Goal: Information Seeking & Learning: Check status

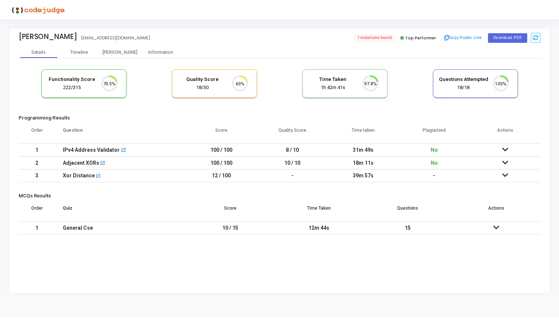
scroll to position [16, 19]
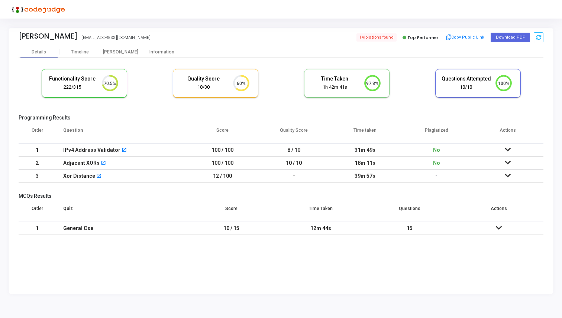
click at [508, 163] on icon at bounding box center [508, 162] width 6 height 5
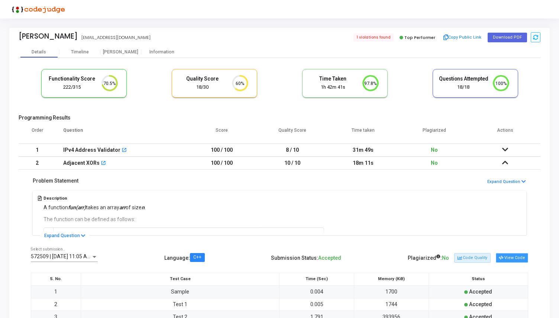
click at [510, 258] on button "View Code" at bounding box center [512, 258] width 32 height 10
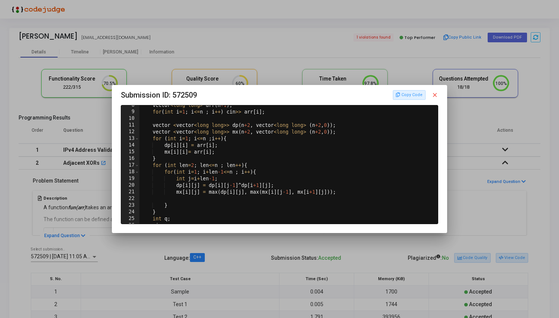
scroll to position [0, 0]
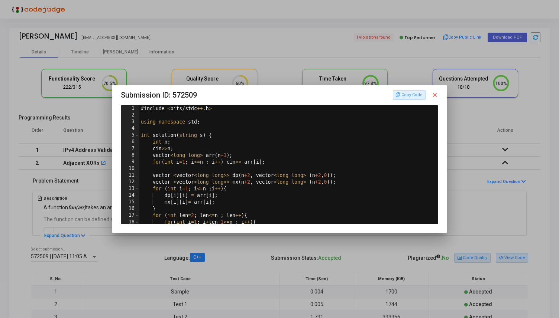
click at [437, 98] on mat-icon "close" at bounding box center [434, 95] width 7 height 7
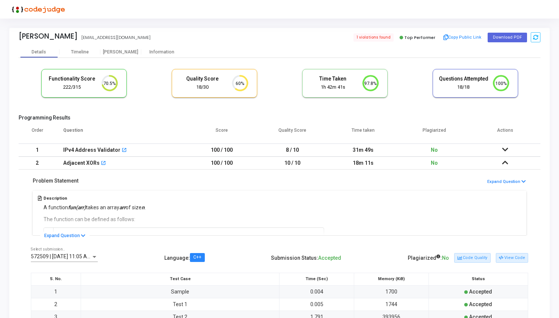
click at [506, 163] on icon at bounding box center [505, 162] width 6 height 5
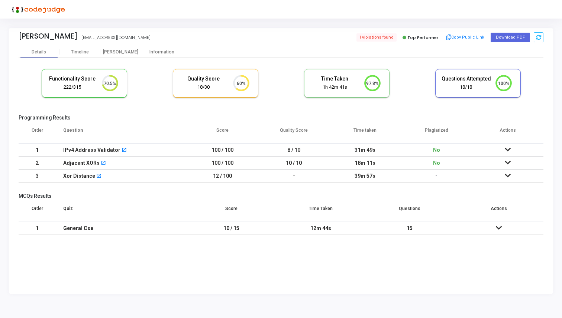
click at [508, 147] on icon at bounding box center [508, 149] width 6 height 5
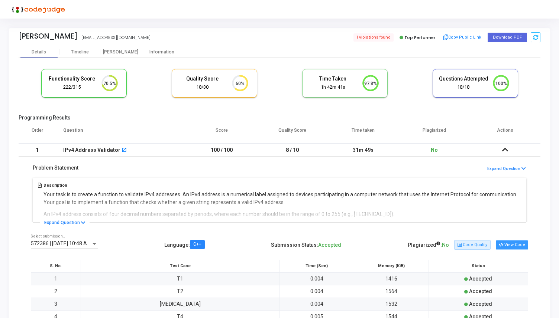
click at [510, 246] on button "View Code" at bounding box center [512, 245] width 32 height 10
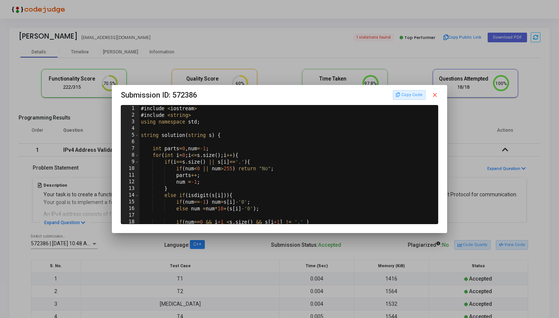
click at [437, 95] on mat-icon "close" at bounding box center [434, 95] width 7 height 7
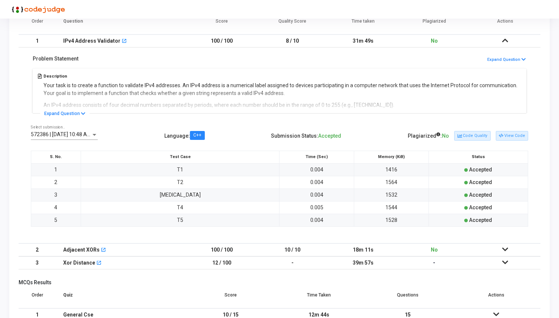
scroll to position [133, 0]
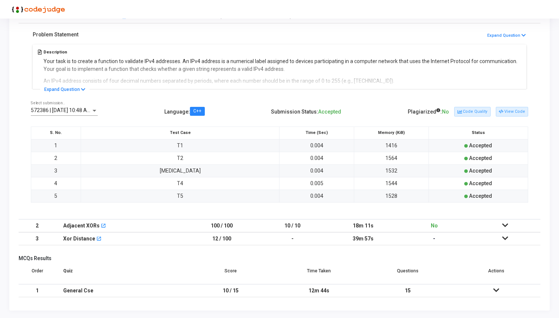
click at [504, 239] on icon at bounding box center [505, 238] width 6 height 5
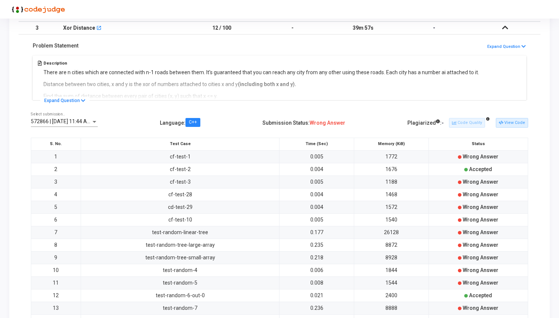
scroll to position [149, 0]
click at [518, 124] on button "View Code" at bounding box center [512, 123] width 32 height 10
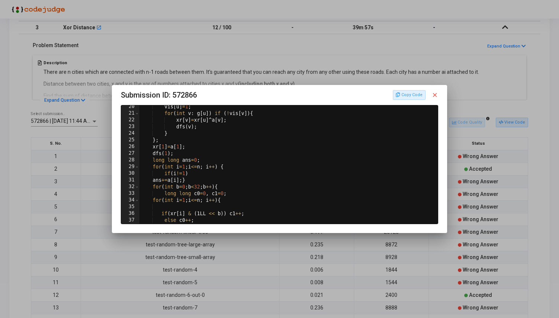
scroll to position [0, 0]
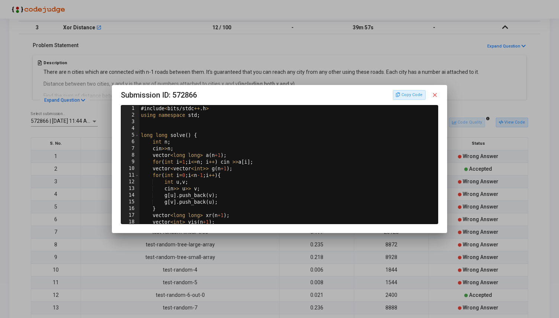
click at [432, 98] on mat-icon "close" at bounding box center [434, 95] width 7 height 7
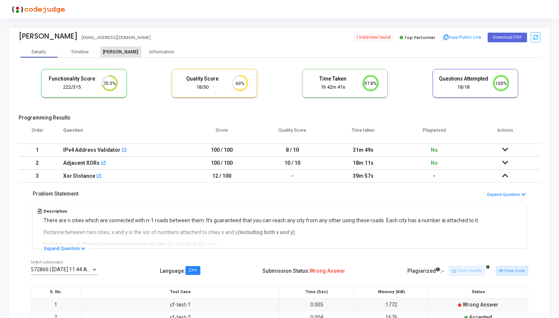
click at [111, 50] on div "[PERSON_NAME]" at bounding box center [120, 52] width 41 height 6
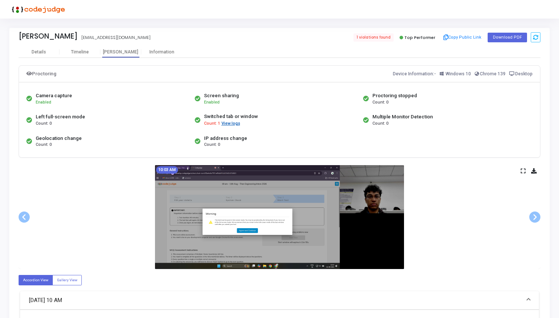
click at [227, 124] on button "View logs" at bounding box center [230, 123] width 19 height 7
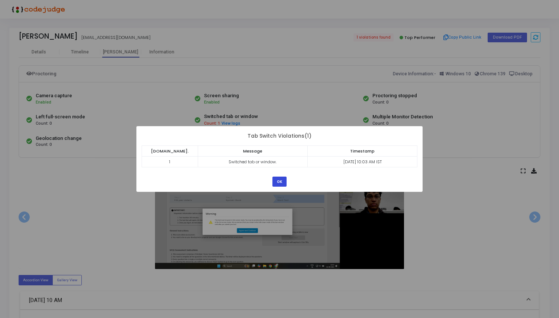
click at [276, 181] on button "OK" at bounding box center [279, 182] width 14 height 10
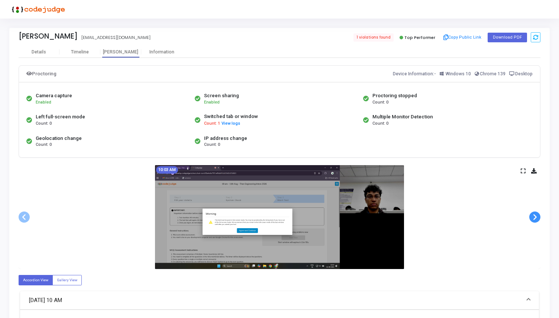
click at [532, 220] on span at bounding box center [534, 217] width 11 height 11
click at [534, 219] on span at bounding box center [534, 217] width 11 height 11
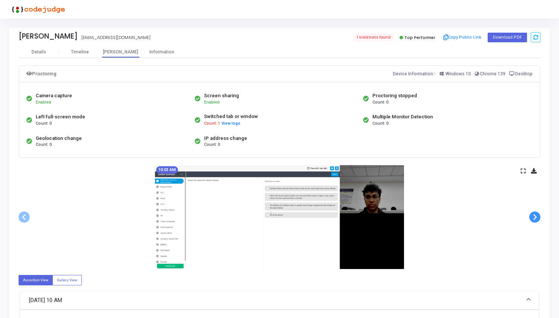
click at [534, 219] on span at bounding box center [534, 217] width 11 height 11
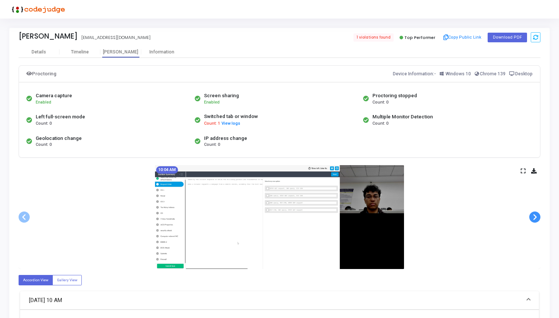
click at [534, 219] on span at bounding box center [534, 217] width 11 height 11
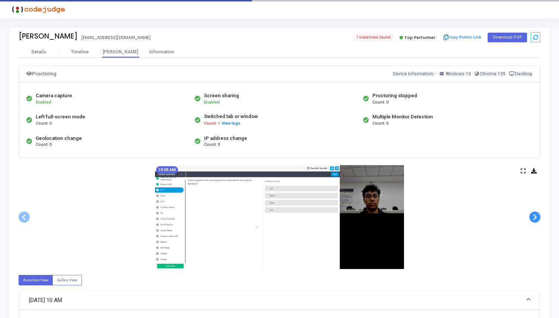
click at [534, 219] on span at bounding box center [534, 217] width 11 height 11
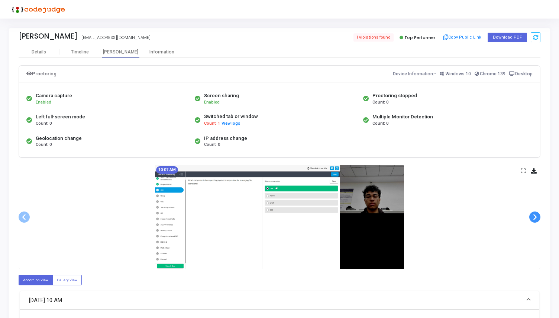
click at [534, 219] on span at bounding box center [534, 217] width 11 height 11
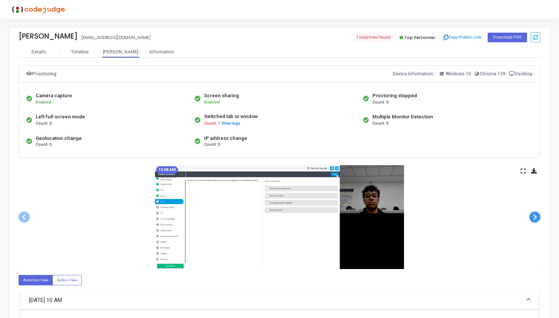
click at [534, 219] on span at bounding box center [534, 217] width 11 height 11
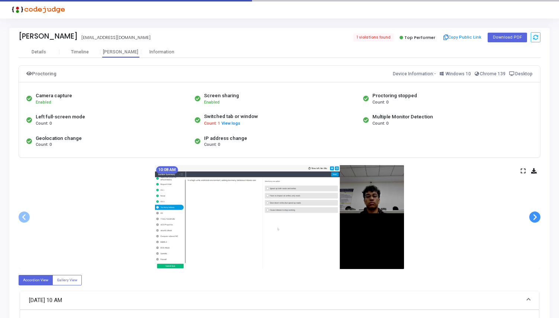
click at [534, 219] on span at bounding box center [534, 217] width 11 height 11
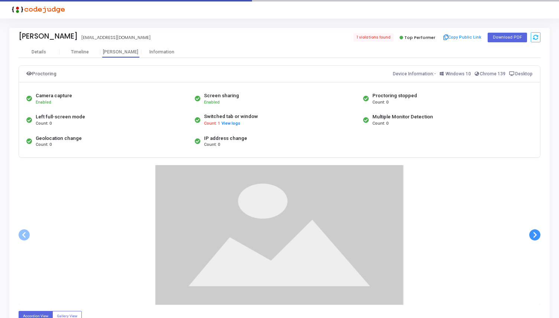
click at [534, 219] on div at bounding box center [280, 235] width 522 height 140
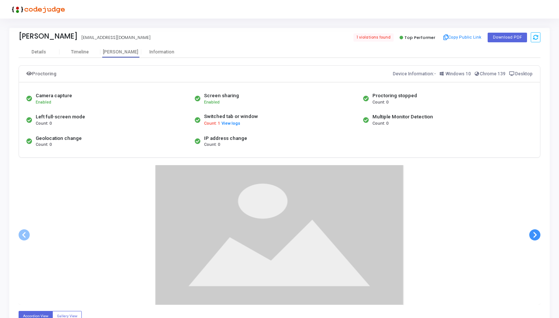
click at [534, 219] on div at bounding box center [280, 235] width 522 height 140
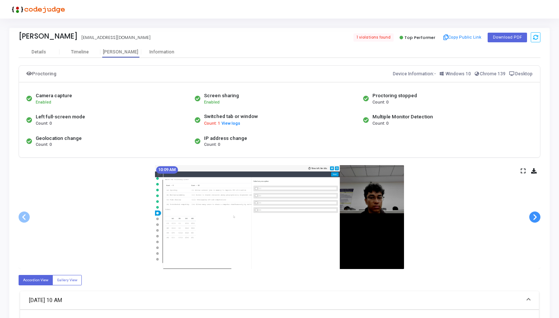
click at [534, 219] on span at bounding box center [534, 217] width 11 height 11
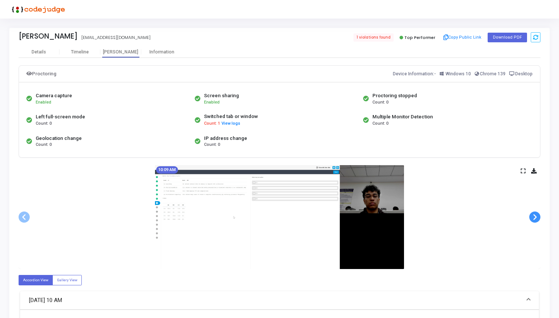
click at [534, 219] on span at bounding box center [534, 217] width 11 height 11
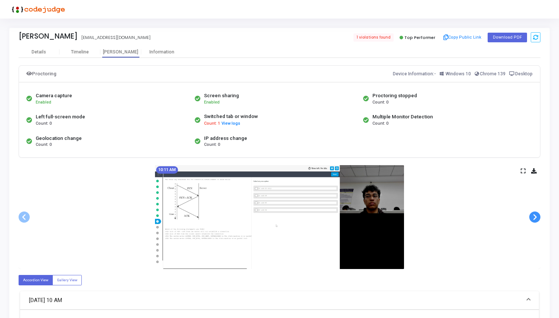
click at [534, 219] on span at bounding box center [534, 217] width 11 height 11
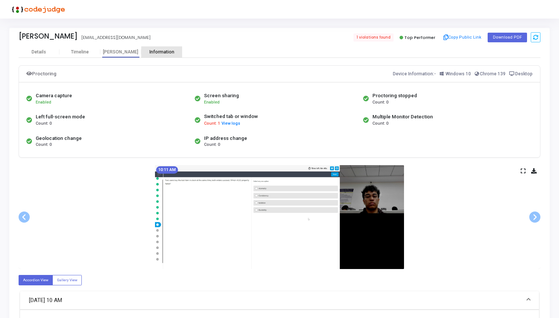
click at [165, 52] on div "Information" at bounding box center [161, 52] width 41 height 6
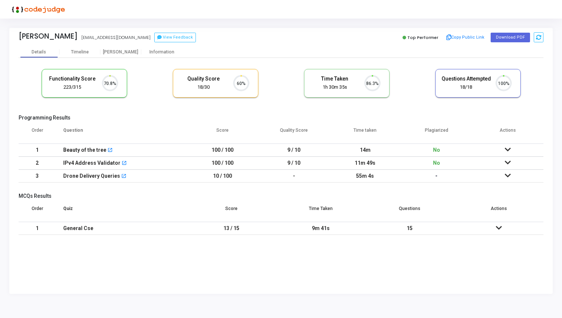
scroll to position [16, 19]
click at [166, 49] on div "Information" at bounding box center [161, 51] width 41 height 11
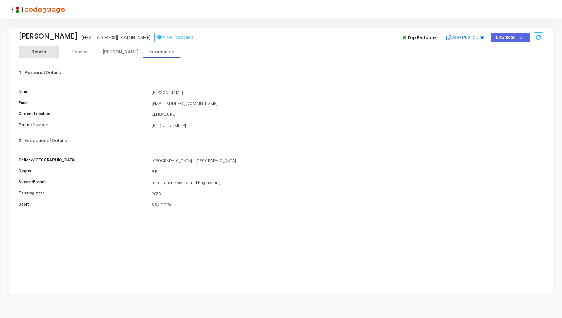
click at [40, 54] on div "Details" at bounding box center [39, 52] width 14 height 6
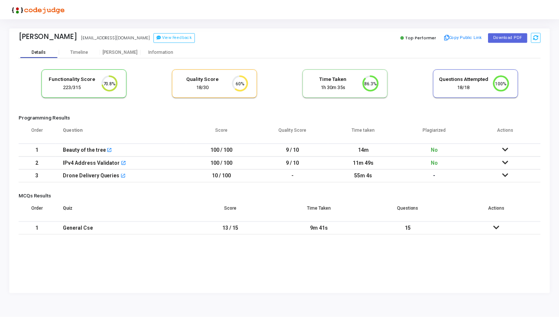
scroll to position [16, 19]
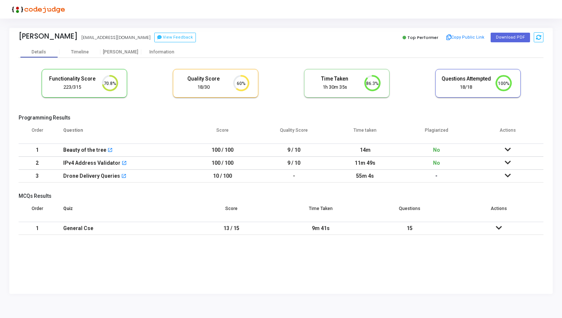
click at [507, 150] on icon at bounding box center [508, 149] width 6 height 5
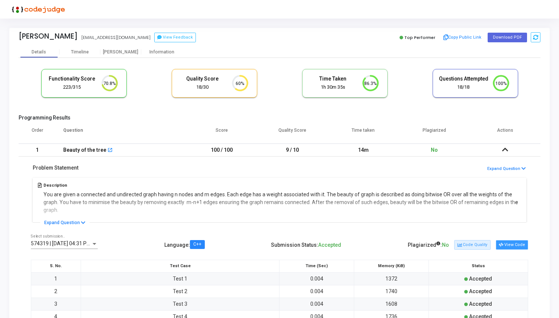
click at [505, 244] on button "View Code" at bounding box center [512, 245] width 32 height 10
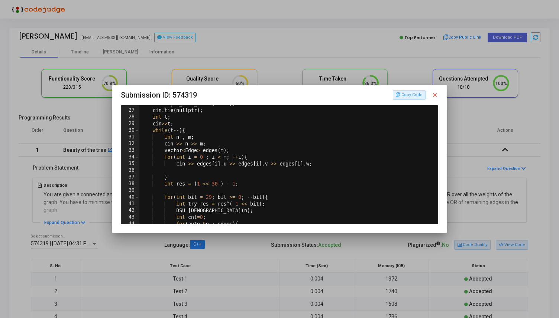
scroll to position [256, 0]
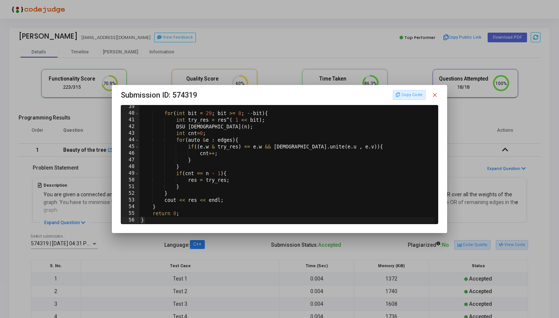
click at [434, 97] on mat-icon "close" at bounding box center [434, 95] width 7 height 7
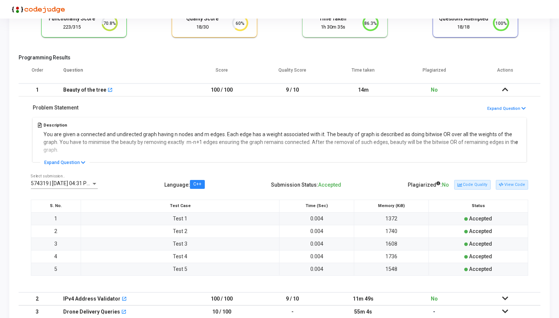
scroll to position [133, 0]
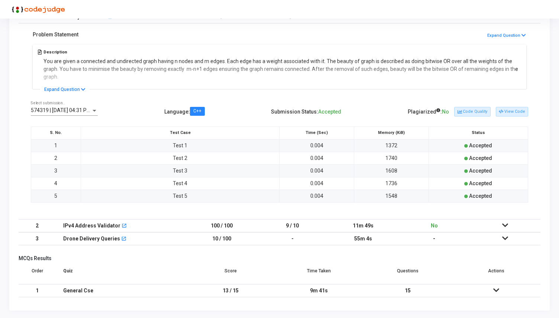
click at [507, 224] on icon at bounding box center [505, 225] width 6 height 5
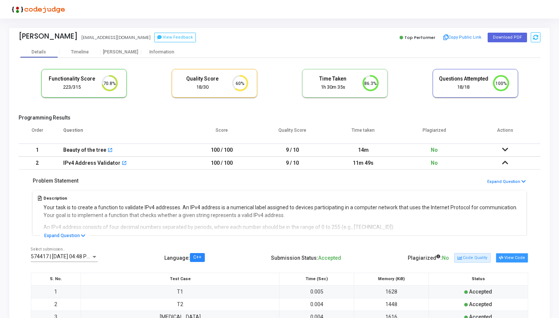
click at [509, 255] on button "View Code" at bounding box center [512, 258] width 32 height 10
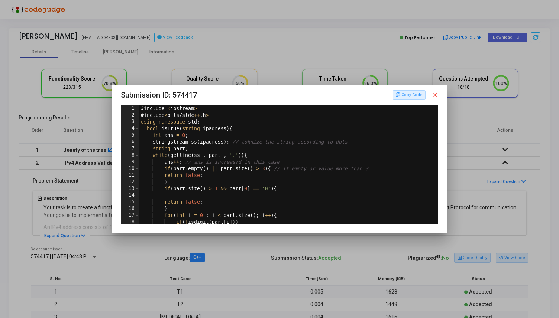
click at [438, 96] on mat-icon "close" at bounding box center [434, 95] width 7 height 7
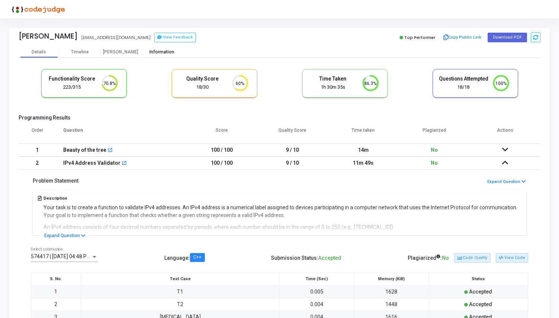
click at [155, 52] on div "Information" at bounding box center [161, 52] width 41 height 6
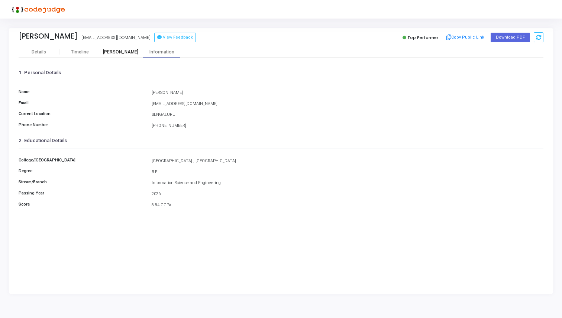
click at [120, 52] on div "[PERSON_NAME]" at bounding box center [120, 52] width 41 height 6
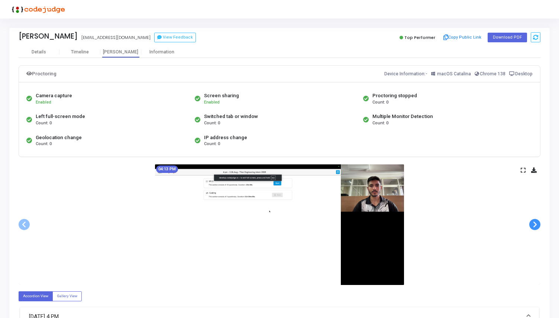
click at [536, 224] on span at bounding box center [534, 224] width 11 height 11
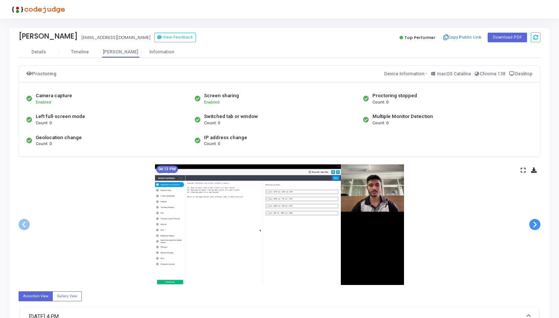
click at [532, 226] on span at bounding box center [534, 224] width 11 height 11
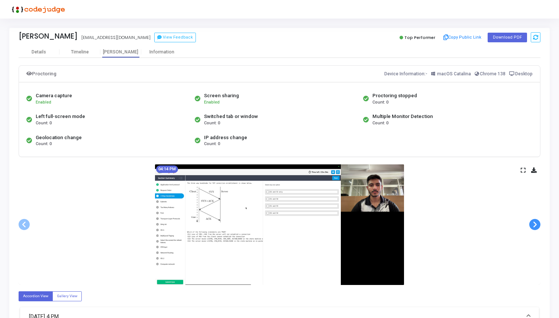
click at [532, 226] on span at bounding box center [534, 224] width 11 height 11
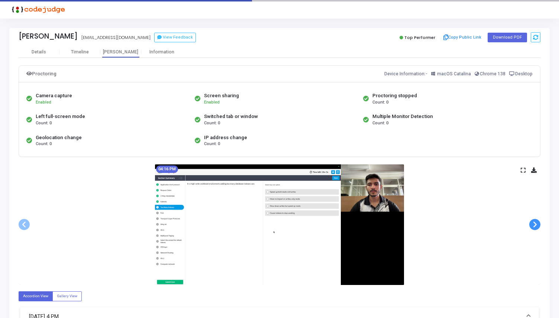
click at [532, 226] on span at bounding box center [534, 224] width 11 height 11
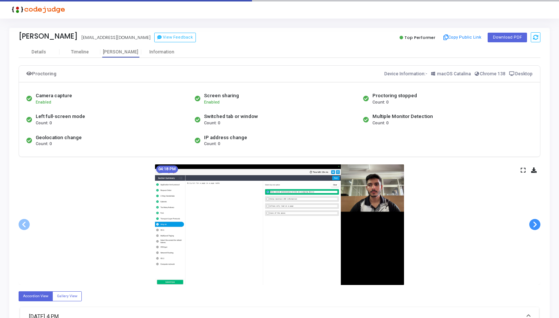
click at [532, 226] on span at bounding box center [534, 224] width 11 height 11
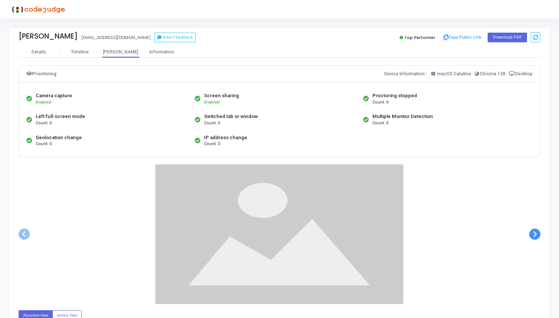
click at [532, 226] on div at bounding box center [280, 235] width 522 height 140
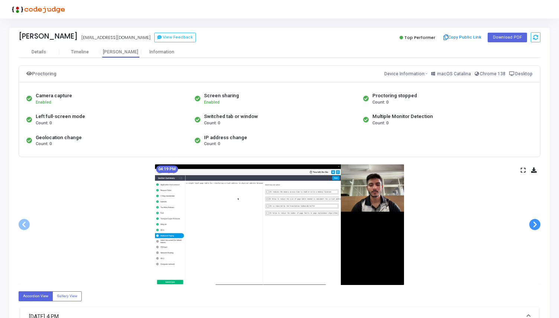
click at [536, 234] on div "04:19 PM" at bounding box center [280, 225] width 522 height 121
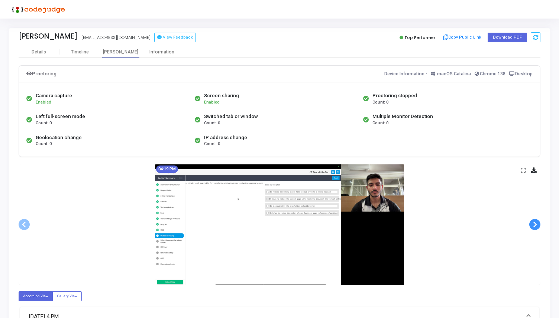
click at [534, 225] on span at bounding box center [534, 224] width 11 height 11
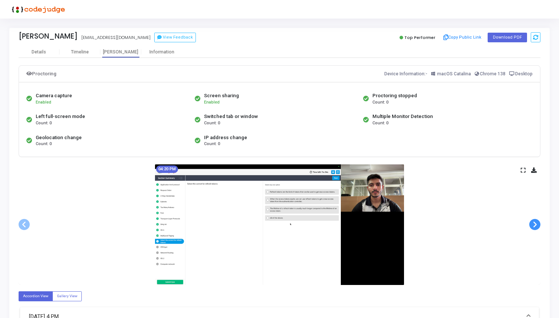
click at [534, 225] on span at bounding box center [534, 224] width 11 height 11
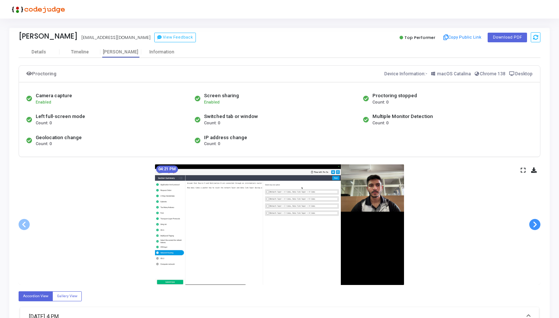
click at [534, 225] on span at bounding box center [534, 224] width 11 height 11
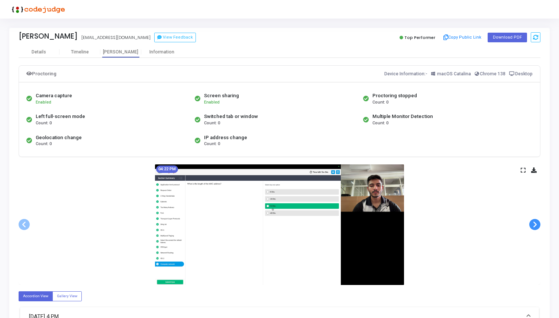
click at [534, 225] on span at bounding box center [534, 224] width 11 height 11
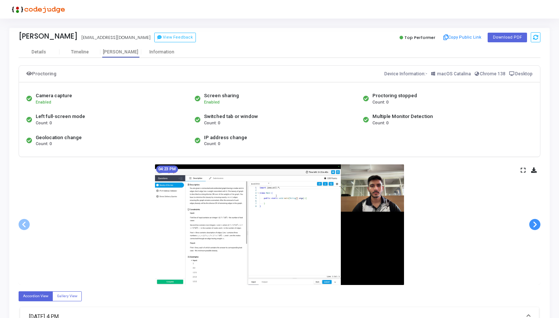
click at [534, 225] on span at bounding box center [534, 224] width 11 height 11
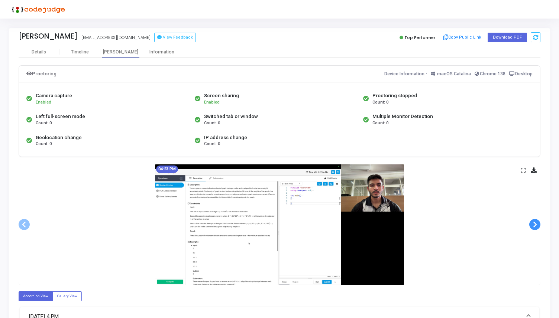
click at [534, 225] on span at bounding box center [534, 224] width 11 height 11
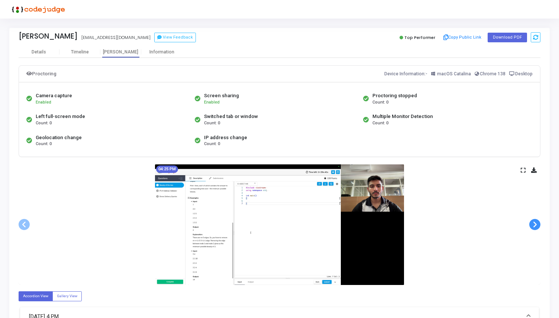
click at [534, 225] on span at bounding box center [534, 224] width 11 height 11
click at [533, 226] on span at bounding box center [534, 224] width 11 height 11
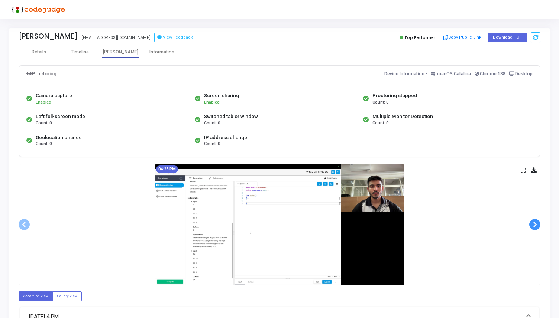
click at [533, 226] on span at bounding box center [534, 224] width 11 height 11
click at [534, 226] on span at bounding box center [534, 224] width 11 height 11
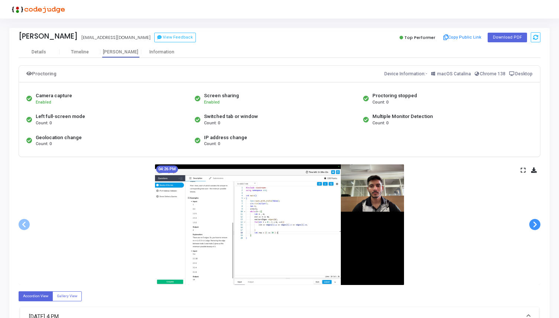
click at [534, 226] on span at bounding box center [534, 224] width 11 height 11
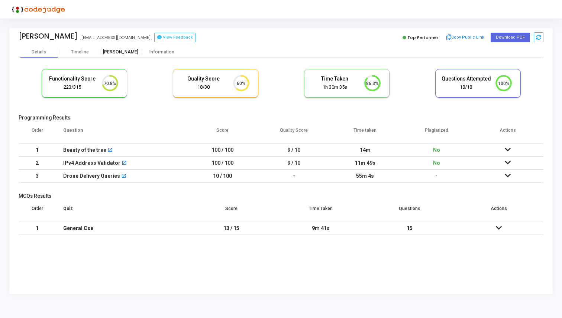
click at [128, 53] on div "[PERSON_NAME]" at bounding box center [120, 52] width 41 height 6
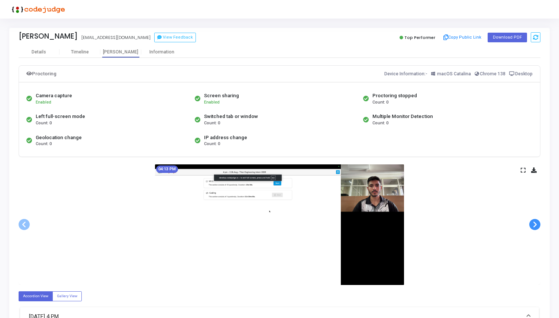
click at [534, 225] on span at bounding box center [534, 224] width 11 height 11
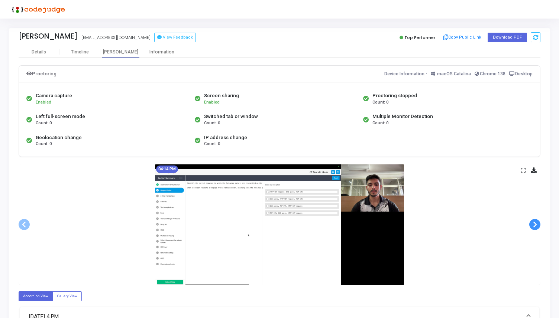
click at [534, 225] on span at bounding box center [534, 224] width 11 height 11
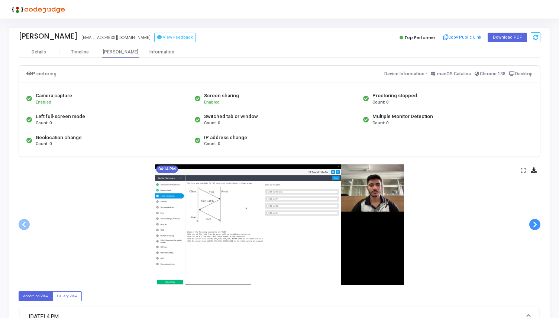
click at [534, 225] on span at bounding box center [534, 224] width 11 height 11
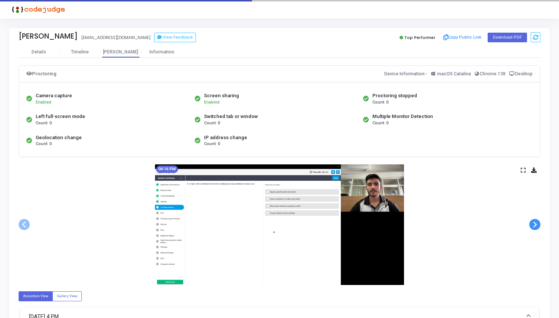
click at [534, 225] on span at bounding box center [534, 224] width 11 height 11
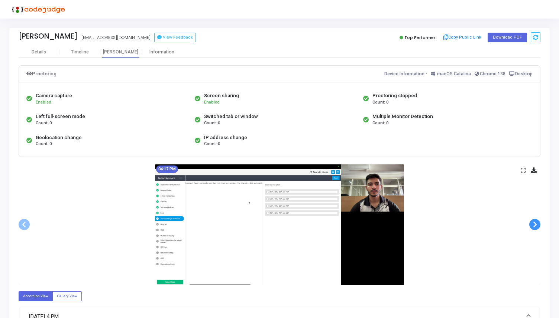
click at [534, 225] on span at bounding box center [534, 224] width 11 height 11
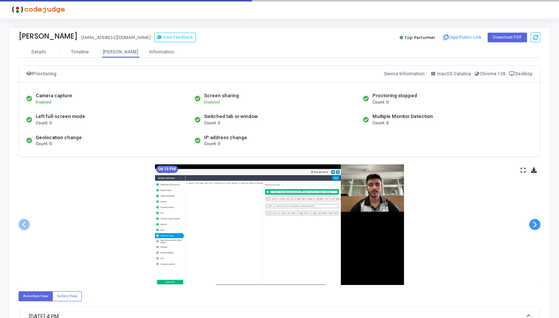
click at [534, 225] on span at bounding box center [534, 224] width 11 height 11
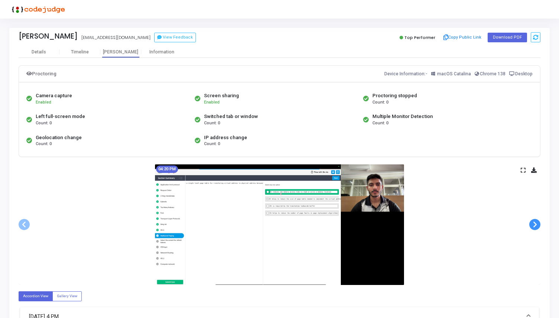
click at [534, 225] on span at bounding box center [534, 224] width 11 height 11
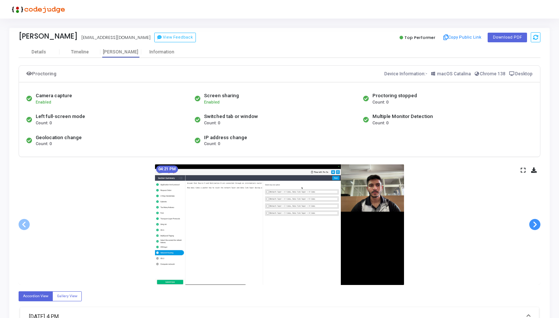
click at [534, 225] on span at bounding box center [534, 224] width 11 height 11
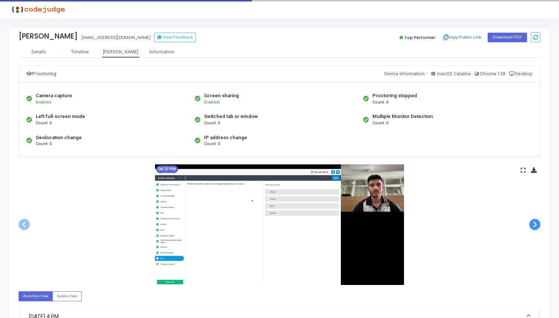
click at [534, 225] on span at bounding box center [534, 224] width 11 height 11
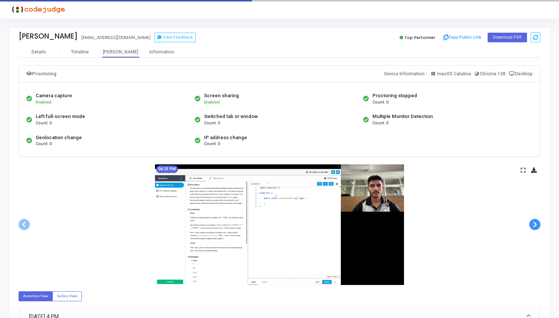
click at [534, 225] on span at bounding box center [534, 224] width 11 height 11
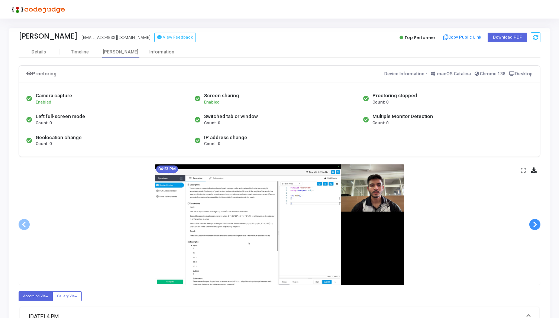
click at [534, 225] on span at bounding box center [534, 224] width 11 height 11
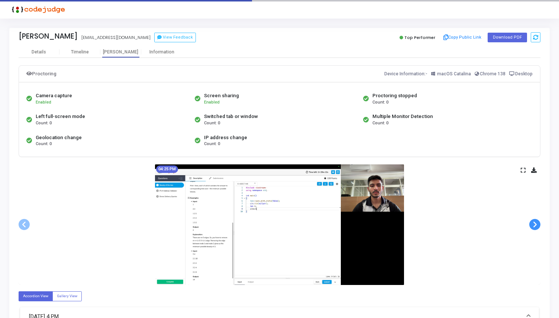
click at [534, 225] on span at bounding box center [534, 224] width 11 height 11
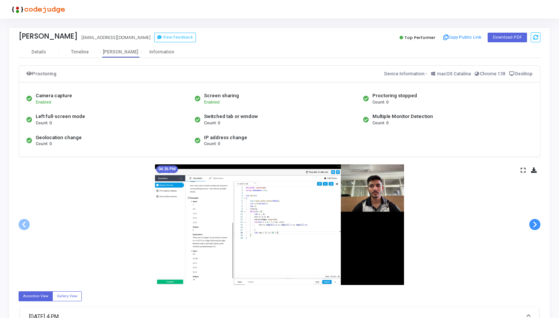
click at [534, 225] on span at bounding box center [534, 224] width 11 height 11
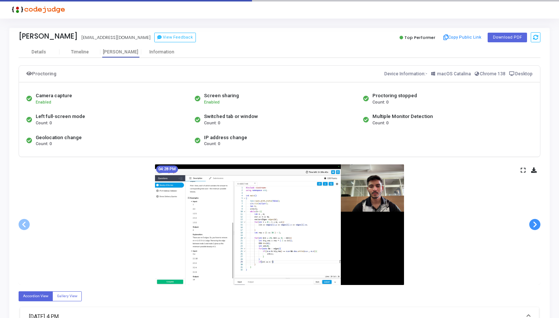
click at [534, 225] on span at bounding box center [534, 224] width 11 height 11
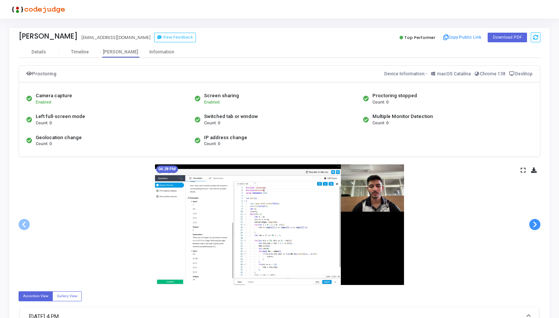
click at [534, 225] on span at bounding box center [534, 224] width 11 height 11
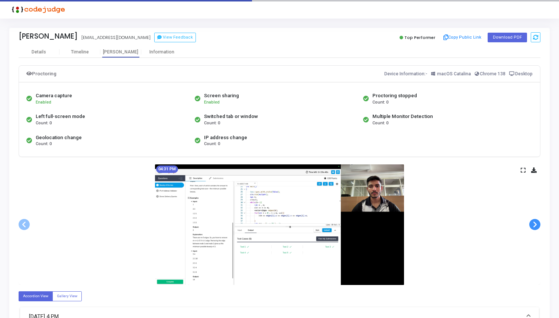
click at [534, 225] on span at bounding box center [534, 224] width 11 height 11
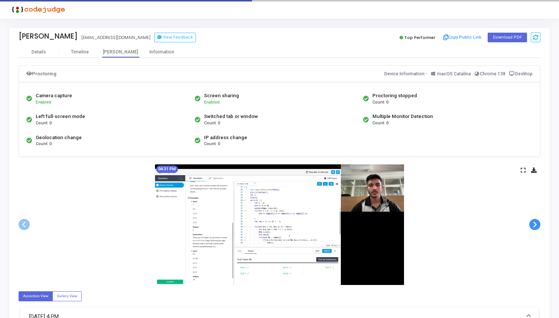
click at [534, 225] on span at bounding box center [534, 224] width 11 height 11
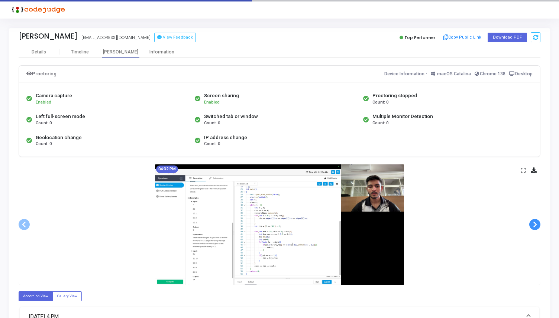
click at [534, 225] on span at bounding box center [534, 224] width 11 height 11
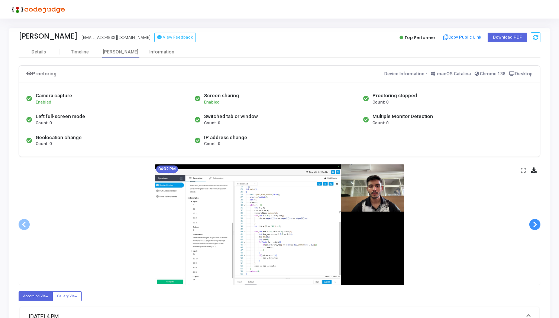
click at [534, 225] on span at bounding box center [534, 224] width 11 height 11
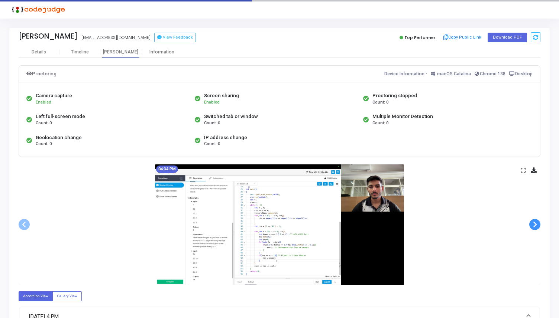
click at [534, 225] on span at bounding box center [534, 224] width 11 height 11
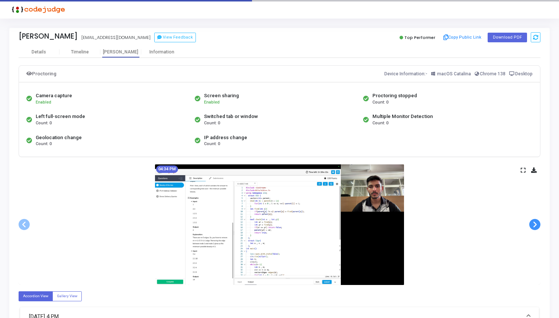
click at [534, 225] on span at bounding box center [534, 224] width 11 height 11
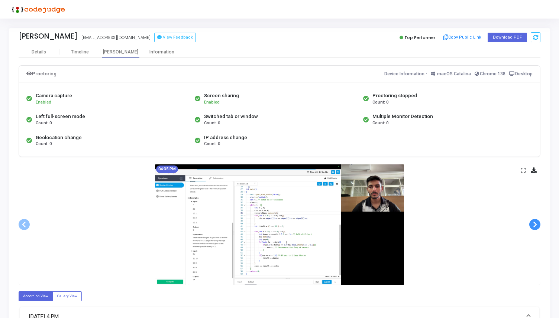
click at [534, 225] on span at bounding box center [534, 224] width 11 height 11
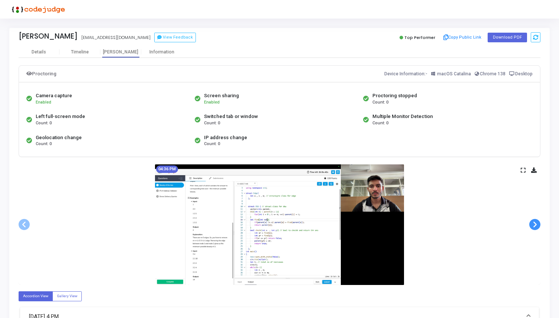
click at [534, 225] on span at bounding box center [534, 224] width 11 height 11
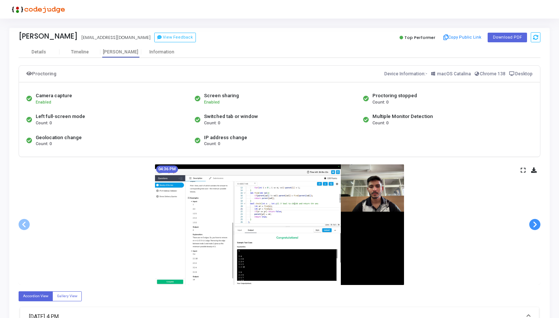
click at [534, 225] on span at bounding box center [534, 224] width 11 height 11
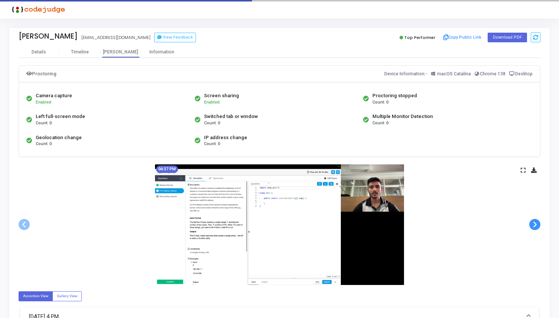
click at [534, 225] on span at bounding box center [534, 224] width 11 height 11
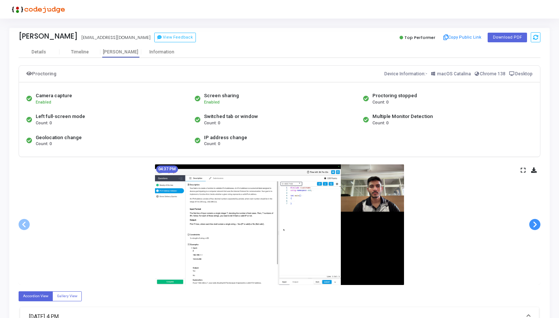
click at [534, 225] on span at bounding box center [534, 224] width 11 height 11
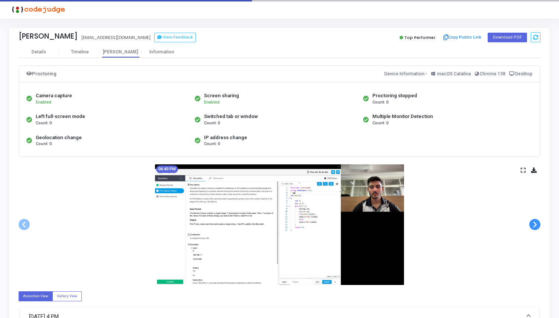
click at [534, 225] on span at bounding box center [534, 224] width 11 height 11
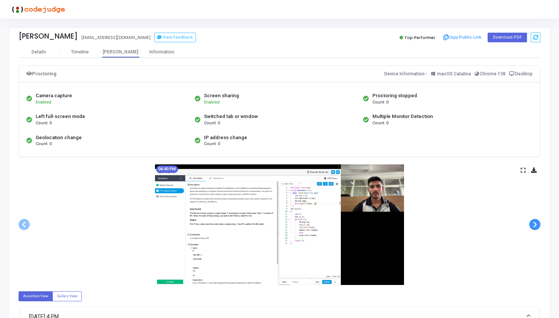
click at [534, 225] on span at bounding box center [534, 224] width 11 height 11
click at [534, 224] on span at bounding box center [534, 224] width 11 height 11
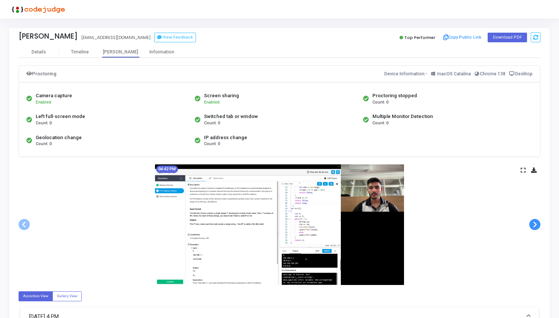
click at [534, 224] on span at bounding box center [534, 224] width 11 height 11
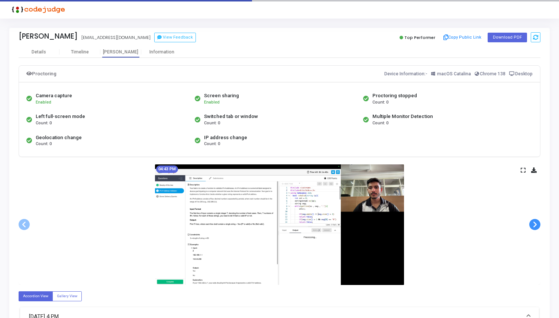
click at [534, 224] on span at bounding box center [534, 224] width 11 height 11
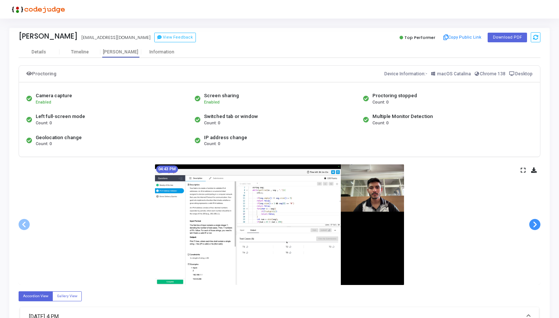
click at [534, 224] on span at bounding box center [534, 224] width 11 height 11
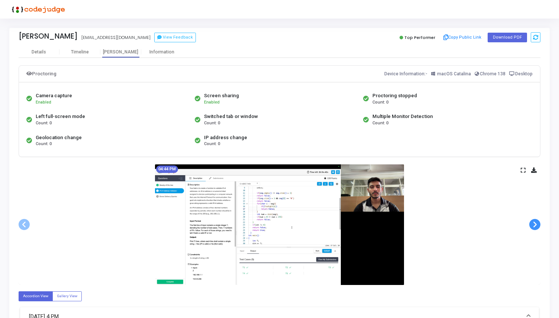
click at [534, 224] on span at bounding box center [534, 224] width 11 height 11
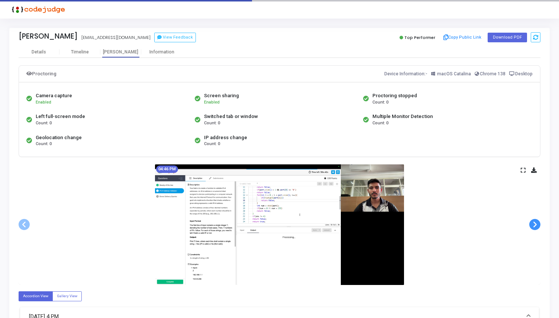
click at [534, 224] on span at bounding box center [534, 224] width 11 height 11
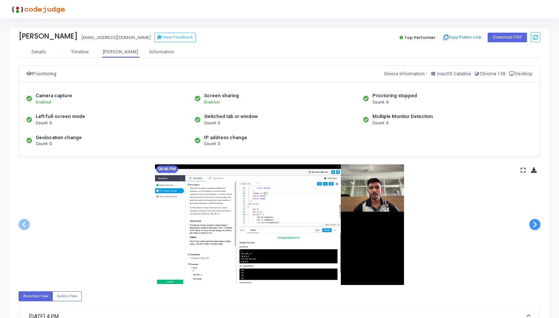
click at [534, 224] on span at bounding box center [534, 224] width 11 height 11
click at [23, 224] on span at bounding box center [24, 224] width 11 height 11
click at [24, 225] on span at bounding box center [24, 224] width 11 height 11
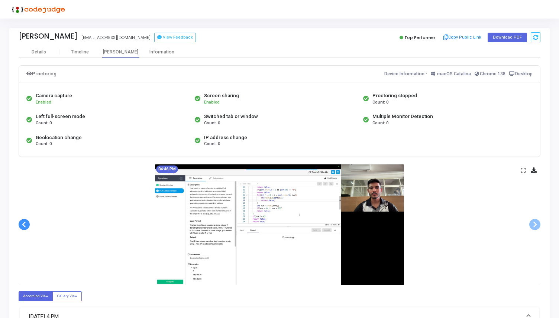
click at [24, 225] on span at bounding box center [24, 224] width 11 height 11
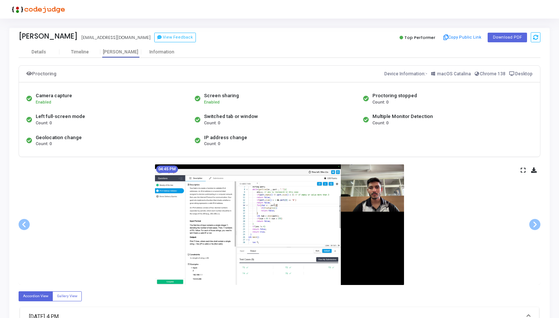
scroll to position [3, 0]
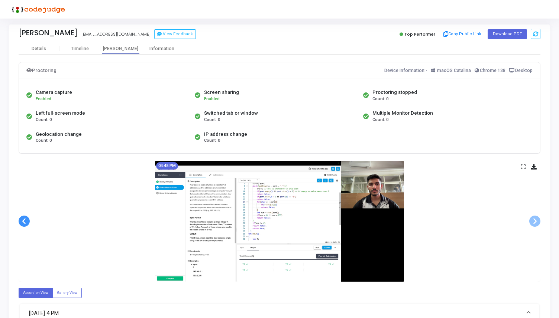
click at [24, 217] on span at bounding box center [24, 221] width 11 height 11
click at [24, 221] on span at bounding box center [24, 221] width 11 height 11
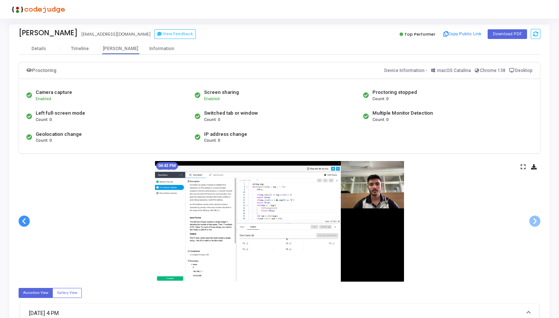
click at [24, 221] on span at bounding box center [24, 221] width 11 height 11
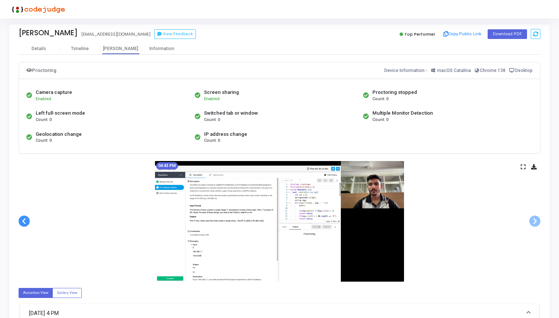
click at [24, 221] on span at bounding box center [24, 221] width 11 height 11
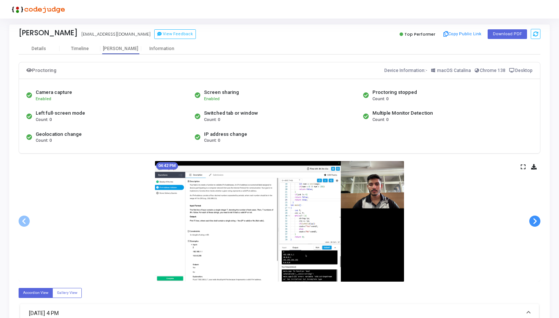
click at [531, 226] on span at bounding box center [534, 221] width 11 height 11
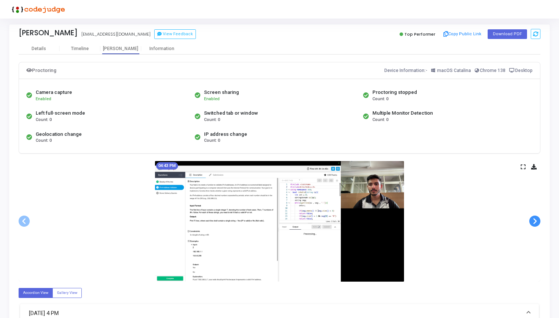
click at [531, 226] on span at bounding box center [534, 221] width 11 height 11
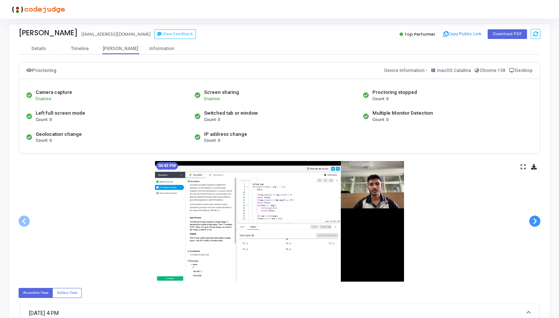
click at [531, 226] on span at bounding box center [534, 221] width 11 height 11
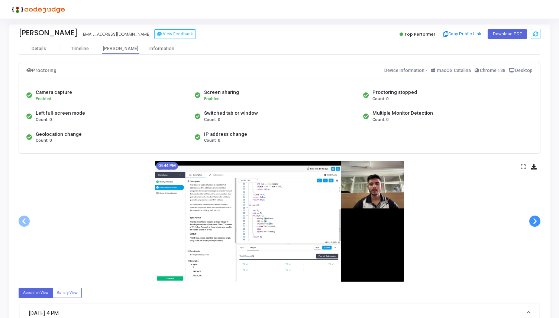
click at [531, 227] on span at bounding box center [534, 221] width 11 height 11
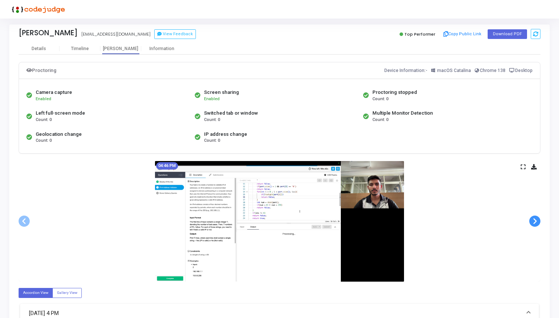
click at [531, 227] on span at bounding box center [534, 221] width 11 height 11
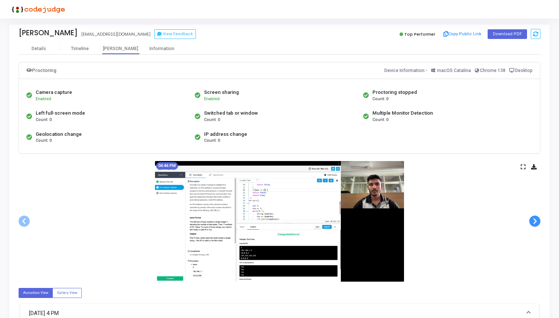
click at [531, 227] on span at bounding box center [534, 221] width 11 height 11
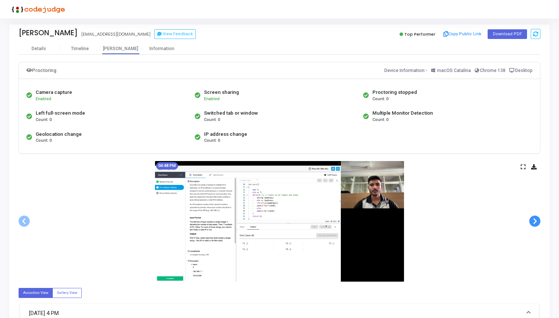
click at [531, 227] on span at bounding box center [534, 221] width 11 height 11
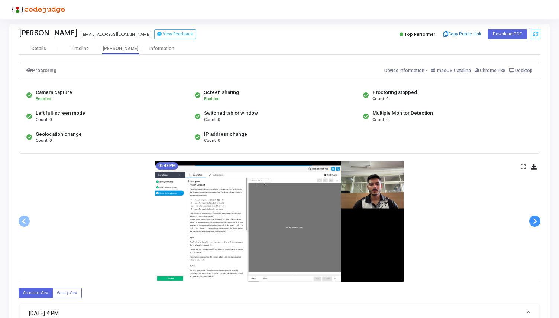
click at [531, 227] on span at bounding box center [534, 221] width 11 height 11
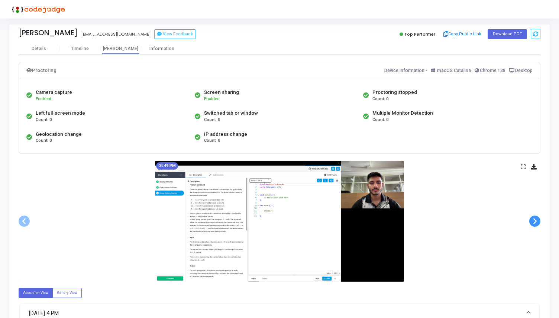
click at [531, 227] on span at bounding box center [534, 221] width 11 height 11
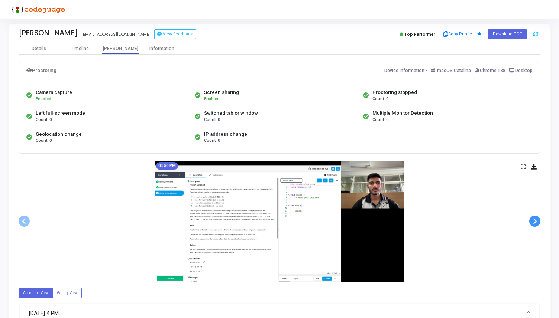
click at [531, 227] on span at bounding box center [534, 221] width 11 height 11
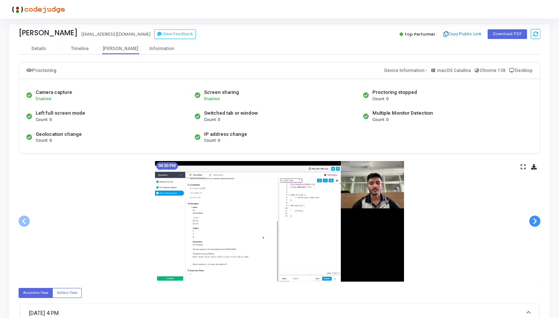
click at [531, 227] on span at bounding box center [534, 221] width 11 height 11
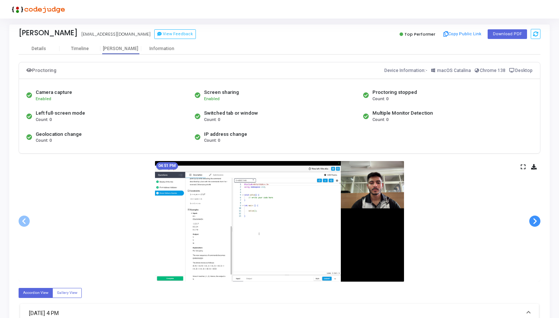
click at [532, 222] on span at bounding box center [534, 221] width 11 height 11
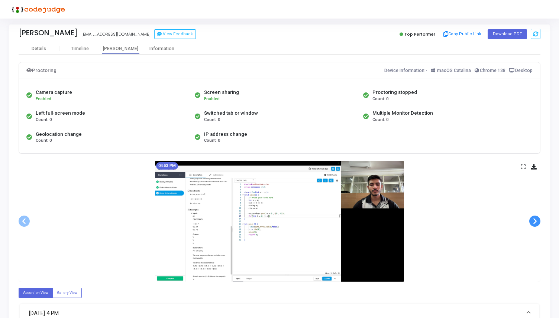
click at [532, 222] on span at bounding box center [534, 221] width 11 height 11
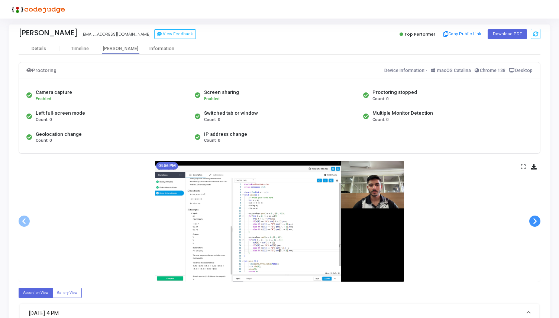
click at [532, 222] on span at bounding box center [534, 221] width 11 height 11
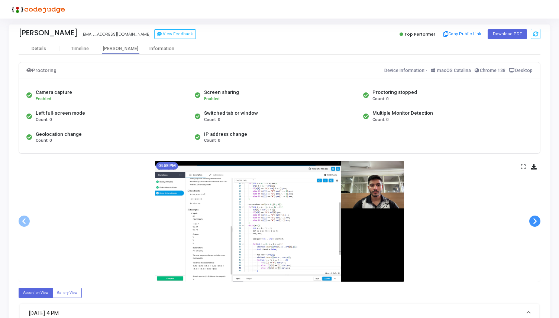
click at [532, 222] on span at bounding box center [534, 221] width 11 height 11
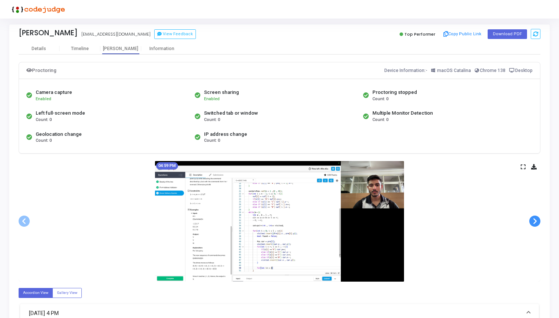
click at [532, 222] on span at bounding box center [534, 221] width 11 height 11
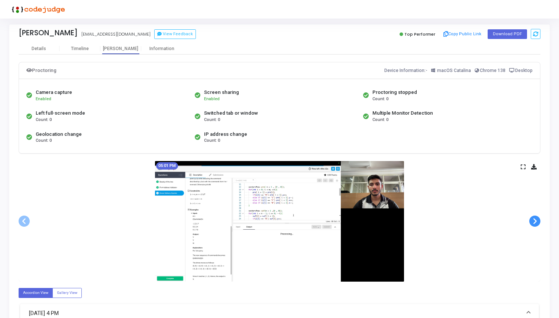
click at [532, 222] on span at bounding box center [534, 221] width 11 height 11
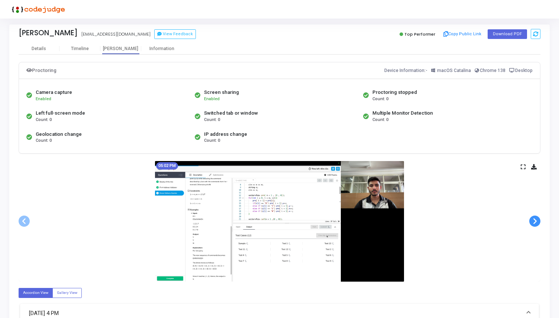
click at [532, 222] on span at bounding box center [534, 221] width 11 height 11
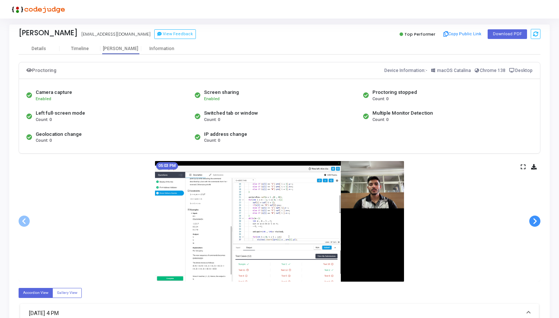
click at [532, 222] on span at bounding box center [534, 221] width 11 height 11
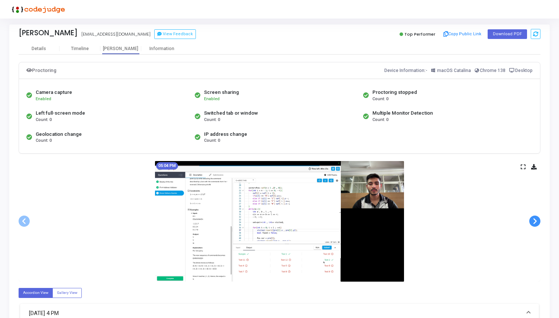
click at [532, 222] on span at bounding box center [534, 221] width 11 height 11
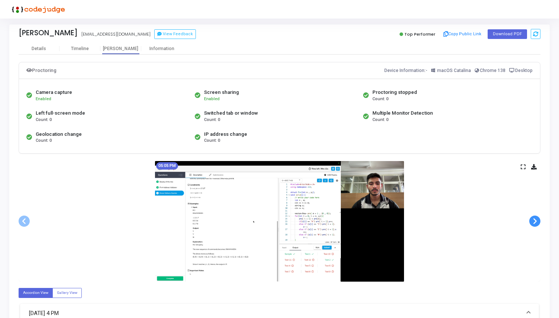
click at [532, 222] on span at bounding box center [534, 221] width 11 height 11
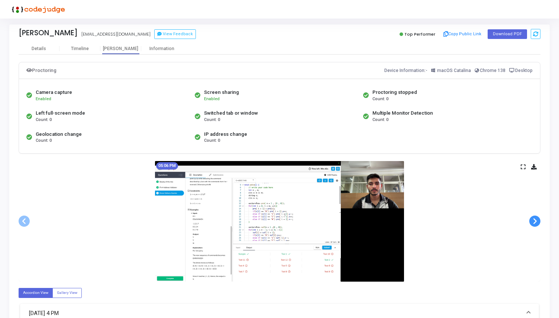
click at [532, 222] on span at bounding box center [534, 221] width 11 height 11
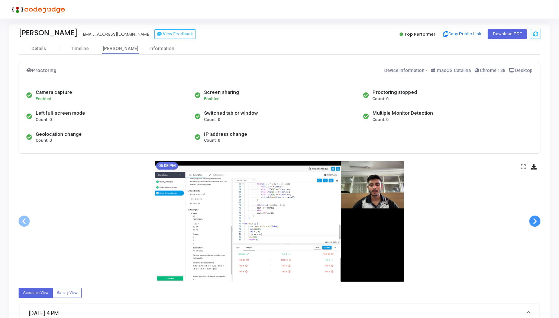
click at [532, 222] on span at bounding box center [534, 221] width 11 height 11
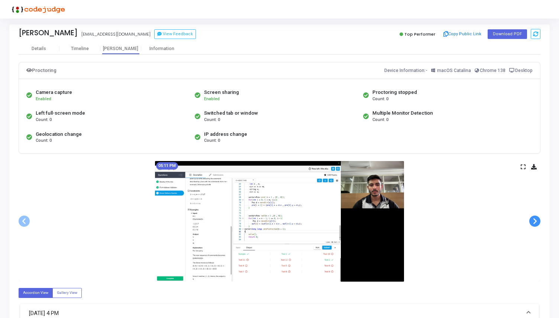
click at [532, 222] on span at bounding box center [534, 221] width 11 height 11
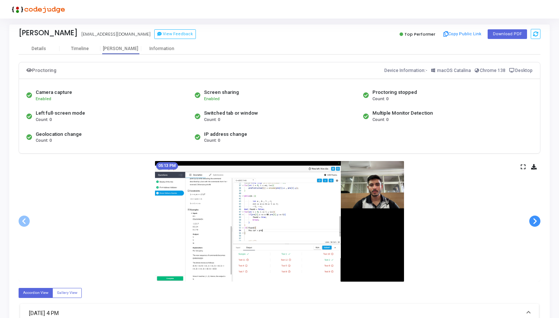
click at [532, 222] on span at bounding box center [534, 221] width 11 height 11
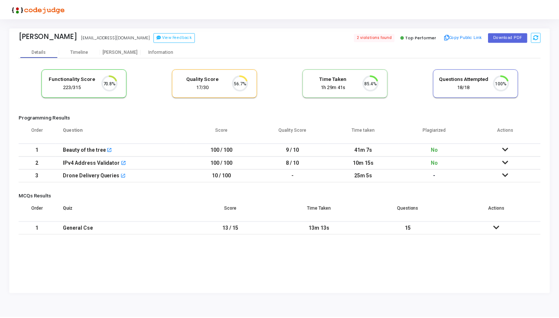
scroll to position [16, 19]
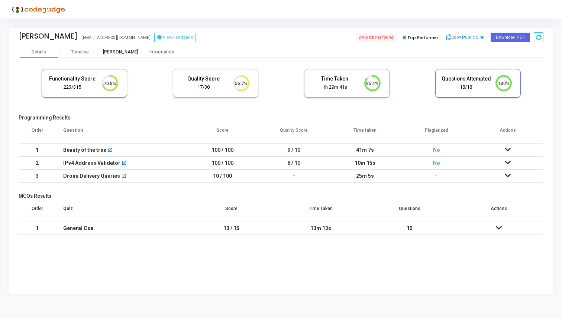
click at [122, 52] on div "[PERSON_NAME]" at bounding box center [120, 52] width 41 height 6
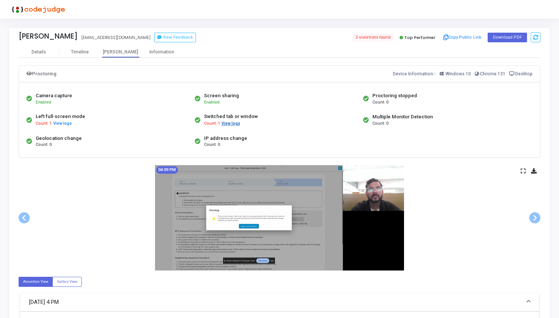
click at [223, 124] on button "View logs" at bounding box center [230, 123] width 19 height 7
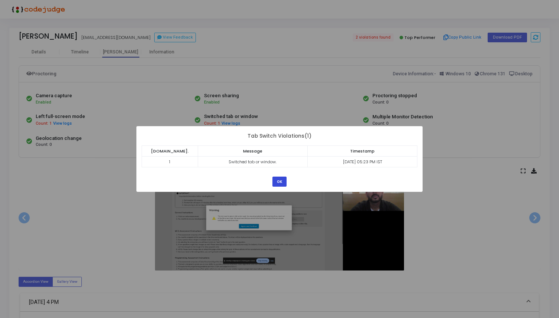
click at [276, 182] on button "OK" at bounding box center [279, 182] width 14 height 10
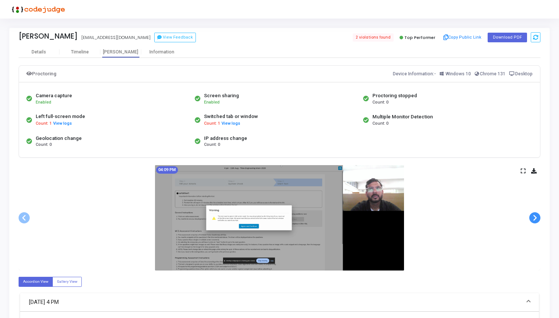
click at [536, 217] on span at bounding box center [534, 218] width 11 height 11
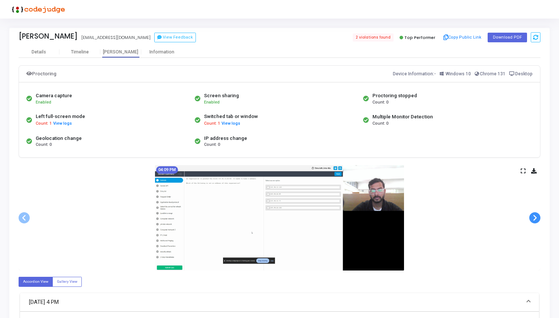
click at [536, 217] on span at bounding box center [534, 218] width 11 height 11
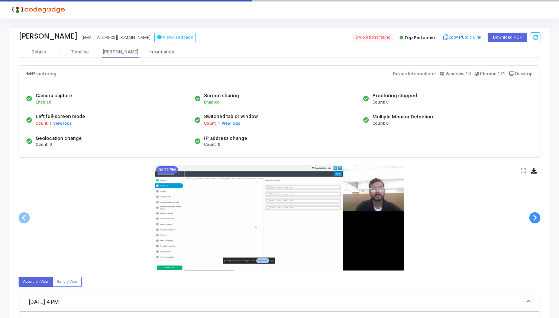
click at [536, 217] on span at bounding box center [534, 218] width 11 height 11
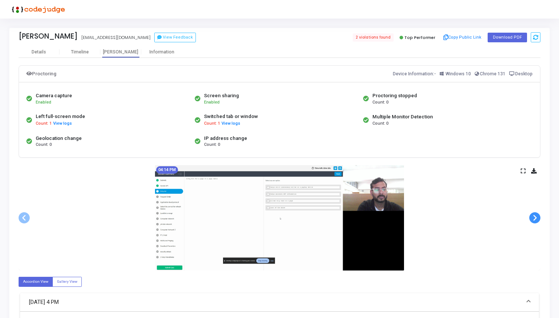
click at [536, 217] on span at bounding box center [534, 218] width 11 height 11
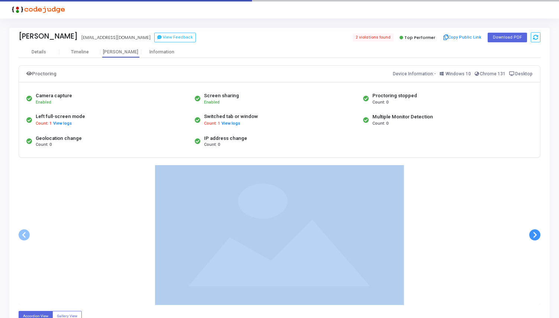
click at [536, 217] on div at bounding box center [280, 235] width 522 height 140
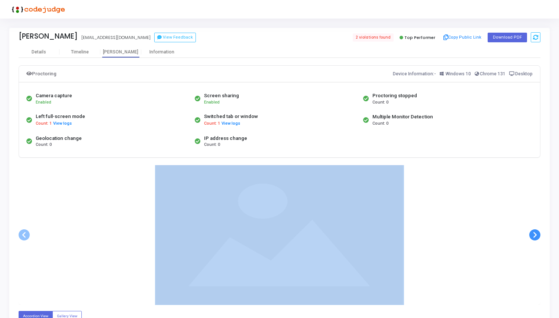
click at [536, 217] on div at bounding box center [280, 235] width 522 height 140
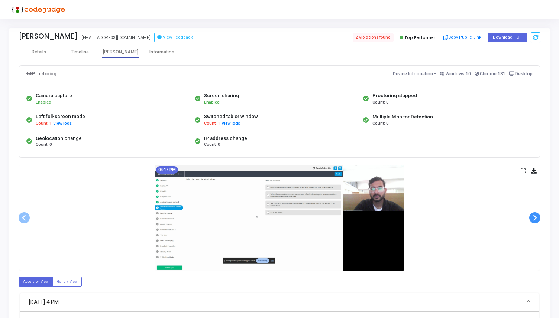
click at [536, 216] on span at bounding box center [534, 218] width 11 height 11
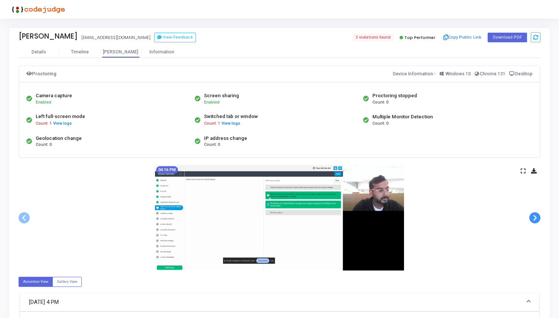
click at [536, 216] on span at bounding box center [534, 218] width 11 height 11
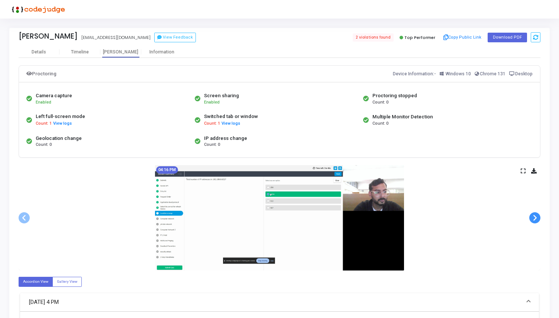
click at [536, 216] on span at bounding box center [534, 218] width 11 height 11
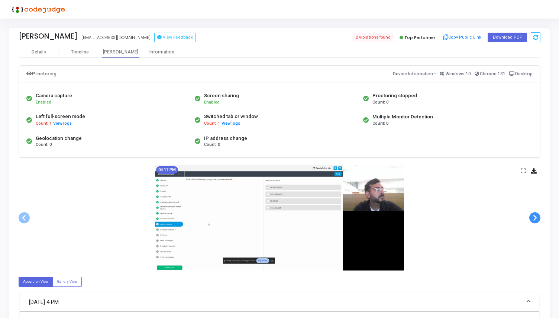
click at [536, 216] on span at bounding box center [534, 218] width 11 height 11
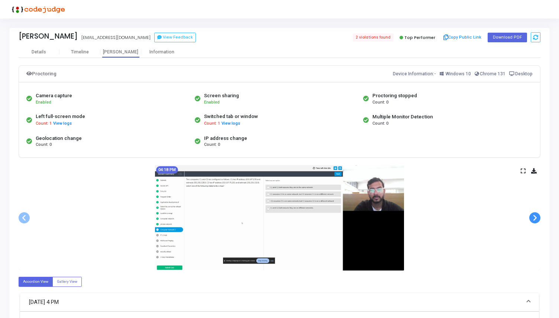
click at [536, 216] on span at bounding box center [534, 218] width 11 height 11
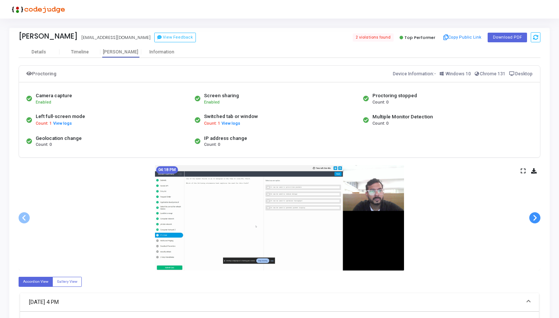
click at [536, 216] on span at bounding box center [534, 218] width 11 height 11
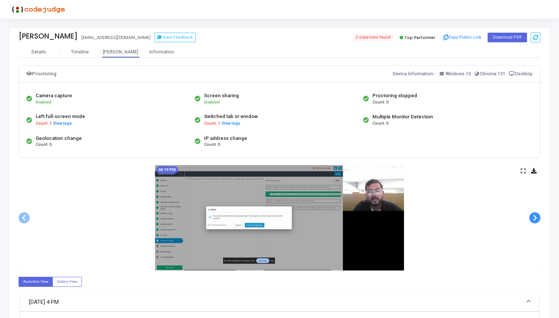
click at [536, 216] on span at bounding box center [534, 218] width 11 height 11
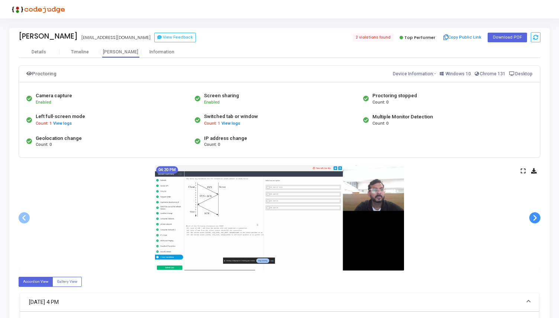
click at [536, 216] on span at bounding box center [534, 218] width 11 height 11
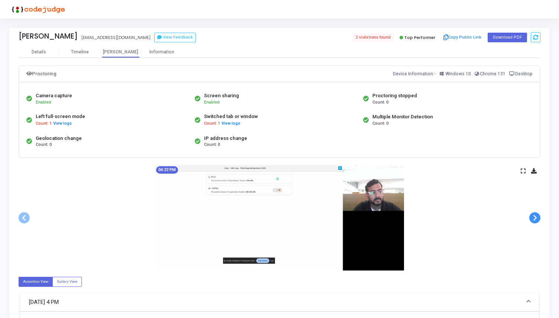
click at [536, 216] on span at bounding box center [534, 218] width 11 height 11
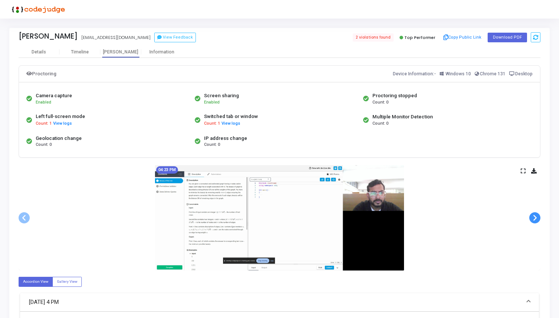
click at [536, 216] on span at bounding box center [534, 218] width 11 height 11
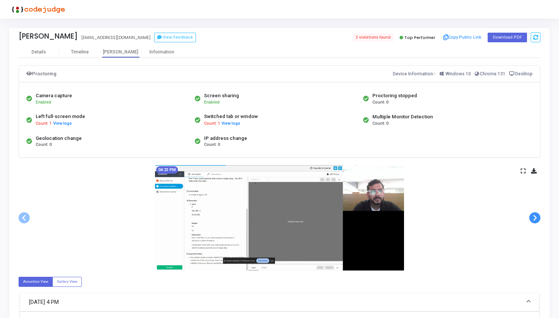
click at [536, 216] on span at bounding box center [534, 218] width 11 height 11
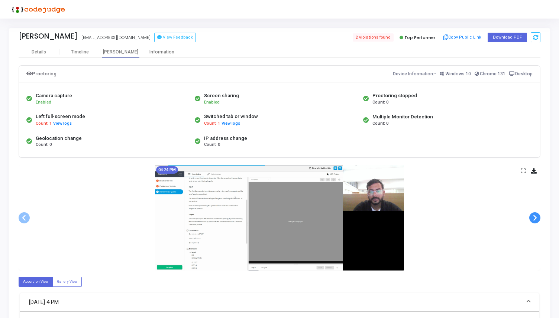
click at [536, 216] on span at bounding box center [534, 218] width 11 height 11
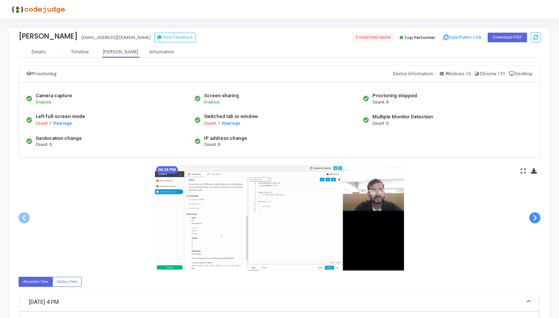
click at [536, 216] on span at bounding box center [534, 218] width 11 height 11
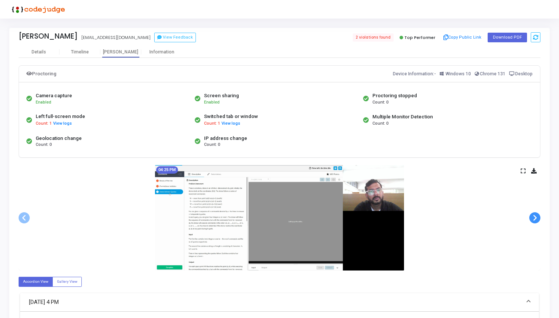
click at [536, 216] on span at bounding box center [534, 218] width 11 height 11
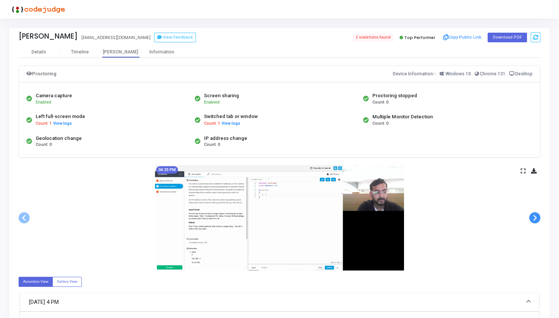
click at [536, 216] on span at bounding box center [534, 218] width 11 height 11
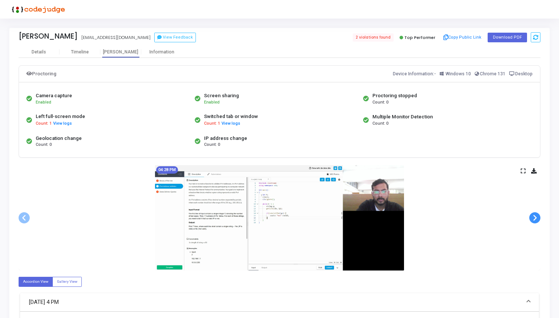
click at [536, 216] on span at bounding box center [534, 218] width 11 height 11
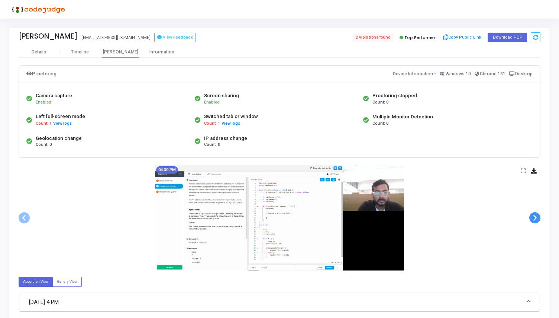
click at [536, 216] on span at bounding box center [534, 218] width 11 height 11
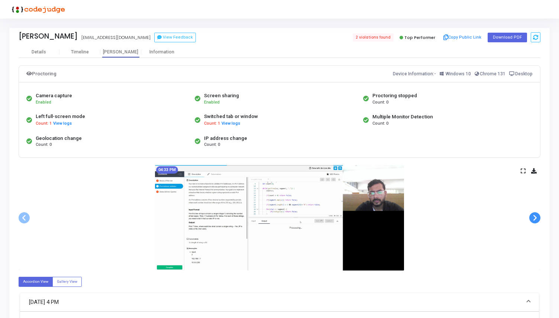
click at [536, 216] on span at bounding box center [534, 218] width 11 height 11
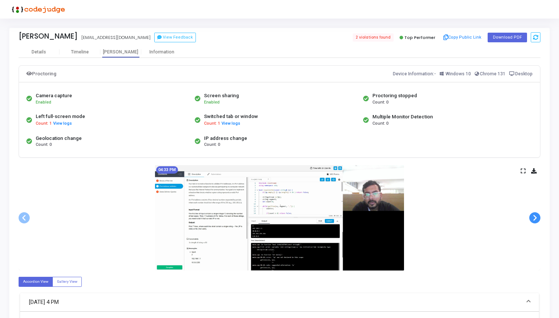
click at [536, 216] on span at bounding box center [534, 218] width 11 height 11
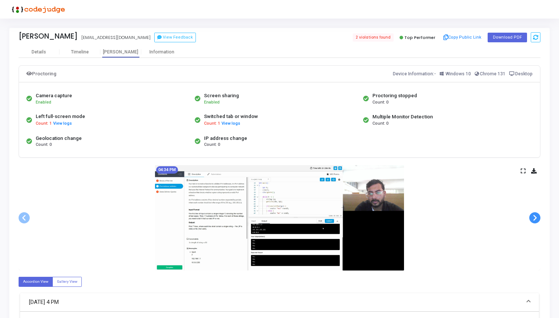
click at [536, 216] on span at bounding box center [534, 218] width 11 height 11
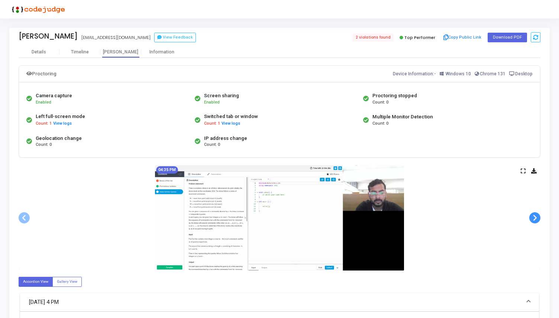
click at [536, 216] on span at bounding box center [534, 218] width 11 height 11
click at [19, 215] on span at bounding box center [24, 218] width 11 height 11
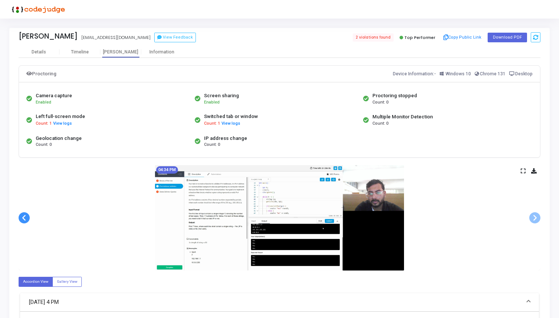
click at [19, 215] on span at bounding box center [24, 218] width 11 height 11
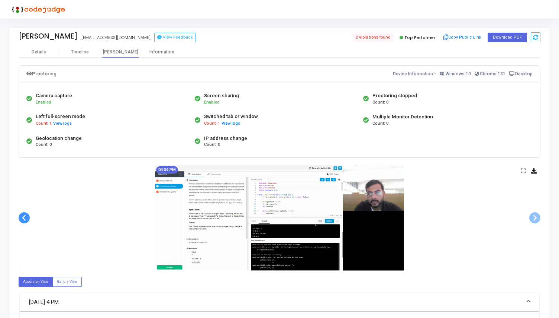
click at [19, 215] on span at bounding box center [24, 218] width 11 height 11
click at [532, 217] on span at bounding box center [534, 218] width 11 height 11
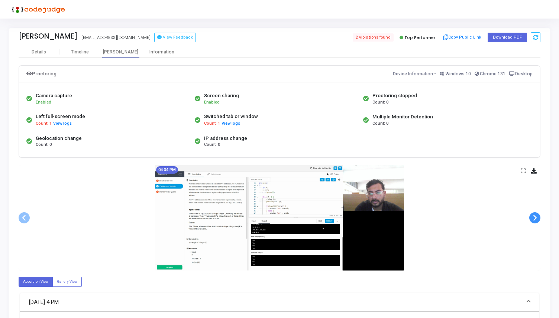
click at [532, 217] on span at bounding box center [534, 218] width 11 height 11
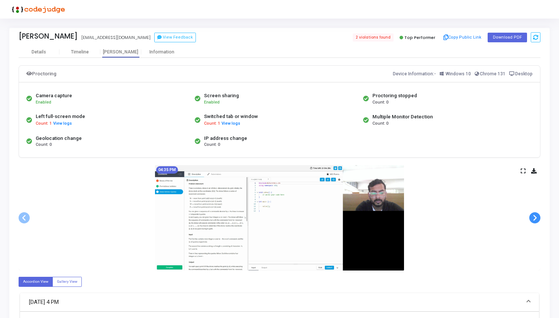
click at [532, 217] on span at bounding box center [534, 218] width 11 height 11
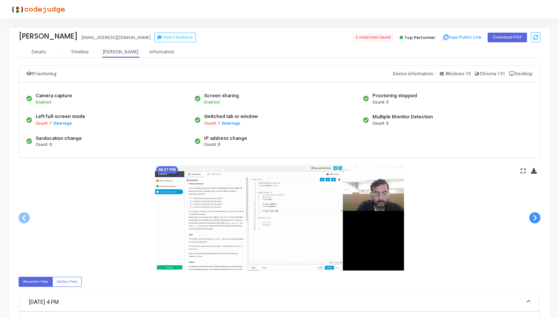
click at [532, 217] on span at bounding box center [534, 218] width 11 height 11
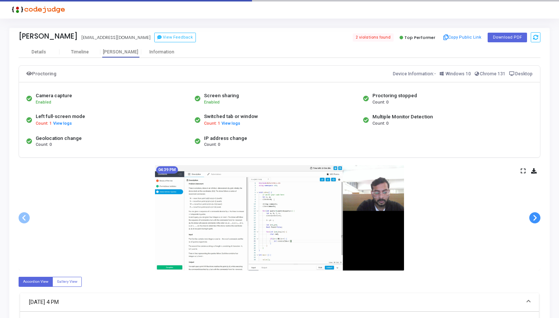
click at [532, 217] on span at bounding box center [534, 218] width 11 height 11
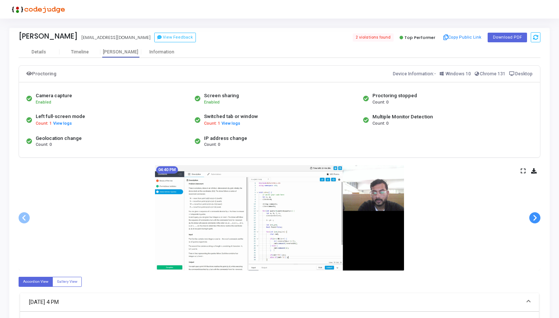
click at [532, 217] on span at bounding box center [534, 218] width 11 height 11
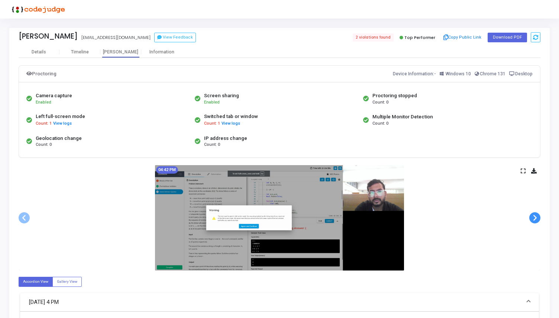
click at [532, 217] on span at bounding box center [534, 218] width 11 height 11
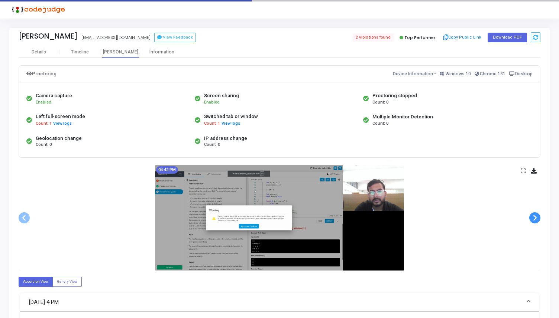
click at [532, 217] on span at bounding box center [534, 218] width 11 height 11
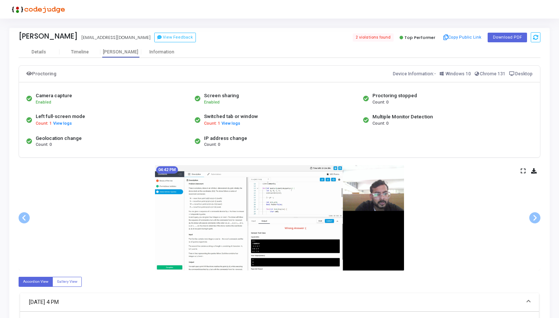
click at [30, 216] on div "04:42 PM" at bounding box center [280, 218] width 522 height 106
click at [25, 217] on span at bounding box center [24, 218] width 11 height 11
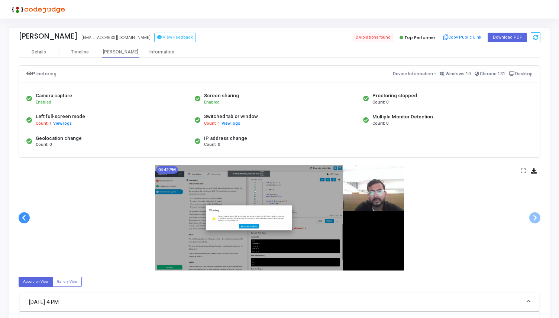
click at [25, 217] on span at bounding box center [24, 218] width 11 height 11
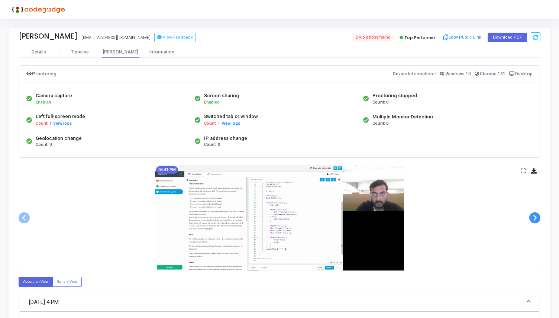
click at [530, 218] on span at bounding box center [534, 218] width 11 height 11
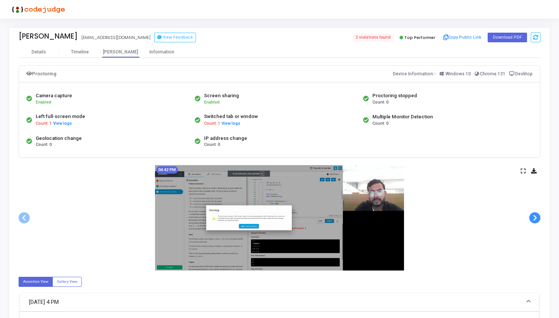
click at [530, 218] on span at bounding box center [534, 218] width 11 height 11
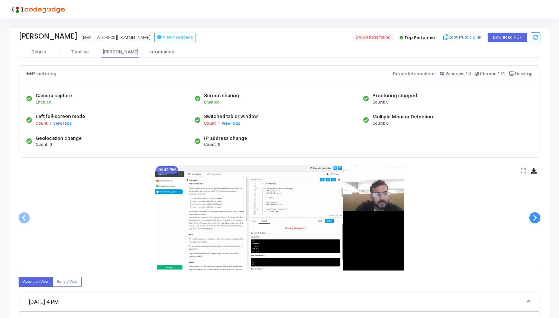
click at [530, 218] on span at bounding box center [534, 218] width 11 height 11
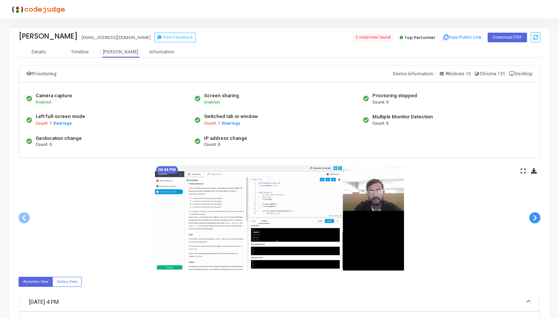
click at [530, 218] on span at bounding box center [534, 218] width 11 height 11
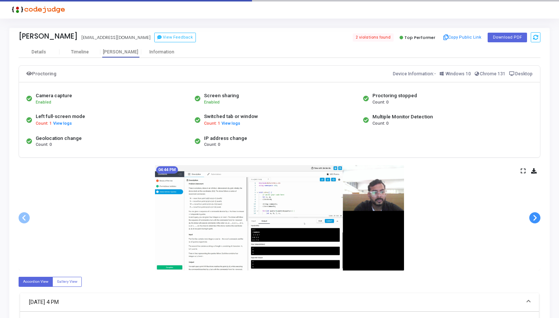
click at [530, 218] on span at bounding box center [534, 218] width 11 height 11
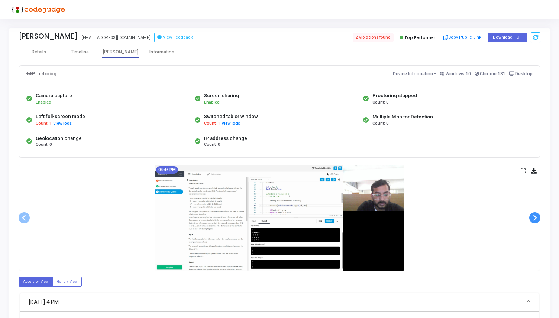
click at [530, 218] on span at bounding box center [534, 218] width 11 height 11
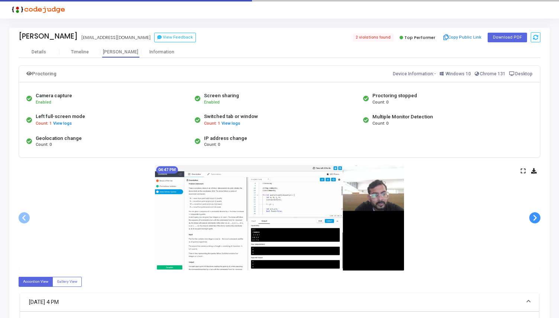
click at [530, 218] on span at bounding box center [534, 218] width 11 height 11
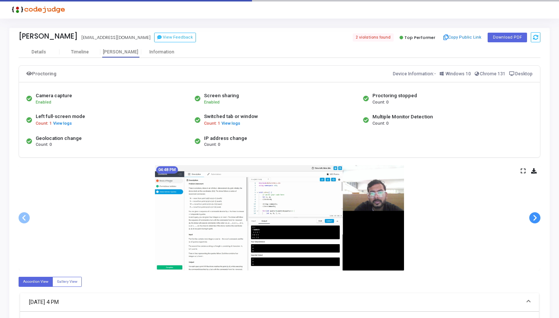
click at [530, 218] on span at bounding box center [534, 218] width 11 height 11
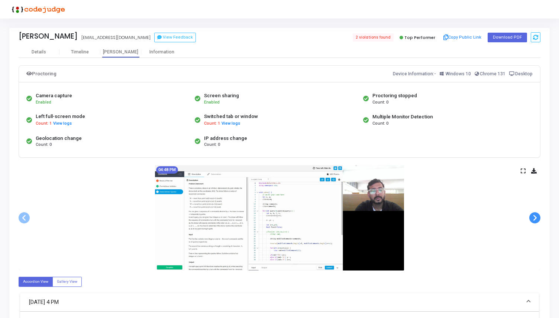
click at [530, 218] on span at bounding box center [534, 218] width 11 height 11
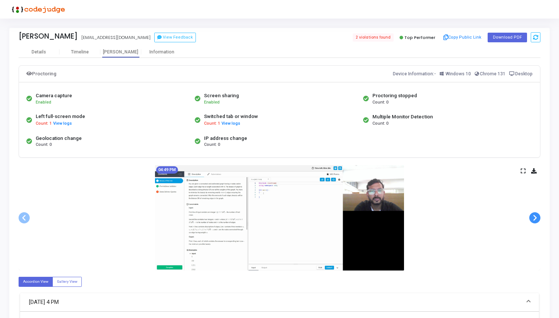
click at [530, 218] on span at bounding box center [534, 218] width 11 height 11
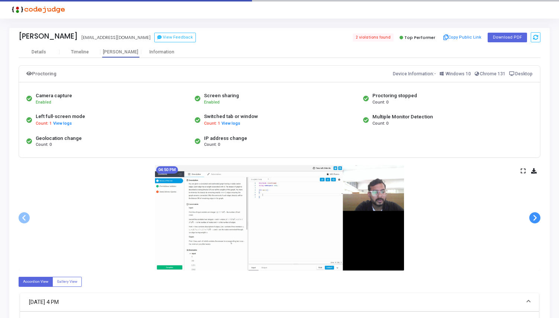
click at [530, 218] on span at bounding box center [534, 218] width 11 height 11
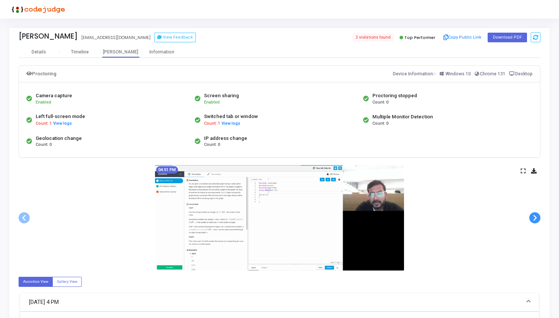
click at [530, 218] on span at bounding box center [534, 218] width 11 height 11
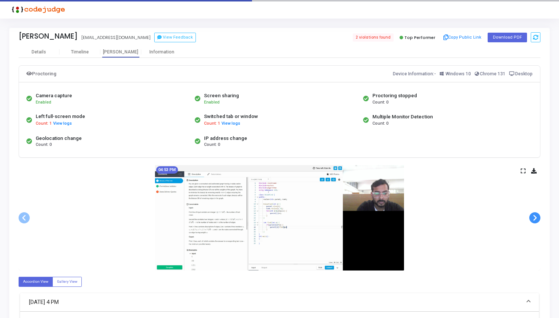
click at [530, 218] on span at bounding box center [534, 218] width 11 height 11
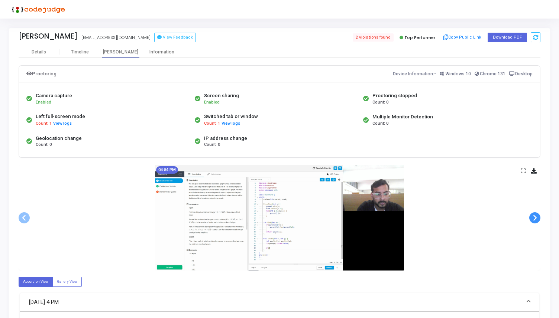
click at [530, 218] on span at bounding box center [534, 218] width 11 height 11
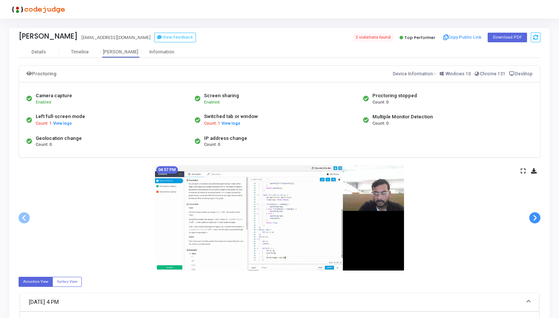
click at [530, 218] on span at bounding box center [534, 218] width 11 height 11
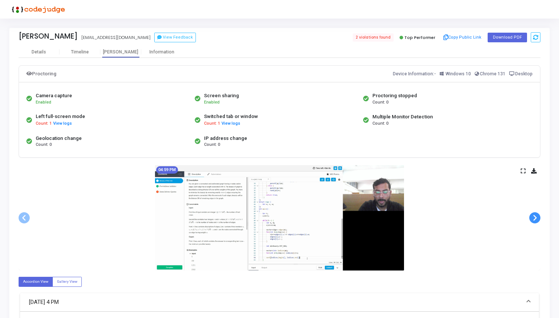
click at [530, 218] on span at bounding box center [534, 218] width 11 height 11
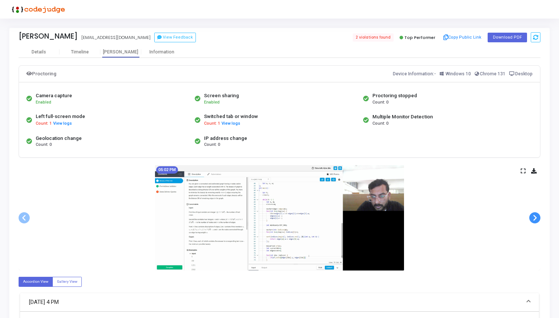
click at [530, 218] on span at bounding box center [534, 218] width 11 height 11
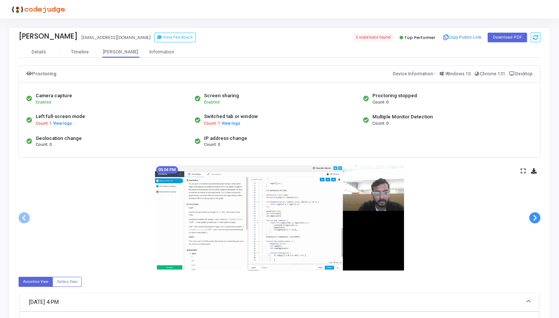
click at [530, 218] on span at bounding box center [534, 218] width 11 height 11
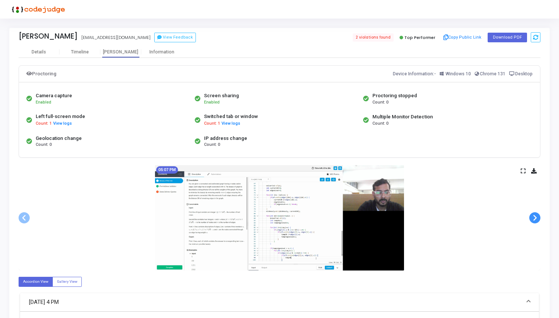
click at [530, 218] on span at bounding box center [534, 218] width 11 height 11
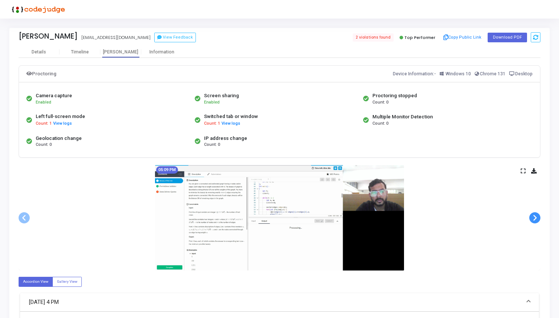
click at [530, 218] on span at bounding box center [534, 218] width 11 height 11
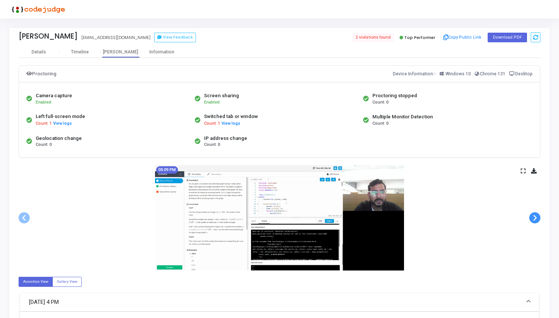
click at [530, 218] on span at bounding box center [534, 218] width 11 height 11
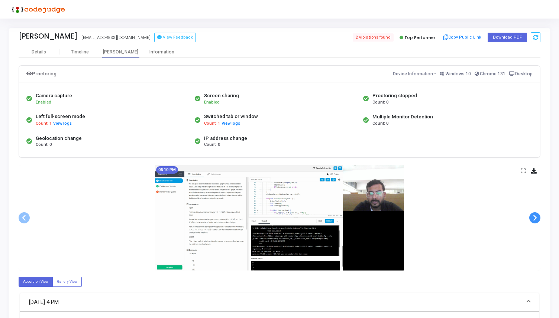
click at [530, 218] on span at bounding box center [534, 218] width 11 height 11
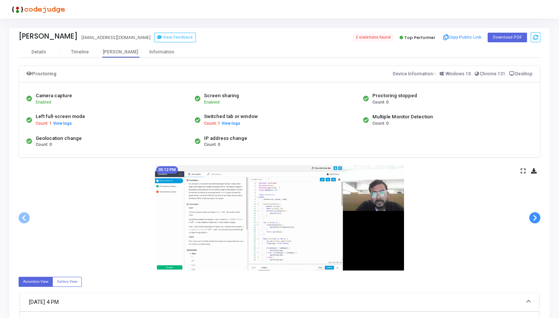
click at [530, 218] on span at bounding box center [534, 218] width 11 height 11
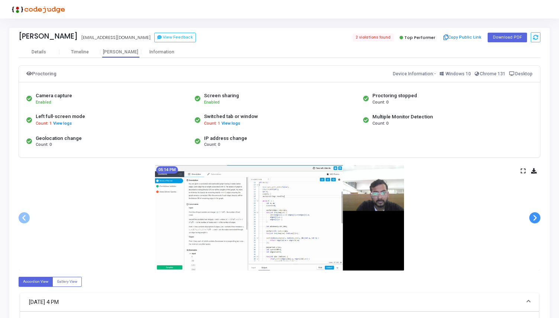
click at [530, 218] on span at bounding box center [534, 218] width 11 height 11
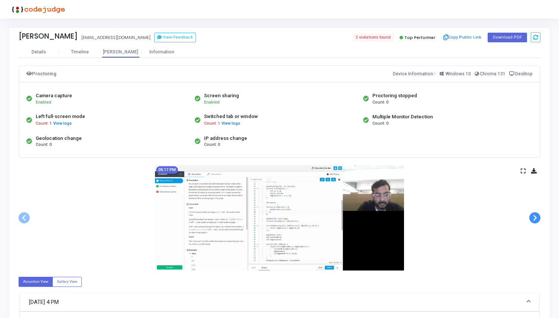
click at [530, 218] on span at bounding box center [534, 218] width 11 height 11
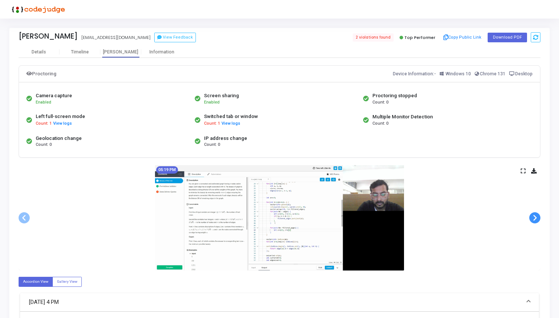
click at [530, 218] on span at bounding box center [534, 218] width 11 height 11
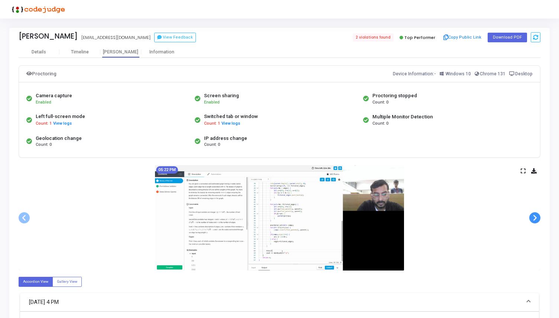
click at [530, 218] on span at bounding box center [534, 218] width 11 height 11
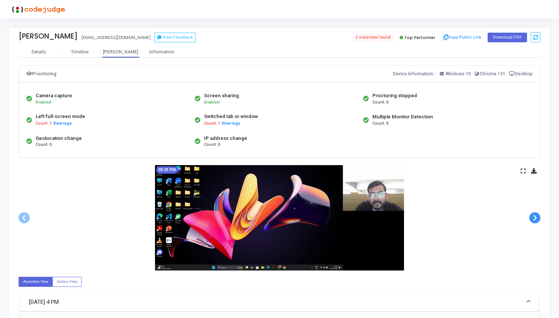
click at [530, 218] on span at bounding box center [534, 218] width 11 height 11
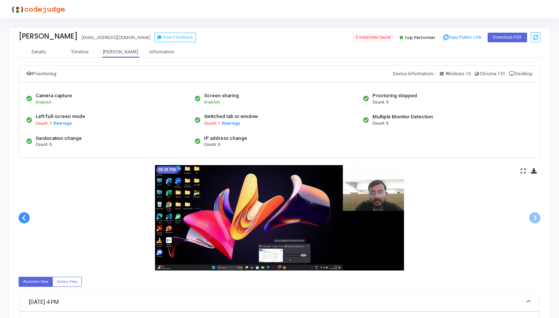
click at [22, 220] on span at bounding box center [24, 218] width 11 height 11
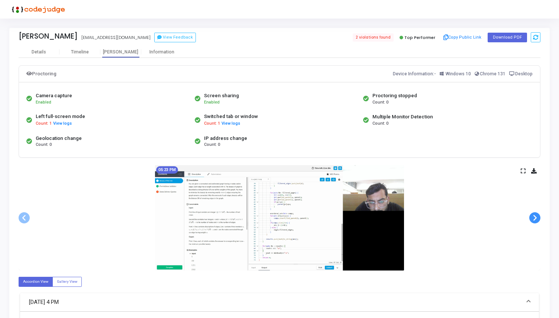
click at [537, 219] on span at bounding box center [534, 218] width 11 height 11
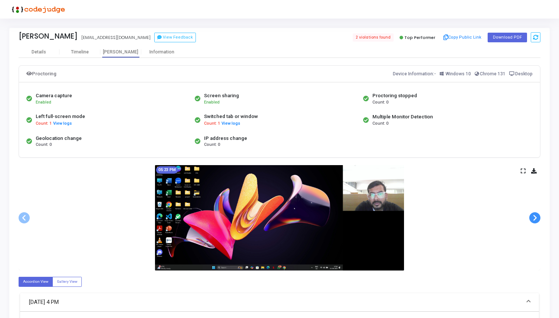
click at [537, 219] on span at bounding box center [534, 218] width 11 height 11
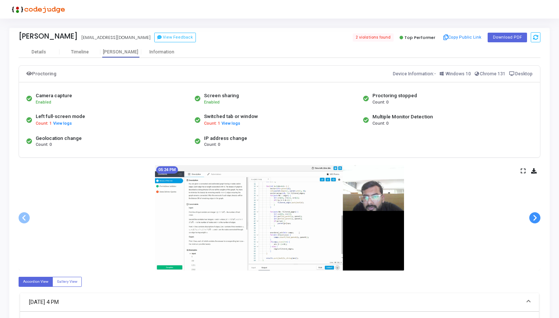
click at [537, 219] on span at bounding box center [534, 218] width 11 height 11
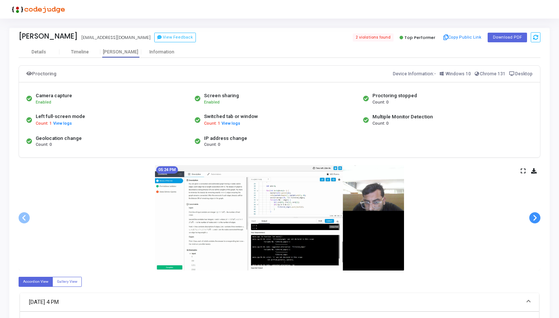
click at [537, 219] on span at bounding box center [534, 218] width 11 height 11
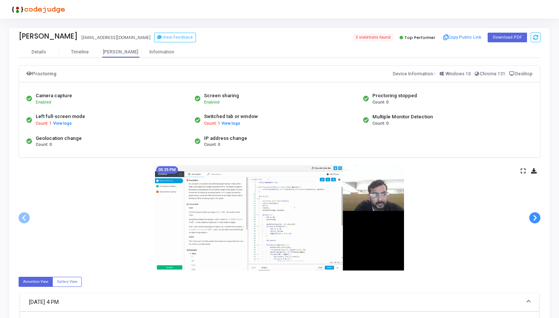
click at [537, 219] on span at bounding box center [534, 218] width 11 height 11
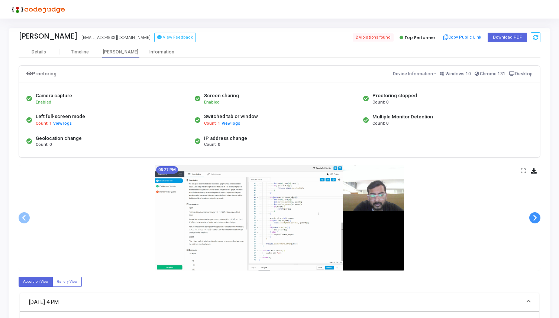
click at [537, 219] on span at bounding box center [534, 218] width 11 height 11
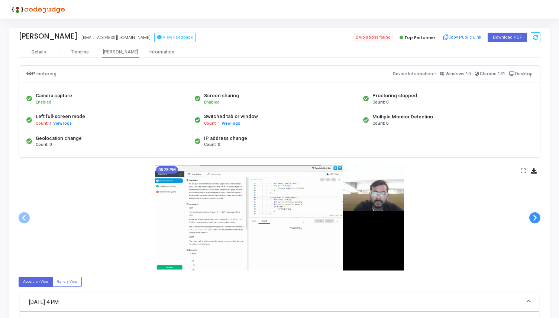
click at [537, 219] on span at bounding box center [534, 218] width 11 height 11
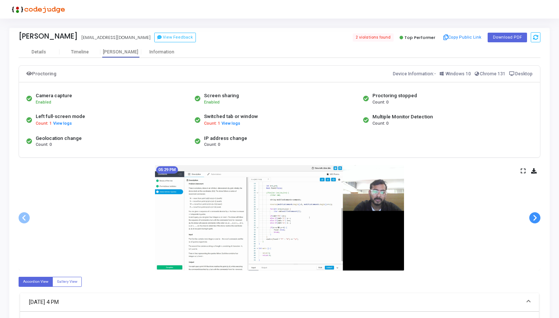
click at [537, 219] on span at bounding box center [534, 218] width 11 height 11
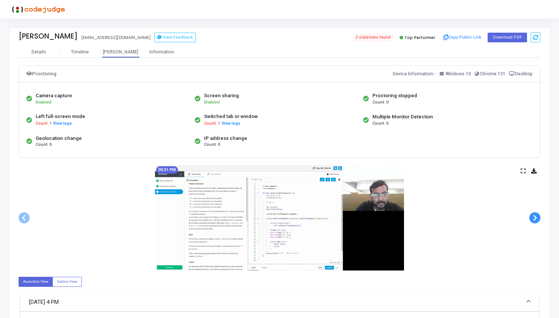
click at [537, 219] on span at bounding box center [534, 218] width 11 height 11
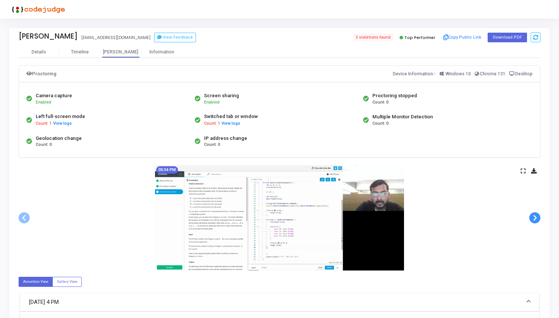
click at [537, 219] on span at bounding box center [534, 218] width 11 height 11
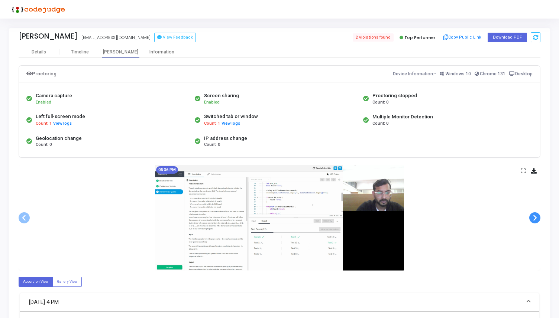
click at [537, 219] on span at bounding box center [534, 218] width 11 height 11
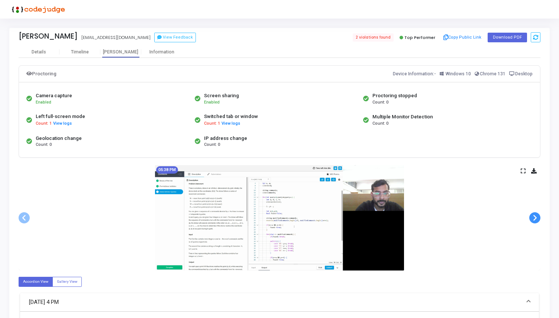
click at [537, 219] on span at bounding box center [534, 218] width 11 height 11
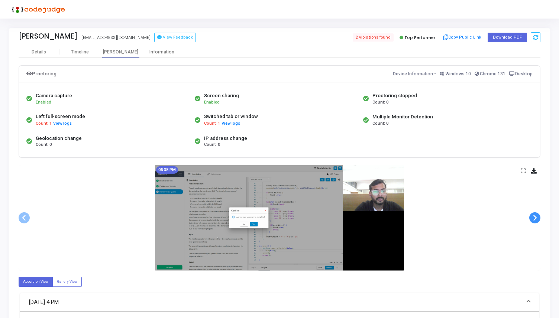
click at [537, 219] on span at bounding box center [534, 218] width 11 height 11
click at [537, 220] on span at bounding box center [534, 218] width 11 height 11
click at [60, 123] on button "View logs" at bounding box center [62, 123] width 19 height 7
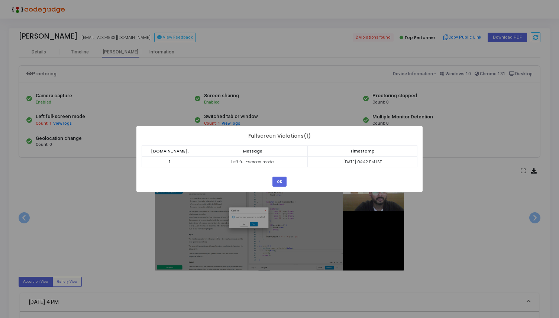
click at [271, 183] on div "OK Cancel" at bounding box center [280, 179] width 18 height 16
click at [281, 183] on button "OK" at bounding box center [279, 182] width 14 height 10
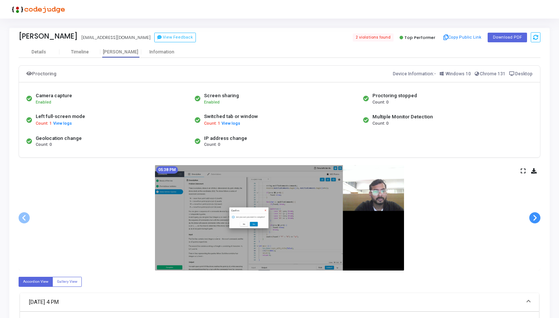
click at [535, 222] on span at bounding box center [534, 218] width 11 height 11
click at [22, 220] on span at bounding box center [24, 218] width 11 height 11
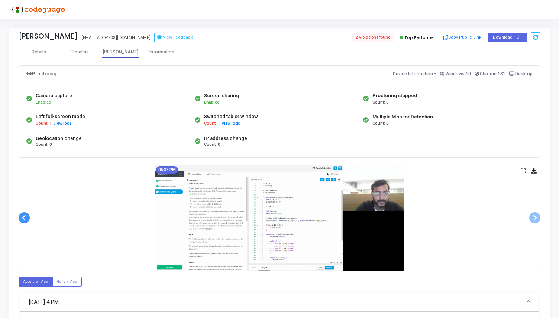
click at [22, 220] on span at bounding box center [24, 218] width 11 height 11
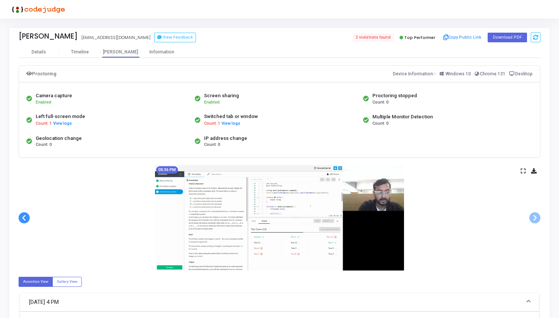
click at [22, 220] on span at bounding box center [24, 218] width 11 height 11
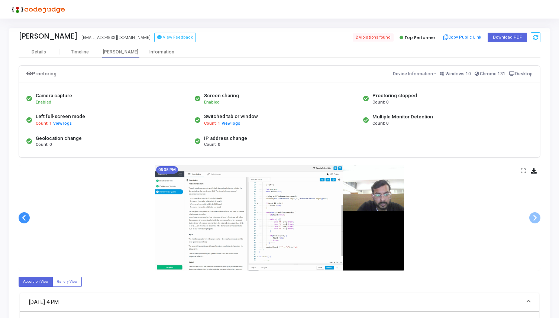
click at [22, 220] on span at bounding box center [24, 218] width 11 height 11
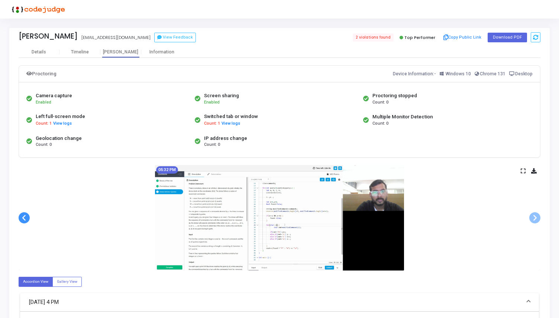
click at [22, 220] on span at bounding box center [24, 218] width 11 height 11
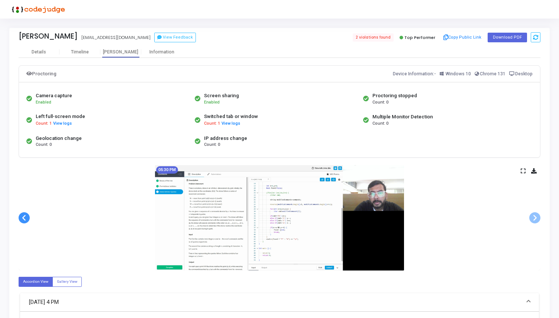
click at [22, 220] on span at bounding box center [24, 218] width 11 height 11
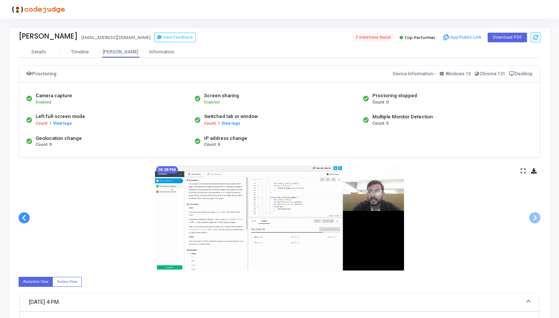
click at [22, 220] on span at bounding box center [24, 218] width 11 height 11
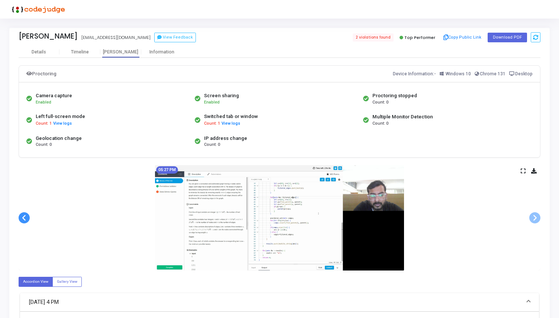
click at [22, 220] on span at bounding box center [24, 218] width 11 height 11
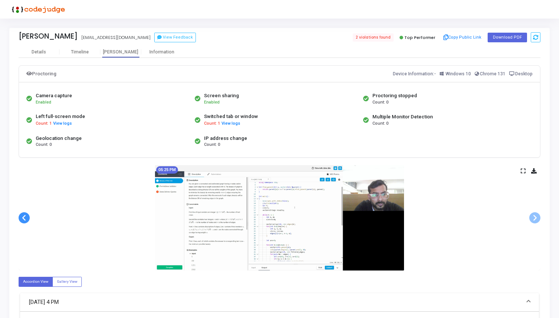
click at [22, 220] on span at bounding box center [24, 218] width 11 height 11
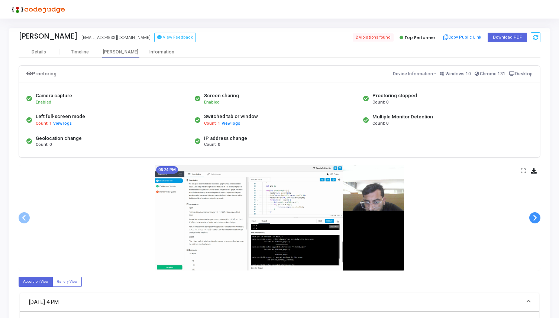
click at [530, 217] on span at bounding box center [534, 218] width 11 height 11
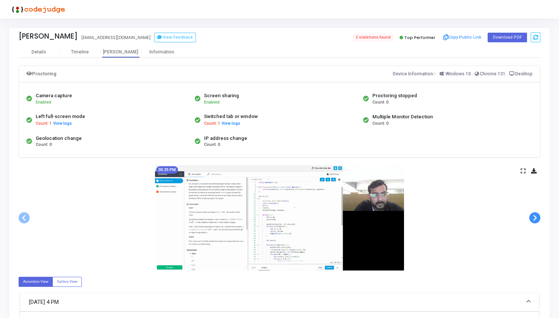
click at [530, 217] on span at bounding box center [534, 218] width 11 height 11
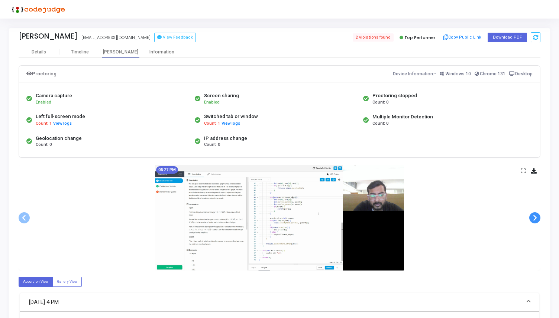
click at [530, 217] on span at bounding box center [534, 218] width 11 height 11
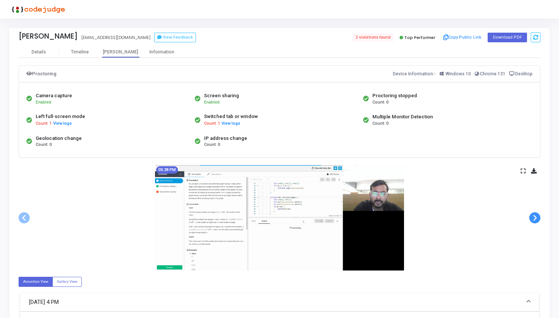
click at [530, 217] on span at bounding box center [534, 218] width 11 height 11
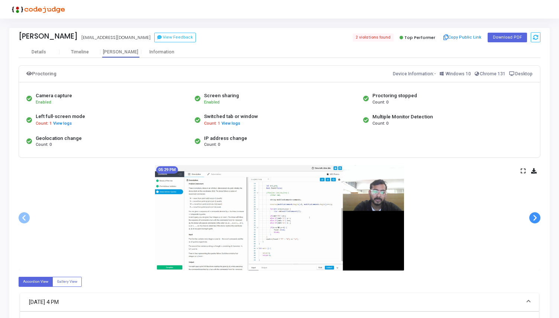
click at [530, 217] on span at bounding box center [534, 218] width 11 height 11
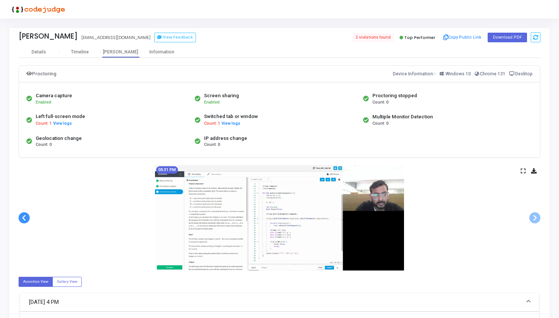
click at [21, 219] on span at bounding box center [24, 218] width 11 height 11
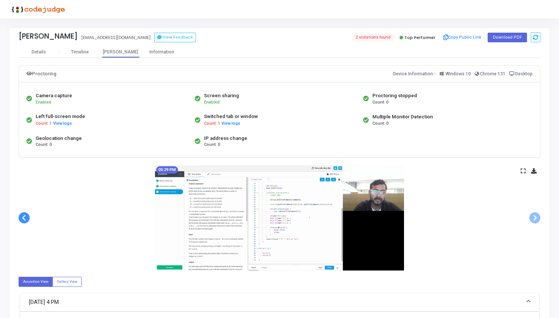
click at [21, 219] on span at bounding box center [24, 218] width 11 height 11
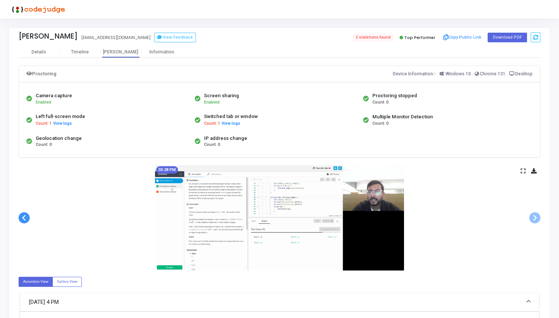
click at [21, 219] on span at bounding box center [24, 218] width 11 height 11
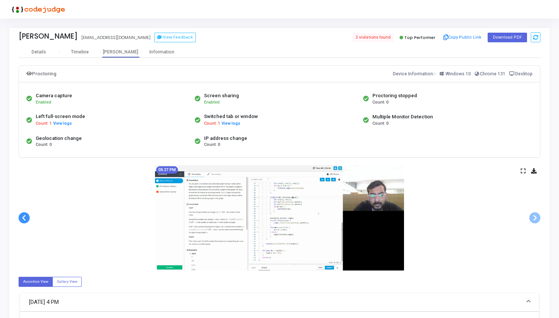
click at [21, 219] on span at bounding box center [24, 218] width 11 height 11
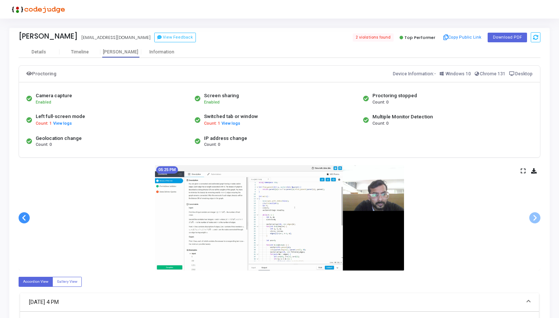
click at [21, 219] on span at bounding box center [24, 218] width 11 height 11
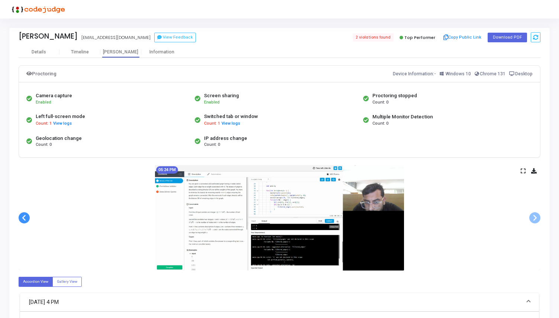
click at [21, 219] on span at bounding box center [24, 218] width 11 height 11
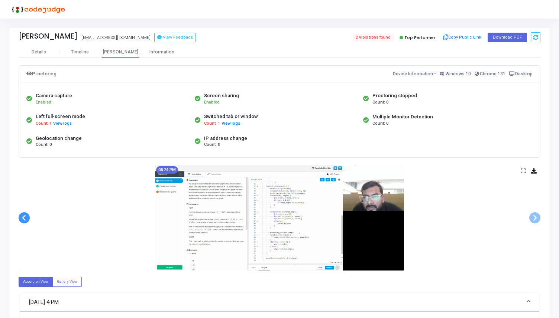
click at [21, 219] on span at bounding box center [24, 218] width 11 height 11
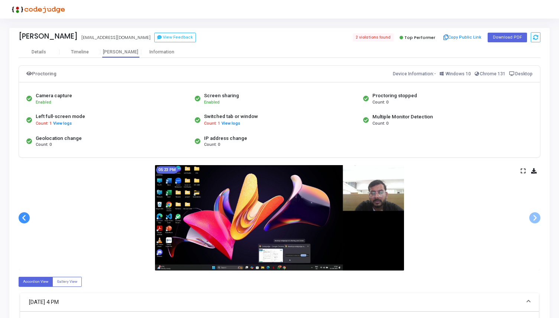
click at [21, 219] on span at bounding box center [24, 218] width 11 height 11
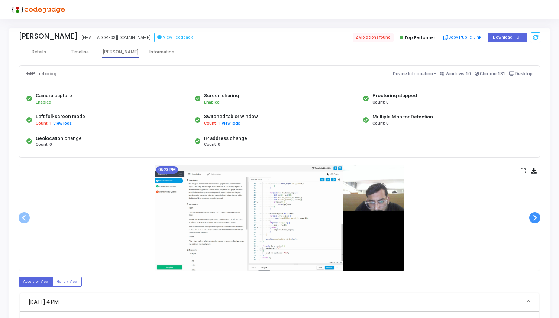
click at [537, 221] on span at bounding box center [534, 218] width 11 height 11
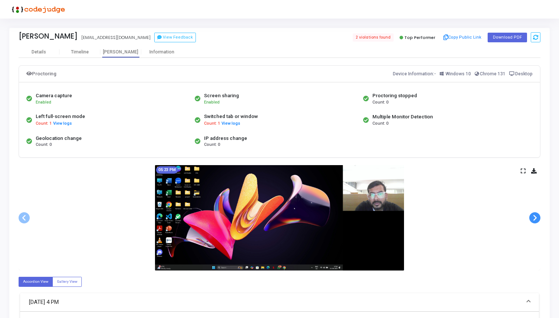
click at [537, 221] on span at bounding box center [534, 218] width 11 height 11
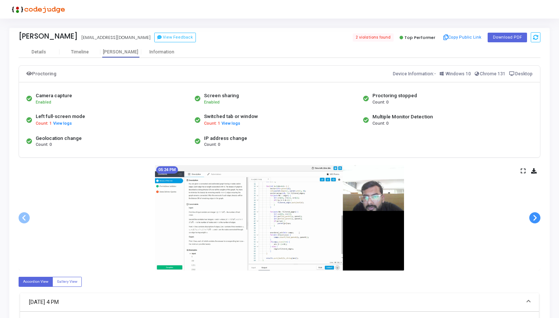
click at [537, 221] on span at bounding box center [534, 218] width 11 height 11
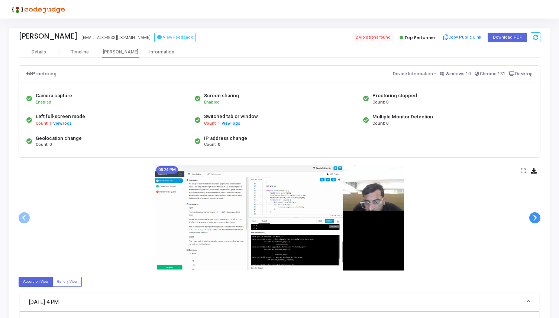
click at [537, 221] on span at bounding box center [534, 218] width 11 height 11
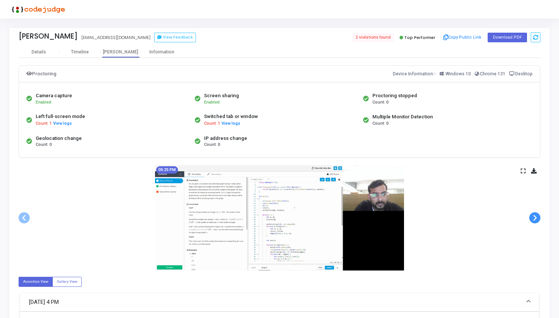
click at [537, 221] on span at bounding box center [534, 218] width 11 height 11
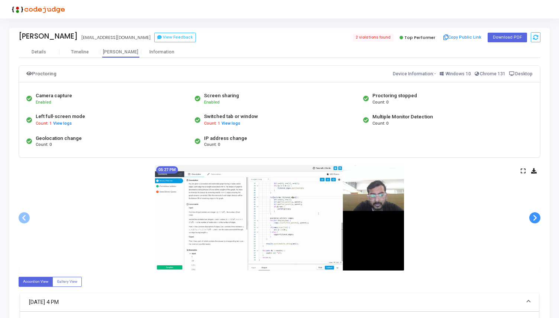
click at [537, 221] on span at bounding box center [534, 218] width 11 height 11
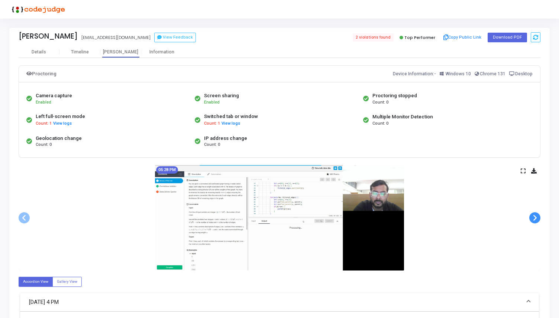
click at [537, 221] on span at bounding box center [534, 218] width 11 height 11
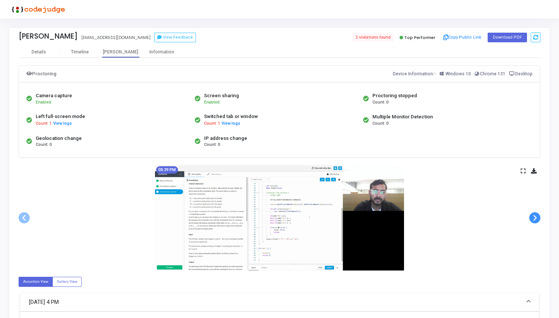
click at [537, 221] on span at bounding box center [534, 218] width 11 height 11
click at [19, 215] on span at bounding box center [24, 218] width 11 height 11
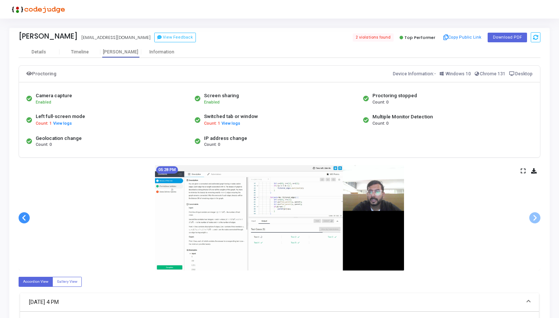
click at [19, 215] on span at bounding box center [24, 218] width 11 height 11
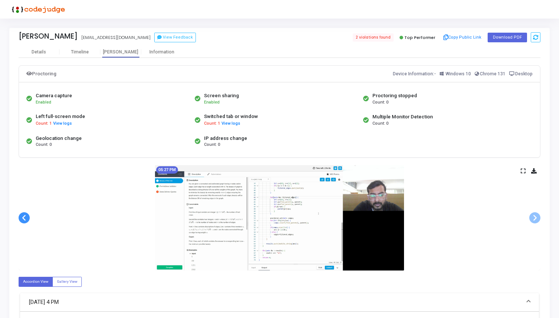
click at [19, 215] on span at bounding box center [24, 218] width 11 height 11
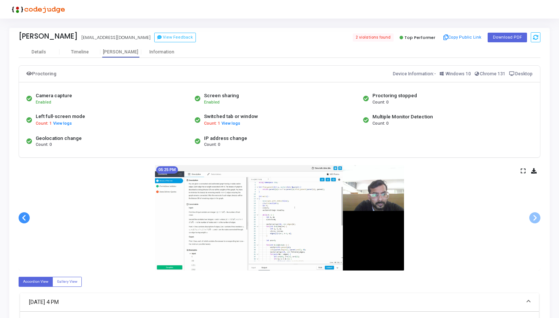
click at [19, 215] on span at bounding box center [24, 218] width 11 height 11
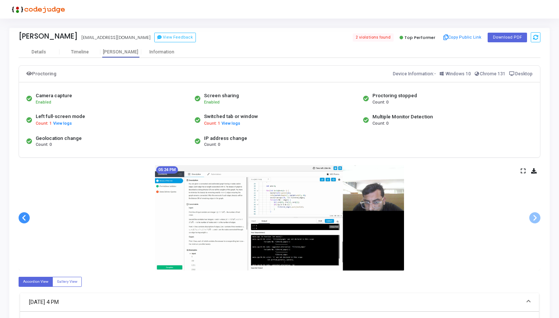
click at [19, 215] on span at bounding box center [24, 218] width 11 height 11
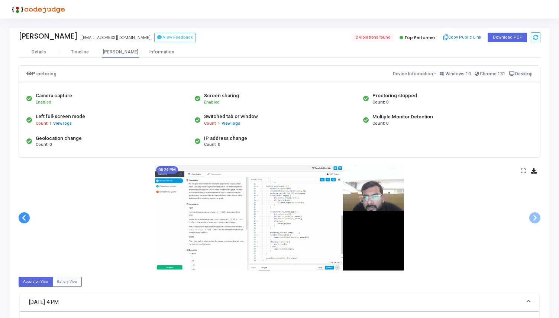
click at [19, 215] on span at bounding box center [24, 218] width 11 height 11
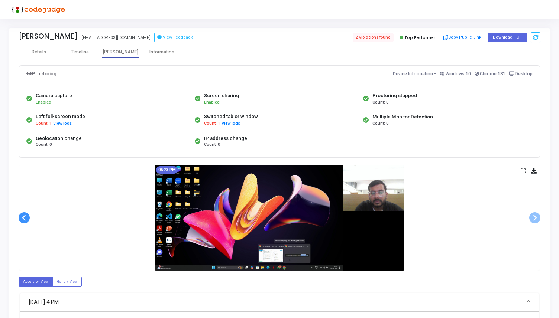
click at [19, 215] on span at bounding box center [24, 218] width 11 height 11
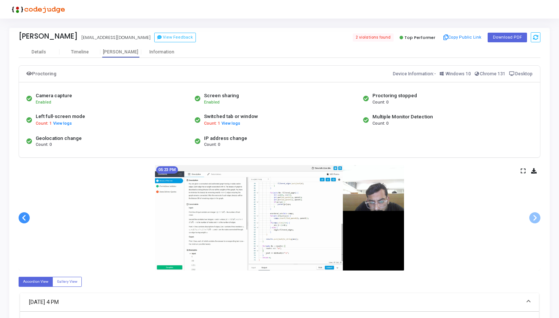
click at [19, 215] on span at bounding box center [24, 218] width 11 height 11
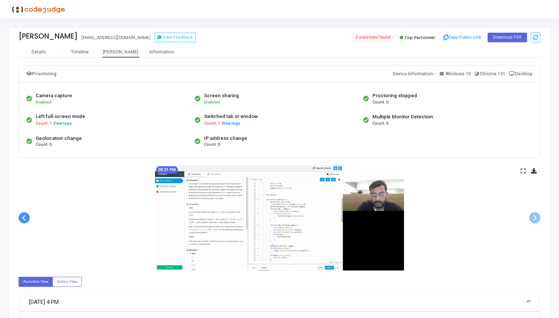
click at [19, 215] on span at bounding box center [24, 218] width 11 height 11
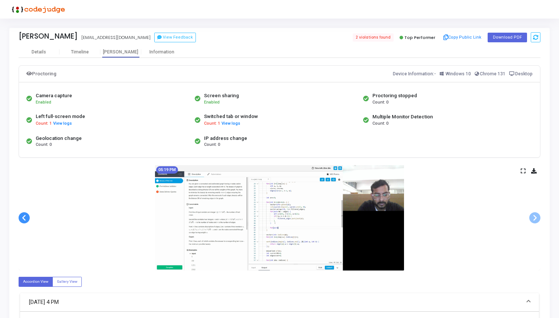
click at [19, 215] on span at bounding box center [24, 218] width 11 height 11
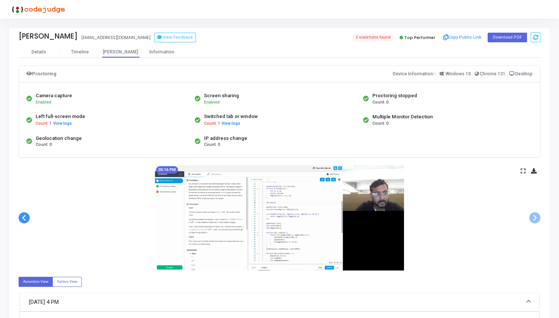
click at [19, 215] on span at bounding box center [24, 218] width 11 height 11
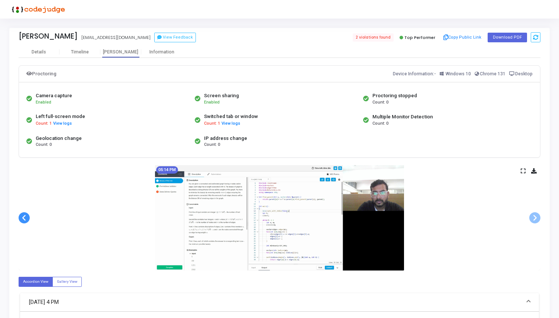
click at [19, 215] on span at bounding box center [24, 218] width 11 height 11
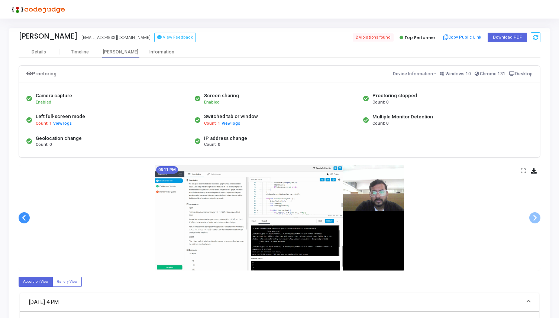
click at [19, 215] on span at bounding box center [24, 218] width 11 height 11
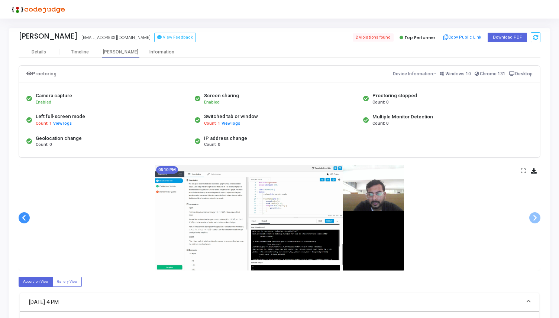
click at [19, 215] on span at bounding box center [24, 218] width 11 height 11
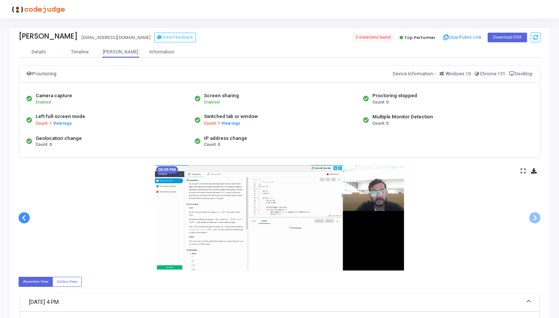
click at [19, 215] on span at bounding box center [24, 218] width 11 height 11
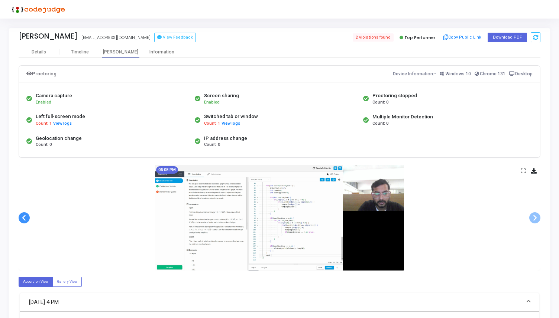
click at [19, 215] on span at bounding box center [24, 218] width 11 height 11
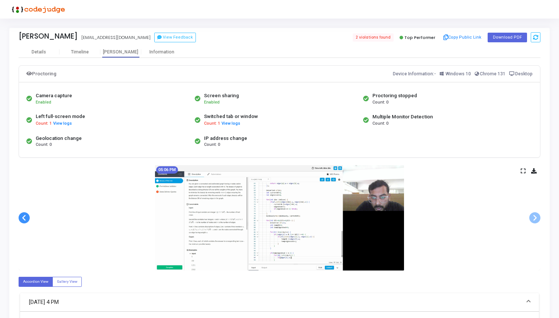
click at [19, 215] on span at bounding box center [24, 218] width 11 height 11
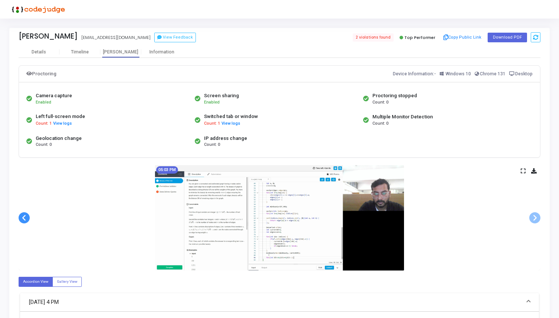
click at [19, 215] on span at bounding box center [24, 218] width 11 height 11
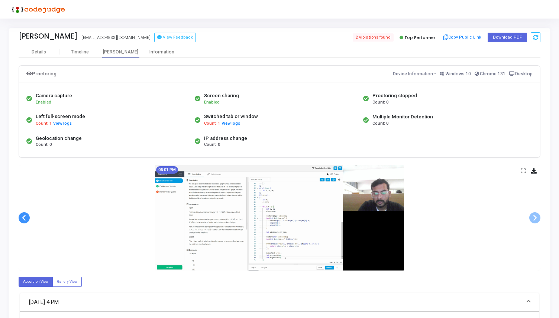
click at [19, 215] on span at bounding box center [24, 218] width 11 height 11
click at [51, 48] on div "Details" at bounding box center [39, 51] width 41 height 11
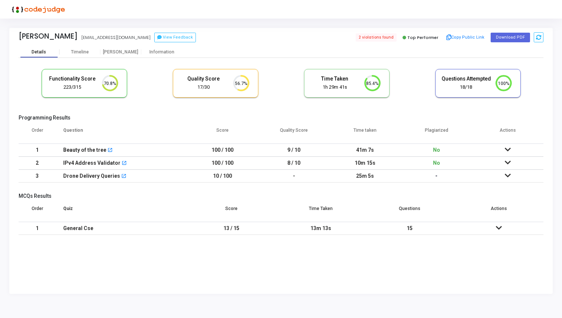
scroll to position [16, 19]
click at [161, 52] on div "Information" at bounding box center [161, 52] width 41 height 6
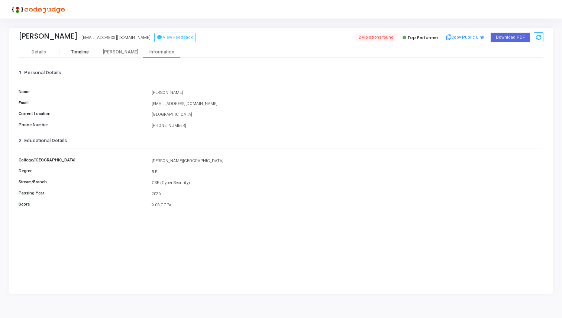
click at [77, 52] on div "Timeline" at bounding box center [80, 52] width 18 height 6
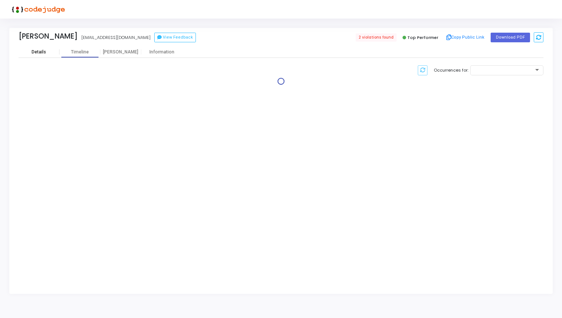
click at [37, 50] on div "Details" at bounding box center [39, 52] width 14 height 6
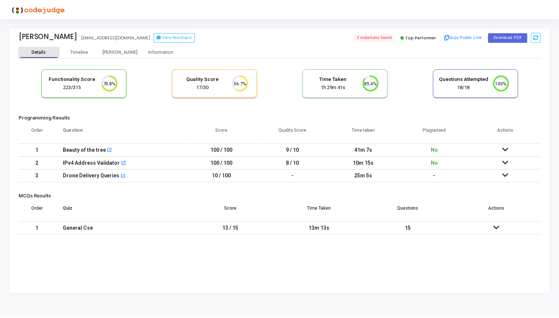
scroll to position [16, 19]
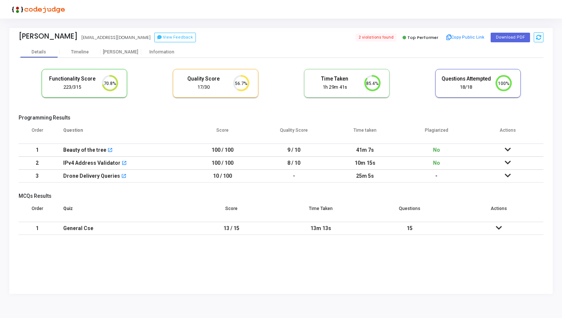
click at [507, 149] on icon at bounding box center [508, 149] width 6 height 5
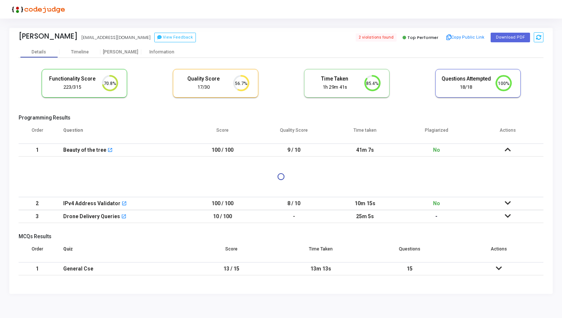
click at [508, 202] on tbody "1 Beauty of the tree open_in_new 100 / 100 9 / 10 41m 7s No 2 IPv4 Address Vali…" at bounding box center [281, 184] width 525 height 80
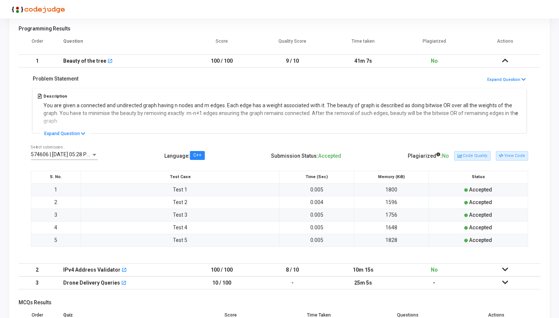
scroll to position [133, 0]
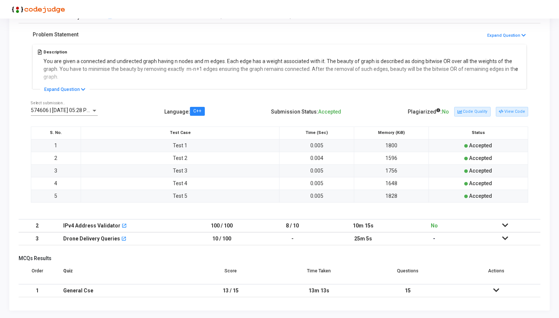
click at [503, 225] on icon at bounding box center [505, 225] width 6 height 5
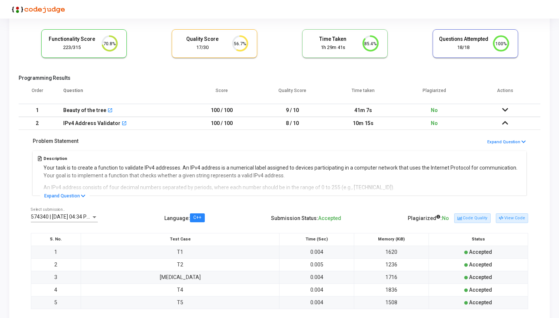
scroll to position [0, 0]
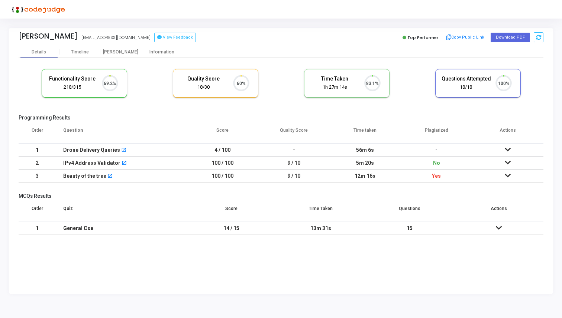
scroll to position [16, 19]
click at [107, 48] on div "[PERSON_NAME]" at bounding box center [120, 51] width 41 height 11
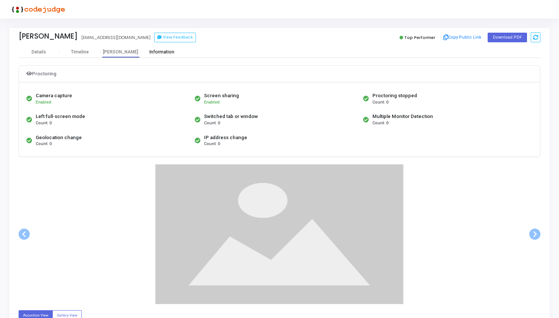
click at [149, 49] on div "Information" at bounding box center [161, 51] width 41 height 11
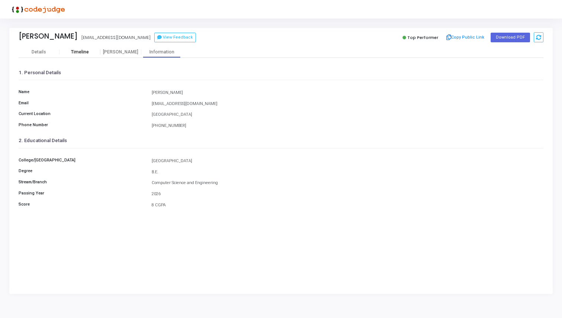
click at [90, 52] on div "Timeline" at bounding box center [79, 52] width 41 height 6
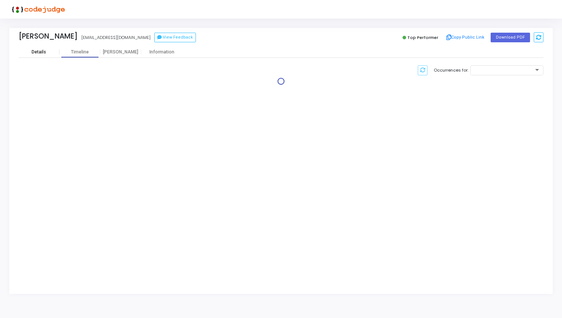
click at [39, 54] on div "Details" at bounding box center [39, 52] width 14 height 6
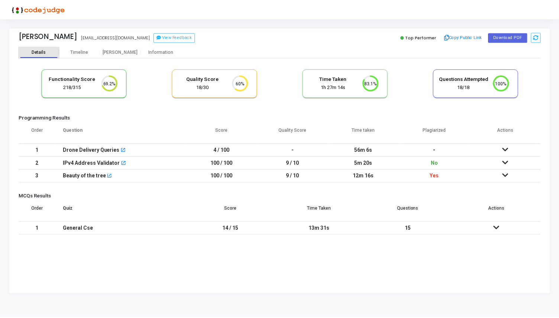
scroll to position [16, 19]
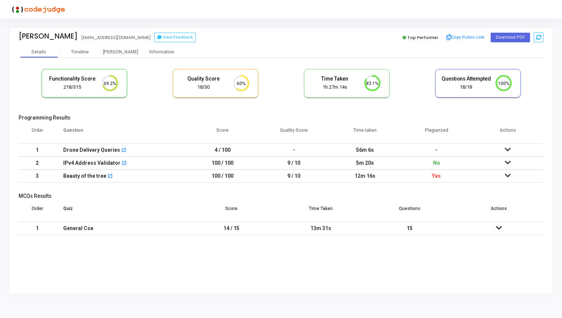
click at [464, 176] on td "Yes" at bounding box center [436, 176] width 71 height 13
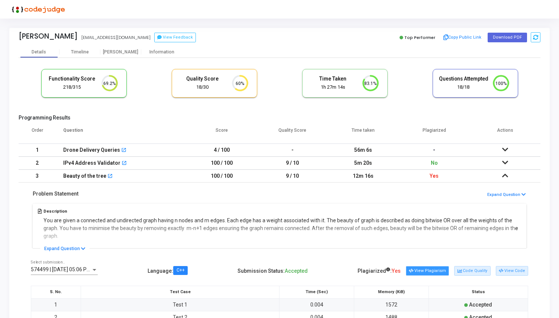
click at [442, 273] on button "View Plagiarism" at bounding box center [427, 271] width 43 height 10
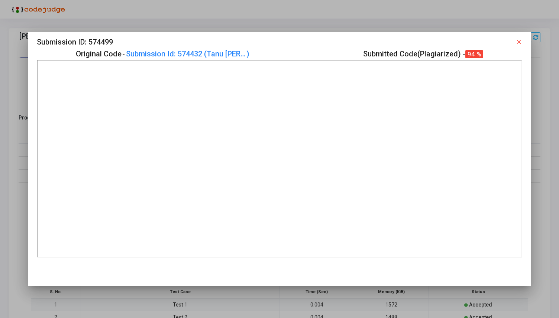
click at [517, 46] on div "Submission ID: 574499 close" at bounding box center [279, 42] width 485 height 12
click at [517, 44] on mat-icon "close" at bounding box center [518, 42] width 7 height 7
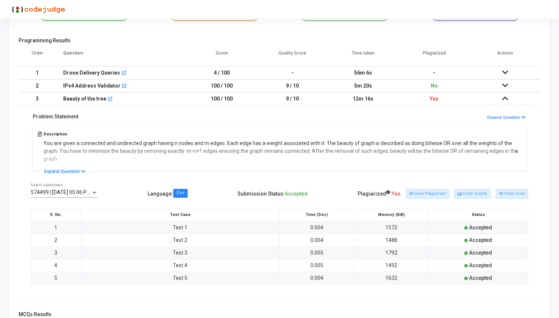
scroll to position [73, 0]
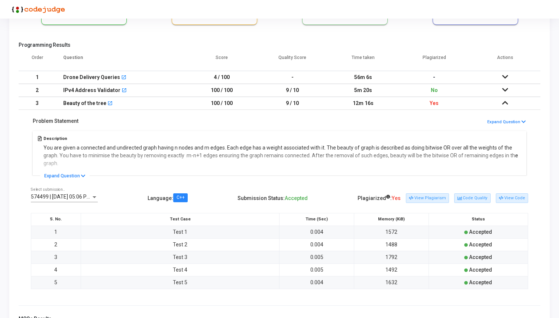
click at [503, 91] on icon at bounding box center [505, 89] width 6 height 5
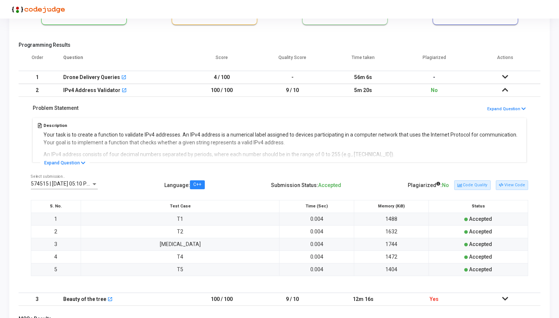
scroll to position [0, 0]
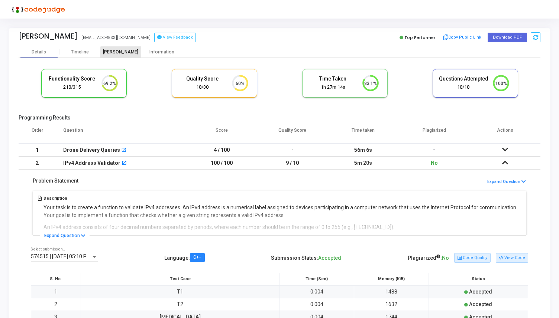
click at [127, 54] on div "[PERSON_NAME]" at bounding box center [120, 52] width 41 height 6
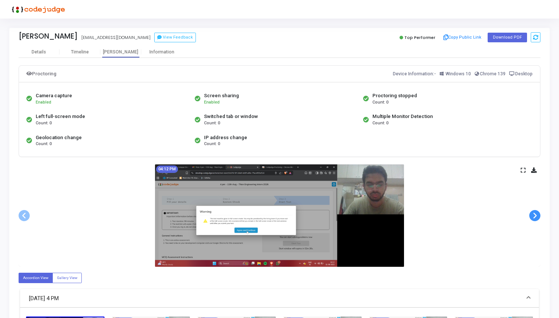
click at [534, 214] on span at bounding box center [534, 215] width 11 height 11
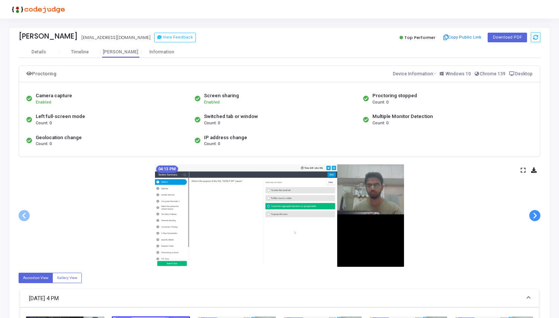
click at [534, 215] on span at bounding box center [534, 215] width 11 height 11
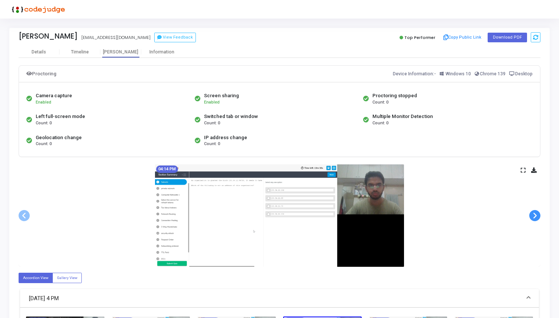
click at [534, 215] on span at bounding box center [534, 215] width 11 height 11
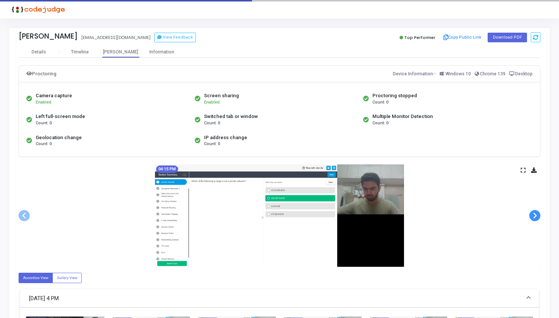
click at [534, 215] on span at bounding box center [534, 215] width 11 height 11
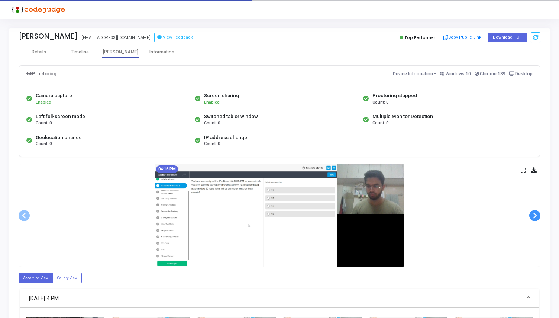
click at [534, 215] on span at bounding box center [534, 215] width 11 height 11
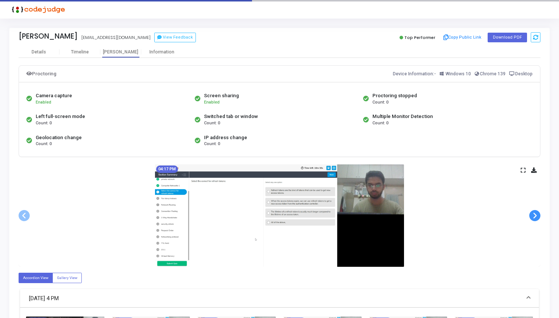
click at [534, 215] on span at bounding box center [534, 215] width 11 height 11
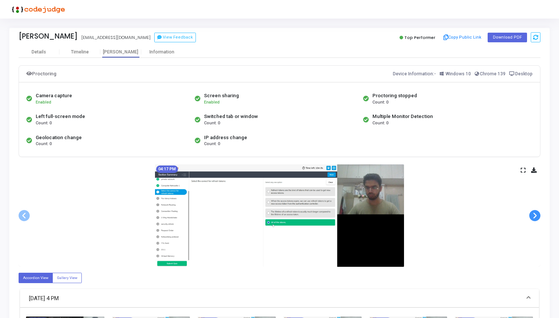
click at [534, 215] on span at bounding box center [534, 215] width 11 height 11
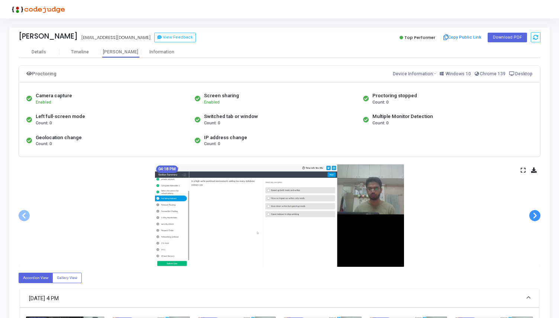
click at [534, 215] on span at bounding box center [534, 215] width 11 height 11
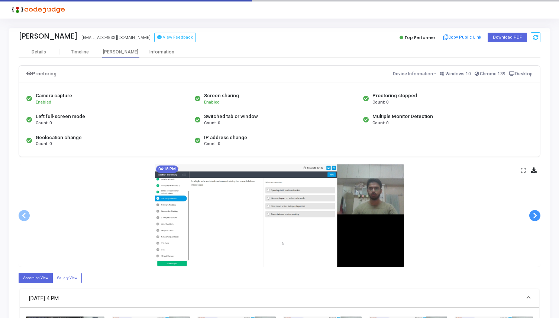
click at [534, 215] on span at bounding box center [534, 215] width 11 height 11
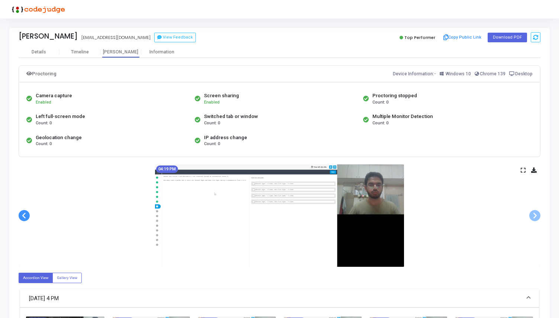
click at [22, 216] on span at bounding box center [24, 215] width 11 height 11
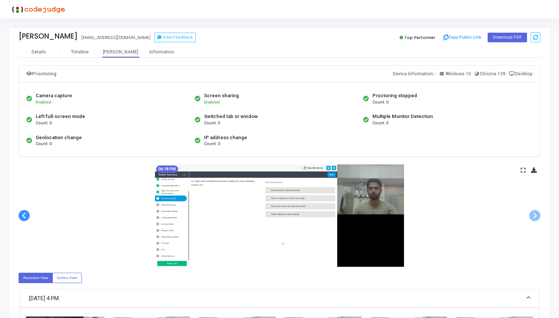
click at [22, 216] on span at bounding box center [24, 215] width 11 height 11
click at [531, 217] on span at bounding box center [534, 215] width 11 height 11
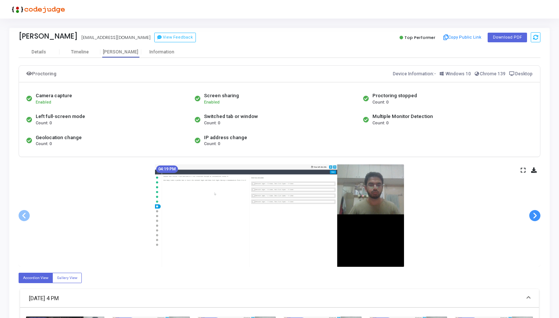
click at [531, 217] on span at bounding box center [534, 215] width 11 height 11
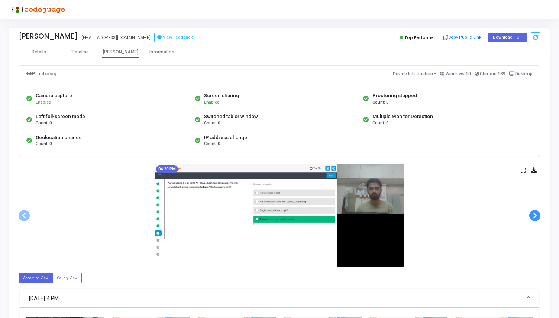
click at [531, 217] on span at bounding box center [534, 215] width 11 height 11
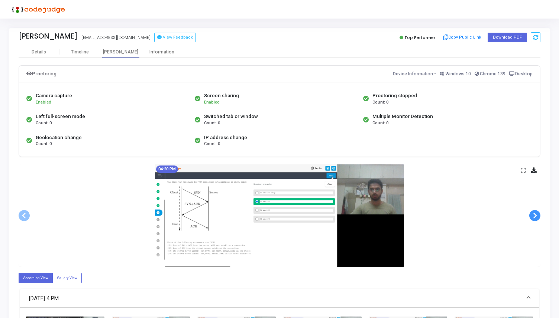
click at [531, 217] on span at bounding box center [534, 215] width 11 height 11
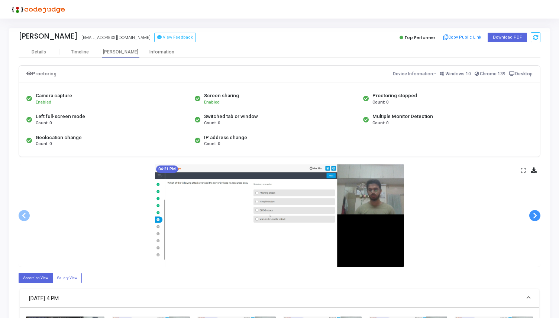
click at [531, 217] on span at bounding box center [534, 215] width 11 height 11
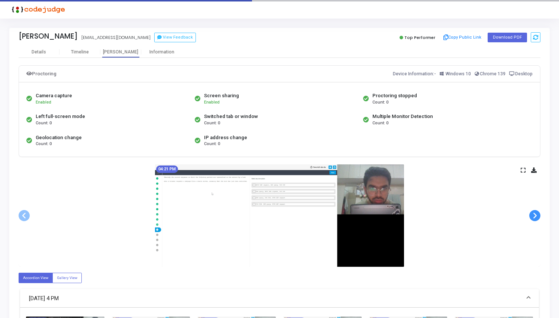
click at [531, 217] on span at bounding box center [534, 215] width 11 height 11
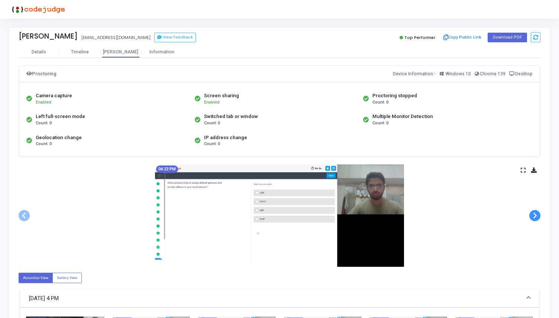
click at [531, 217] on span at bounding box center [534, 215] width 11 height 11
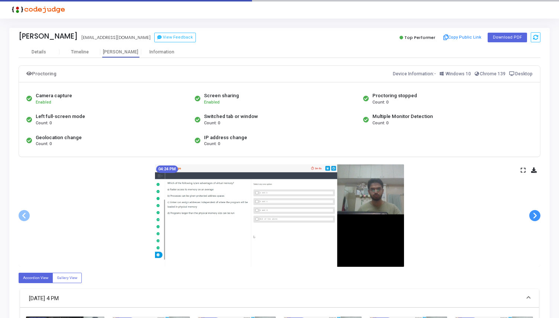
click at [531, 217] on span at bounding box center [534, 215] width 11 height 11
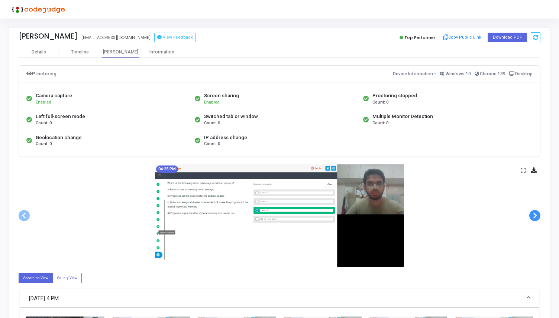
click at [531, 217] on span at bounding box center [534, 215] width 11 height 11
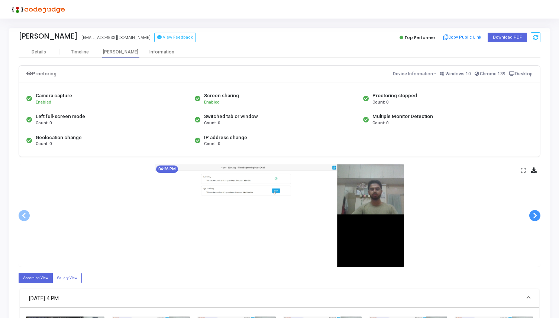
click at [531, 217] on span at bounding box center [534, 215] width 11 height 11
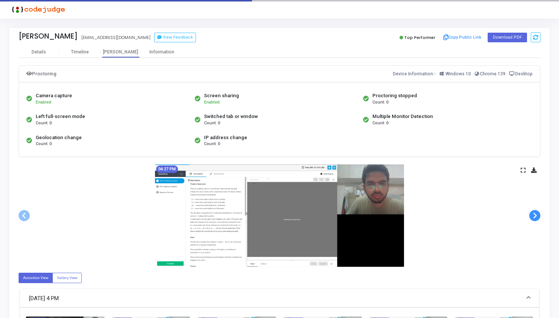
click at [531, 217] on span at bounding box center [534, 215] width 11 height 11
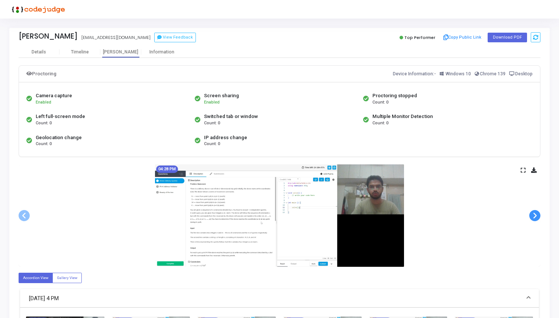
click at [531, 217] on span at bounding box center [534, 215] width 11 height 11
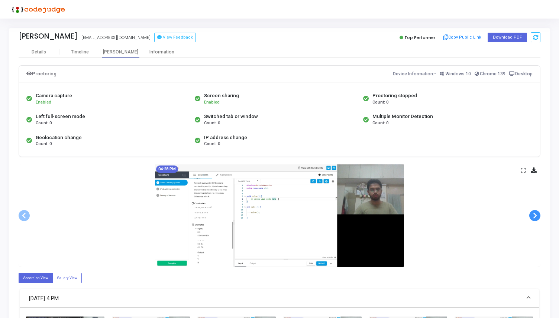
click at [531, 217] on span at bounding box center [534, 215] width 11 height 11
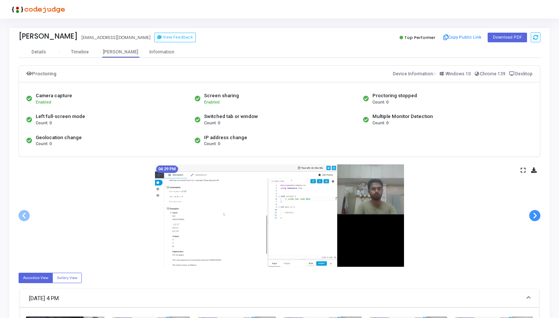
click at [531, 217] on span at bounding box center [534, 215] width 11 height 11
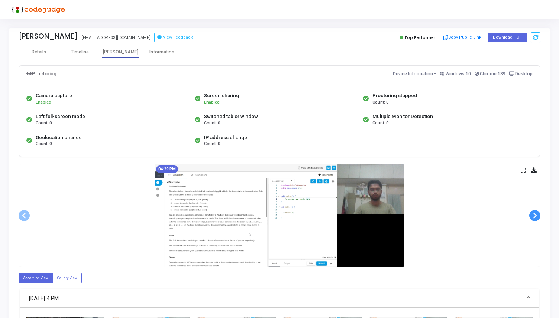
click at [531, 217] on span at bounding box center [534, 215] width 11 height 11
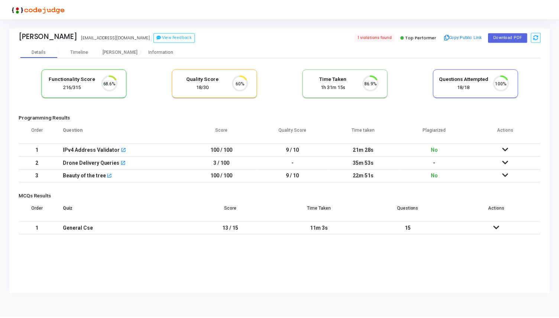
scroll to position [16, 19]
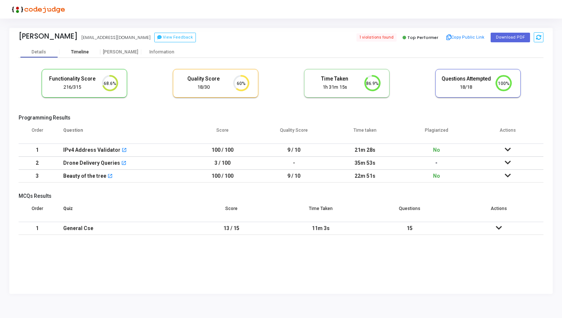
click at [80, 56] on div "Timeline" at bounding box center [79, 51] width 41 height 11
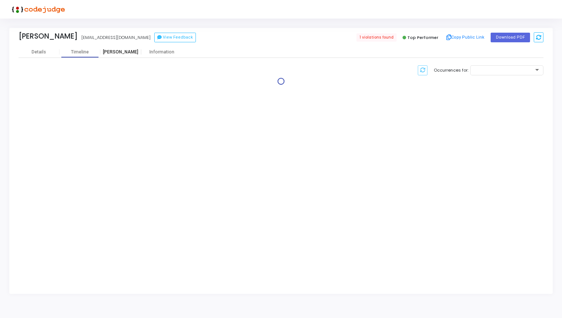
click at [123, 52] on div "[PERSON_NAME]" at bounding box center [120, 52] width 41 height 6
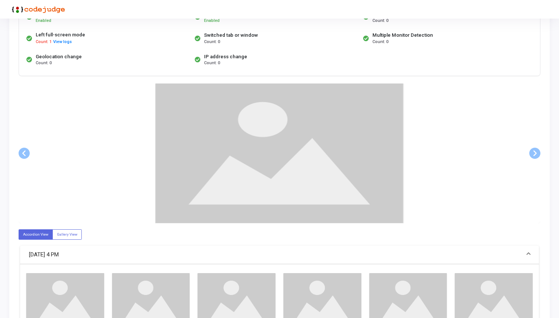
scroll to position [83, 0]
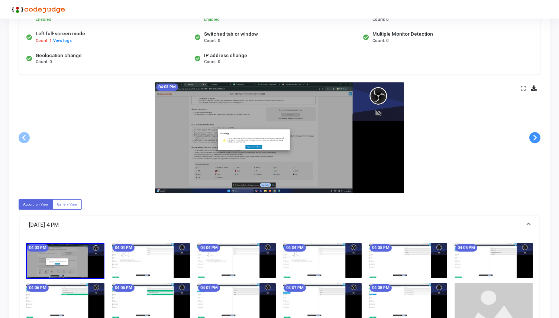
click at [532, 151] on div "04:03 PM" at bounding box center [280, 137] width 522 height 111
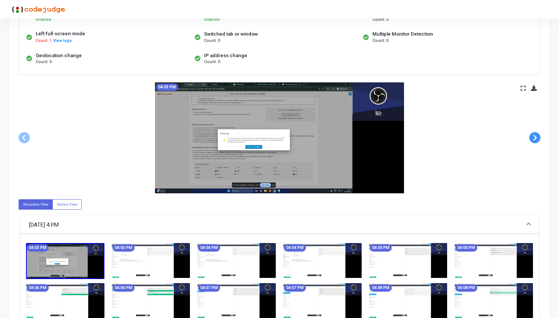
click at [532, 151] on div "04:03 PM" at bounding box center [280, 137] width 522 height 111
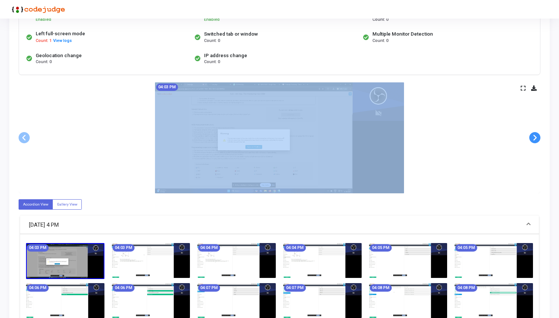
click at [532, 151] on div "04:03 PM" at bounding box center [280, 137] width 522 height 111
click at [459, 191] on div "04:03 PM" at bounding box center [280, 137] width 522 height 111
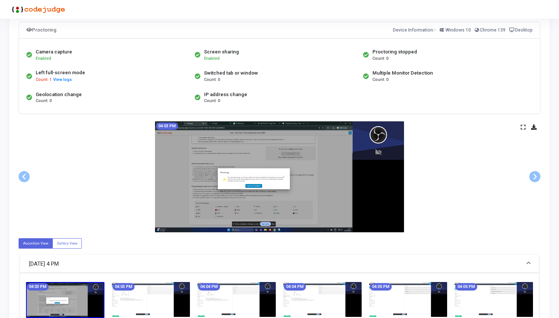
scroll to position [24, 0]
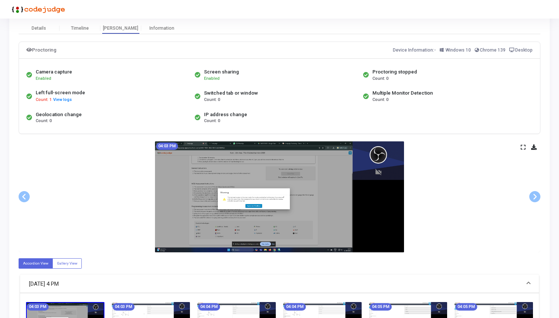
click at [382, 156] on img at bounding box center [279, 197] width 249 height 111
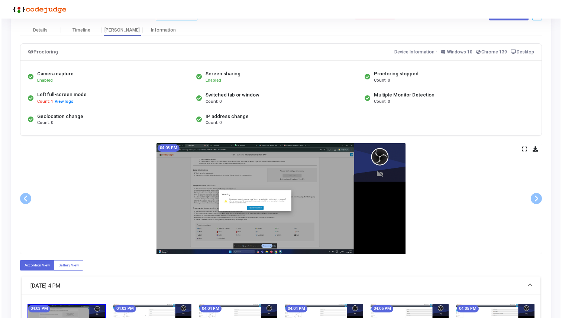
scroll to position [0, 0]
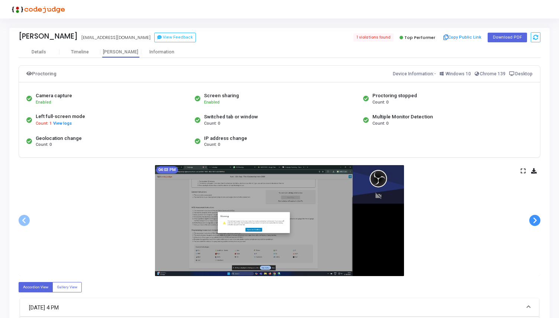
click at [533, 224] on span at bounding box center [534, 220] width 11 height 11
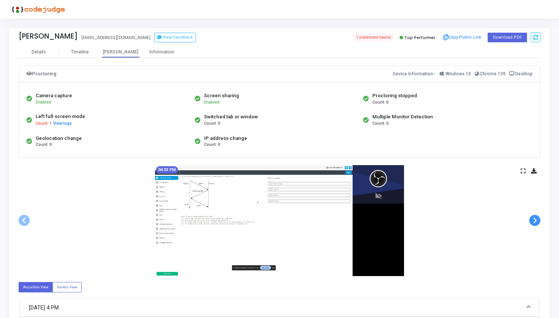
click at [533, 224] on span at bounding box center [534, 220] width 11 height 11
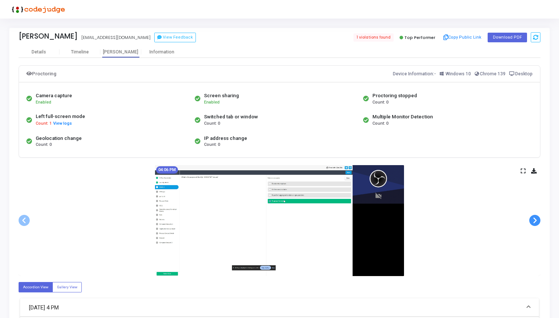
click at [533, 224] on span at bounding box center [534, 220] width 11 height 11
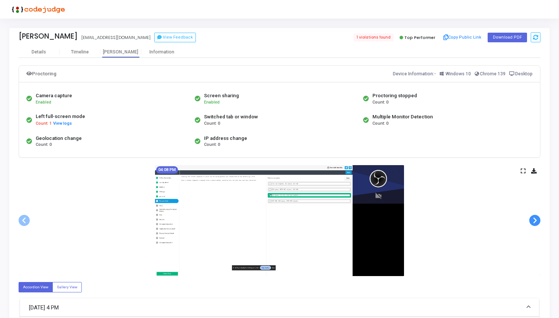
click at [533, 224] on span at bounding box center [534, 220] width 11 height 11
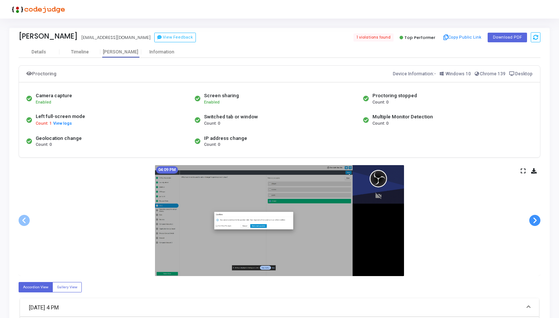
click at [533, 224] on span at bounding box center [534, 220] width 11 height 11
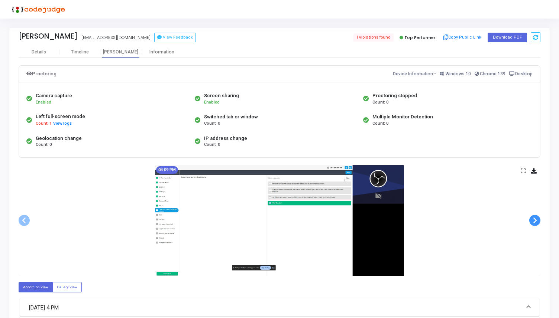
click at [533, 224] on span at bounding box center [534, 220] width 11 height 11
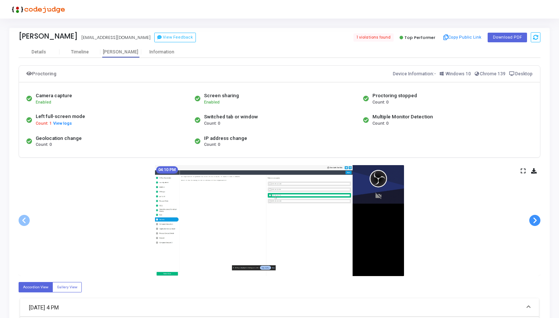
click at [533, 224] on span at bounding box center [534, 220] width 11 height 11
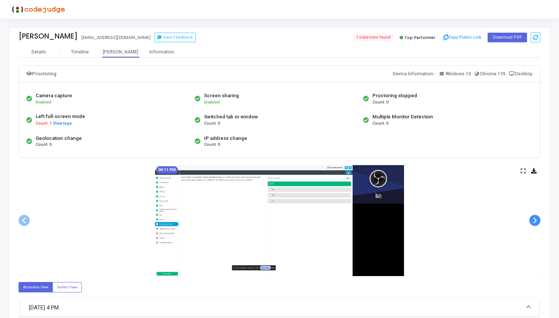
click at [533, 224] on span at bounding box center [534, 220] width 11 height 11
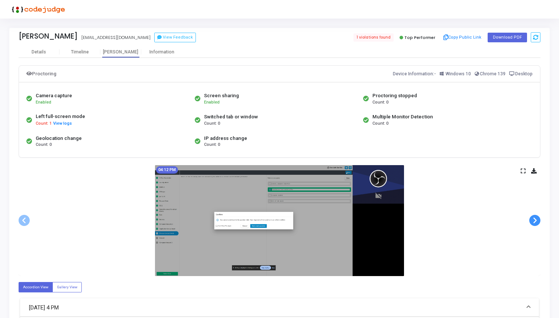
click at [533, 224] on span at bounding box center [534, 220] width 11 height 11
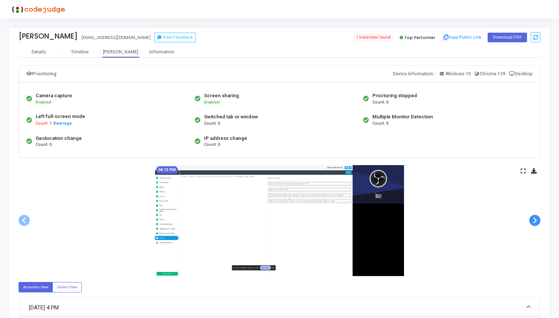
click at [533, 224] on span at bounding box center [534, 220] width 11 height 11
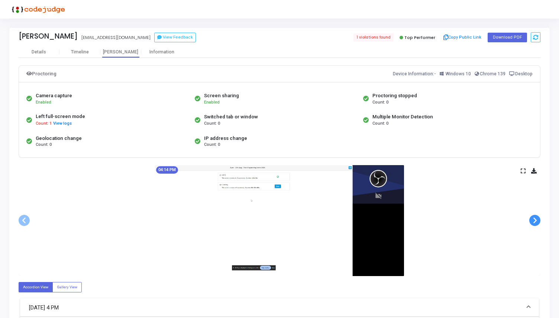
click at [533, 224] on span at bounding box center [534, 220] width 11 height 11
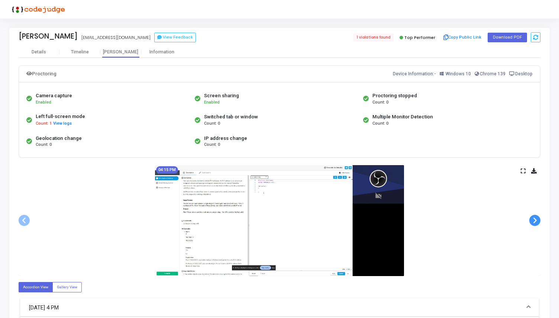
click at [533, 224] on span at bounding box center [534, 220] width 11 height 11
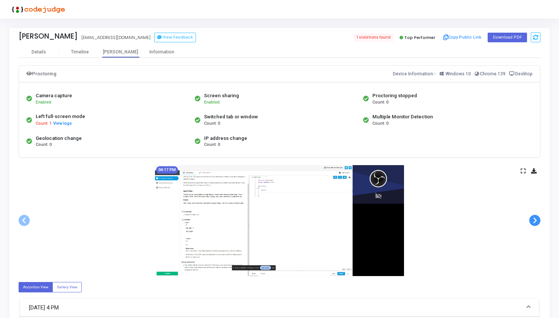
click at [533, 224] on span at bounding box center [534, 220] width 11 height 11
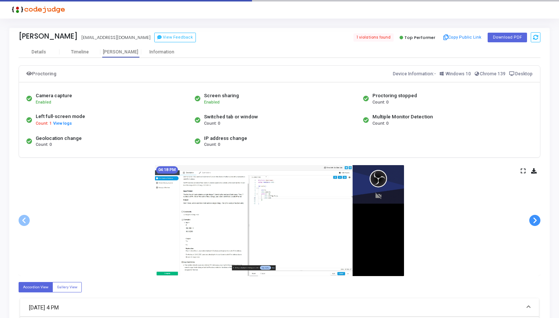
click at [533, 224] on span at bounding box center [534, 220] width 11 height 11
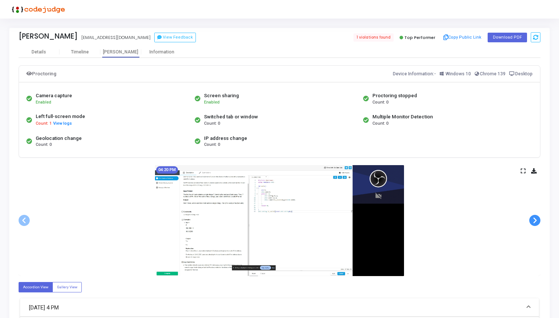
click at [533, 224] on span at bounding box center [534, 220] width 11 height 11
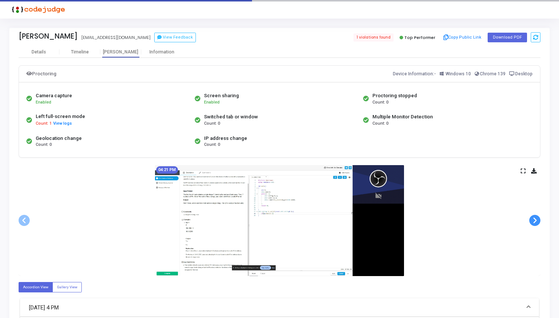
click at [533, 224] on span at bounding box center [534, 220] width 11 height 11
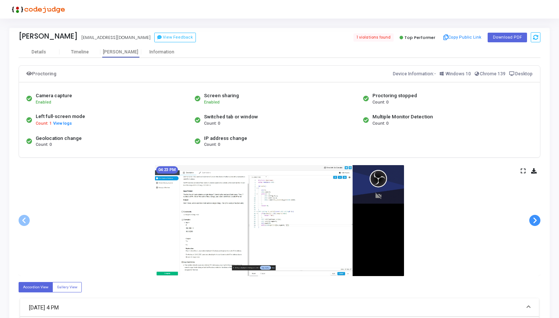
click at [533, 224] on span at bounding box center [534, 220] width 11 height 11
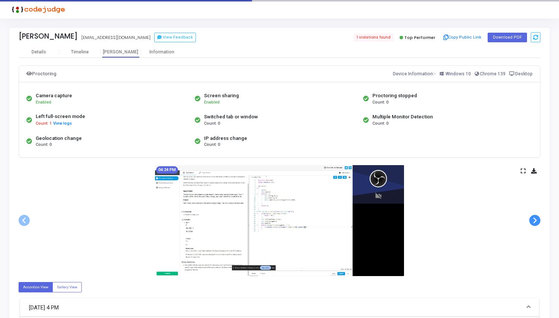
click at [533, 224] on span at bounding box center [534, 220] width 11 height 11
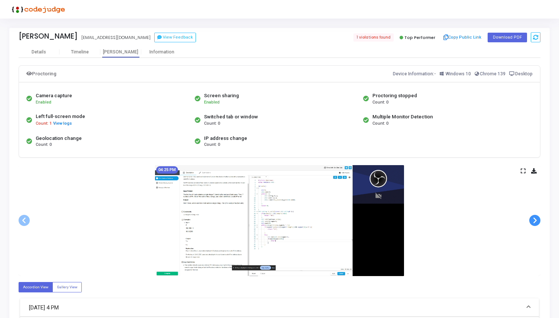
click at [533, 224] on span at bounding box center [534, 220] width 11 height 11
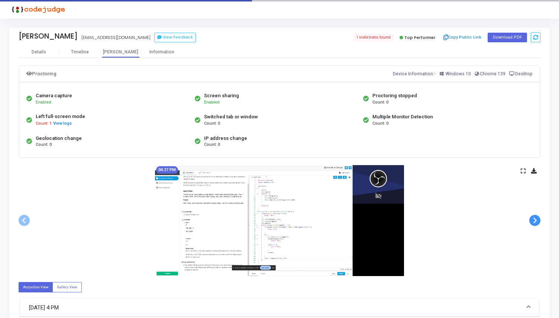
click at [533, 224] on span at bounding box center [534, 220] width 11 height 11
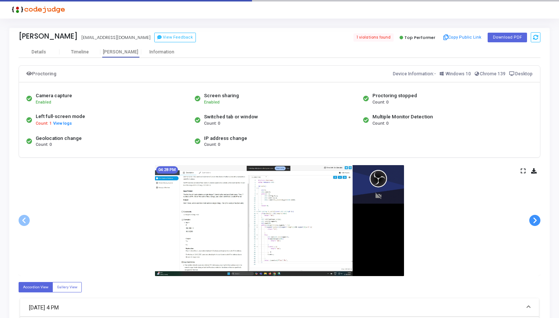
click at [533, 224] on span at bounding box center [534, 220] width 11 height 11
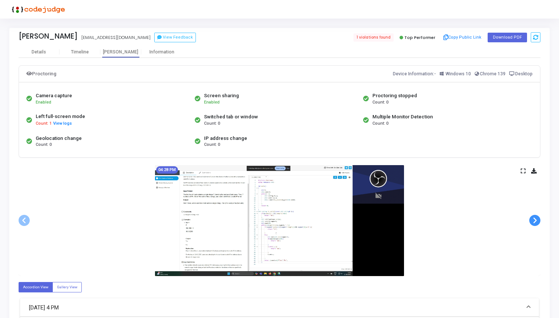
click at [533, 224] on span at bounding box center [534, 220] width 11 height 11
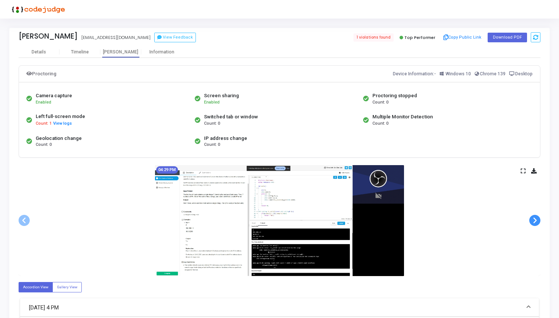
click at [533, 224] on span at bounding box center [534, 220] width 11 height 11
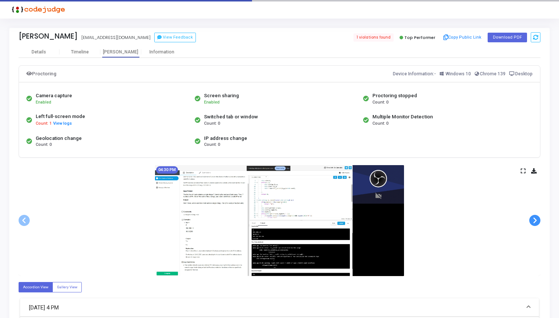
click at [533, 224] on span at bounding box center [534, 220] width 11 height 11
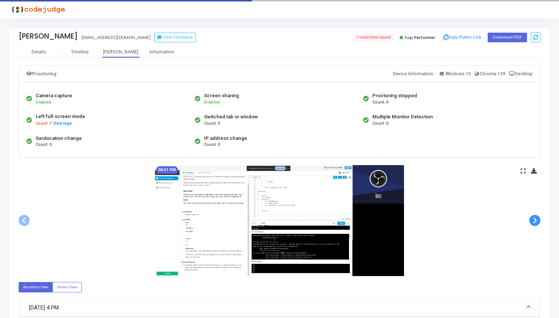
click at [533, 224] on span at bounding box center [534, 220] width 11 height 11
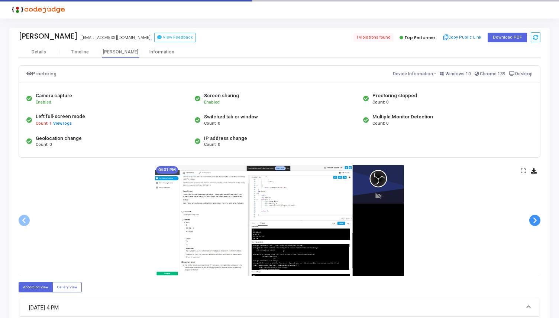
click at [533, 224] on span at bounding box center [534, 220] width 11 height 11
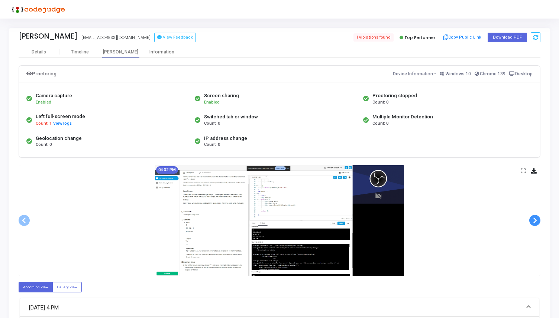
click at [533, 224] on span at bounding box center [534, 220] width 11 height 11
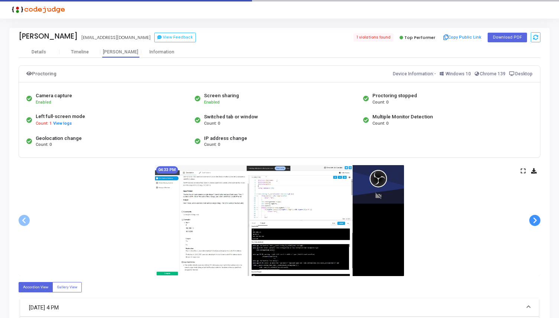
click at [533, 224] on span at bounding box center [534, 220] width 11 height 11
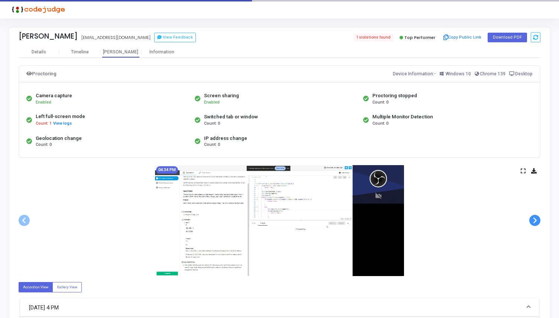
click at [533, 224] on span at bounding box center [534, 220] width 11 height 11
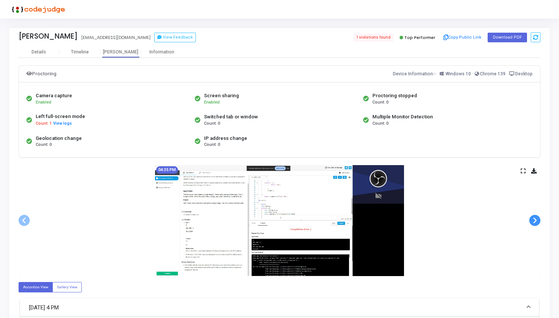
click at [533, 224] on span at bounding box center [534, 220] width 11 height 11
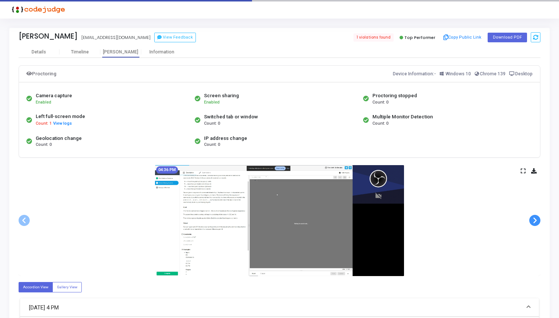
click at [533, 224] on span at bounding box center [534, 220] width 11 height 11
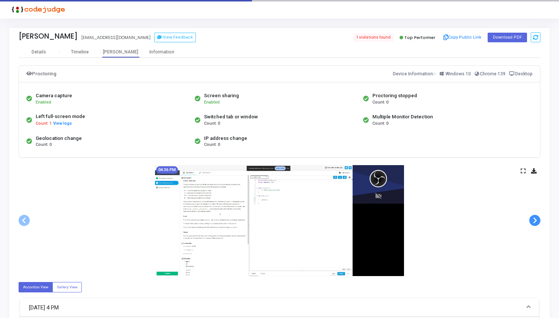
click at [533, 224] on span at bounding box center [534, 220] width 11 height 11
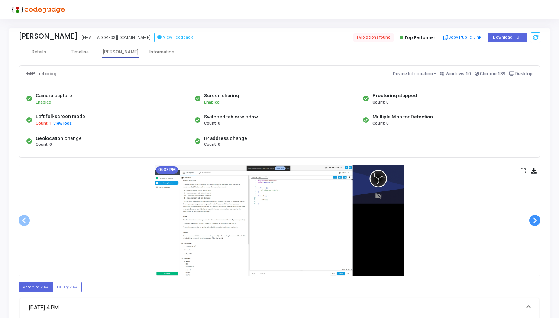
click at [533, 224] on span at bounding box center [534, 220] width 11 height 11
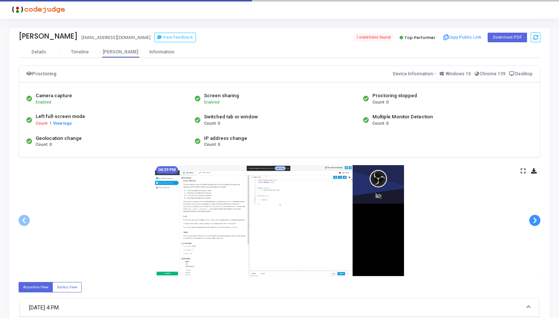
click at [533, 224] on span at bounding box center [534, 220] width 11 height 11
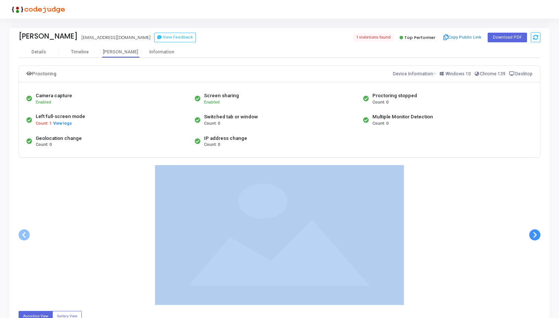
click at [533, 224] on div at bounding box center [280, 235] width 522 height 140
click at [533, 224] on ngb-carousel "Slide 1 of 157 04:03 PM Slide 2 of 157 04:03 PM Slide 3 of 157 04:04 PM Slide 4…" at bounding box center [280, 235] width 522 height 140
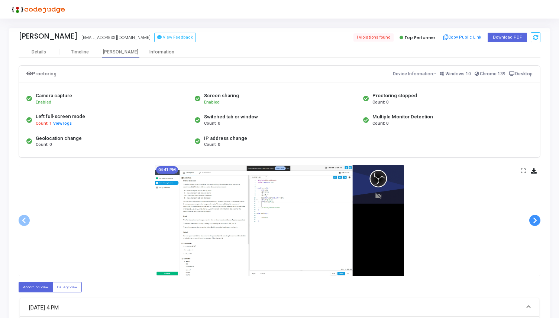
click at [533, 224] on span at bounding box center [534, 220] width 11 height 11
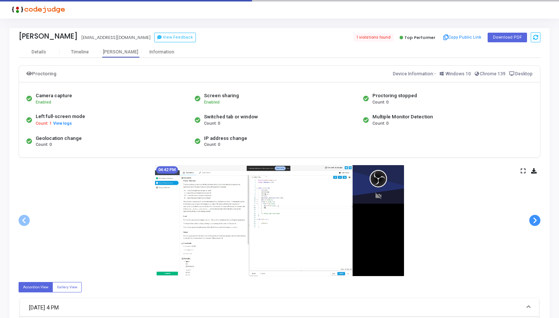
click at [533, 224] on span at bounding box center [534, 220] width 11 height 11
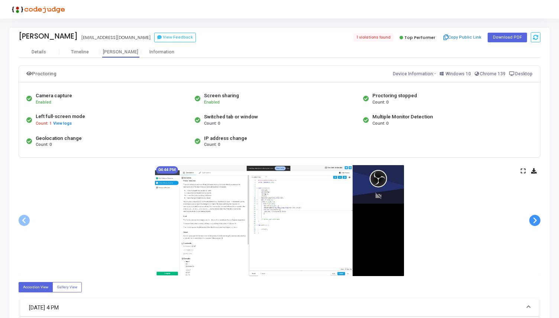
click at [533, 224] on span at bounding box center [534, 220] width 11 height 11
click at [80, 54] on div "Timeline" at bounding box center [80, 52] width 18 height 6
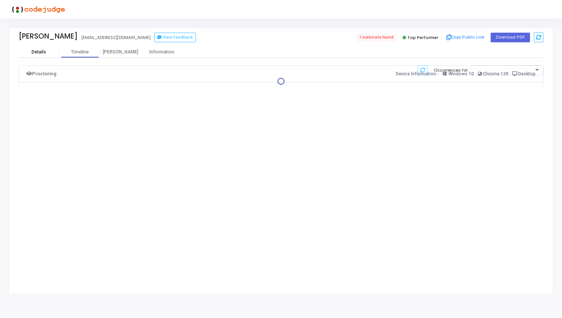
click at [47, 52] on div "Details" at bounding box center [39, 52] width 41 height 6
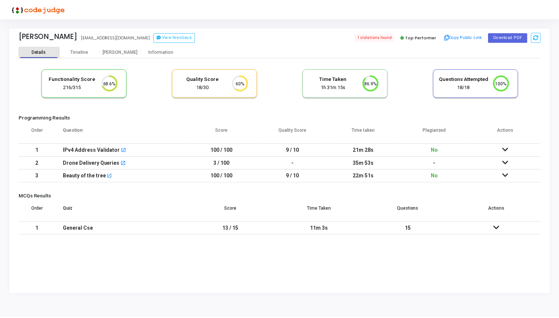
scroll to position [16, 19]
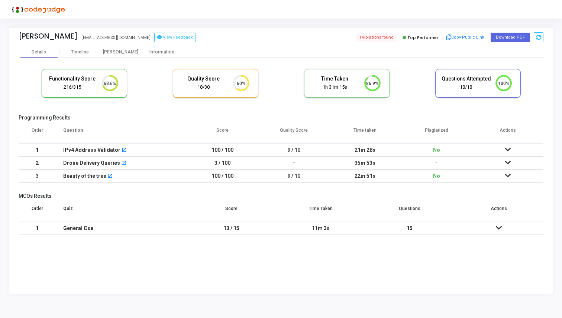
click at [506, 148] on icon at bounding box center [508, 149] width 6 height 5
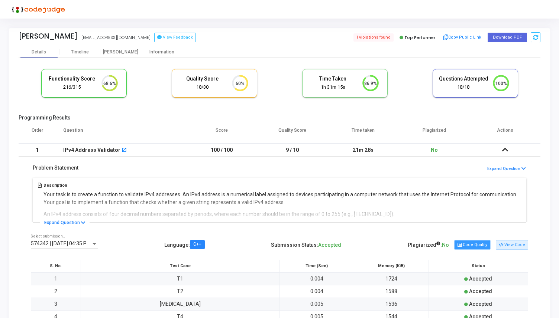
click at [469, 245] on button "Code Quality" at bounding box center [472, 245] width 36 height 10
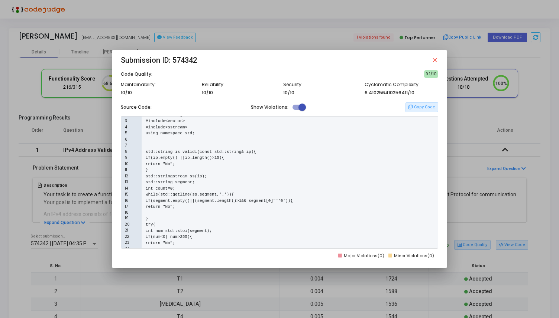
scroll to position [0, 0]
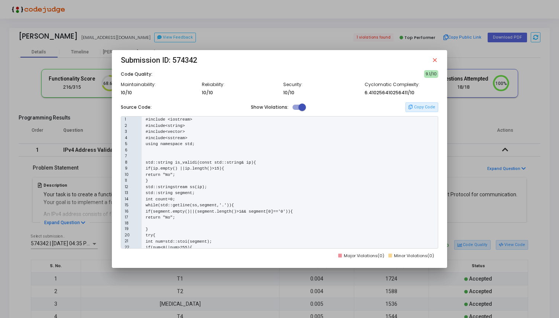
click at [434, 59] on mat-icon "close" at bounding box center [434, 60] width 7 height 7
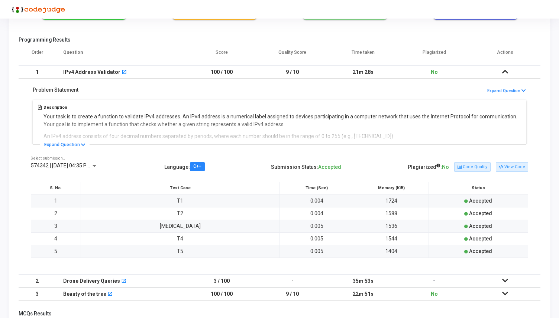
scroll to position [133, 0]
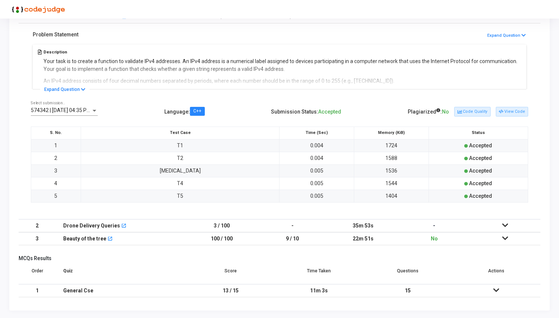
click at [504, 236] on icon at bounding box center [505, 238] width 6 height 5
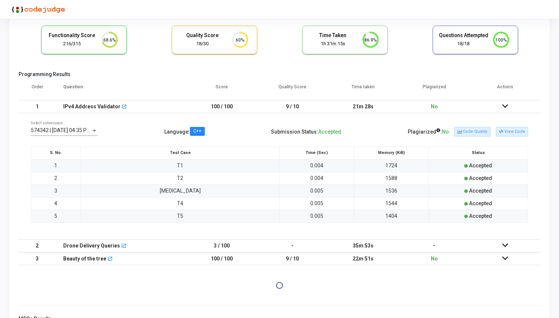
scroll to position [0, 0]
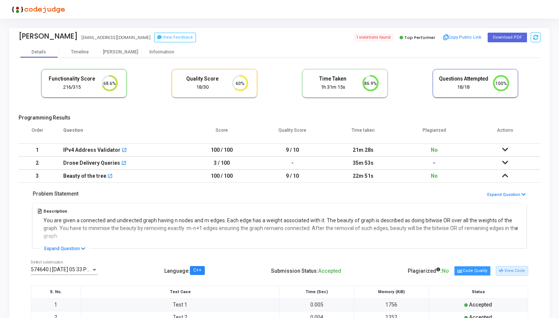
click at [476, 274] on button "Code Quality" at bounding box center [472, 271] width 36 height 10
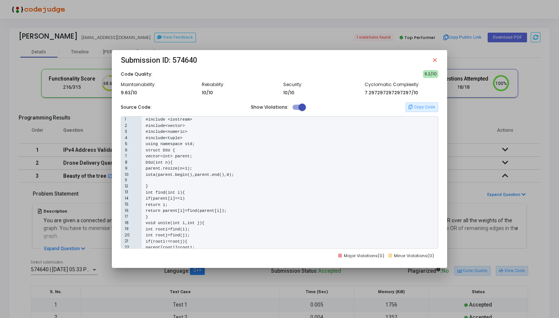
click at [435, 59] on mat-icon "close" at bounding box center [434, 60] width 7 height 7
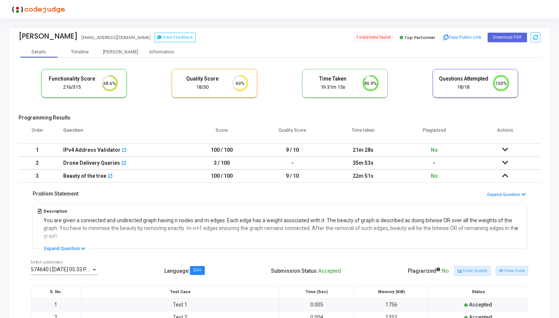
click at [505, 160] on icon at bounding box center [505, 162] width 6 height 5
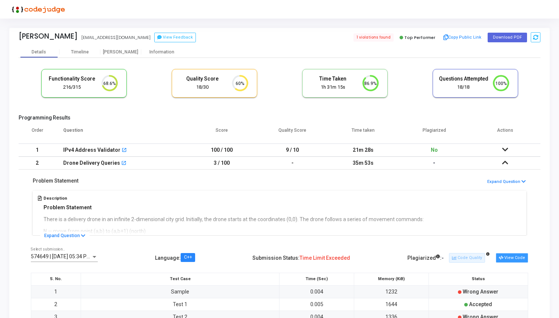
click at [502, 258] on icon at bounding box center [501, 258] width 4 height 4
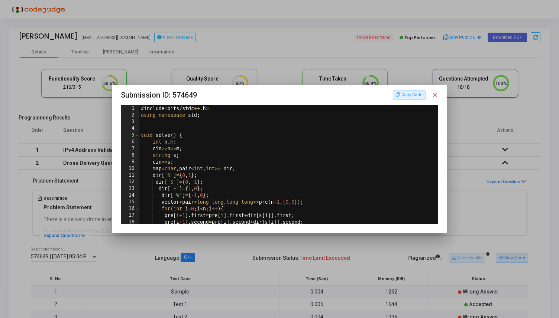
click at [438, 94] on mat-icon "close" at bounding box center [434, 95] width 7 height 7
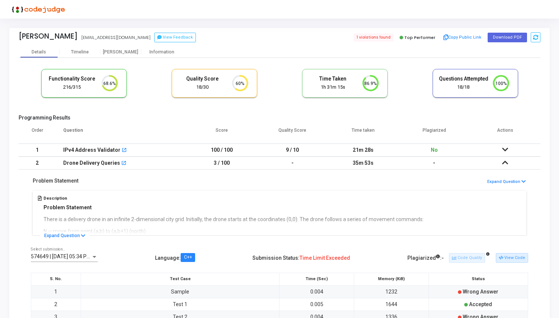
click at [507, 149] on icon at bounding box center [505, 149] width 6 height 5
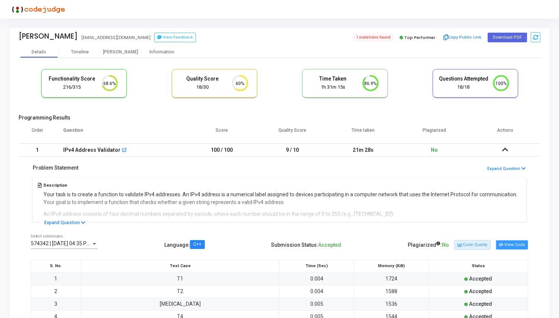
click at [511, 246] on button "View Code" at bounding box center [512, 245] width 32 height 10
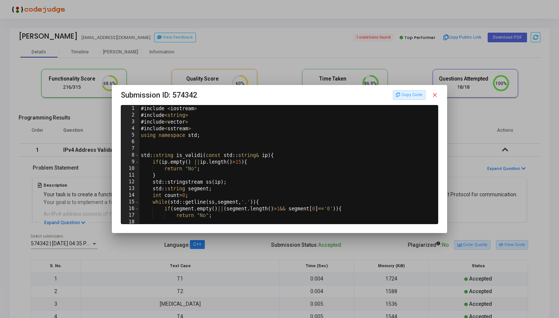
click at [437, 94] on mat-icon "close" at bounding box center [434, 95] width 7 height 7
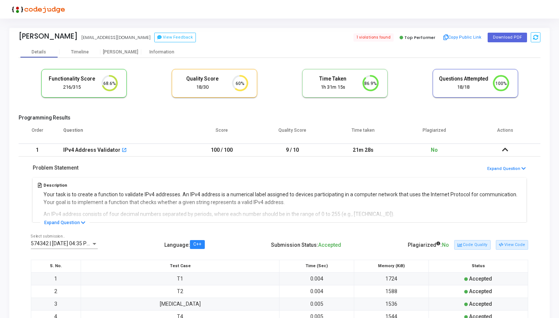
click at [503, 150] on icon at bounding box center [505, 149] width 6 height 5
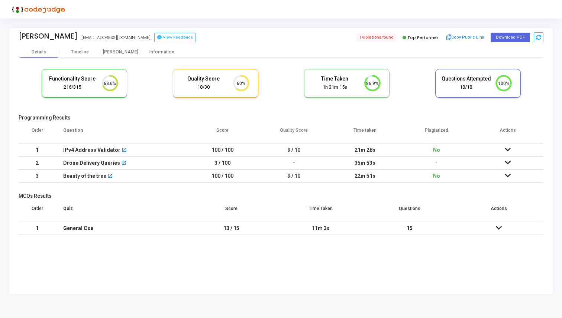
click at [503, 150] on td at bounding box center [507, 150] width 71 height 13
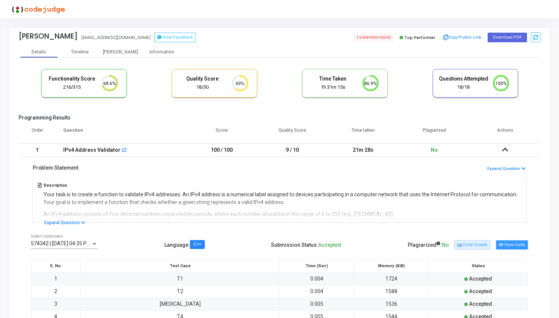
click at [514, 246] on button "View Code" at bounding box center [512, 245] width 32 height 10
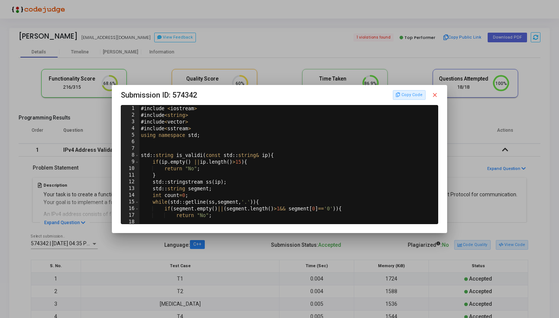
click at [436, 95] on mat-icon "close" at bounding box center [434, 95] width 7 height 7
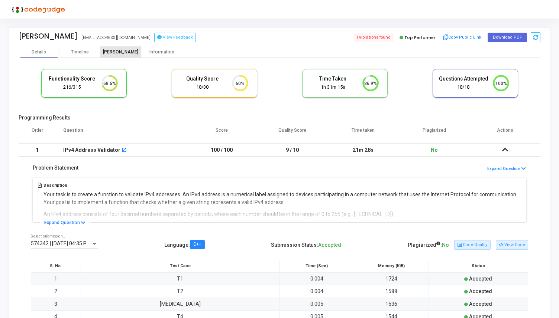
click at [127, 55] on div "[PERSON_NAME]" at bounding box center [120, 51] width 41 height 11
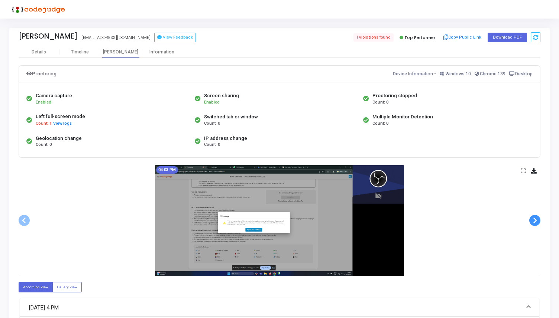
click at [535, 218] on span at bounding box center [534, 220] width 11 height 11
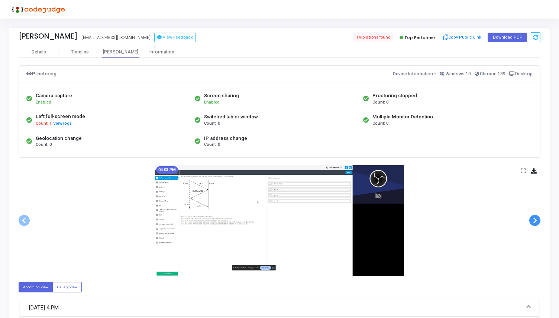
click at [535, 218] on span at bounding box center [534, 220] width 11 height 11
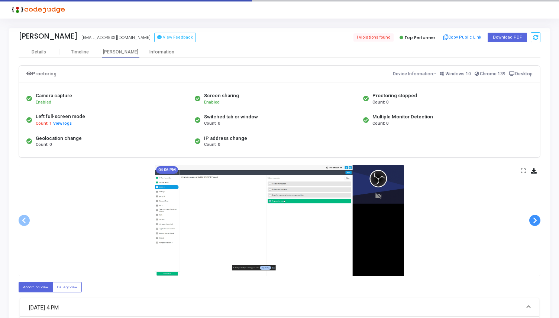
click at [535, 218] on span at bounding box center [534, 220] width 11 height 11
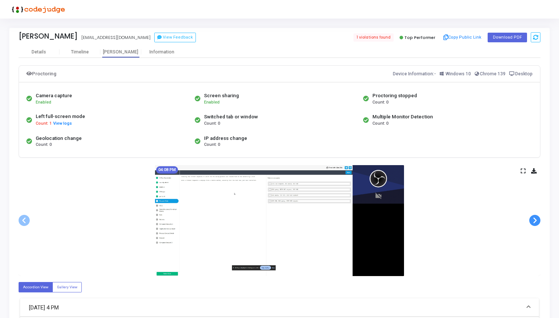
click at [535, 218] on span at bounding box center [534, 220] width 11 height 11
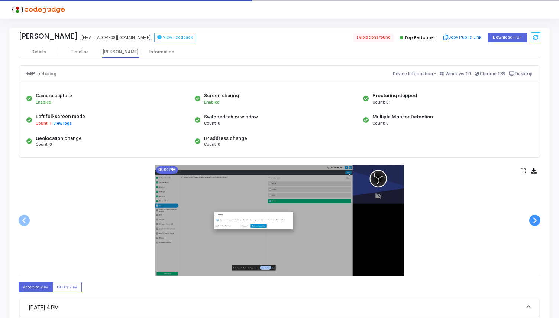
click at [535, 218] on span at bounding box center [534, 220] width 11 height 11
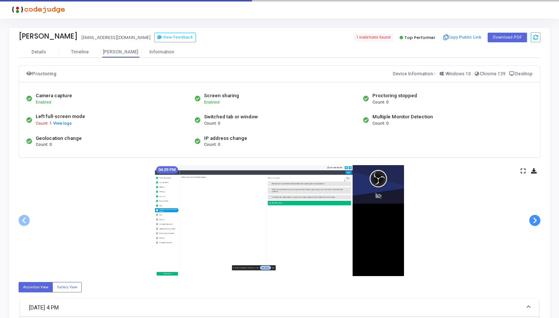
click at [535, 218] on span at bounding box center [534, 220] width 11 height 11
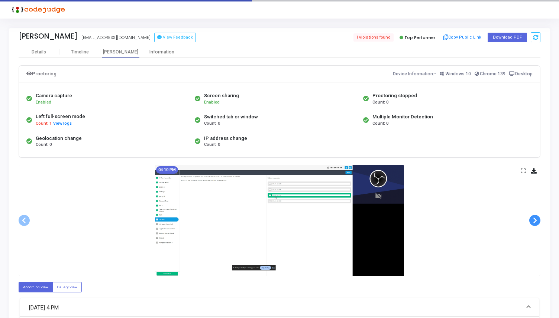
click at [535, 218] on span at bounding box center [534, 220] width 11 height 11
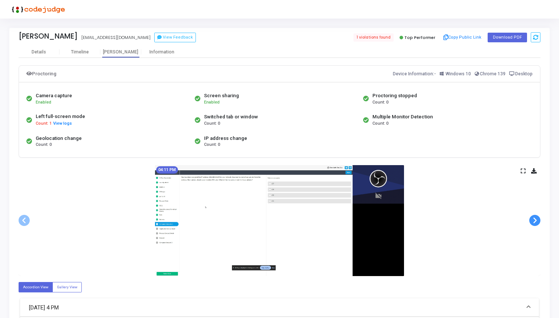
click at [535, 218] on span at bounding box center [534, 220] width 11 height 11
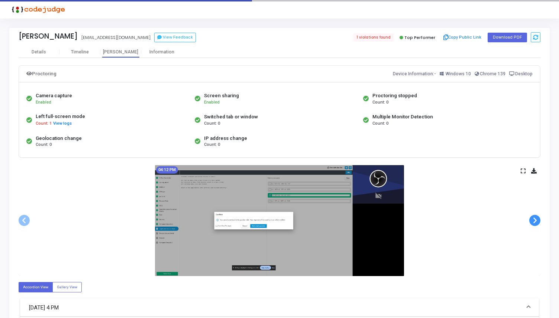
click at [535, 218] on span at bounding box center [534, 220] width 11 height 11
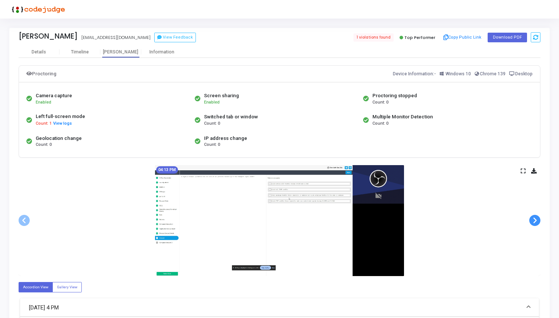
click at [535, 218] on span at bounding box center [534, 220] width 11 height 11
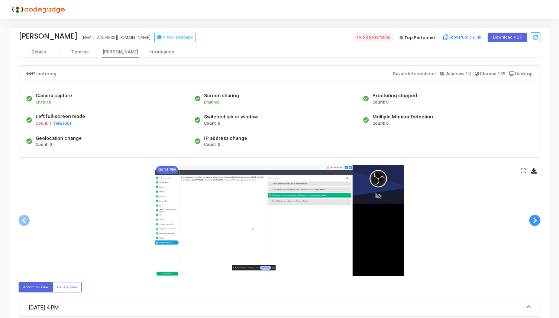
click at [535, 218] on span at bounding box center [534, 220] width 11 height 11
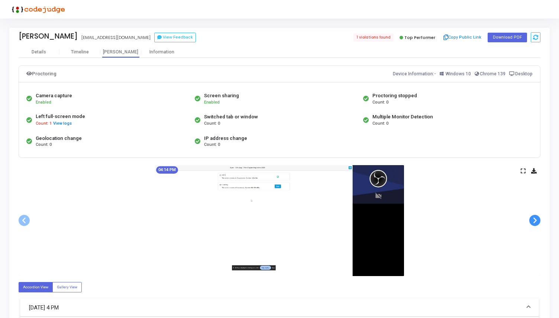
click at [535, 218] on span at bounding box center [534, 220] width 11 height 11
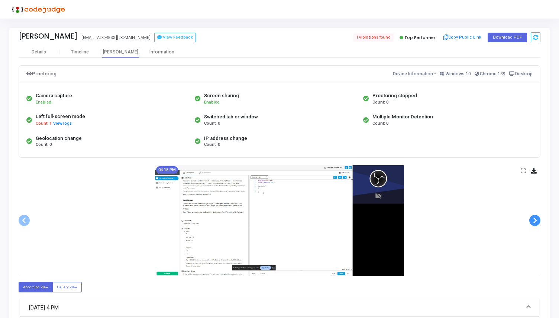
click at [535, 218] on span at bounding box center [534, 220] width 11 height 11
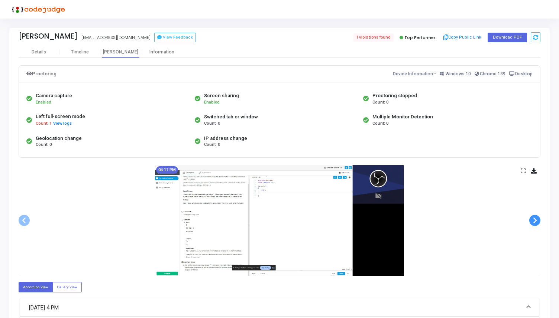
click at [535, 218] on span at bounding box center [534, 220] width 11 height 11
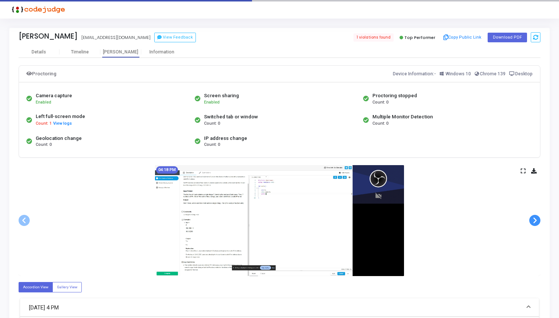
click at [535, 218] on span at bounding box center [534, 220] width 11 height 11
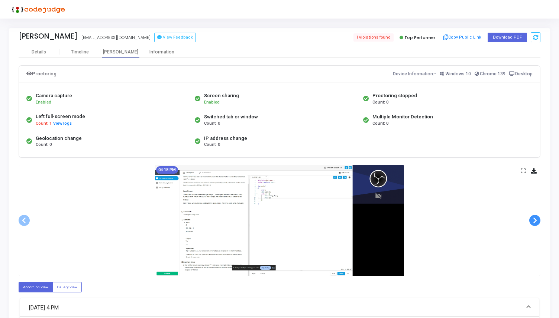
click at [535, 218] on span at bounding box center [534, 220] width 11 height 11
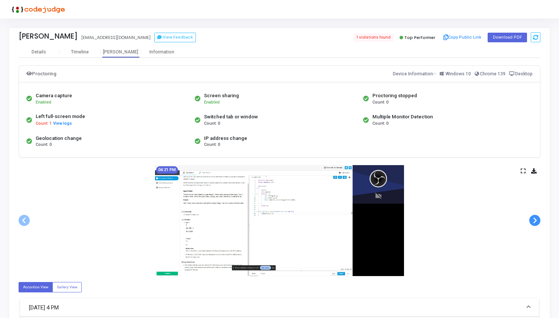
click at [535, 218] on span at bounding box center [534, 220] width 11 height 11
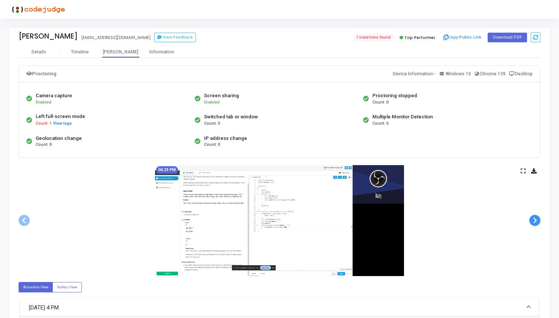
click at [535, 218] on span at bounding box center [534, 220] width 11 height 11
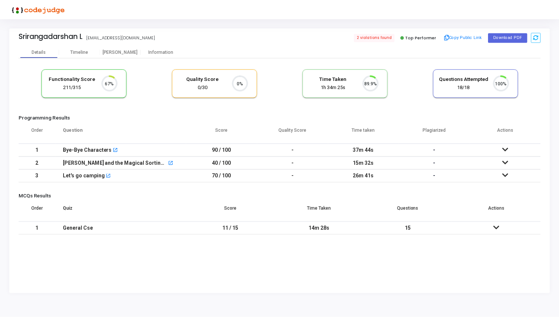
scroll to position [16, 19]
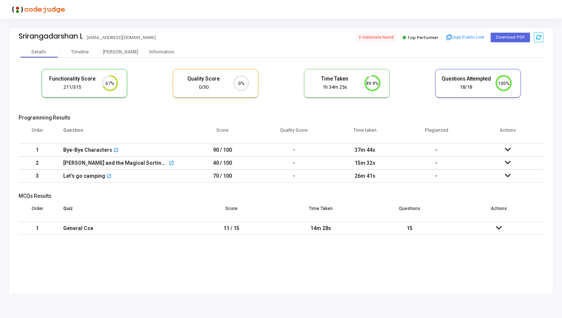
click at [508, 149] on icon at bounding box center [508, 149] width 6 height 5
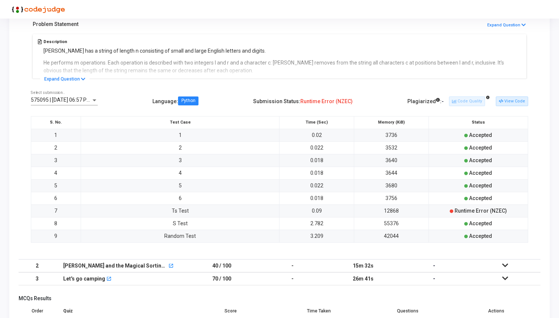
scroll to position [155, 0]
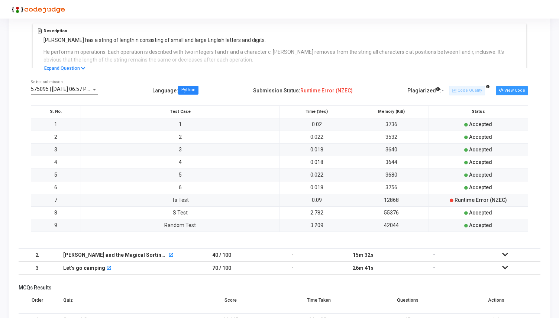
click at [511, 95] on button "View Code" at bounding box center [512, 91] width 32 height 10
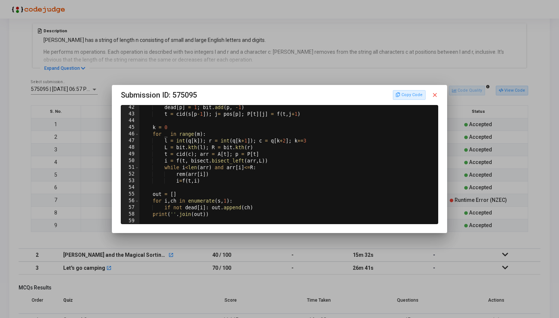
scroll to position [303, 0]
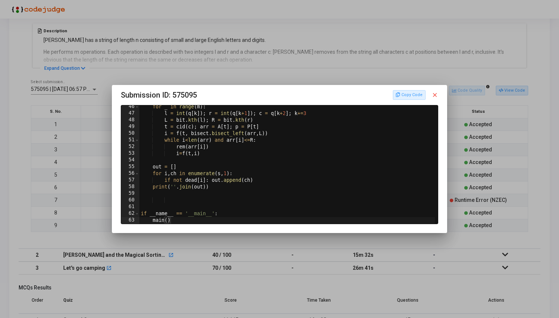
click at [434, 96] on mat-icon "close" at bounding box center [434, 95] width 7 height 7
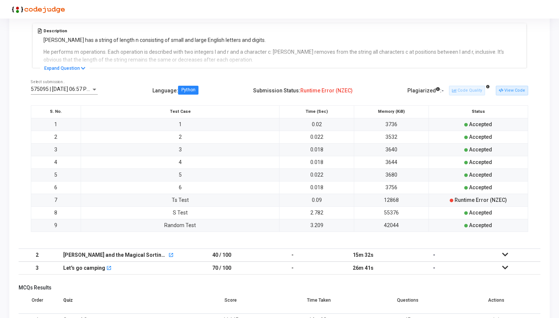
click at [504, 253] on icon at bounding box center [505, 254] width 6 height 5
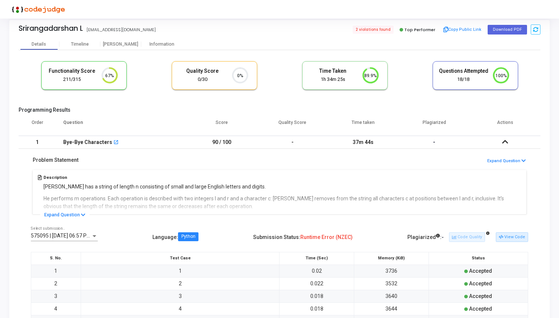
scroll to position [0, 0]
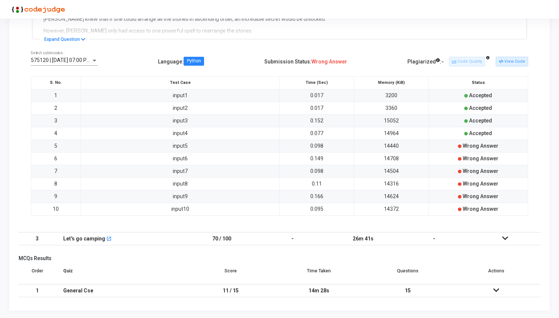
click at [504, 236] on icon at bounding box center [505, 238] width 6 height 5
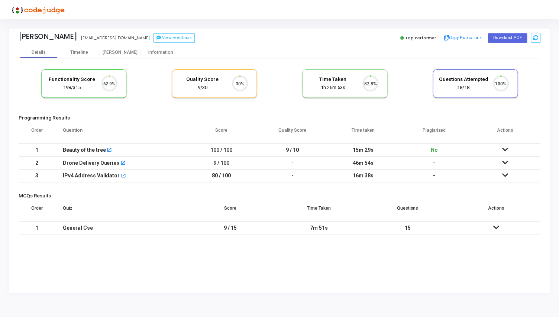
scroll to position [16, 19]
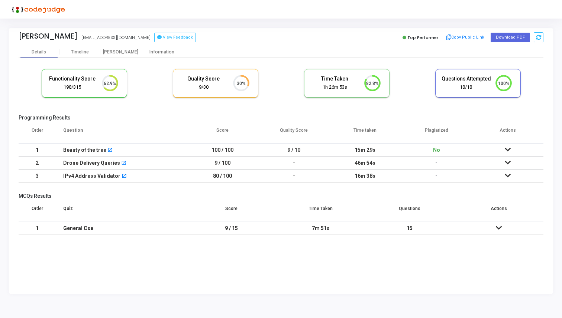
click at [505, 150] on icon at bounding box center [508, 149] width 6 height 5
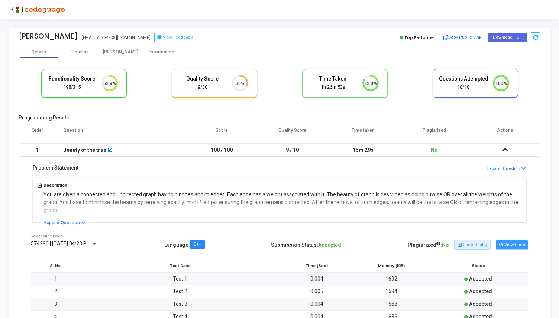
click at [509, 246] on button "View Code" at bounding box center [512, 245] width 32 height 10
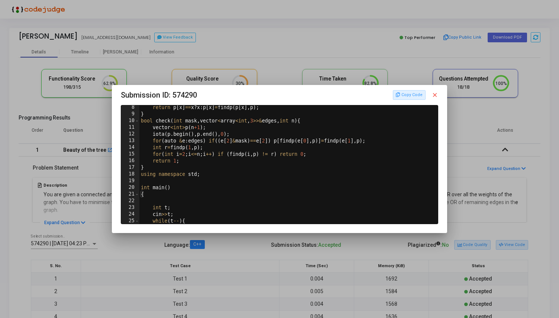
scroll to position [0, 0]
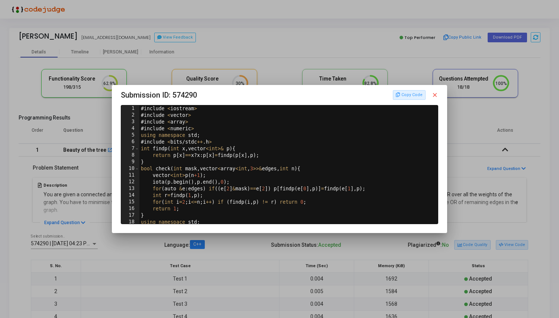
click at [434, 95] on mat-icon "close" at bounding box center [434, 95] width 7 height 7
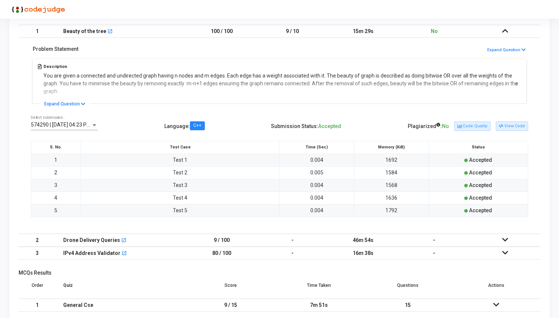
scroll to position [133, 0]
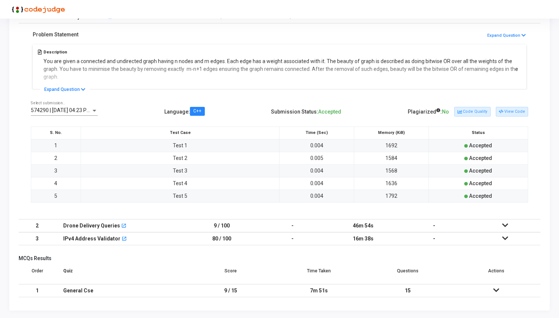
click at [504, 239] on icon at bounding box center [505, 238] width 6 height 5
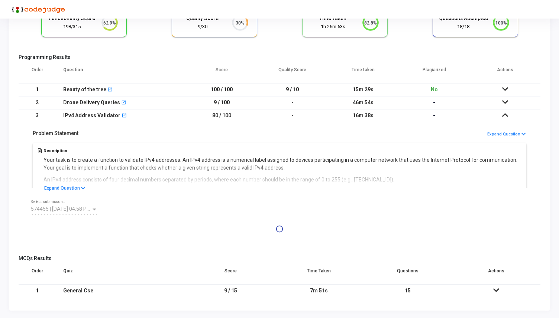
scroll to position [63, 0]
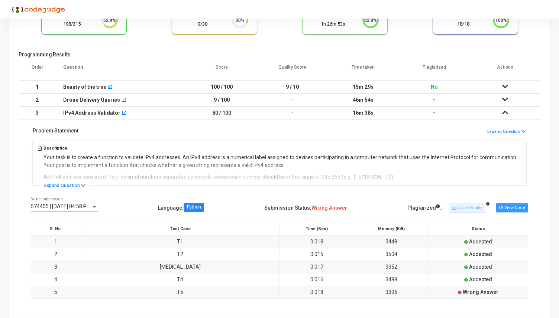
click at [506, 208] on button "View Code" at bounding box center [512, 208] width 32 height 10
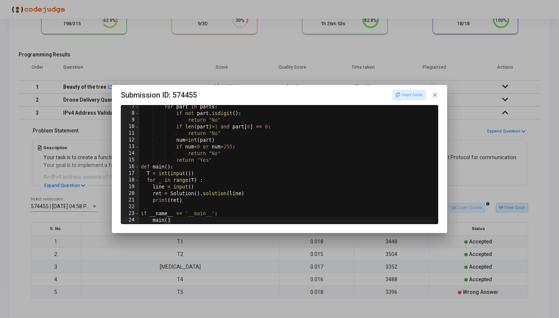
scroll to position [0, 0]
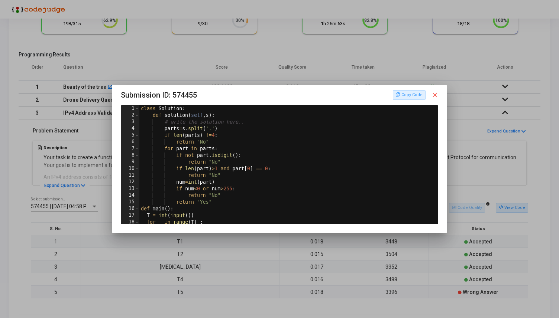
click at [433, 94] on mat-icon "close" at bounding box center [434, 95] width 7 height 7
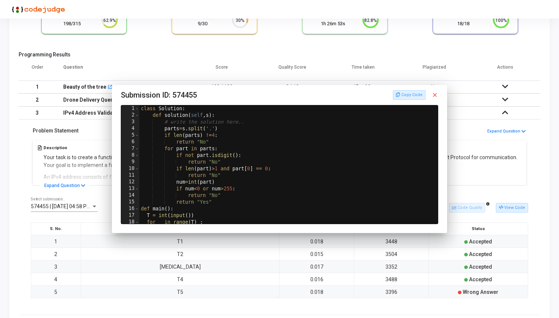
scroll to position [63, 0]
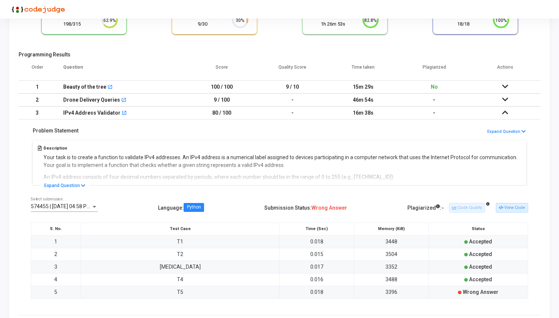
click at [506, 100] on icon at bounding box center [505, 99] width 6 height 5
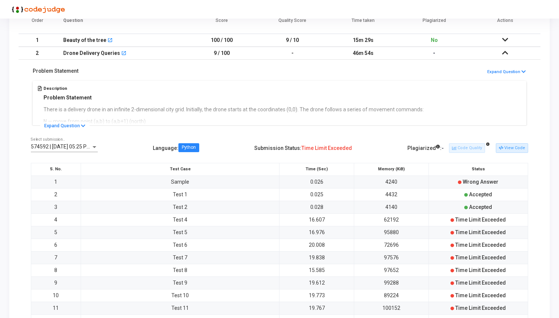
scroll to position [0, 0]
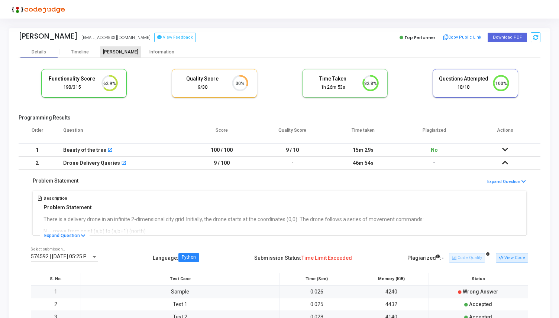
click at [123, 51] on div "[PERSON_NAME]" at bounding box center [120, 52] width 41 height 6
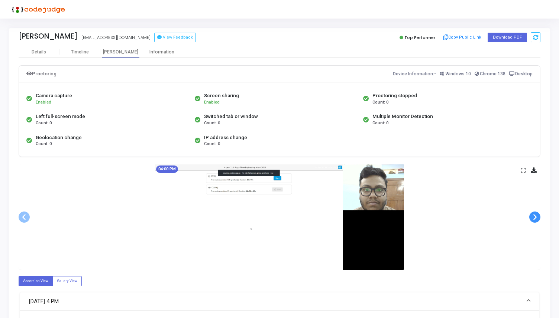
click at [530, 217] on span at bounding box center [534, 217] width 11 height 11
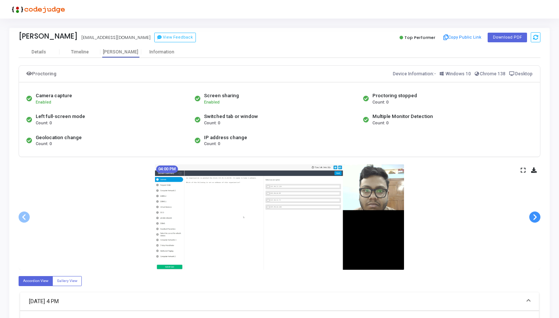
click at [530, 217] on span at bounding box center [534, 217] width 11 height 11
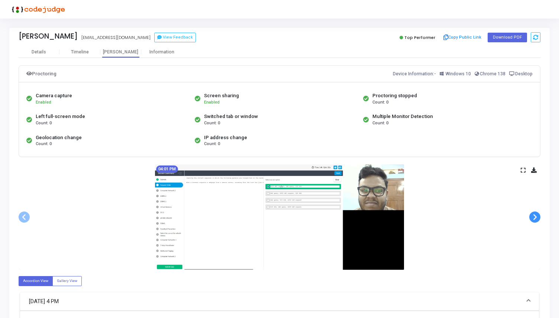
click at [530, 217] on span at bounding box center [534, 217] width 11 height 11
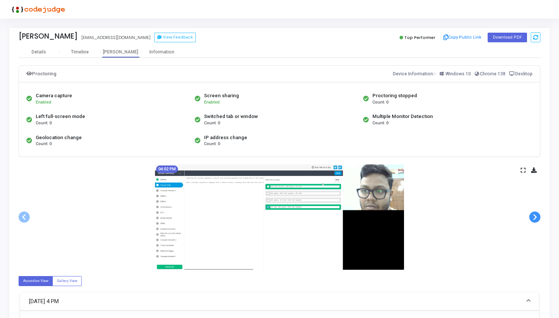
click at [530, 217] on span at bounding box center [534, 217] width 11 height 11
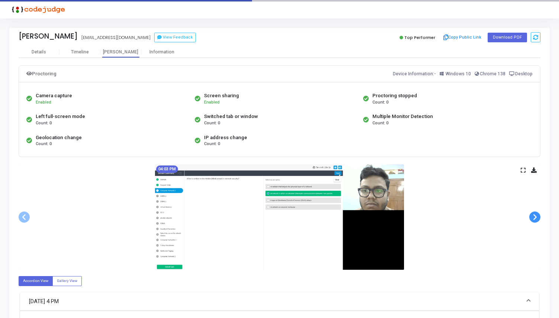
click at [530, 217] on span at bounding box center [534, 217] width 11 height 11
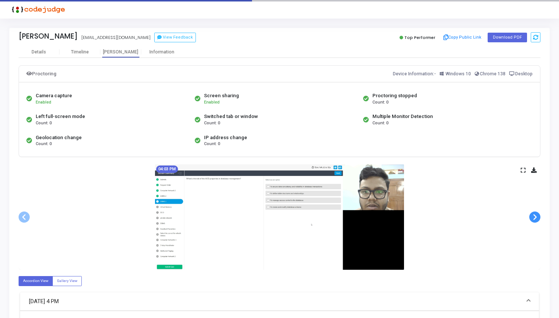
click at [530, 217] on span at bounding box center [534, 217] width 11 height 11
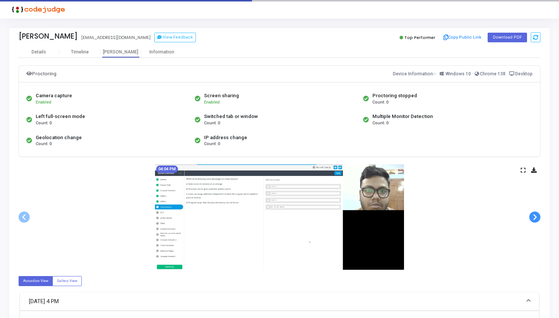
click at [530, 217] on span at bounding box center [534, 217] width 11 height 11
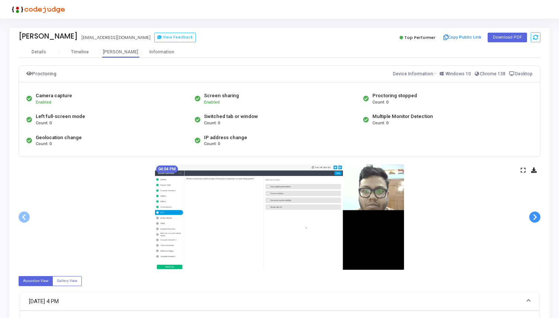
click at [530, 217] on span at bounding box center [534, 217] width 11 height 11
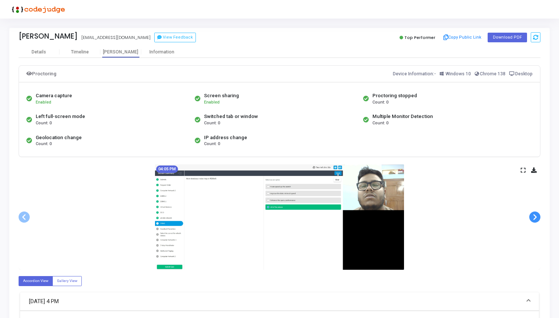
click at [530, 217] on span at bounding box center [534, 217] width 11 height 11
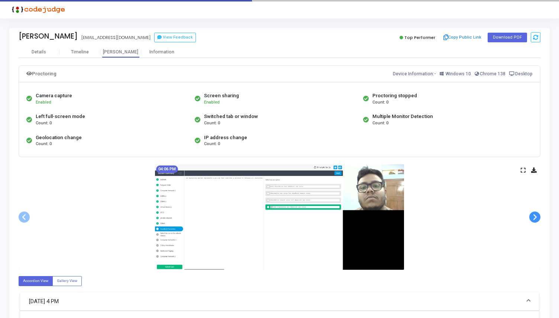
click at [530, 217] on span at bounding box center [534, 217] width 11 height 11
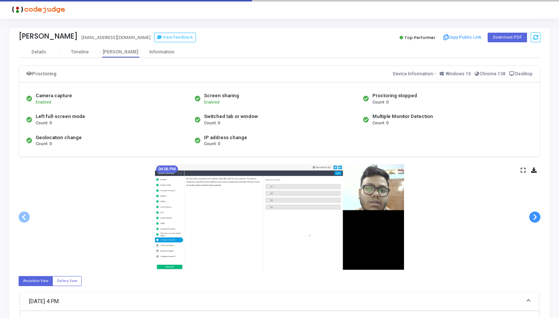
click at [530, 217] on span at bounding box center [534, 217] width 11 height 11
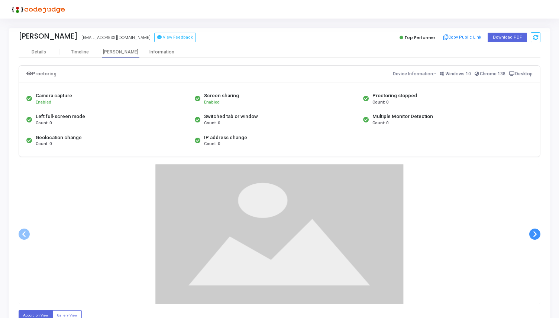
click at [530, 217] on div at bounding box center [280, 235] width 522 height 140
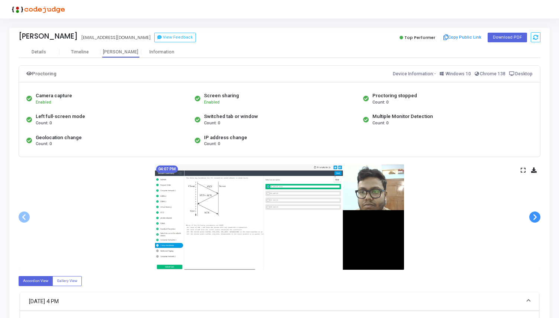
click at [539, 219] on span at bounding box center [534, 217] width 11 height 11
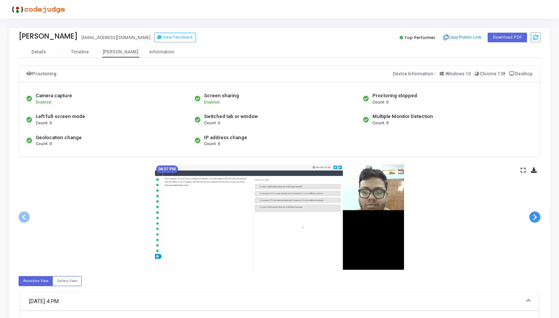
click at [539, 219] on span at bounding box center [534, 217] width 11 height 11
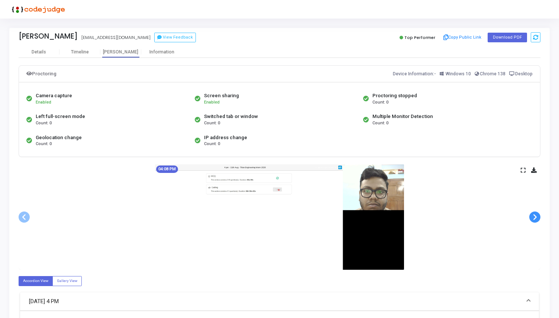
click at [539, 219] on span at bounding box center [534, 217] width 11 height 11
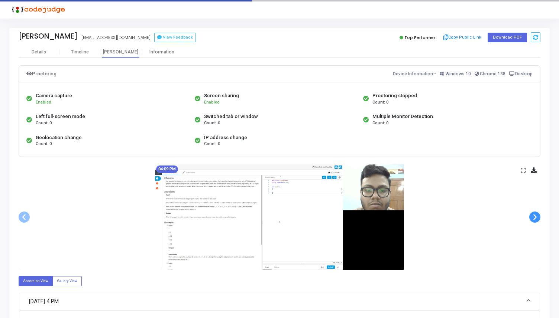
click at [539, 219] on span at bounding box center [534, 217] width 11 height 11
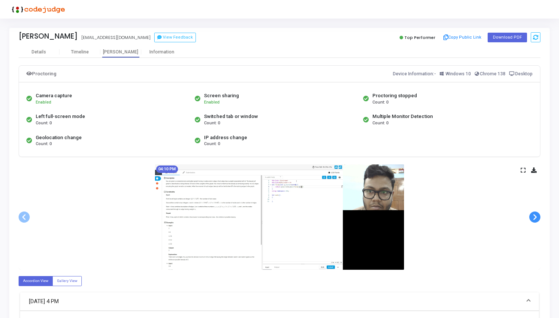
click at [539, 219] on span at bounding box center [534, 217] width 11 height 11
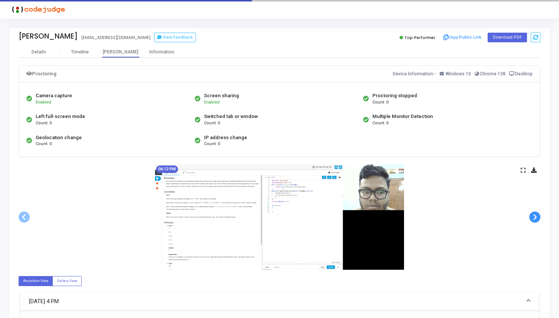
click at [539, 219] on span at bounding box center [534, 217] width 11 height 11
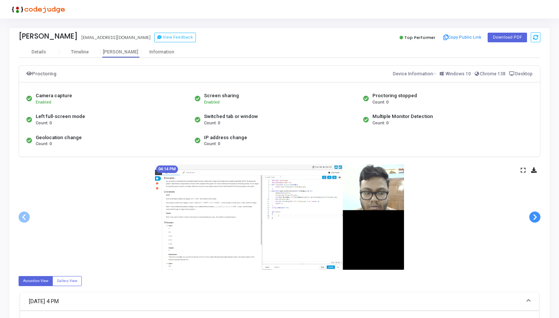
click at [539, 219] on span at bounding box center [534, 217] width 11 height 11
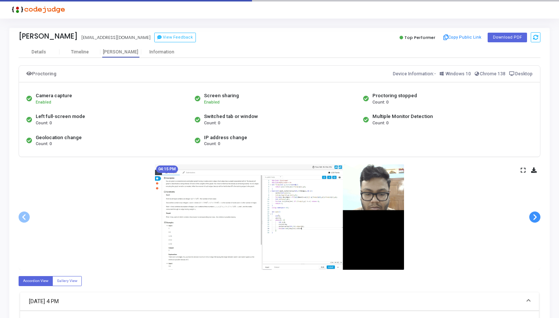
click at [539, 219] on span at bounding box center [534, 217] width 11 height 11
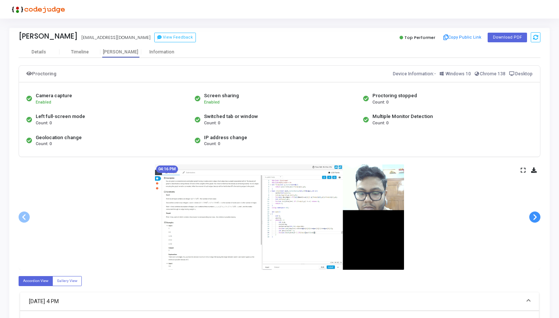
click at [539, 219] on span at bounding box center [534, 217] width 11 height 11
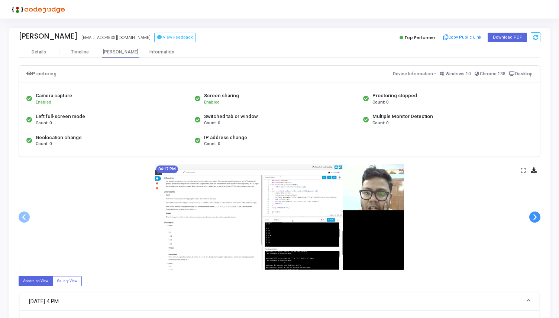
click at [539, 219] on span at bounding box center [534, 217] width 11 height 11
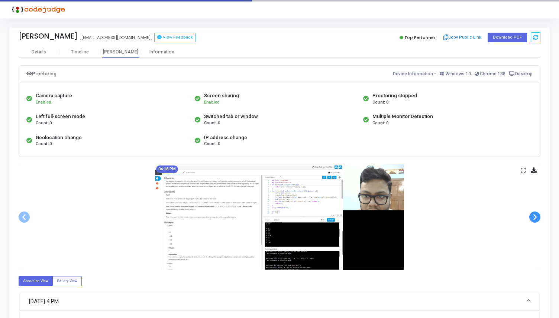
click at [539, 219] on span at bounding box center [534, 217] width 11 height 11
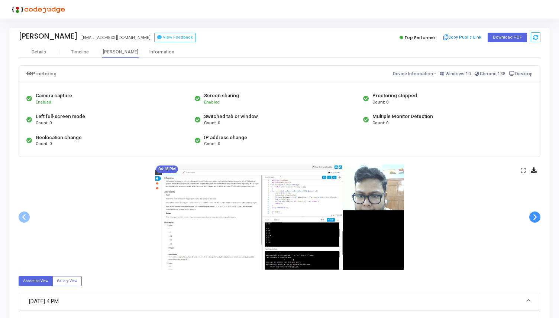
click at [539, 219] on span at bounding box center [534, 217] width 11 height 11
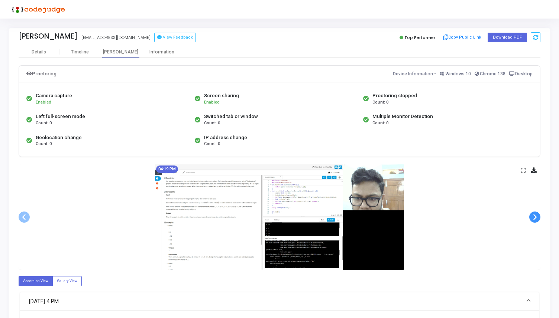
click at [539, 219] on span at bounding box center [534, 217] width 11 height 11
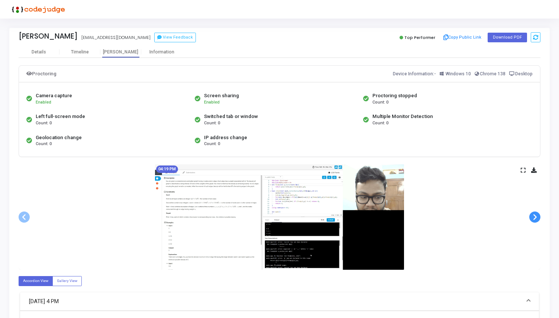
click at [539, 219] on span at bounding box center [534, 217] width 11 height 11
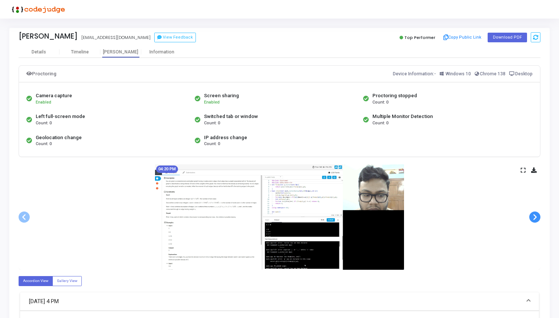
click at [539, 219] on span at bounding box center [534, 217] width 11 height 11
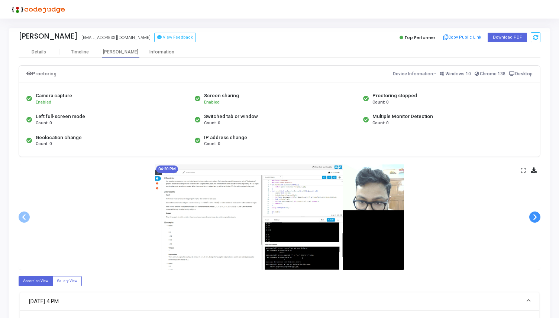
click at [539, 219] on span at bounding box center [534, 217] width 11 height 11
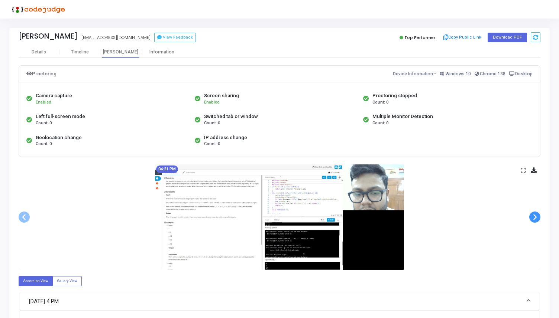
click at [539, 219] on span at bounding box center [534, 217] width 11 height 11
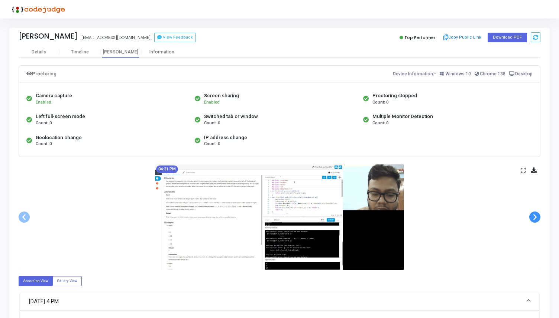
click at [539, 219] on span at bounding box center [534, 217] width 11 height 11
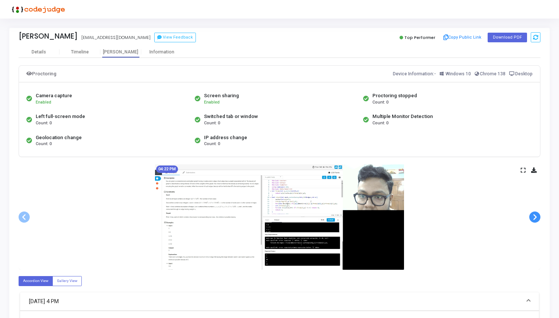
click at [539, 219] on span at bounding box center [534, 217] width 11 height 11
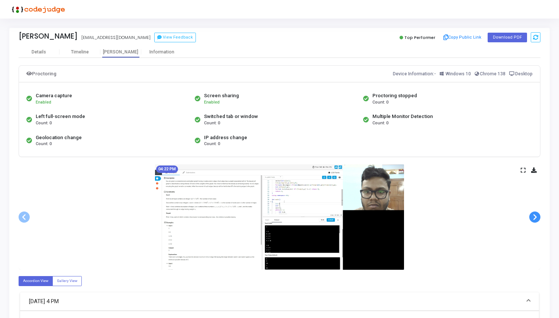
click at [539, 219] on span at bounding box center [534, 217] width 11 height 11
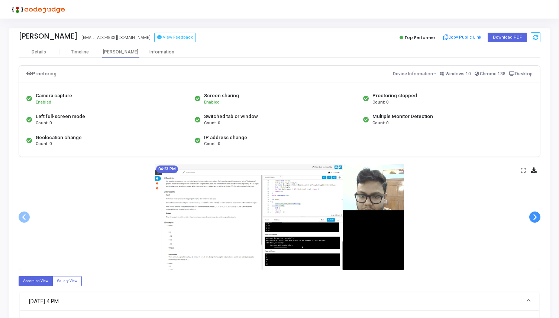
click at [539, 219] on span at bounding box center [534, 217] width 11 height 11
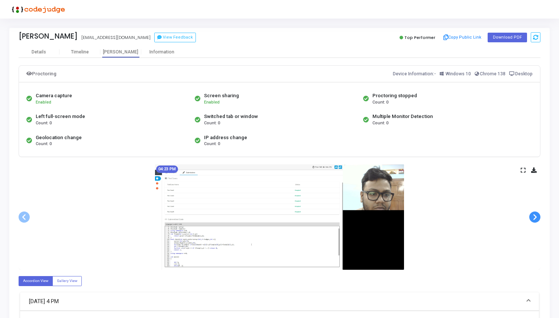
click at [539, 219] on span at bounding box center [534, 217] width 11 height 11
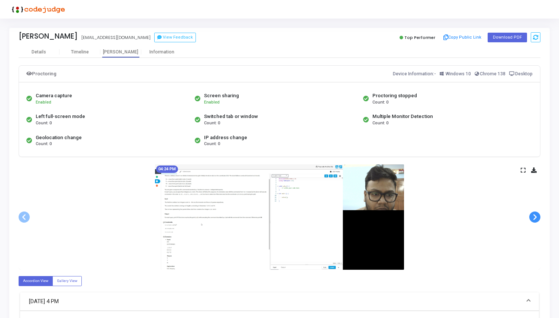
click at [539, 219] on span at bounding box center [534, 217] width 11 height 11
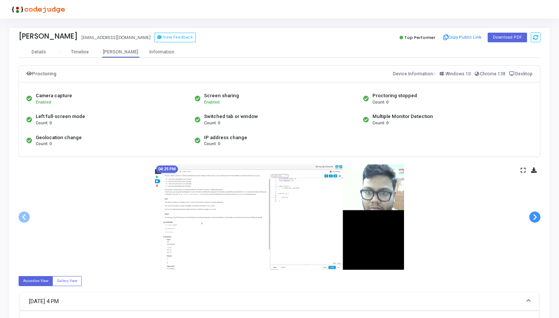
click at [539, 219] on span at bounding box center [534, 217] width 11 height 11
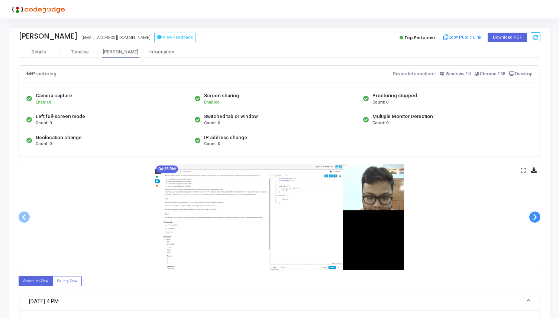
click at [539, 219] on span at bounding box center [534, 217] width 11 height 11
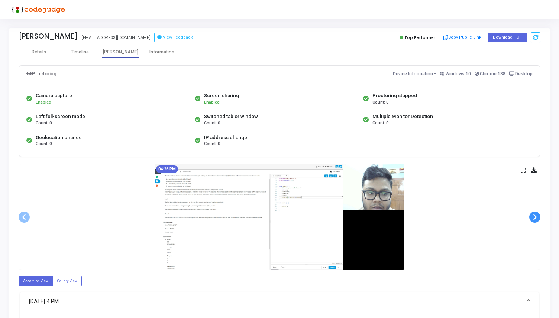
click at [539, 219] on span at bounding box center [534, 217] width 11 height 11
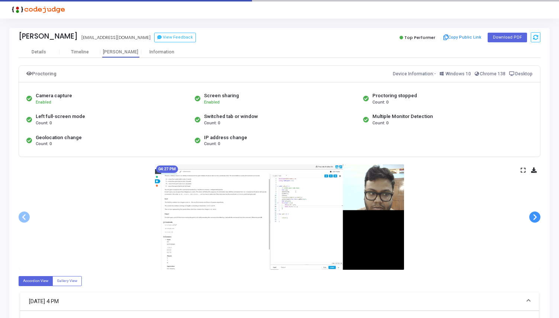
click at [539, 219] on span at bounding box center [534, 217] width 11 height 11
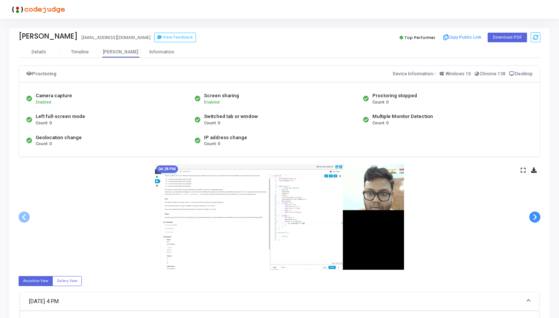
click at [539, 219] on span at bounding box center [534, 217] width 11 height 11
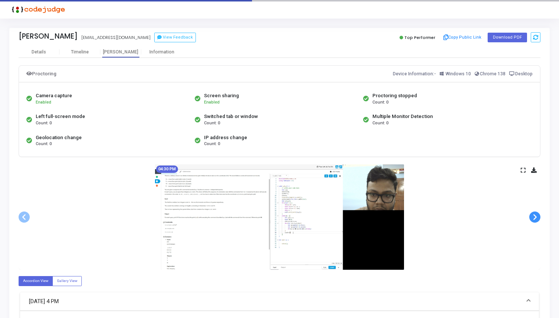
click at [539, 219] on span at bounding box center [534, 217] width 11 height 11
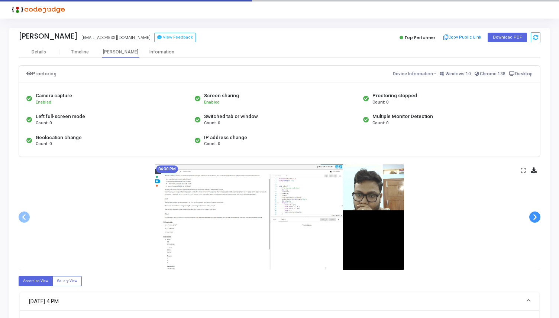
click at [539, 219] on span at bounding box center [534, 217] width 11 height 11
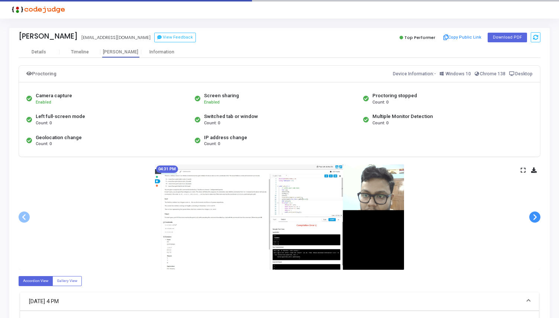
click at [539, 219] on span at bounding box center [534, 217] width 11 height 11
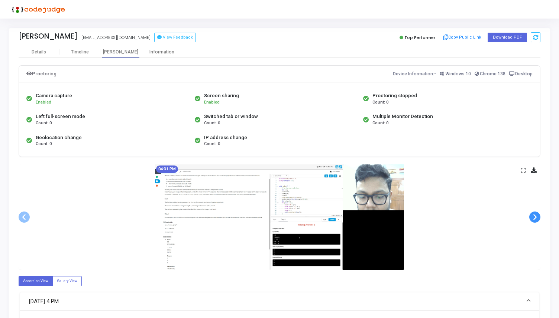
click at [539, 219] on span at bounding box center [534, 217] width 11 height 11
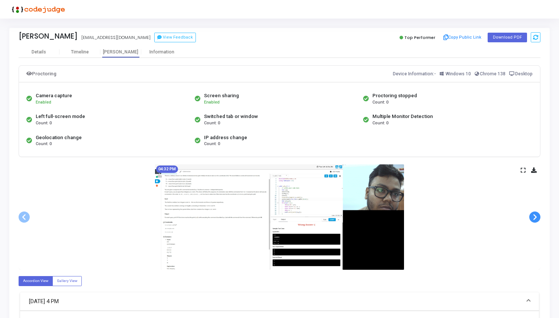
click at [539, 219] on span at bounding box center [534, 217] width 11 height 11
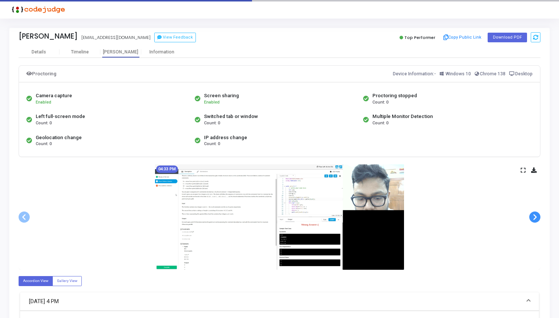
click at [539, 219] on span at bounding box center [534, 217] width 11 height 11
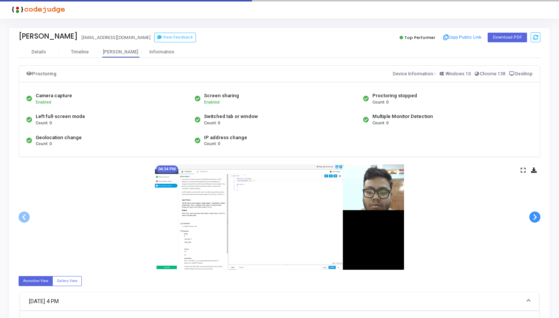
click at [539, 219] on span at bounding box center [534, 217] width 11 height 11
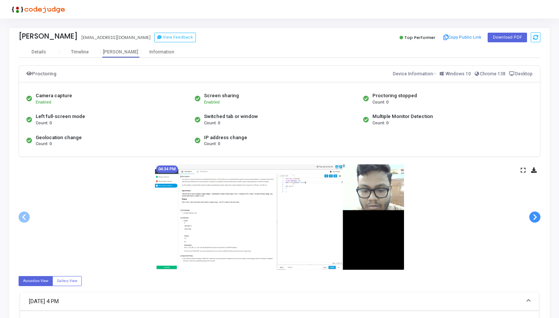
click at [539, 219] on span at bounding box center [534, 217] width 11 height 11
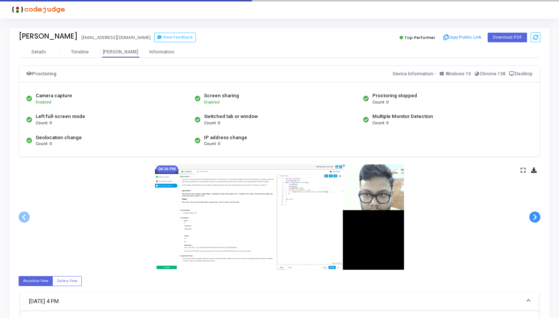
click at [539, 219] on span at bounding box center [534, 217] width 11 height 11
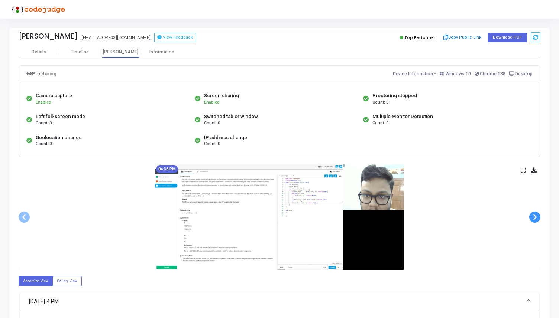
click at [539, 219] on span at bounding box center [534, 217] width 11 height 11
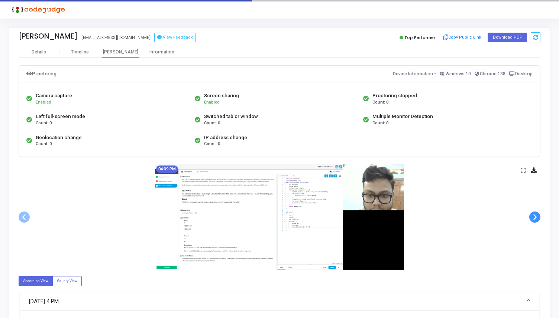
click at [539, 219] on span at bounding box center [534, 217] width 11 height 11
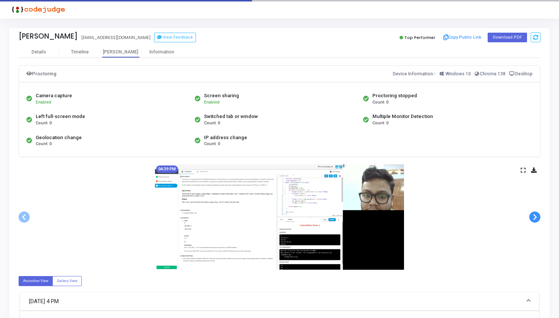
click at [539, 219] on span at bounding box center [534, 217] width 11 height 11
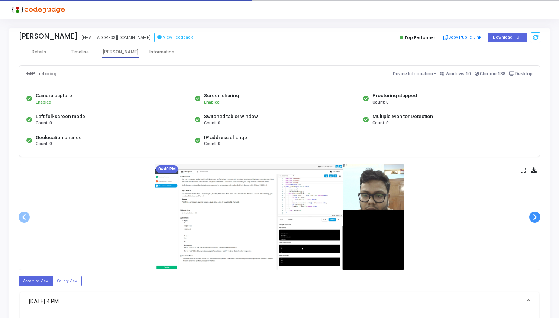
click at [539, 219] on span at bounding box center [534, 217] width 11 height 11
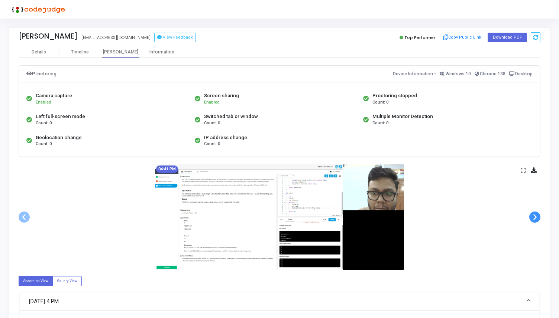
click at [539, 219] on span at bounding box center [534, 217] width 11 height 11
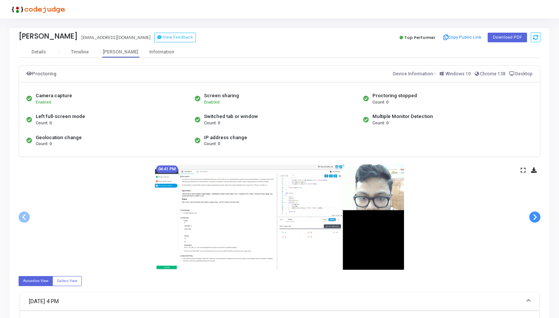
click at [539, 219] on span at bounding box center [534, 217] width 11 height 11
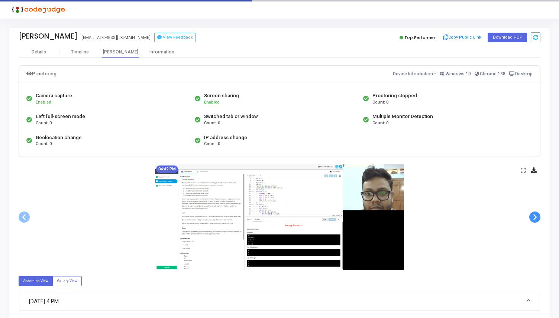
click at [539, 219] on span at bounding box center [534, 217] width 11 height 11
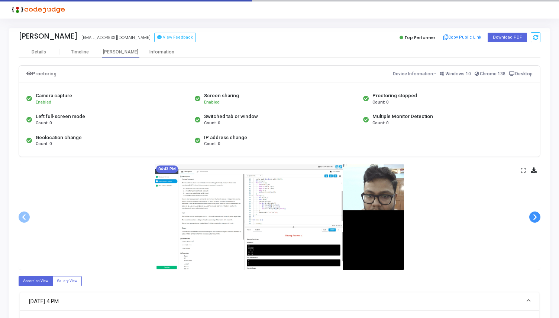
click at [539, 219] on span at bounding box center [534, 217] width 11 height 11
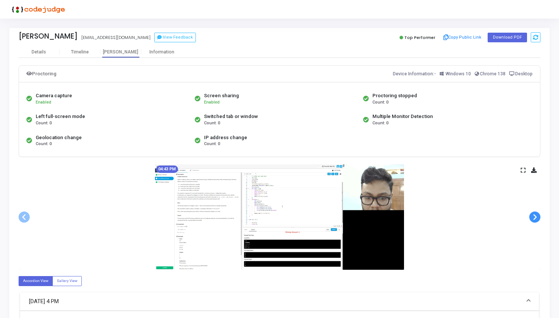
click at [539, 219] on span at bounding box center [534, 217] width 11 height 11
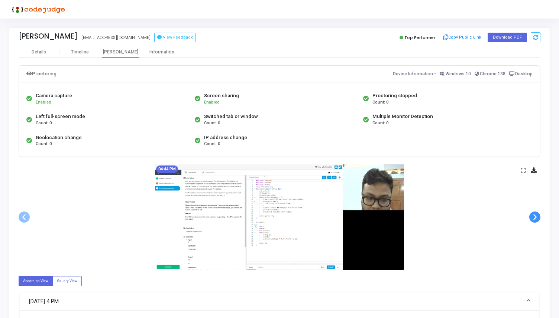
click at [539, 219] on span at bounding box center [534, 217] width 11 height 11
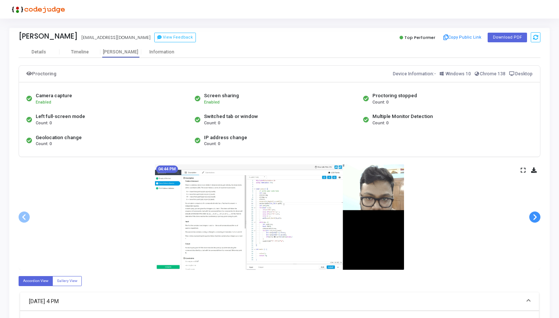
click at [539, 219] on span at bounding box center [534, 217] width 11 height 11
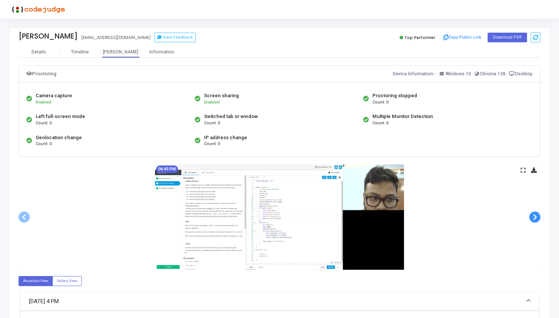
click at [539, 219] on span at bounding box center [534, 217] width 11 height 11
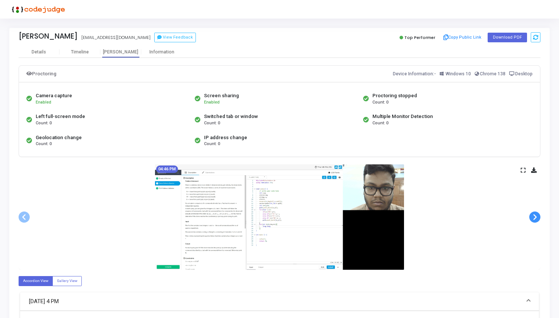
click at [539, 219] on span at bounding box center [534, 217] width 11 height 11
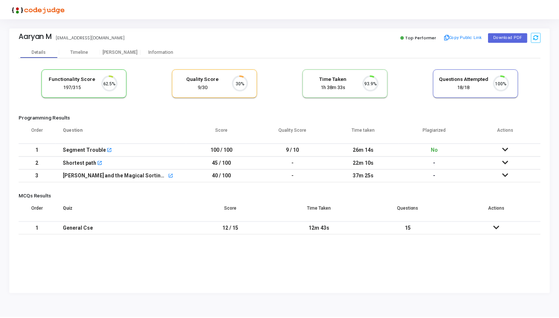
scroll to position [16, 19]
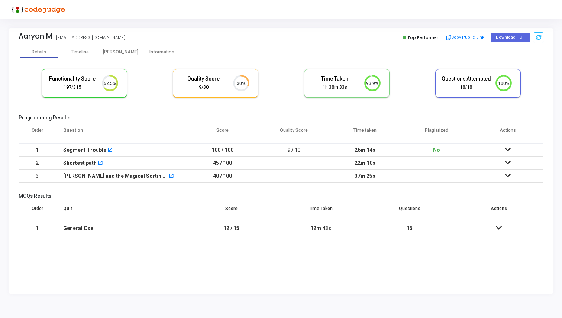
click at [506, 151] on icon at bounding box center [508, 149] width 6 height 5
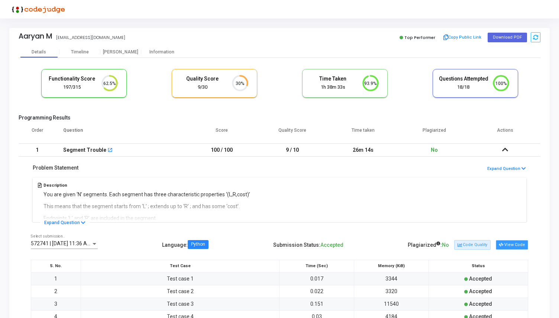
click at [507, 246] on button "View Code" at bounding box center [512, 245] width 32 height 10
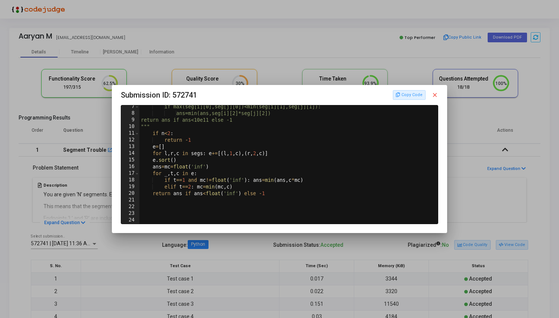
scroll to position [0, 0]
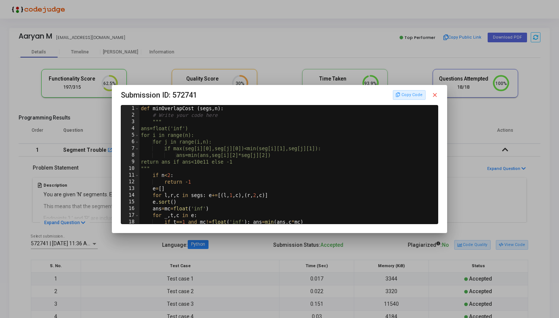
click at [435, 95] on mat-icon "close" at bounding box center [434, 95] width 7 height 7
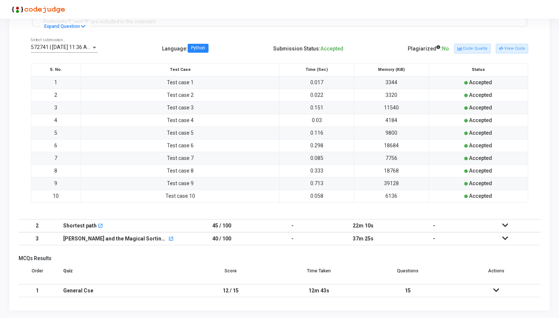
click at [505, 225] on icon at bounding box center [505, 225] width 6 height 5
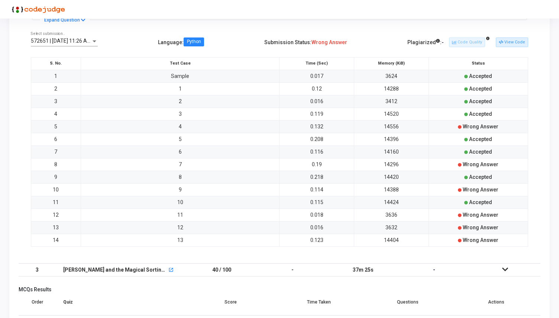
click at [509, 265] on td at bounding box center [504, 270] width 71 height 13
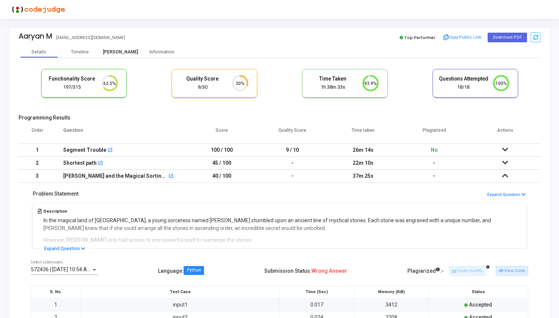
click at [116, 50] on div "[PERSON_NAME]" at bounding box center [120, 52] width 41 height 6
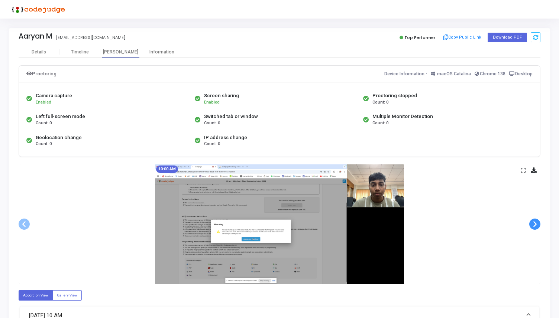
click at [535, 224] on span at bounding box center [534, 224] width 11 height 11
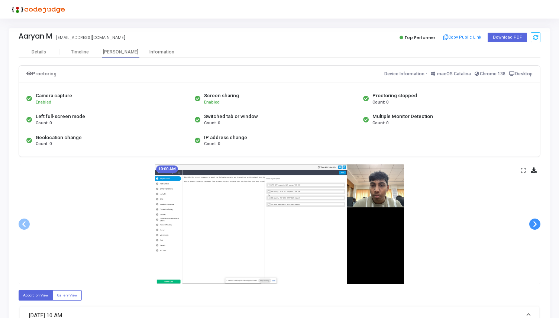
click at [535, 224] on span at bounding box center [534, 224] width 11 height 11
click at [0, 0] on div at bounding box center [0, 0] width 0 height 0
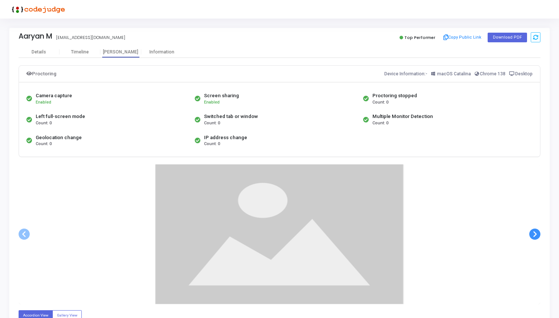
click at [535, 224] on div at bounding box center [280, 235] width 522 height 140
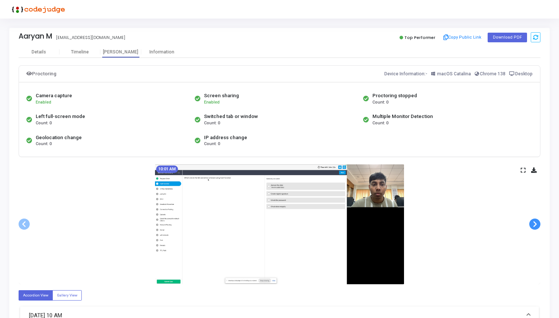
click at [534, 234] on div "10:01 AM" at bounding box center [280, 225] width 522 height 120
click at [534, 227] on span at bounding box center [534, 224] width 11 height 11
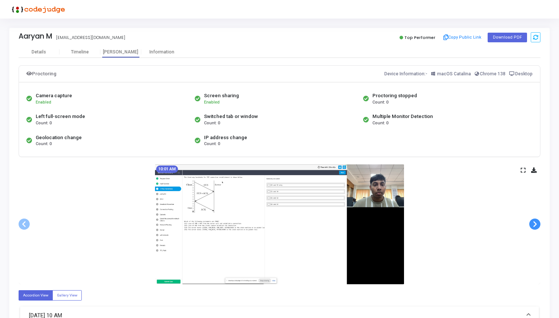
click at [534, 227] on span at bounding box center [534, 224] width 11 height 11
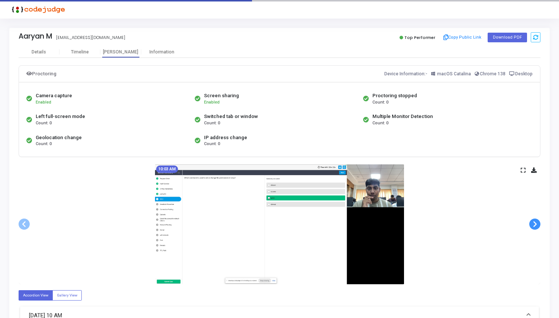
click at [534, 227] on span at bounding box center [534, 224] width 11 height 11
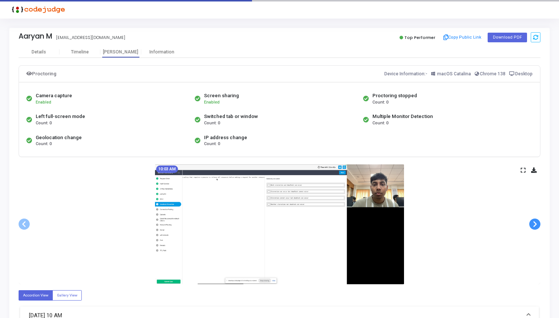
click at [534, 227] on span at bounding box center [534, 224] width 11 height 11
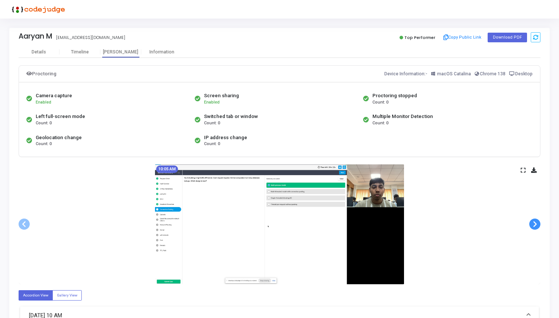
click at [534, 227] on span at bounding box center [534, 224] width 11 height 11
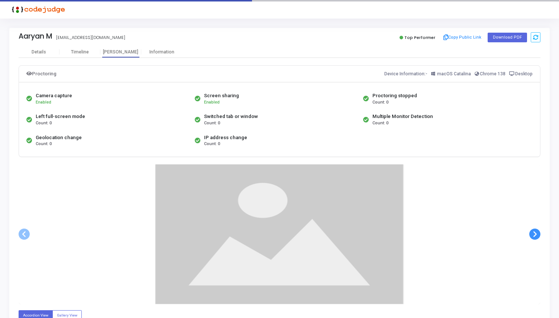
click at [534, 227] on div at bounding box center [280, 235] width 522 height 140
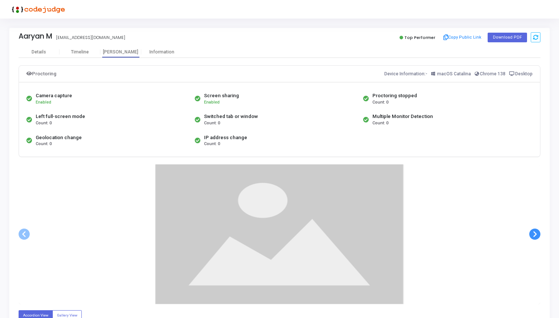
click at [534, 227] on div at bounding box center [280, 235] width 522 height 140
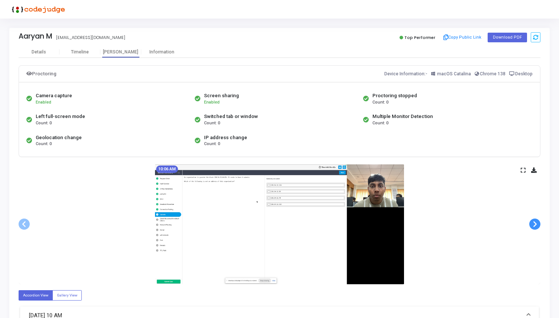
click at [534, 225] on span at bounding box center [534, 224] width 11 height 11
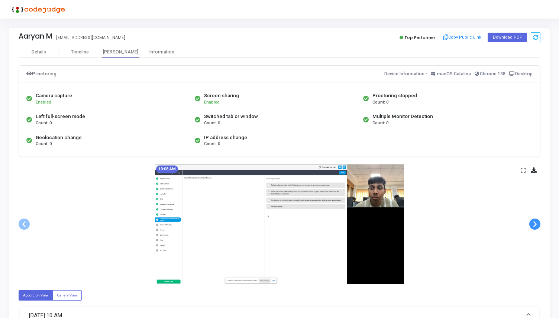
click at [534, 225] on span at bounding box center [534, 224] width 11 height 11
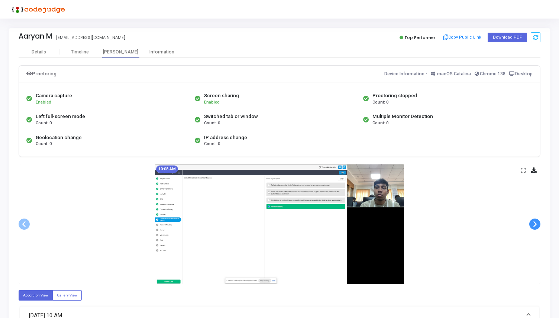
click at [534, 225] on span at bounding box center [534, 224] width 11 height 11
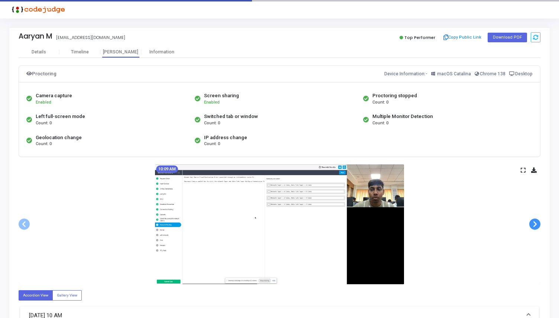
click at [534, 225] on span at bounding box center [534, 224] width 11 height 11
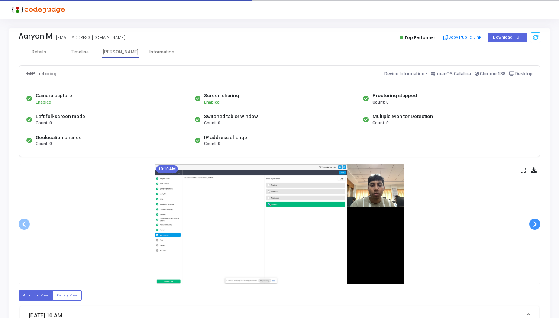
click at [534, 225] on span at bounding box center [534, 224] width 11 height 11
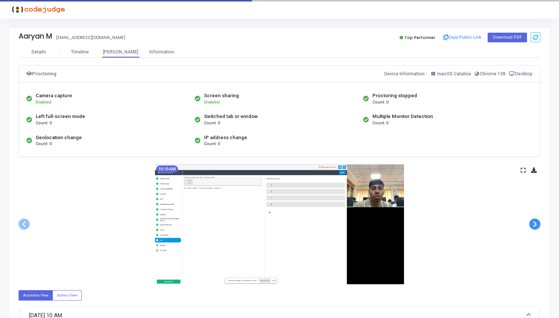
click at [534, 225] on span at bounding box center [534, 224] width 11 height 11
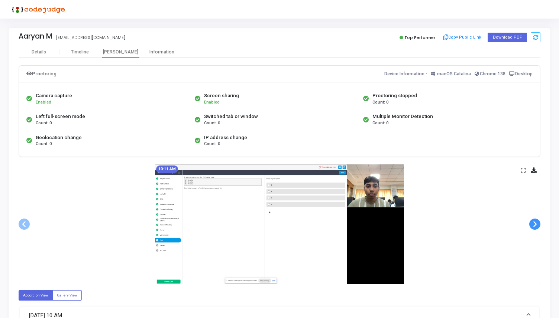
click at [534, 225] on span at bounding box center [534, 224] width 11 height 11
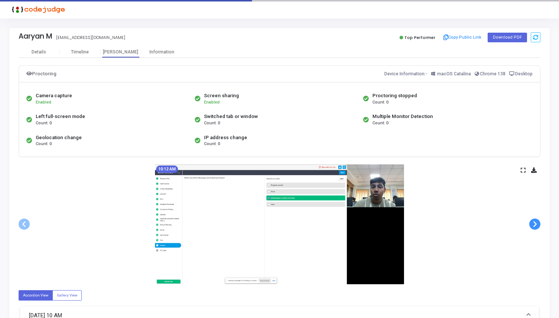
click at [534, 225] on span at bounding box center [534, 224] width 11 height 11
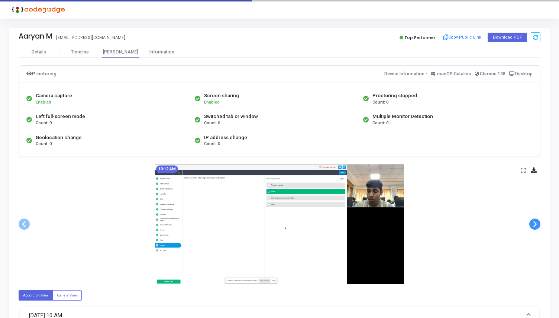
click at [534, 225] on span at bounding box center [534, 224] width 11 height 11
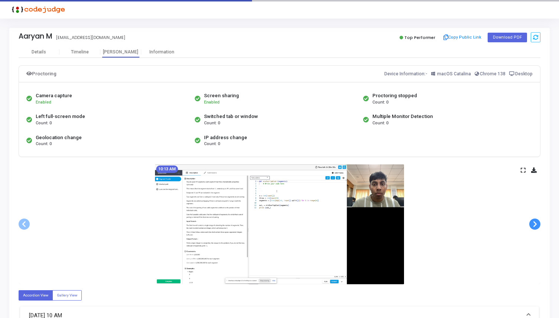
click at [534, 225] on span at bounding box center [534, 224] width 11 height 11
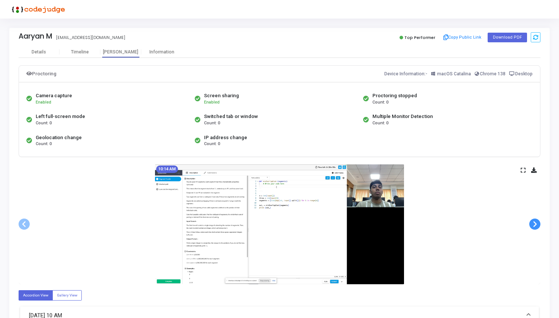
click at [534, 225] on span at bounding box center [534, 224] width 11 height 11
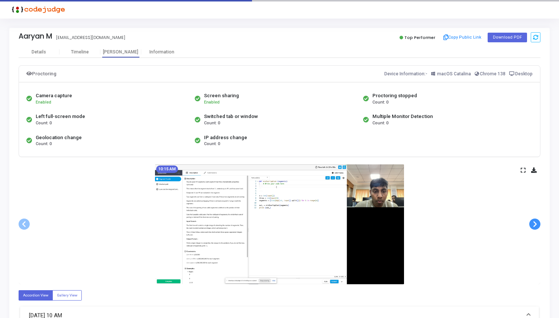
click at [534, 225] on span at bounding box center [534, 224] width 11 height 11
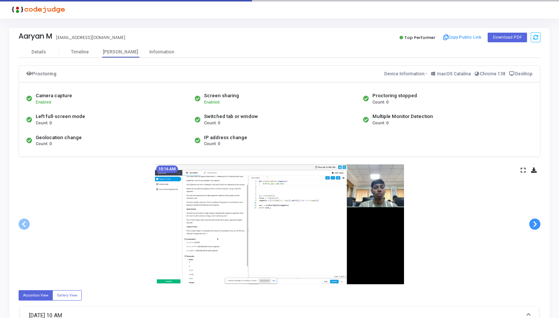
click at [534, 225] on span at bounding box center [534, 224] width 11 height 11
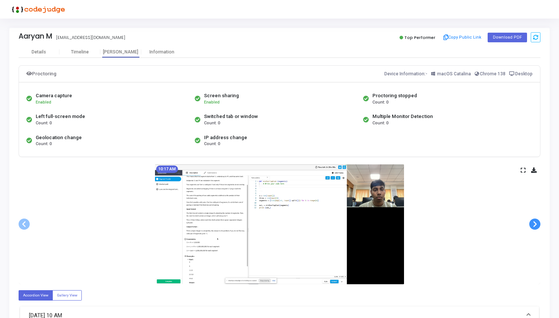
click at [534, 225] on span at bounding box center [534, 224] width 11 height 11
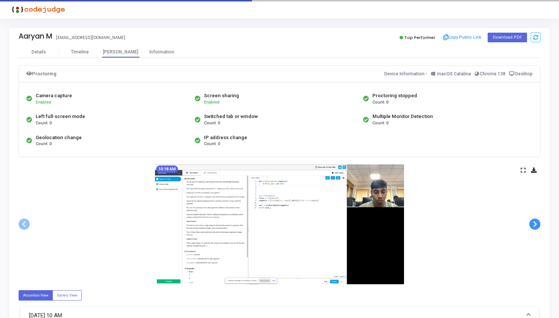
click at [534, 225] on span at bounding box center [534, 224] width 11 height 11
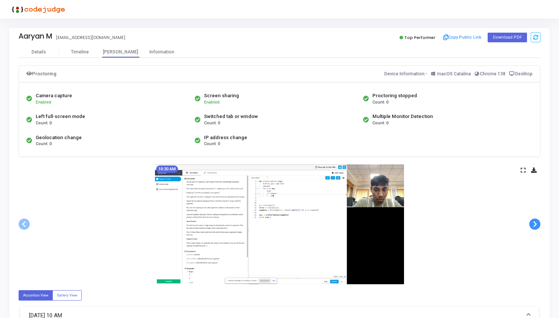
click at [534, 225] on span at bounding box center [534, 224] width 11 height 11
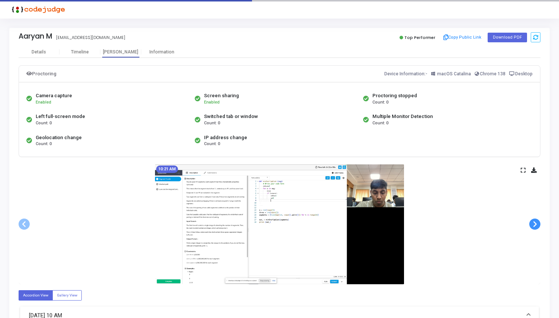
click at [534, 225] on span at bounding box center [534, 224] width 11 height 11
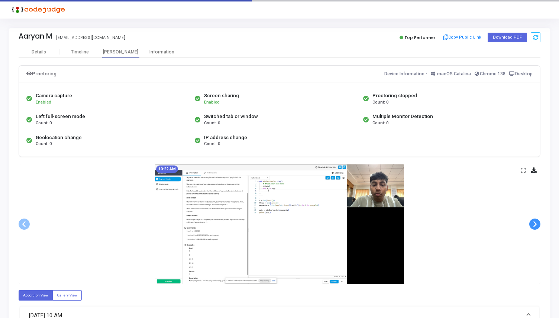
click at [534, 225] on span at bounding box center [534, 224] width 11 height 11
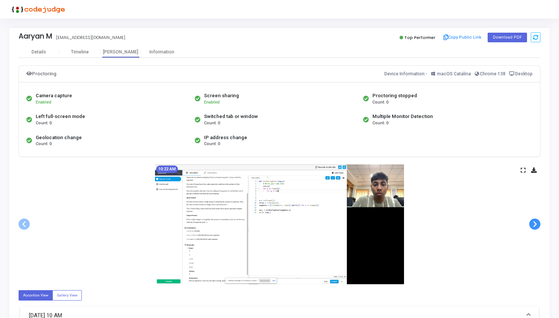
click at [534, 225] on span at bounding box center [534, 224] width 11 height 11
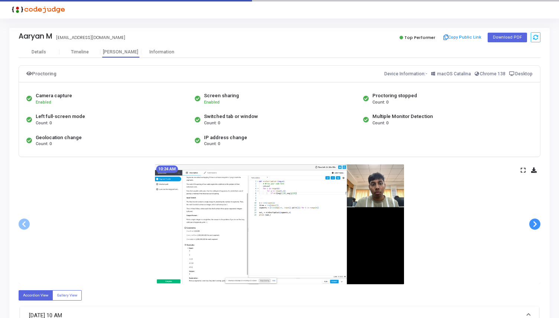
click at [534, 225] on span at bounding box center [534, 224] width 11 height 11
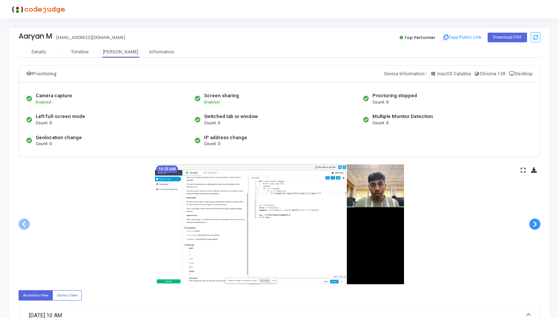
click at [534, 225] on span at bounding box center [534, 224] width 11 height 11
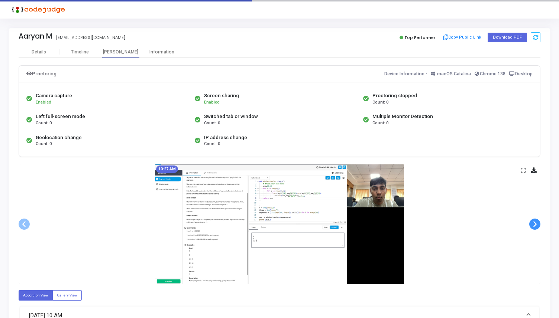
click at [534, 225] on span at bounding box center [534, 224] width 11 height 11
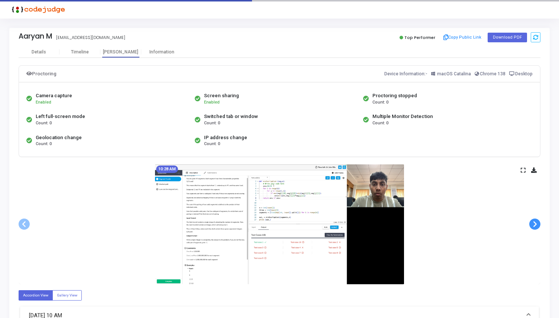
click at [534, 225] on span at bounding box center [534, 224] width 11 height 11
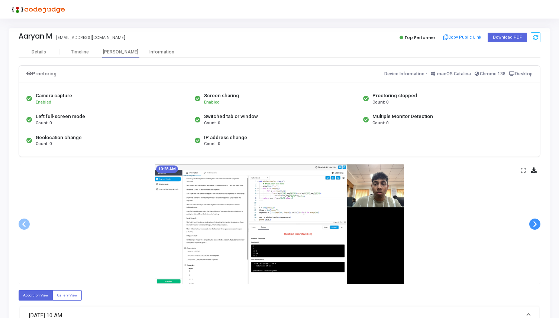
click at [534, 225] on span at bounding box center [534, 224] width 11 height 11
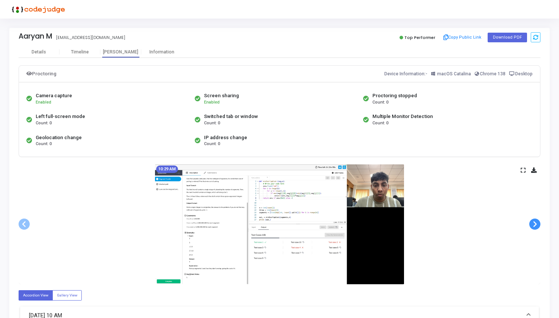
click at [534, 225] on span at bounding box center [534, 224] width 11 height 11
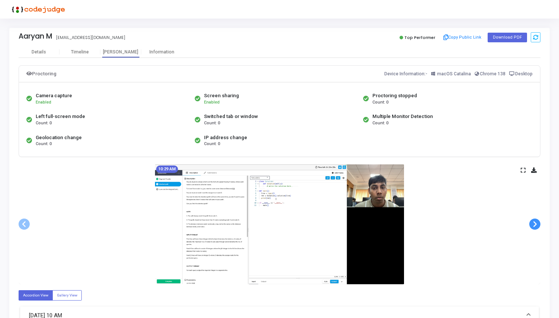
click at [534, 225] on span at bounding box center [534, 224] width 11 height 11
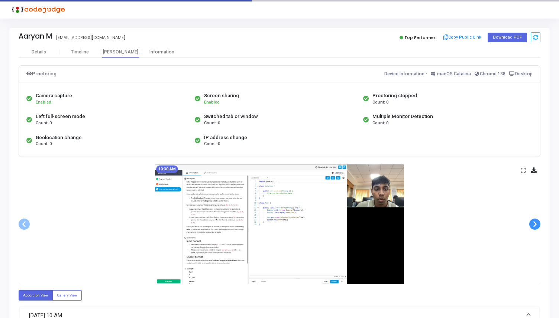
click at [534, 225] on span at bounding box center [534, 224] width 11 height 11
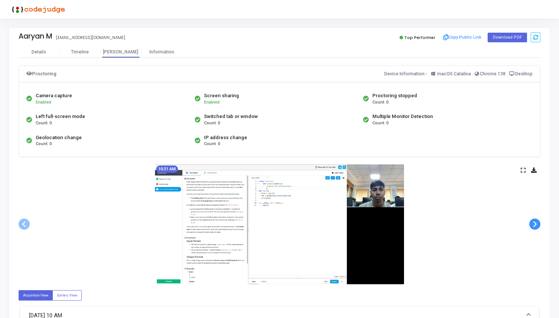
click at [534, 225] on span at bounding box center [534, 224] width 11 height 11
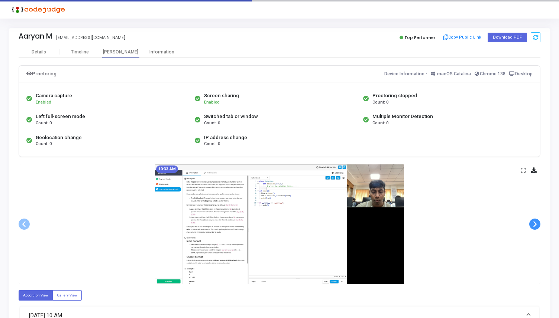
click at [534, 225] on span at bounding box center [534, 224] width 11 height 11
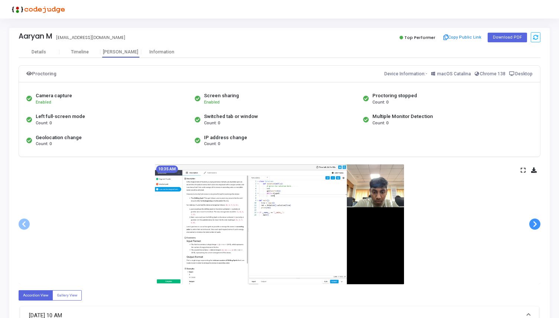
click at [534, 225] on span at bounding box center [534, 224] width 11 height 11
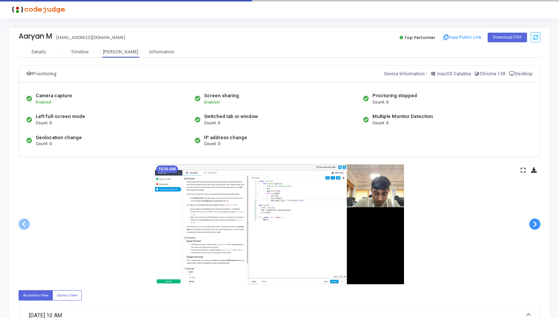
click at [534, 225] on span at bounding box center [534, 224] width 11 height 11
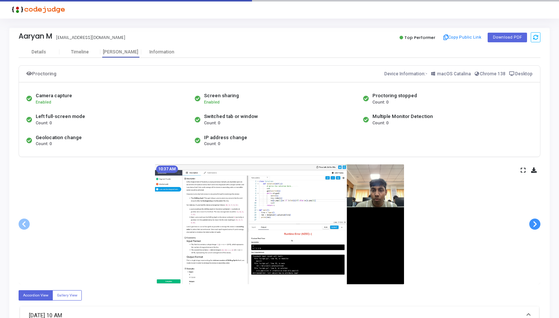
click at [534, 225] on span at bounding box center [534, 224] width 11 height 11
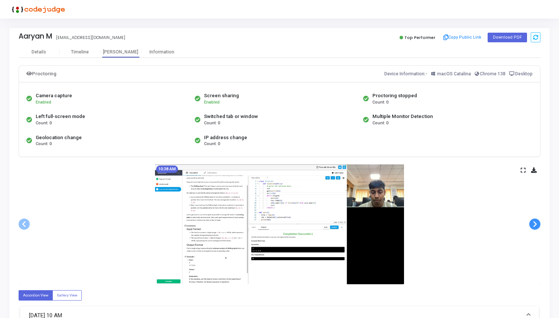
click at [534, 225] on span at bounding box center [534, 224] width 11 height 11
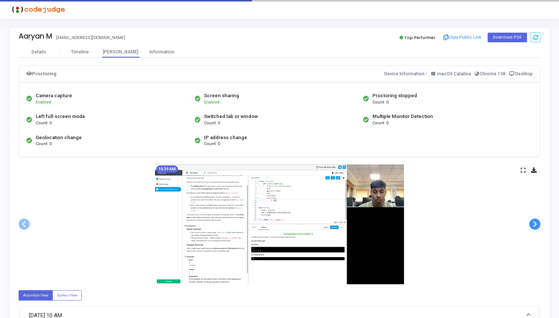
click at [534, 225] on span at bounding box center [534, 224] width 11 height 11
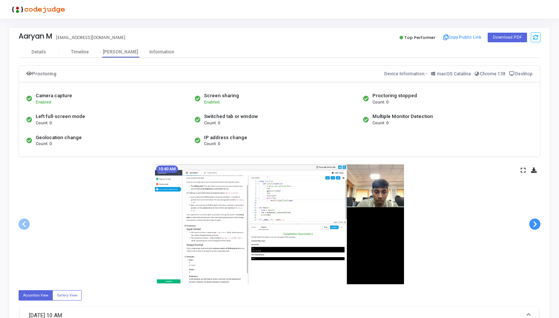
click at [534, 225] on span at bounding box center [534, 224] width 11 height 11
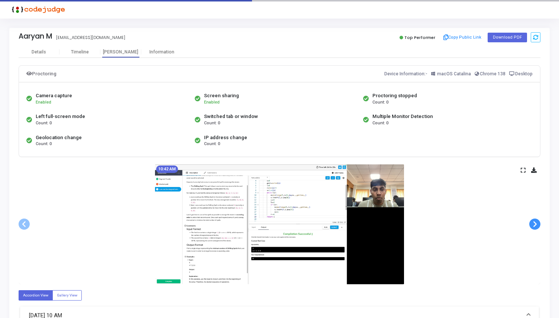
click at [534, 225] on span at bounding box center [534, 224] width 11 height 11
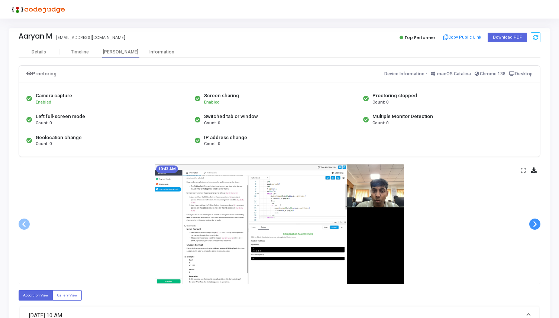
click at [534, 225] on span at bounding box center [534, 224] width 11 height 11
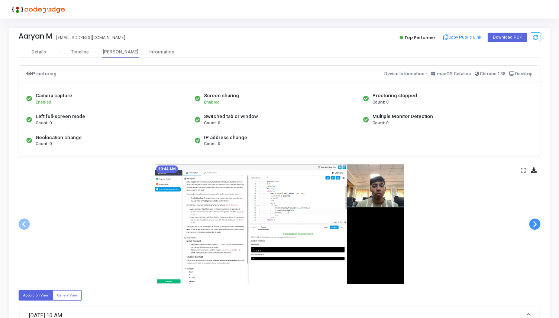
click at [534, 225] on span at bounding box center [534, 224] width 11 height 11
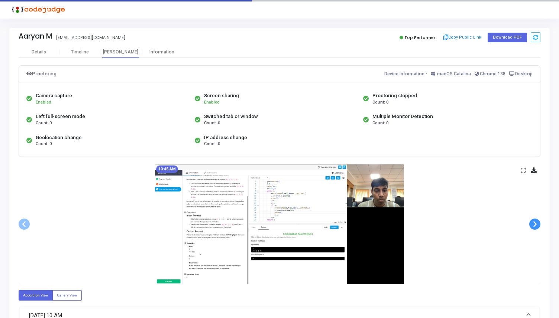
click at [534, 225] on span at bounding box center [534, 224] width 11 height 11
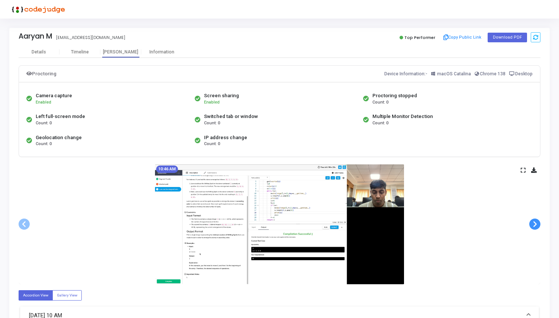
click at [534, 225] on span at bounding box center [534, 224] width 11 height 11
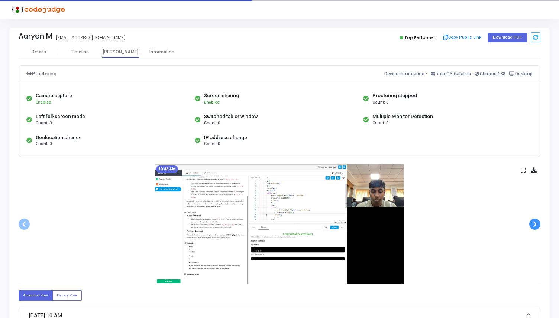
click at [534, 225] on span at bounding box center [534, 224] width 11 height 11
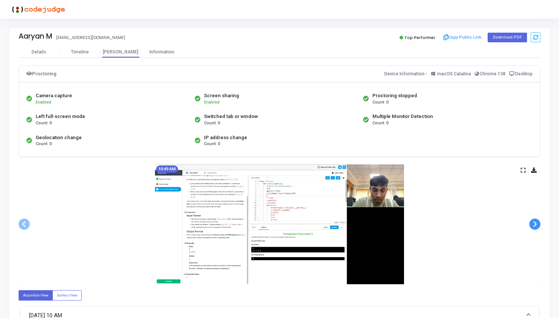
click at [534, 225] on span at bounding box center [534, 224] width 11 height 11
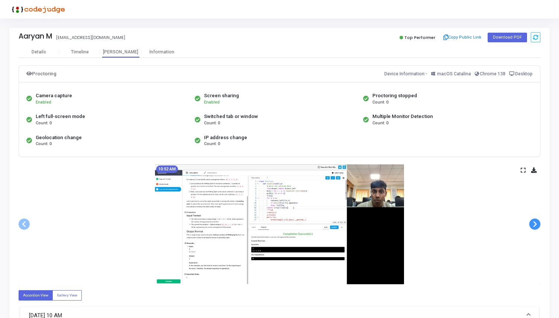
click at [534, 225] on span at bounding box center [534, 224] width 11 height 11
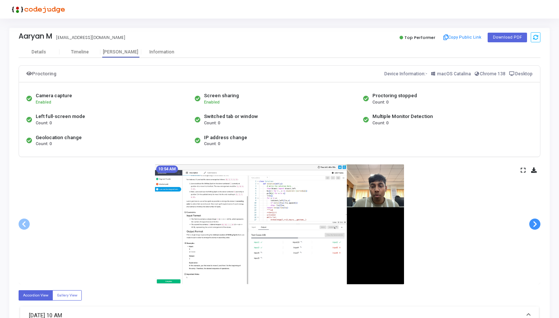
click at [534, 225] on span at bounding box center [534, 224] width 11 height 11
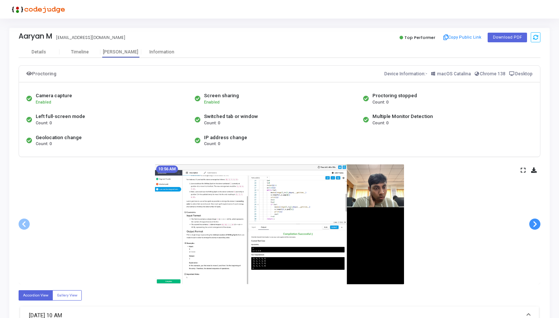
click at [534, 225] on span at bounding box center [534, 224] width 11 height 11
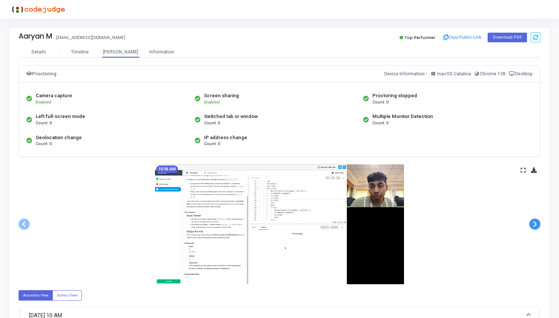
click at [534, 225] on span at bounding box center [534, 224] width 11 height 11
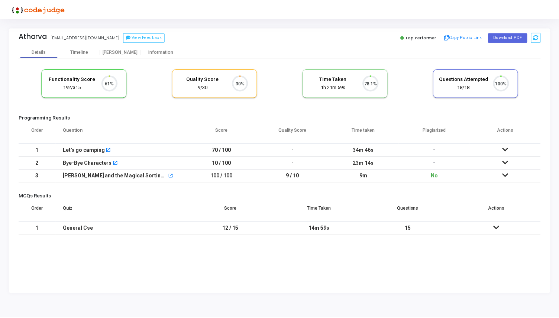
scroll to position [16, 19]
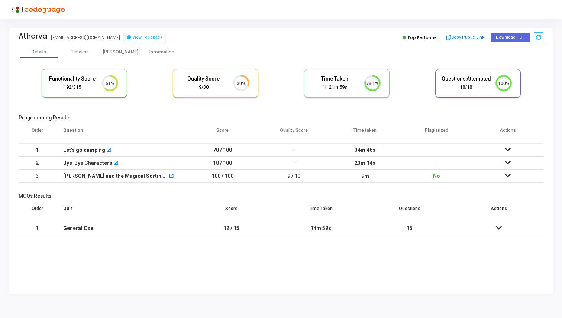
click at [505, 176] on icon at bounding box center [508, 175] width 6 height 5
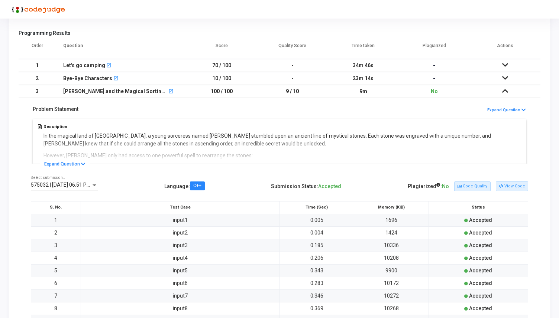
scroll to position [72, 0]
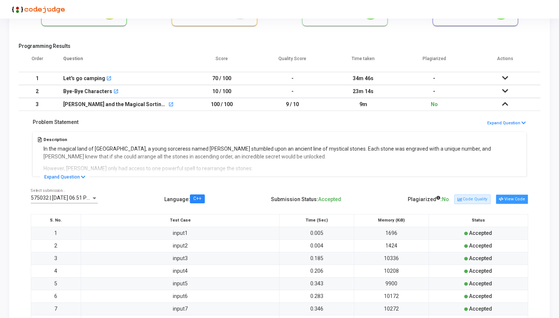
click at [505, 200] on button "View Code" at bounding box center [512, 200] width 32 height 10
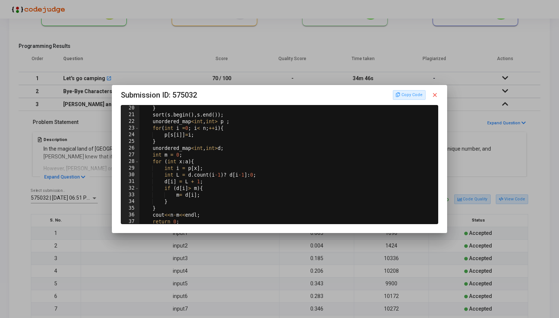
scroll to position [136, 0]
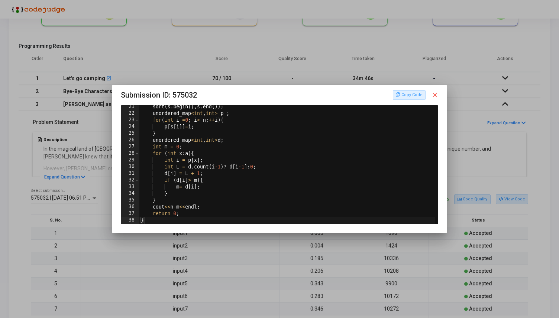
click at [435, 96] on mat-icon "close" at bounding box center [434, 95] width 7 height 7
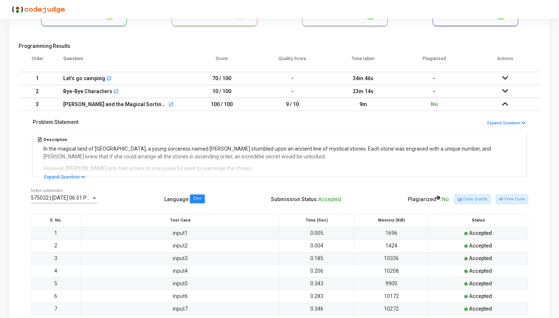
click at [507, 94] on icon at bounding box center [505, 90] width 6 height 5
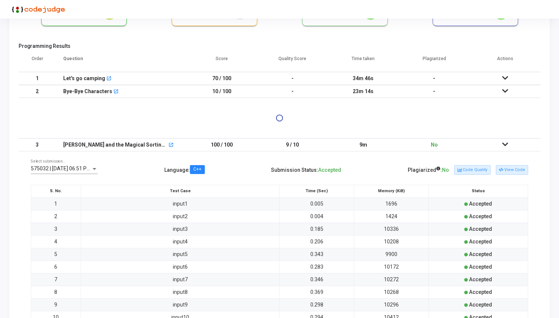
scroll to position [0, 0]
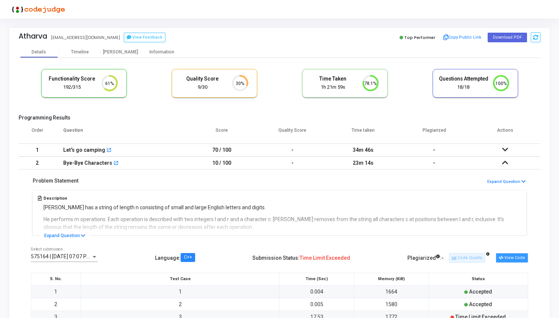
click at [527, 256] on button "View Code" at bounding box center [512, 258] width 32 height 10
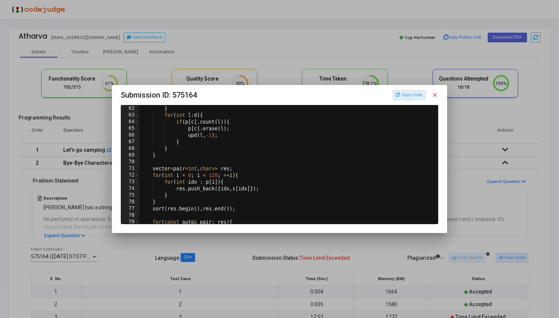
scroll to position [443, 0]
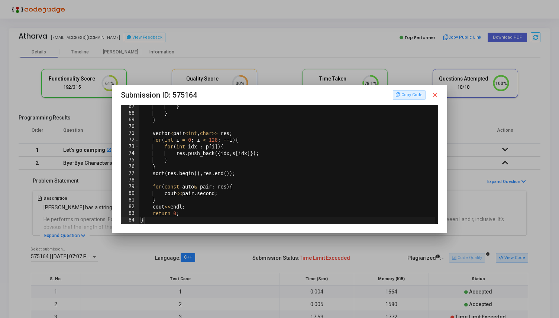
click at [435, 97] on mat-icon "close" at bounding box center [434, 95] width 7 height 7
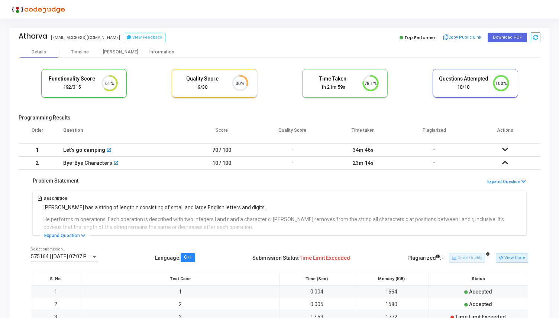
click at [505, 150] on icon at bounding box center [505, 149] width 6 height 5
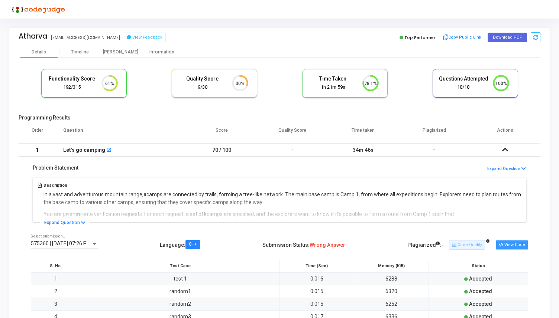
click at [508, 246] on button "View Code" at bounding box center [512, 245] width 32 height 10
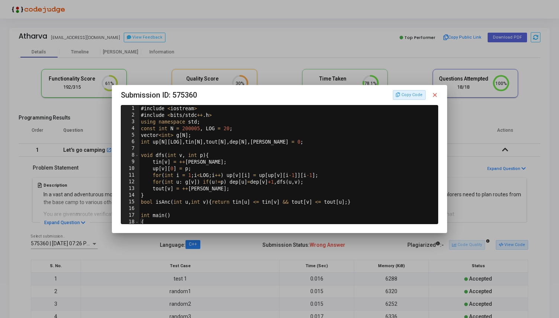
scroll to position [95, 0]
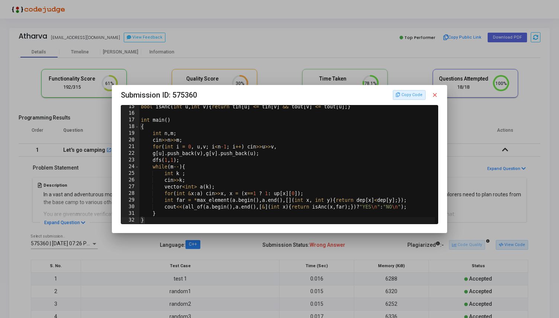
click at [432, 95] on div "Copy Code close" at bounding box center [416, 95] width 46 height 10
click at [433, 95] on mat-icon "close" at bounding box center [434, 95] width 7 height 7
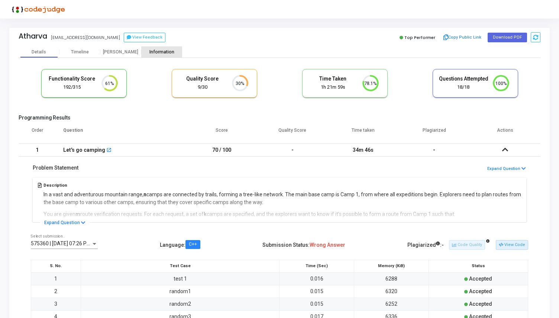
click at [154, 49] on div "Information" at bounding box center [161, 51] width 41 height 11
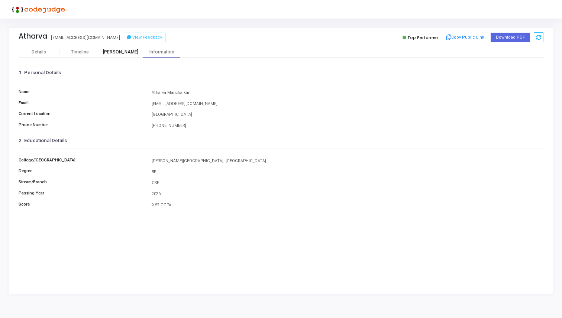
click at [132, 50] on div "[PERSON_NAME]" at bounding box center [120, 52] width 41 height 6
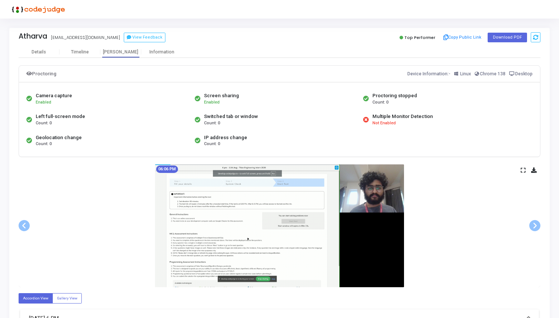
click at [535, 233] on div "06:06 PM" at bounding box center [280, 226] width 522 height 123
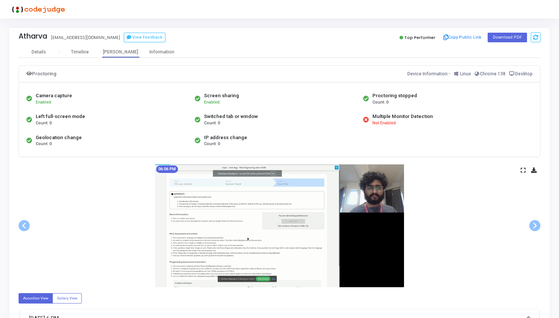
click at [498, 255] on div "06:06 PM" at bounding box center [280, 226] width 522 height 123
click at [536, 228] on span at bounding box center [534, 225] width 11 height 11
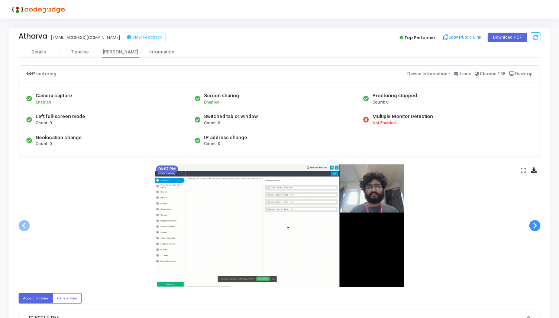
click at [536, 228] on span at bounding box center [534, 225] width 11 height 11
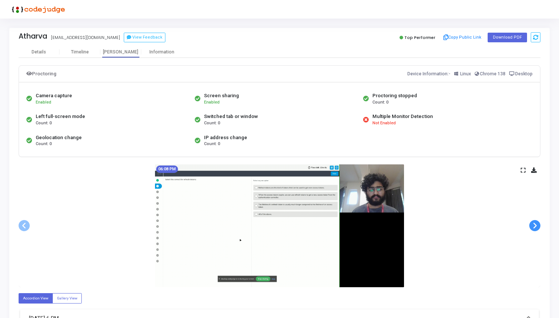
click at [536, 228] on span at bounding box center [534, 225] width 11 height 11
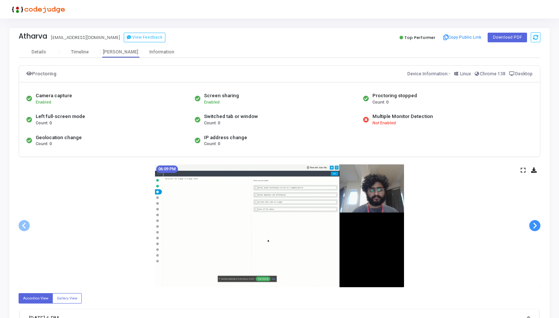
click at [536, 228] on span at bounding box center [534, 225] width 11 height 11
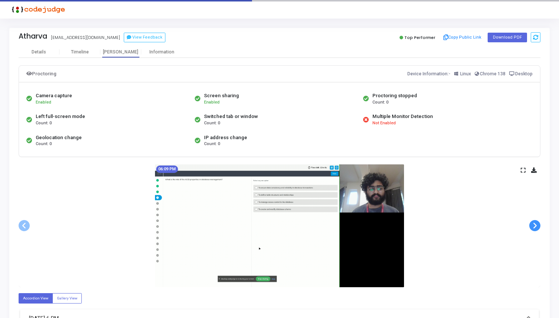
click at [536, 228] on span at bounding box center [534, 225] width 11 height 11
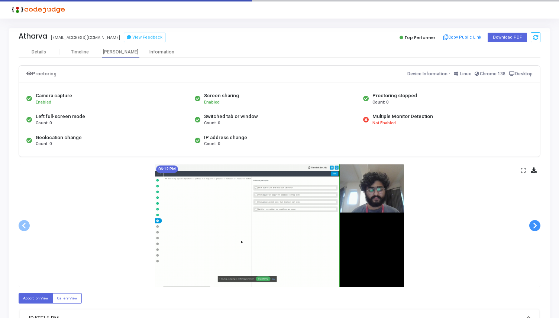
click at [536, 228] on span at bounding box center [534, 225] width 11 height 11
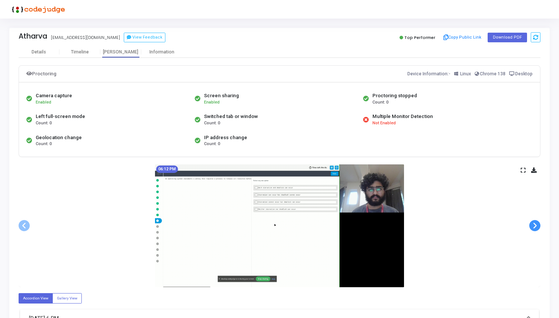
click at [536, 228] on span at bounding box center [534, 225] width 11 height 11
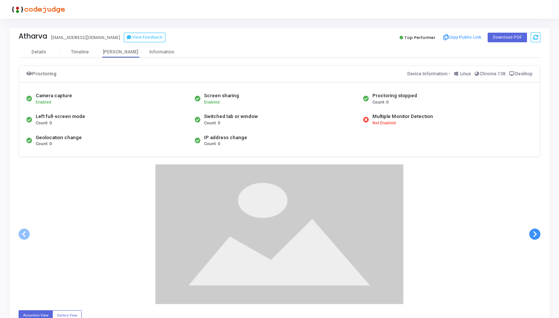
click at [536, 228] on div at bounding box center [280, 235] width 522 height 140
click at [531, 231] on span at bounding box center [534, 234] width 11 height 11
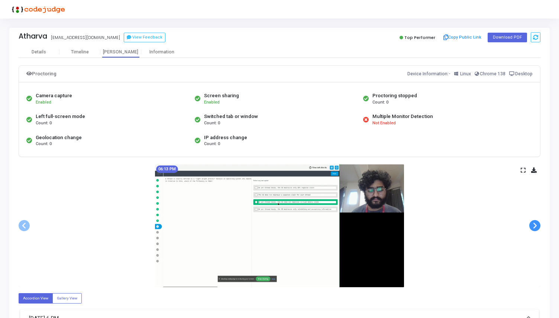
click at [531, 231] on span at bounding box center [534, 225] width 11 height 11
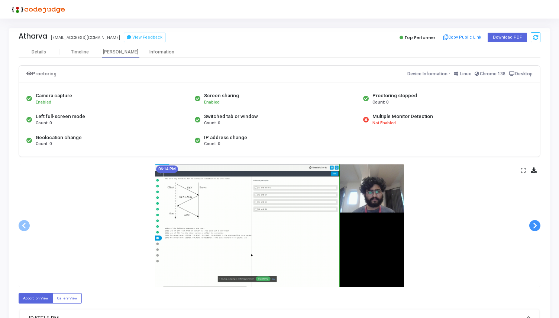
click at [531, 231] on span at bounding box center [534, 225] width 11 height 11
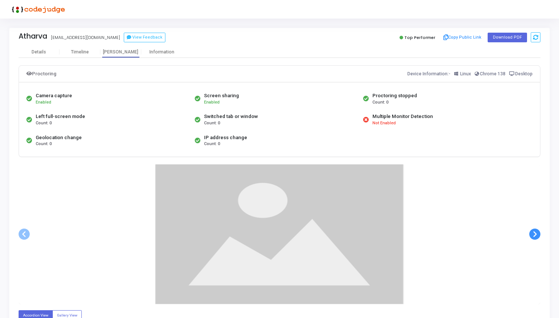
click at [531, 231] on span at bounding box center [534, 234] width 11 height 11
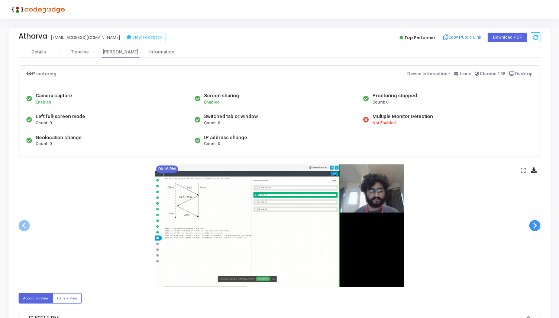
click at [531, 231] on span at bounding box center [534, 225] width 11 height 11
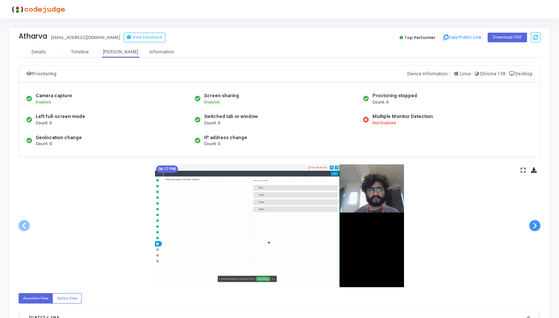
click at [531, 231] on span at bounding box center [534, 225] width 11 height 11
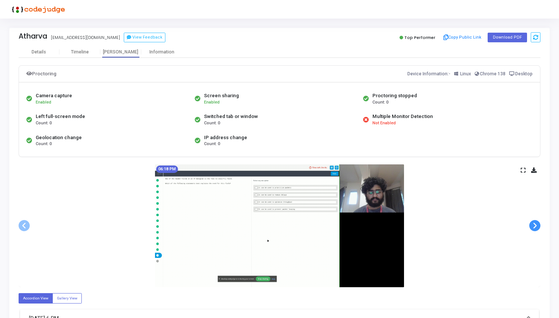
click at [531, 231] on span at bounding box center [534, 225] width 11 height 11
click at [535, 221] on span at bounding box center [534, 225] width 11 height 11
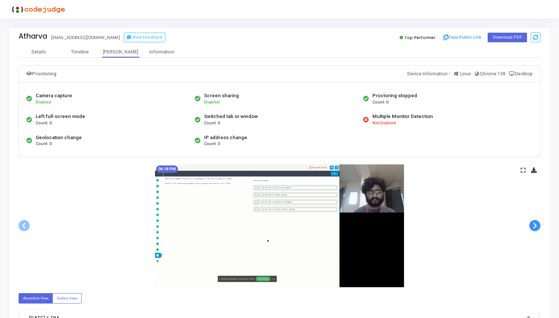
click at [535, 221] on span at bounding box center [534, 225] width 11 height 11
click at [533, 229] on span at bounding box center [534, 225] width 11 height 11
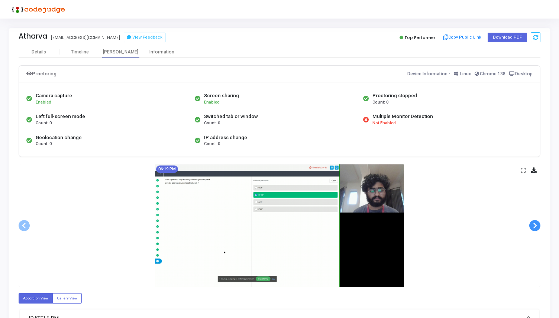
click at [533, 229] on span at bounding box center [534, 225] width 11 height 11
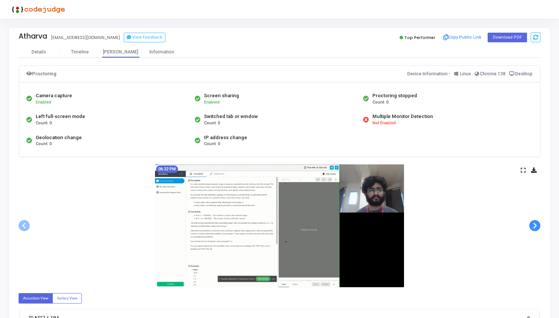
click at [533, 229] on span at bounding box center [534, 225] width 11 height 11
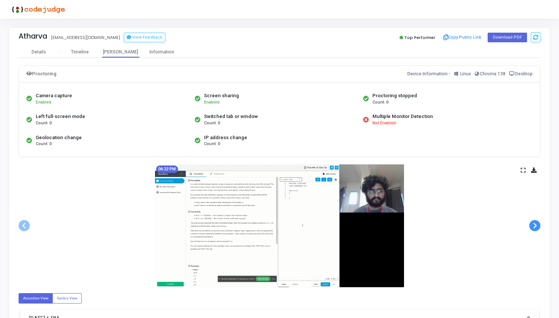
click at [533, 229] on span at bounding box center [534, 225] width 11 height 11
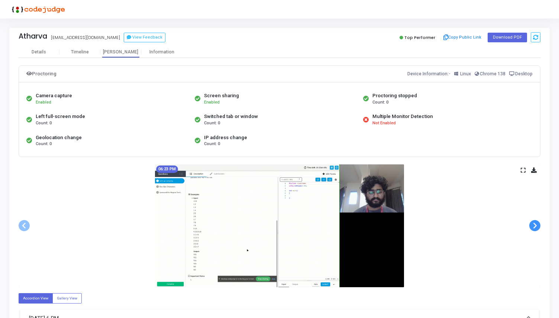
click at [533, 229] on span at bounding box center [534, 225] width 11 height 11
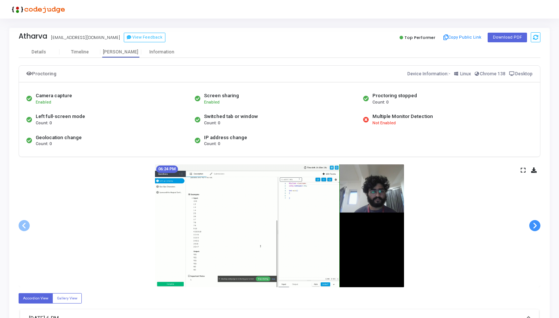
click at [533, 229] on span at bounding box center [534, 225] width 11 height 11
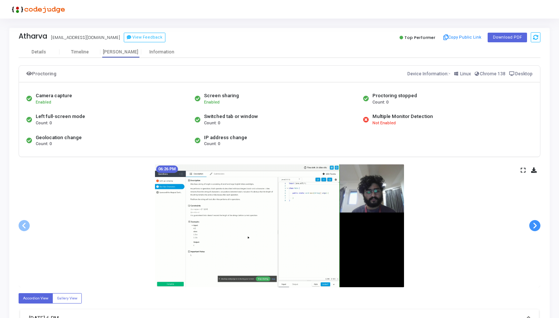
click at [533, 229] on span at bounding box center [534, 225] width 11 height 11
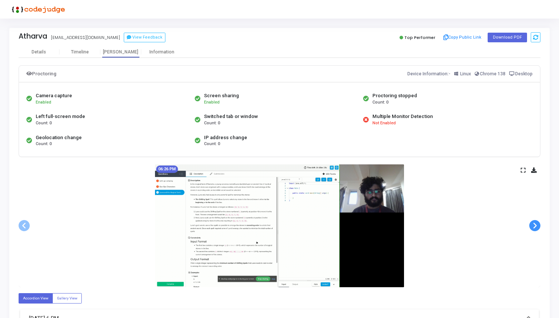
click at [533, 229] on span at bounding box center [534, 225] width 11 height 11
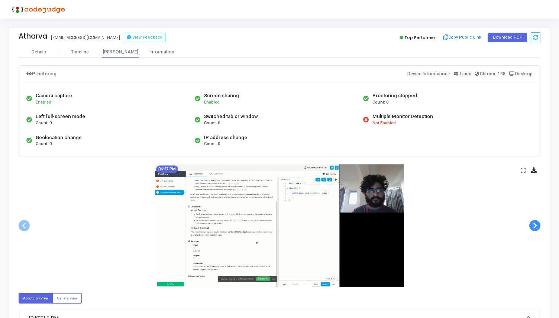
click at [533, 229] on span at bounding box center [534, 225] width 11 height 11
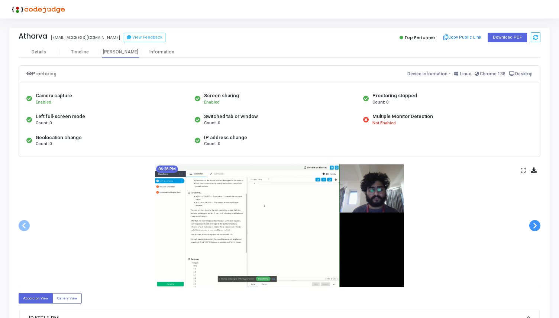
click at [533, 229] on span at bounding box center [534, 225] width 11 height 11
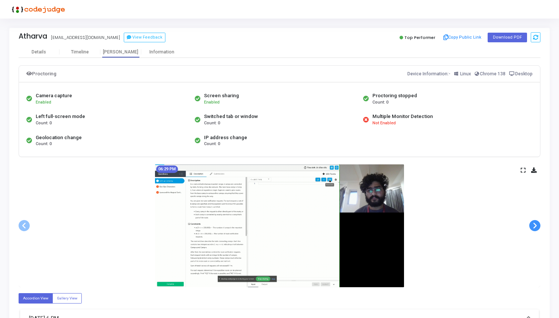
click at [533, 229] on span at bounding box center [534, 225] width 11 height 11
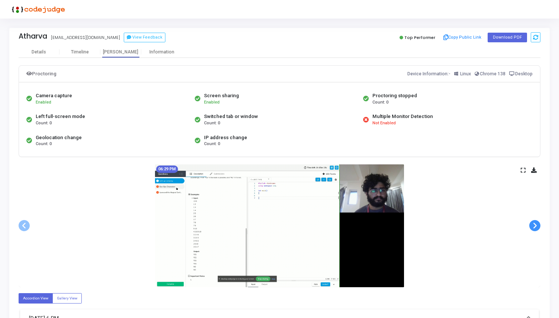
click at [533, 229] on span at bounding box center [534, 225] width 11 height 11
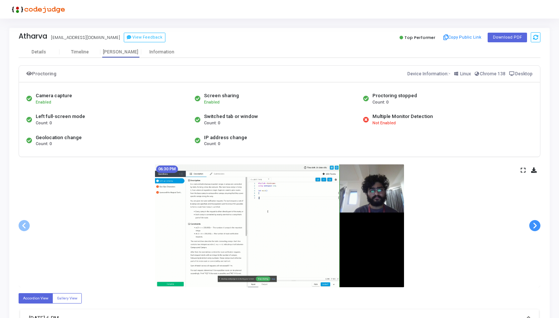
click at [533, 229] on span at bounding box center [534, 225] width 11 height 11
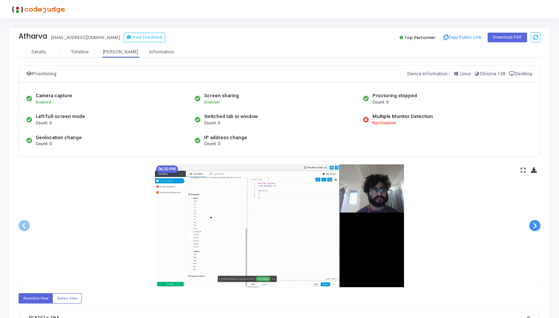
click at [533, 229] on span at bounding box center [534, 225] width 11 height 11
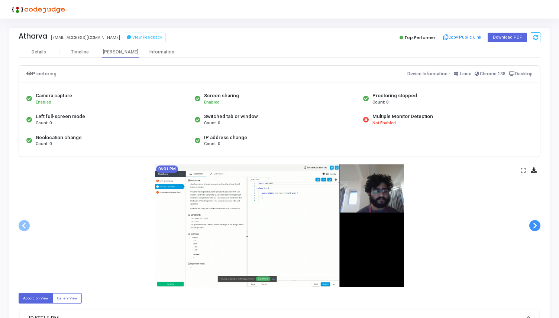
click at [533, 229] on span at bounding box center [534, 225] width 11 height 11
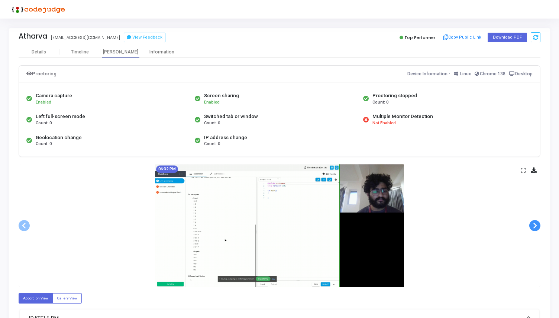
click at [533, 229] on span at bounding box center [534, 225] width 11 height 11
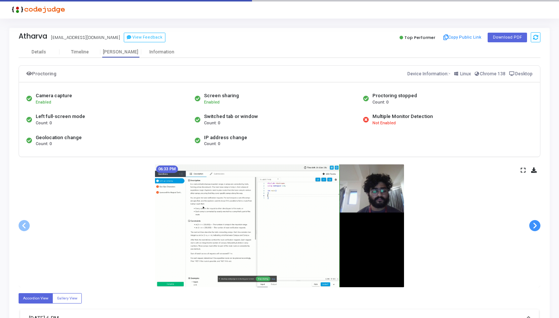
click at [533, 229] on span at bounding box center [534, 225] width 11 height 11
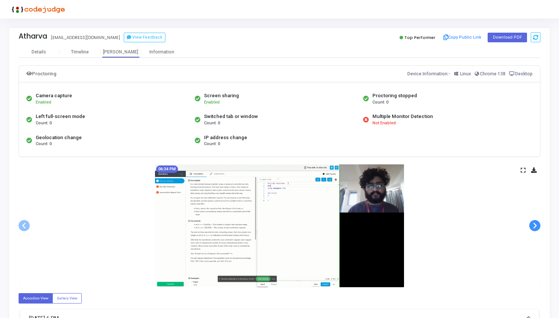
click at [533, 229] on span at bounding box center [534, 225] width 11 height 11
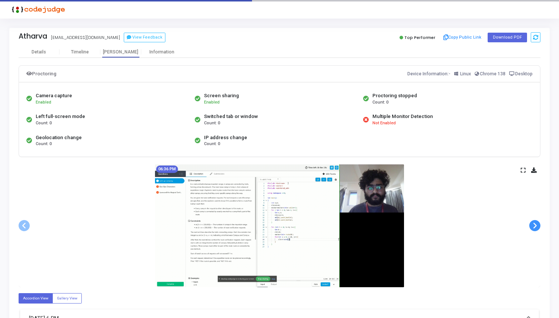
click at [533, 229] on span at bounding box center [534, 225] width 11 height 11
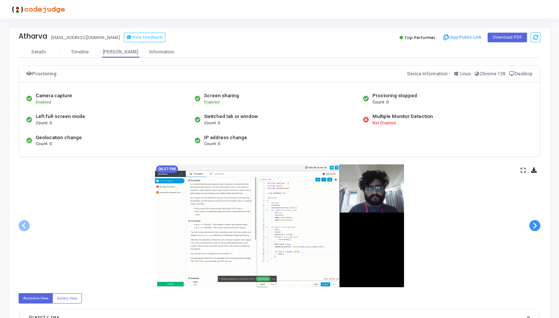
click at [533, 229] on span at bounding box center [534, 225] width 11 height 11
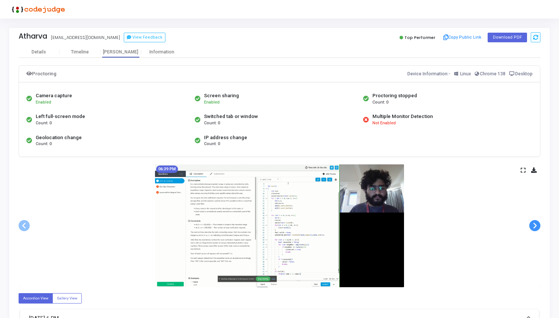
click at [533, 229] on span at bounding box center [534, 225] width 11 height 11
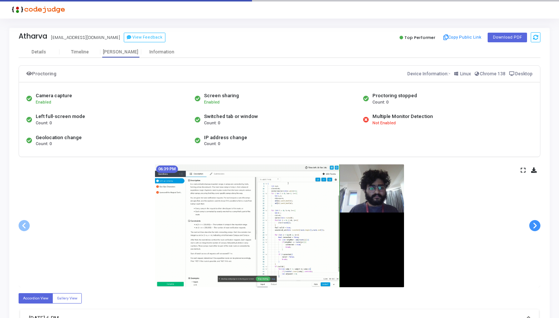
click at [533, 229] on span at bounding box center [534, 225] width 11 height 11
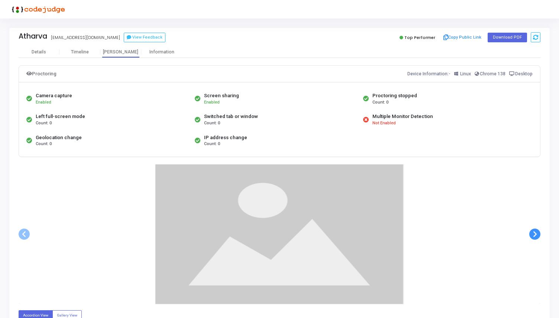
click at [533, 229] on div at bounding box center [280, 235] width 522 height 140
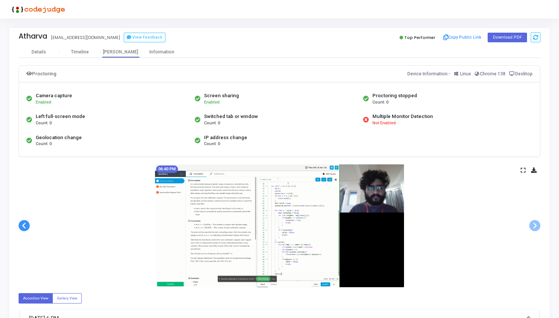
click at [22, 227] on span at bounding box center [24, 225] width 11 height 11
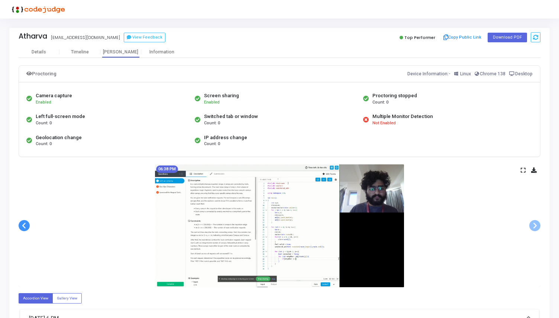
click at [22, 227] on span at bounding box center [24, 225] width 11 height 11
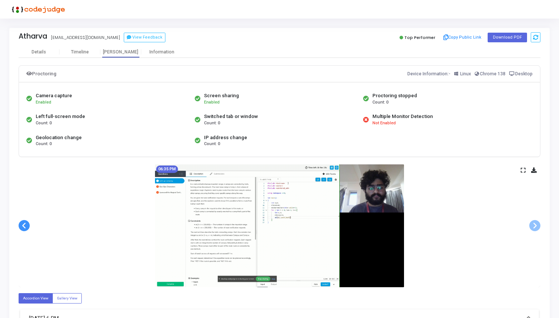
click at [22, 227] on span at bounding box center [24, 225] width 11 height 11
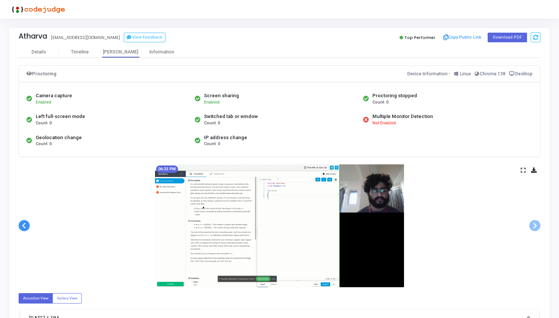
click at [22, 227] on span at bounding box center [24, 225] width 11 height 11
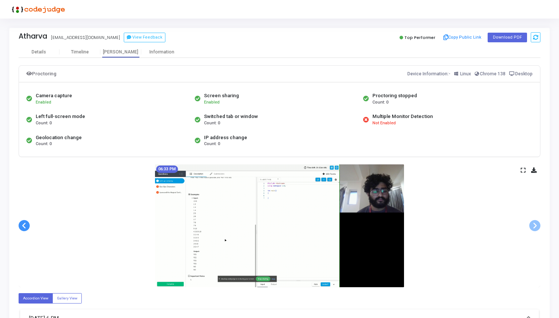
click at [22, 227] on span at bounding box center [24, 225] width 11 height 11
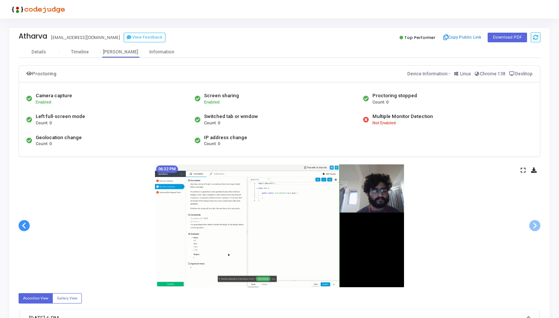
click at [22, 227] on span at bounding box center [24, 225] width 11 height 11
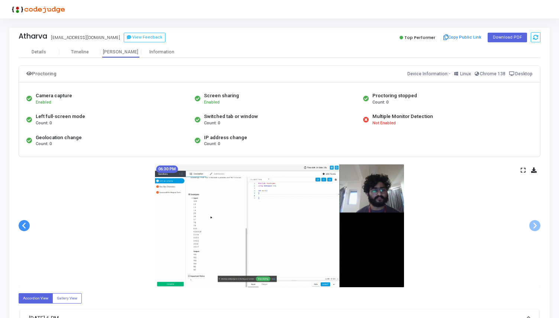
click at [22, 227] on span at bounding box center [24, 225] width 11 height 11
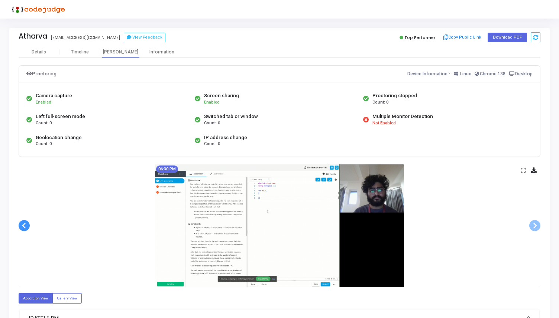
click at [22, 227] on span at bounding box center [24, 225] width 11 height 11
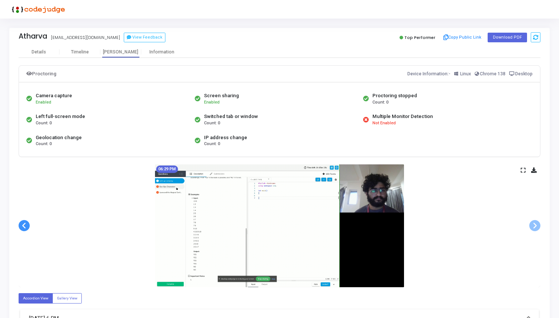
click at [22, 227] on span at bounding box center [24, 225] width 11 height 11
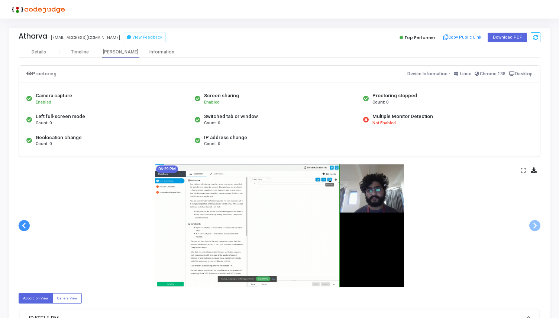
click at [22, 227] on span at bounding box center [24, 225] width 11 height 11
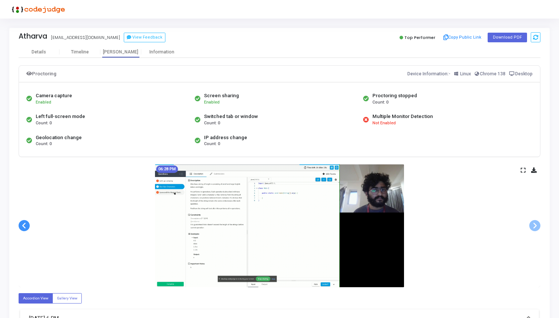
click at [22, 227] on span at bounding box center [24, 225] width 11 height 11
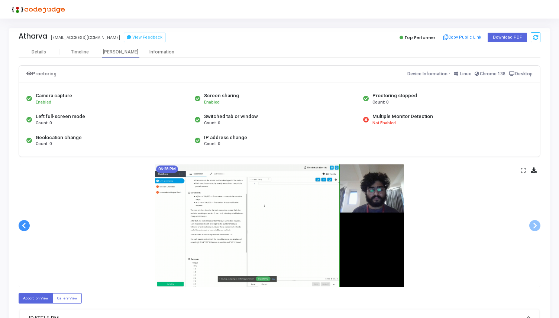
click at [22, 227] on span at bounding box center [24, 225] width 11 height 11
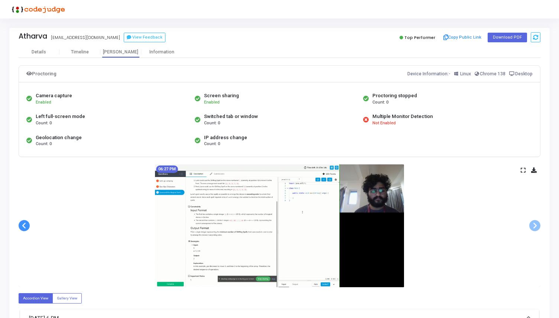
click at [22, 227] on span at bounding box center [24, 225] width 11 height 11
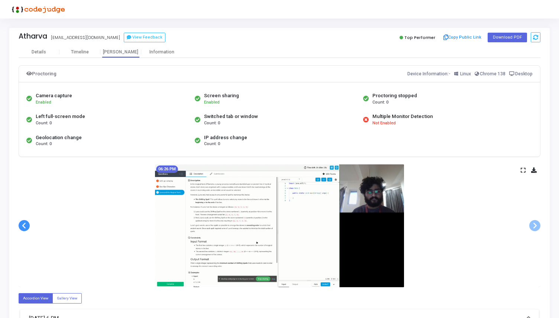
click at [22, 227] on span at bounding box center [24, 225] width 11 height 11
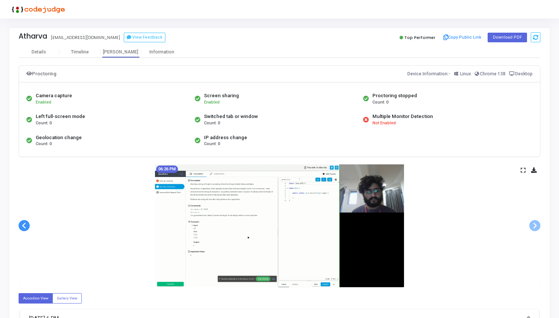
click at [22, 227] on span at bounding box center [24, 225] width 11 height 11
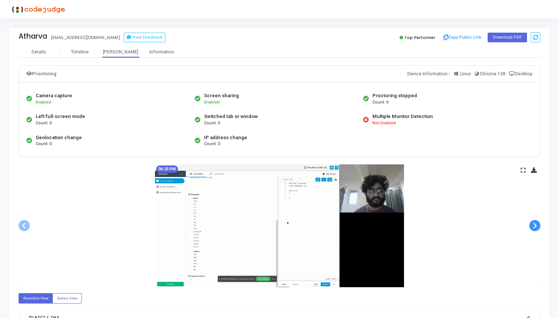
click at [534, 223] on span at bounding box center [534, 225] width 11 height 11
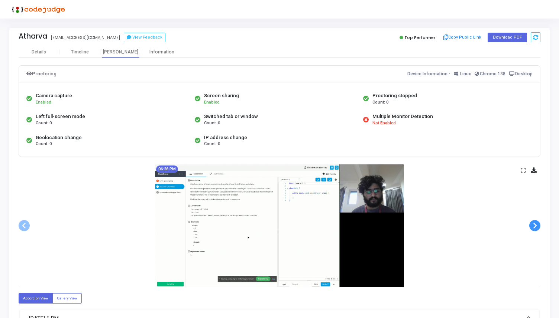
click at [534, 223] on span at bounding box center [534, 225] width 11 height 11
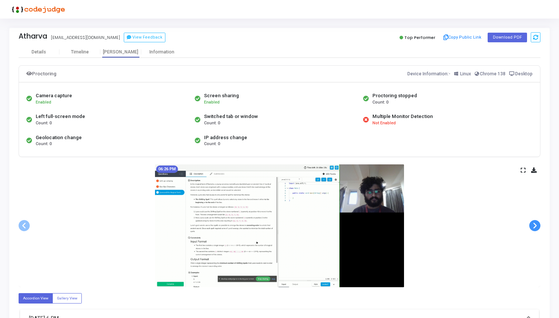
click at [534, 223] on span at bounding box center [534, 225] width 11 height 11
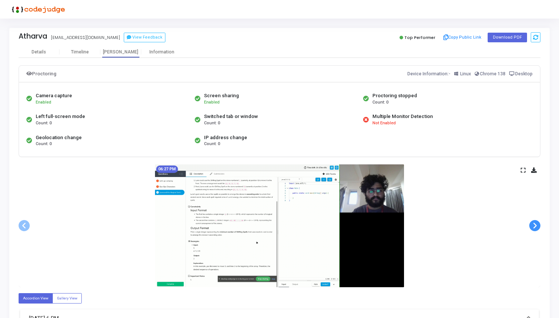
click at [534, 223] on span at bounding box center [534, 225] width 11 height 11
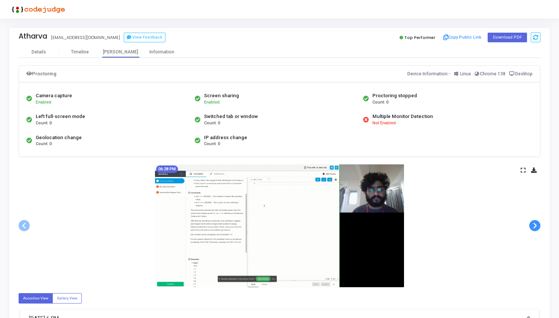
click at [534, 223] on span at bounding box center [534, 225] width 11 height 11
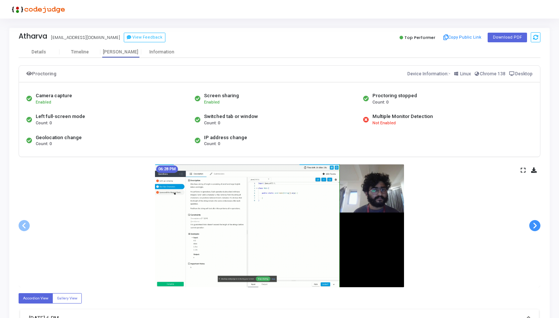
click at [534, 223] on span at bounding box center [534, 225] width 11 height 11
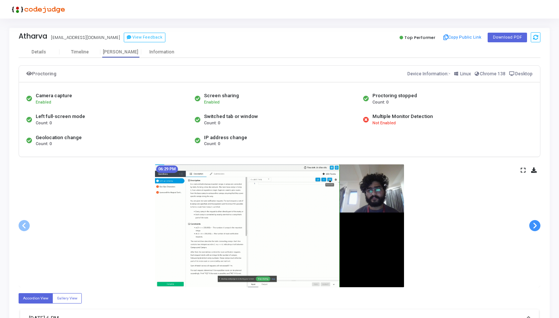
click at [534, 223] on span at bounding box center [534, 225] width 11 height 11
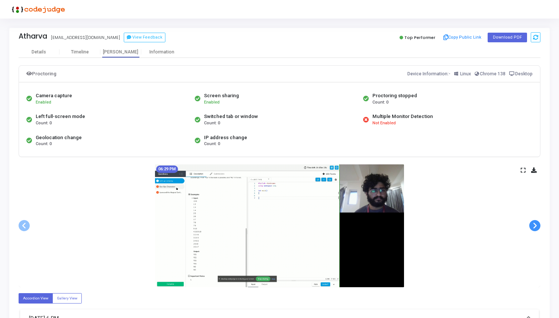
click at [534, 223] on span at bounding box center [534, 225] width 11 height 11
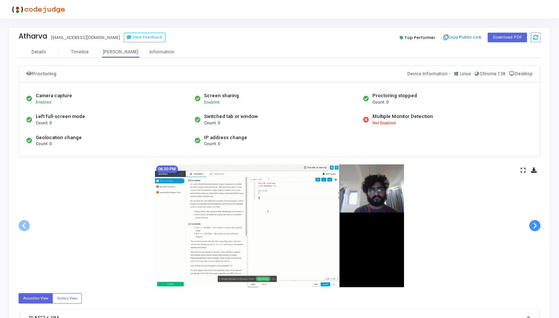
click at [534, 223] on span at bounding box center [534, 225] width 11 height 11
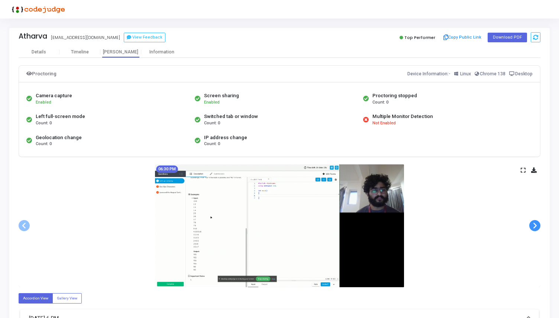
click at [534, 223] on span at bounding box center [534, 225] width 11 height 11
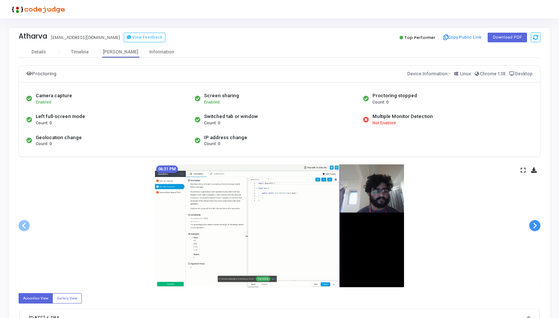
click at [534, 223] on span at bounding box center [534, 225] width 11 height 11
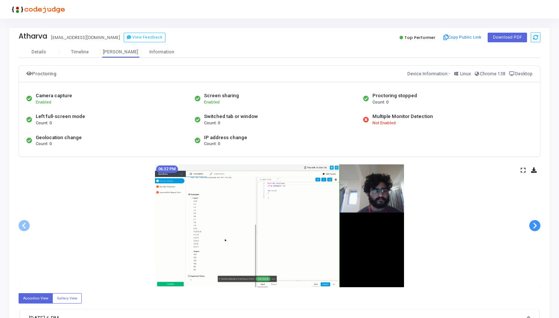
click at [534, 223] on span at bounding box center [534, 225] width 11 height 11
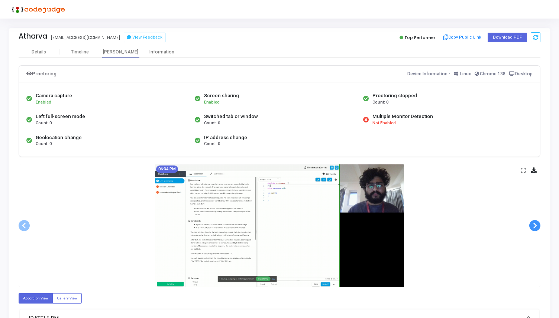
click at [534, 223] on span at bounding box center [534, 225] width 11 height 11
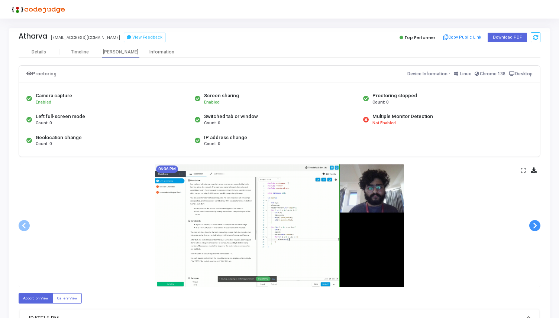
click at [534, 223] on span at bounding box center [534, 225] width 11 height 11
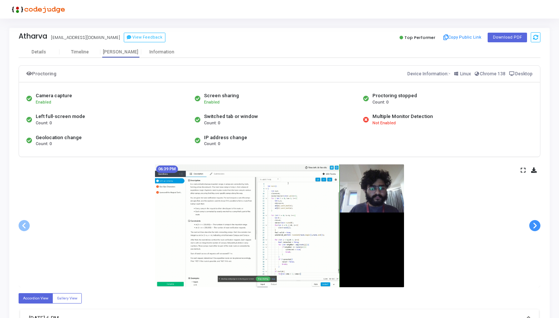
click at [534, 223] on span at bounding box center [534, 225] width 11 height 11
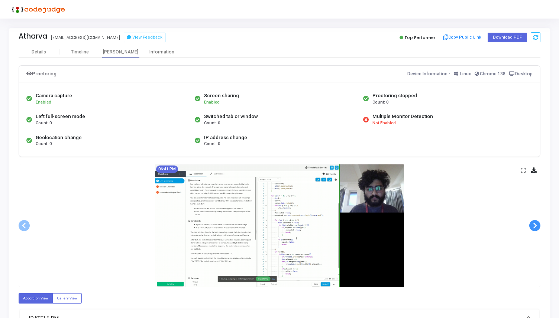
click at [534, 223] on span at bounding box center [534, 225] width 11 height 11
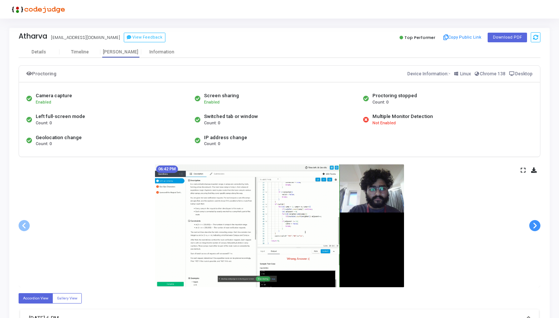
click at [534, 223] on span at bounding box center [534, 225] width 11 height 11
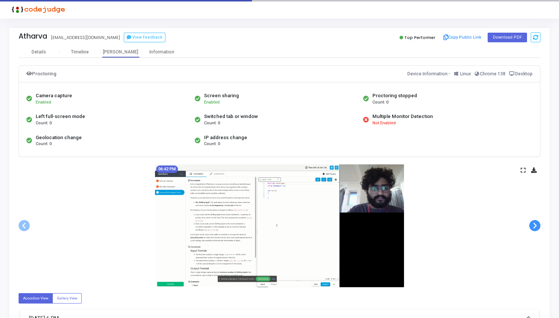
click at [534, 223] on span at bounding box center [534, 225] width 11 height 11
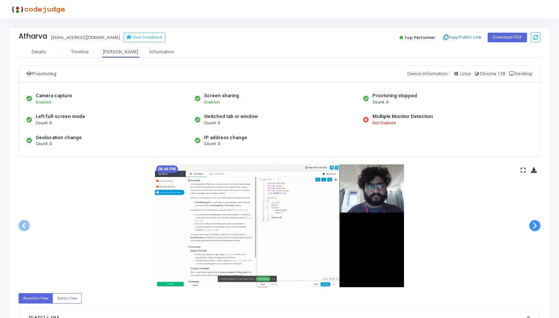
click at [534, 223] on span at bounding box center [534, 225] width 11 height 11
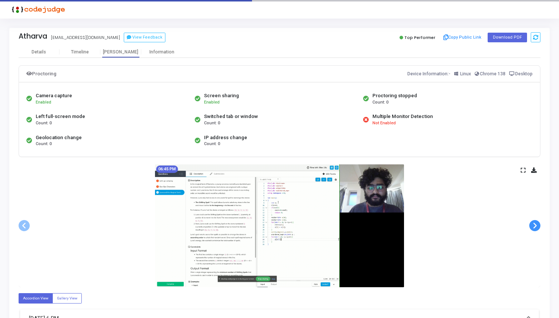
click at [534, 223] on span at bounding box center [534, 225] width 11 height 11
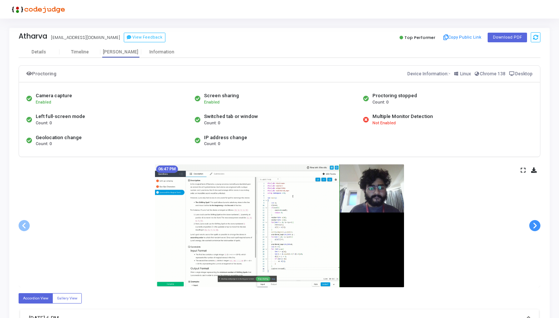
click at [534, 223] on span at bounding box center [534, 225] width 11 height 11
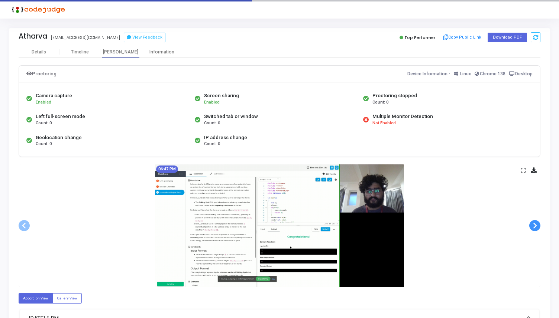
click at [534, 223] on span at bounding box center [534, 225] width 11 height 11
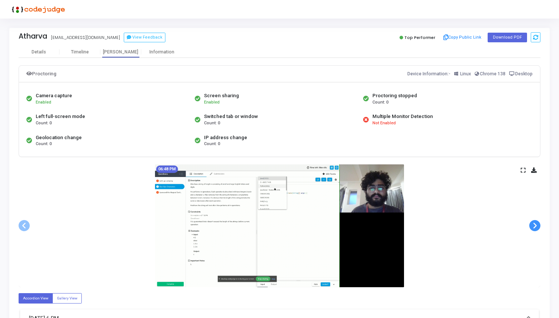
click at [534, 223] on span at bounding box center [534, 225] width 11 height 11
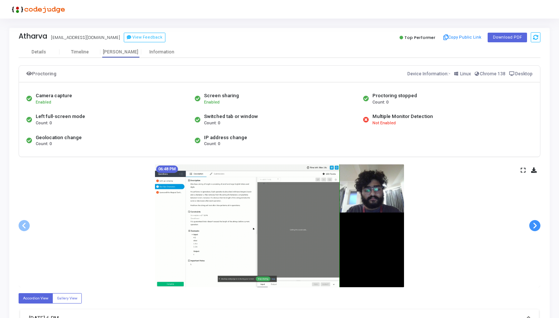
click at [534, 223] on span at bounding box center [534, 225] width 11 height 11
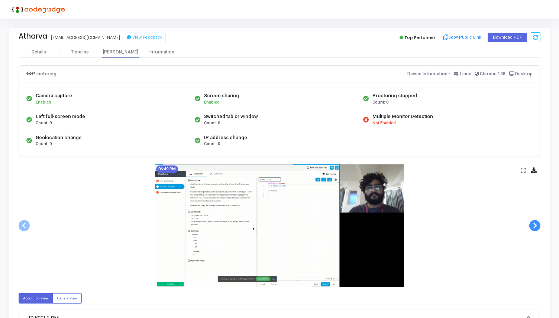
click at [534, 223] on span at bounding box center [534, 225] width 11 height 11
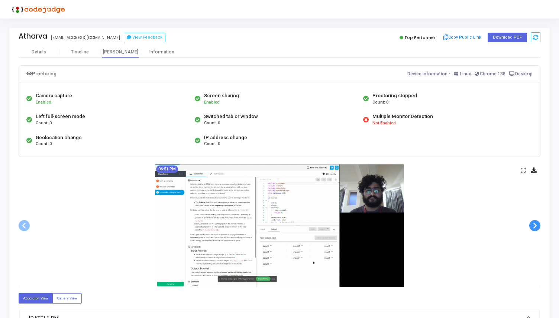
click at [534, 223] on span at bounding box center [534, 225] width 11 height 11
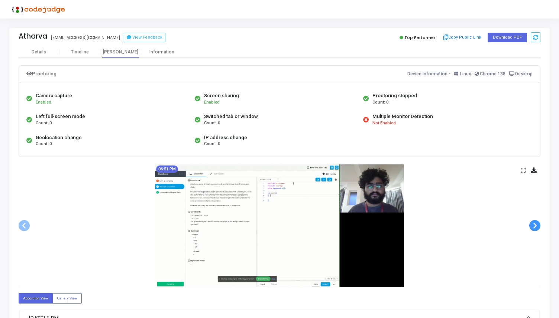
click at [534, 223] on span at bounding box center [534, 225] width 11 height 11
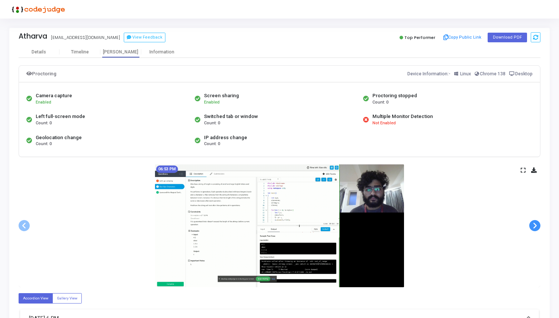
click at [534, 223] on span at bounding box center [534, 225] width 11 height 11
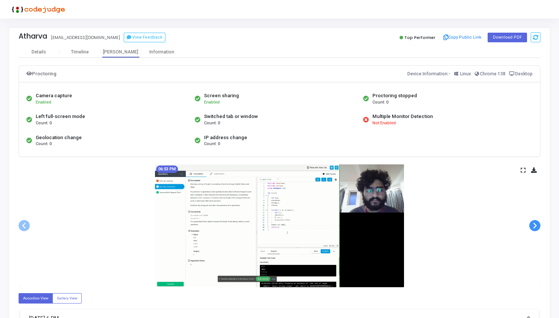
click at [534, 223] on span at bounding box center [534, 225] width 11 height 11
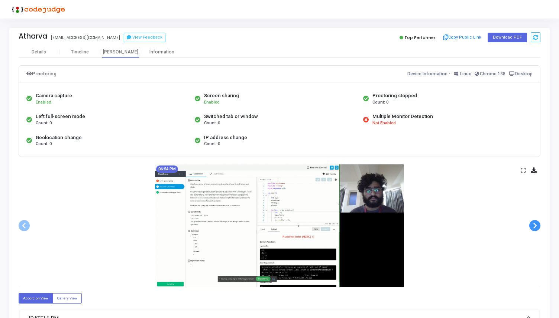
click at [534, 223] on span at bounding box center [534, 225] width 11 height 11
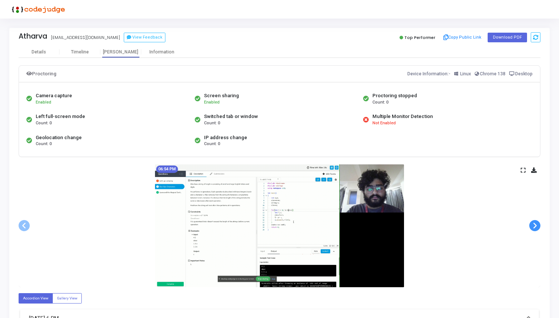
click at [534, 223] on span at bounding box center [534, 225] width 11 height 11
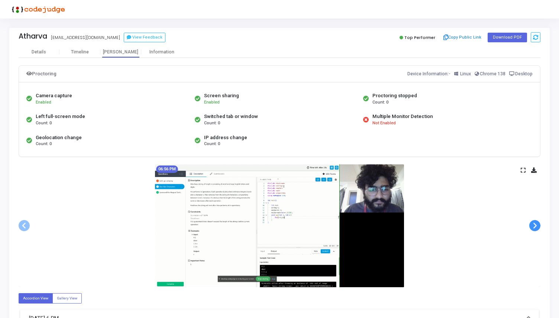
click at [534, 223] on span at bounding box center [534, 225] width 11 height 11
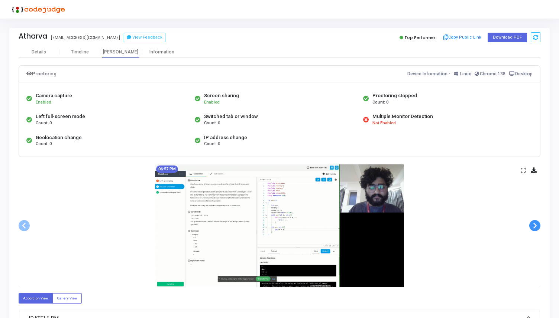
click at [534, 223] on span at bounding box center [534, 225] width 11 height 11
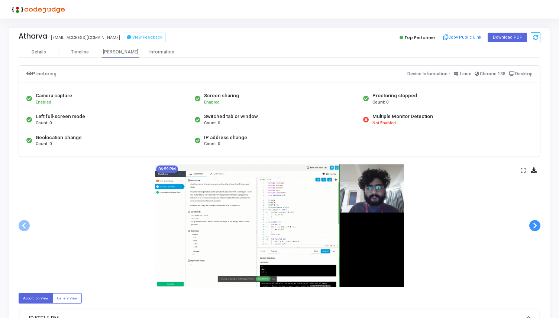
click at [534, 223] on span at bounding box center [534, 225] width 11 height 11
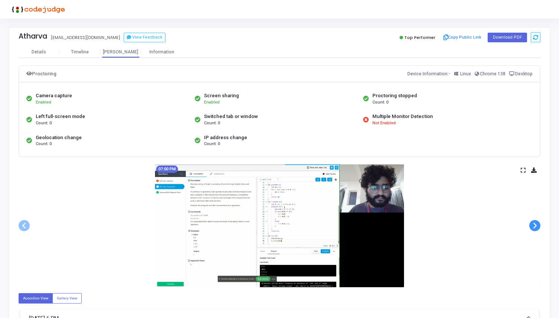
click at [534, 223] on span at bounding box center [534, 225] width 11 height 11
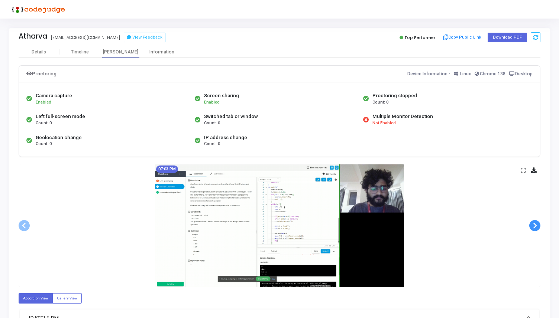
click at [534, 223] on span at bounding box center [534, 225] width 11 height 11
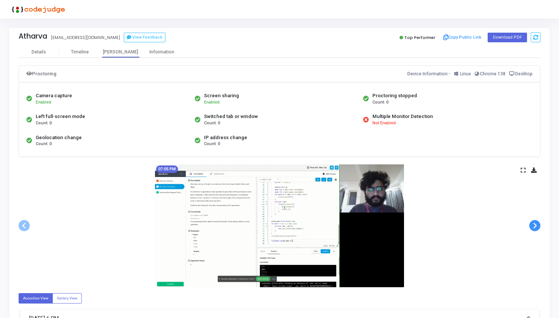
click at [534, 223] on span at bounding box center [534, 225] width 11 height 11
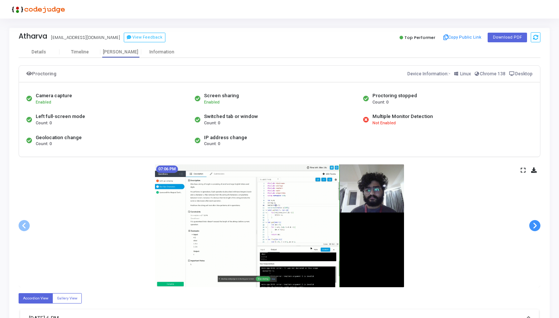
click at [534, 223] on span at bounding box center [534, 225] width 11 height 11
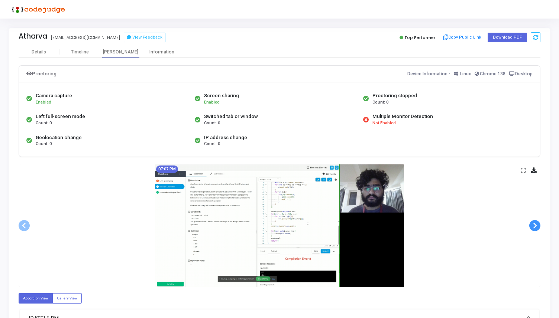
click at [534, 223] on span at bounding box center [534, 225] width 11 height 11
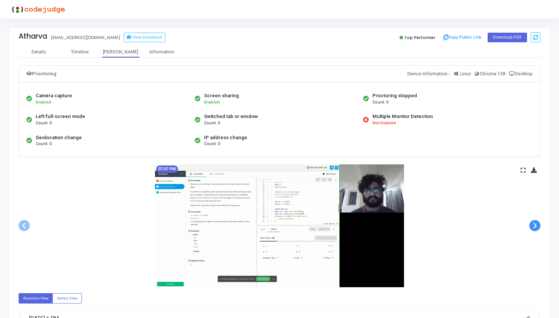
click at [534, 223] on span at bounding box center [534, 225] width 11 height 11
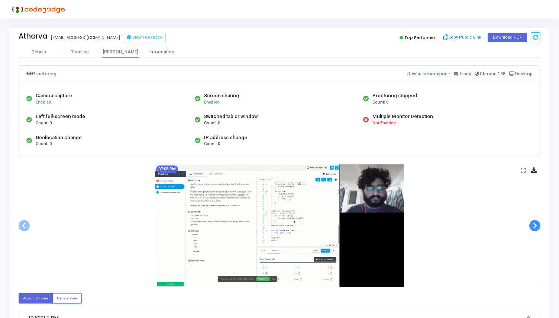
click at [534, 223] on span at bounding box center [534, 225] width 11 height 11
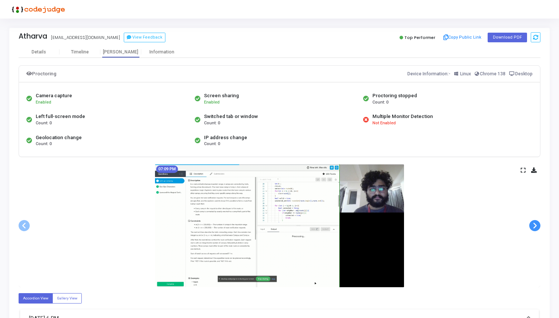
click at [534, 223] on span at bounding box center [534, 225] width 11 height 11
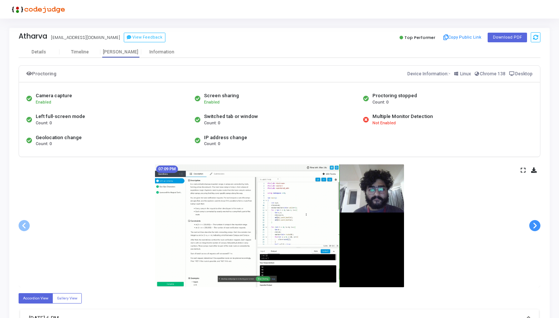
click at [534, 223] on span at bounding box center [534, 225] width 11 height 11
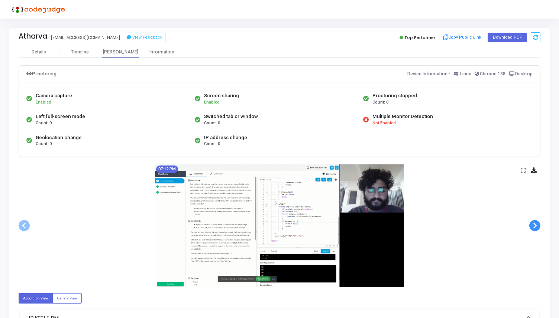
click at [534, 223] on span at bounding box center [534, 225] width 11 height 11
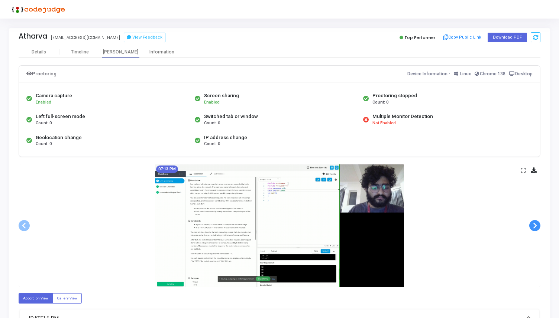
click at [534, 223] on span at bounding box center [534, 225] width 11 height 11
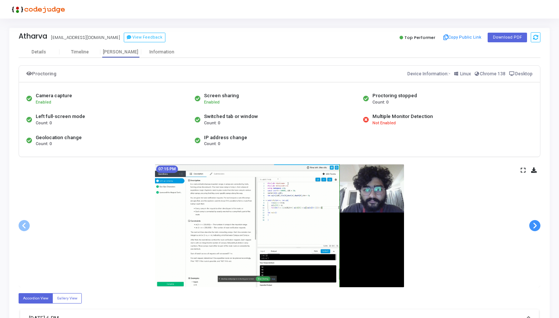
click at [534, 223] on span at bounding box center [534, 225] width 11 height 11
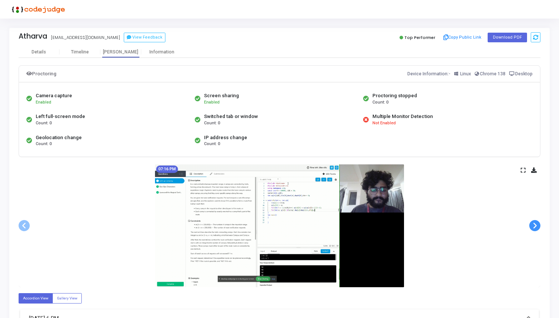
click at [534, 223] on span at bounding box center [534, 225] width 11 height 11
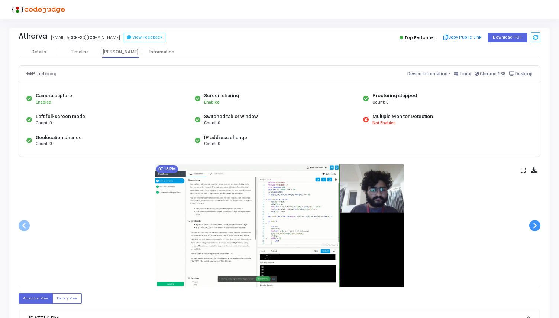
click at [534, 223] on span at bounding box center [534, 225] width 11 height 11
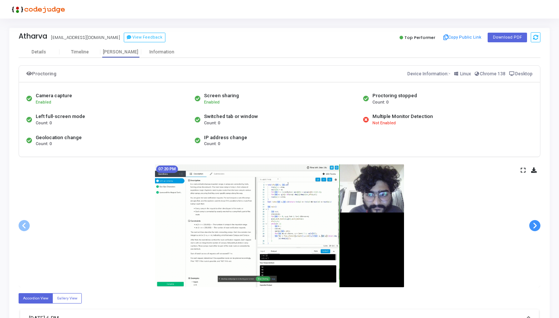
click at [534, 223] on span at bounding box center [534, 225] width 11 height 11
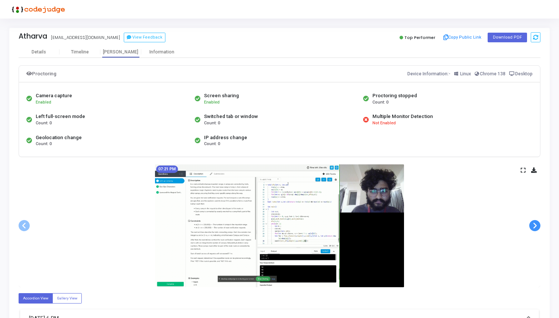
click at [534, 223] on span at bounding box center [534, 225] width 11 height 11
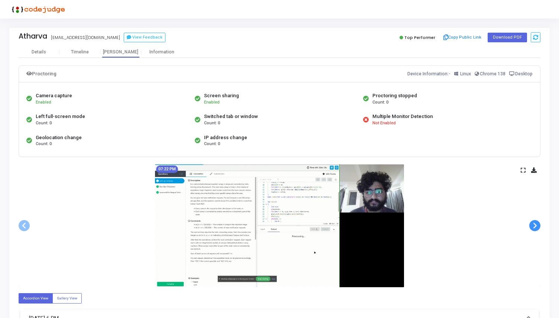
click at [534, 223] on span at bounding box center [534, 225] width 11 height 11
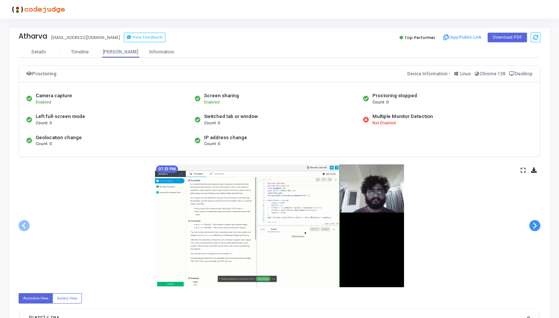
click at [534, 223] on span at bounding box center [534, 225] width 11 height 11
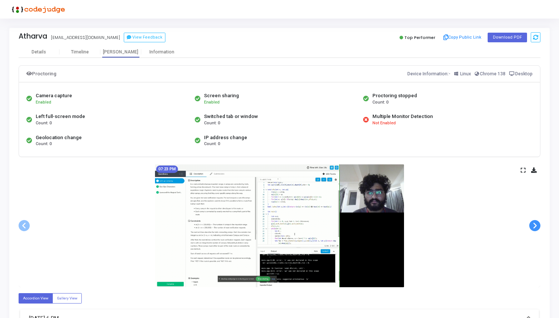
click at [534, 223] on span at bounding box center [534, 225] width 11 height 11
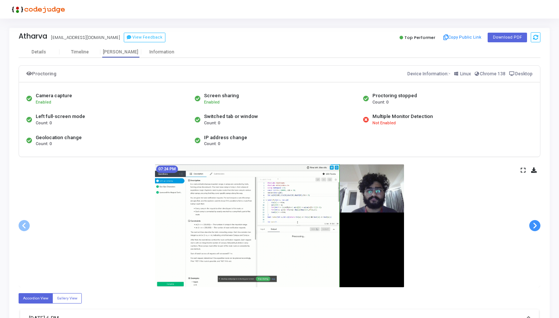
click at [534, 223] on span at bounding box center [534, 225] width 11 height 11
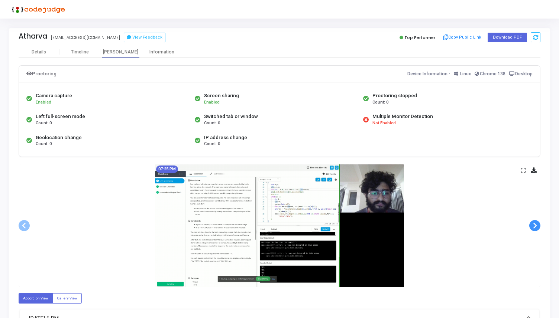
click at [534, 223] on span at bounding box center [534, 225] width 11 height 11
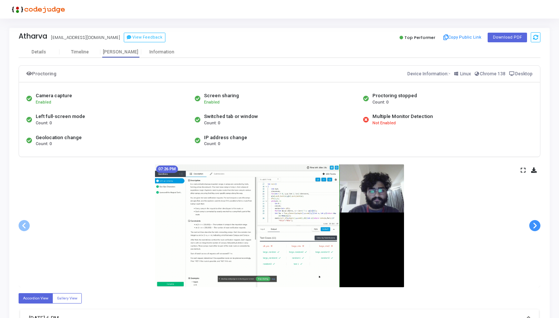
click at [534, 223] on span at bounding box center [534, 225] width 11 height 11
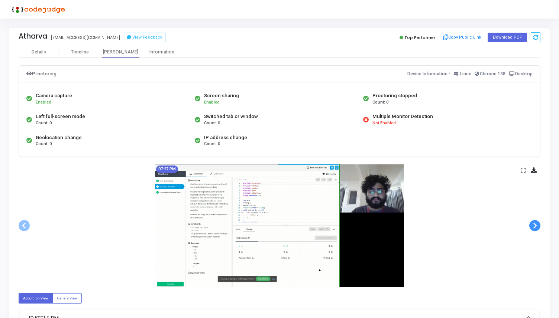
click at [534, 223] on span at bounding box center [534, 225] width 11 height 11
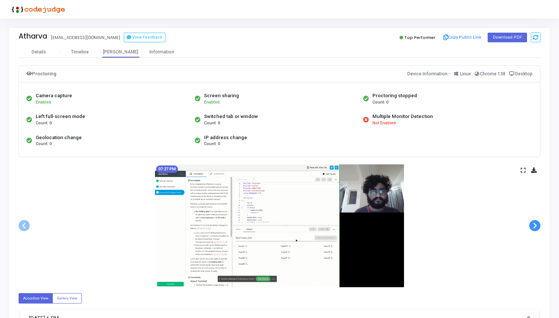
click at [534, 223] on span at bounding box center [534, 225] width 11 height 11
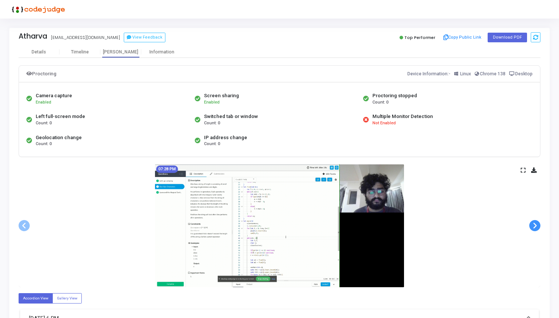
click at [534, 223] on span at bounding box center [534, 225] width 11 height 11
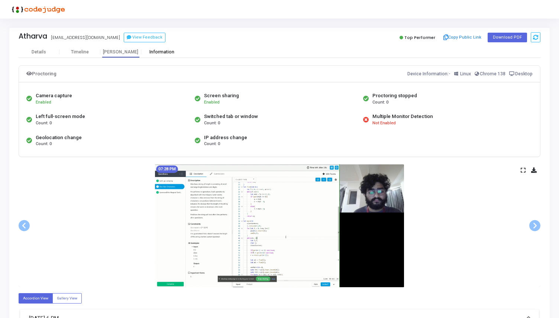
click at [164, 52] on div "Information" at bounding box center [161, 52] width 41 height 6
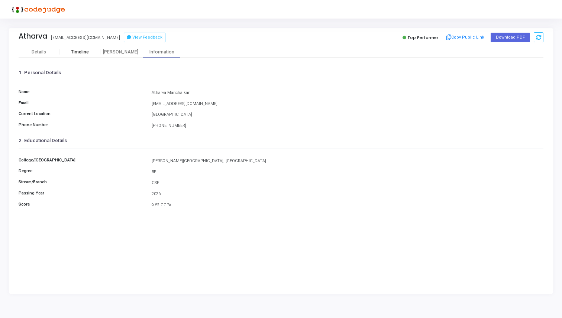
click at [75, 49] on div "Timeline" at bounding box center [80, 52] width 18 height 6
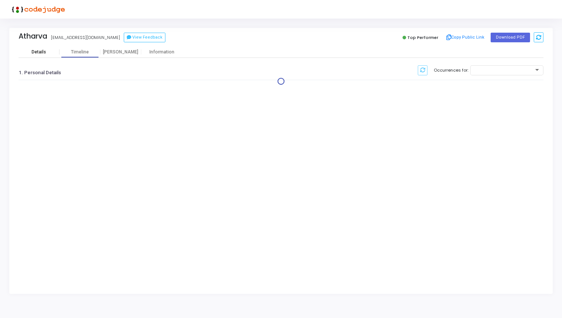
click at [42, 52] on div "Details" at bounding box center [39, 52] width 14 height 6
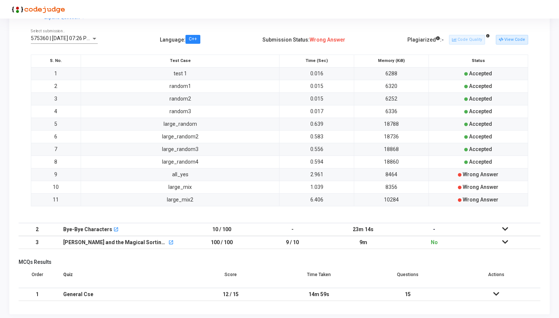
scroll to position [209, 0]
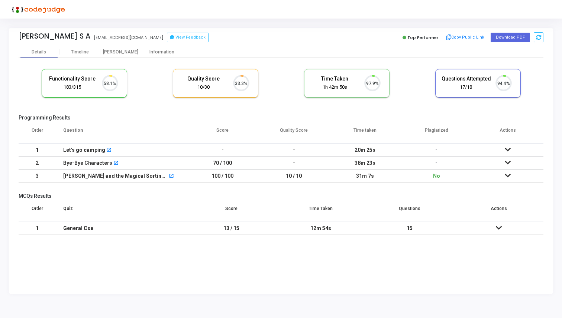
scroll to position [16, 19]
click at [148, 44] on div "[PERSON_NAME] S A [EMAIL_ADDRESS][DOMAIN_NAME] View Feedback Top Performer Copy…" at bounding box center [281, 37] width 525 height 19
click at [153, 48] on div "Information" at bounding box center [161, 51] width 41 height 11
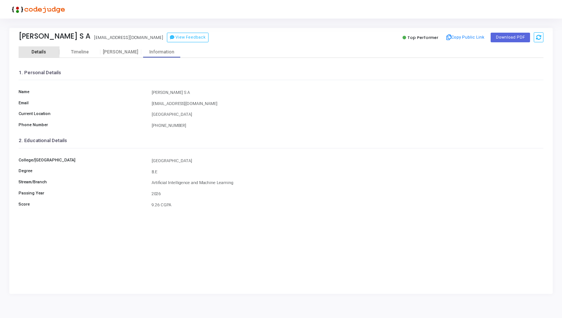
click at [39, 49] on div "Details" at bounding box center [39, 51] width 41 height 11
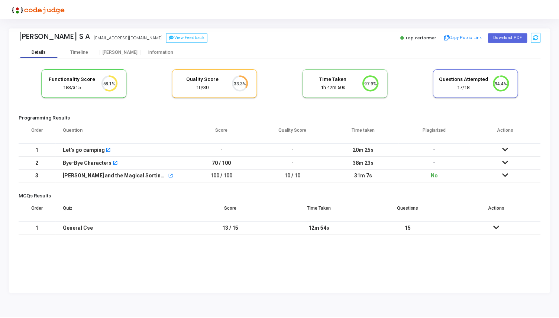
scroll to position [16, 19]
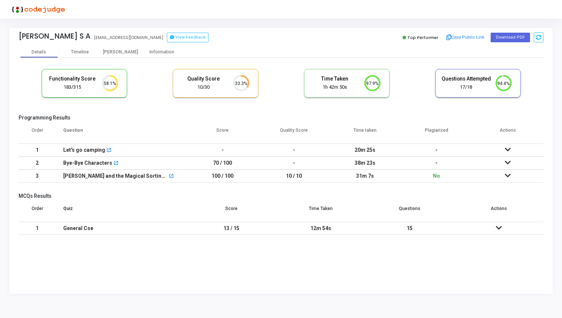
click at [508, 175] on icon at bounding box center [508, 175] width 6 height 5
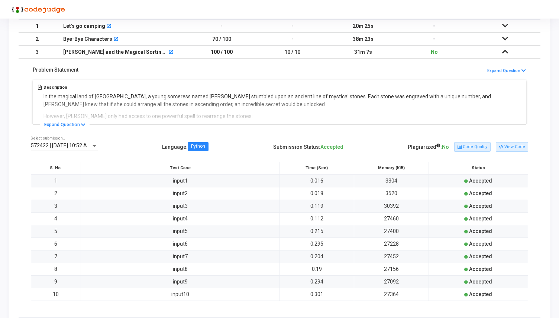
scroll to position [126, 0]
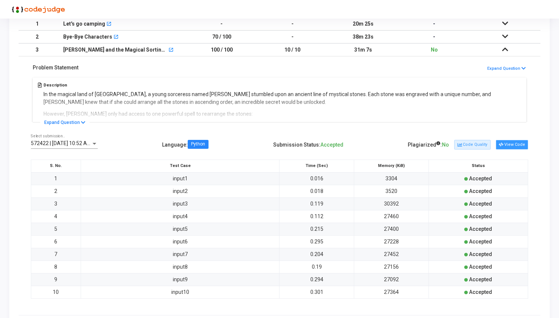
click at [511, 147] on button "View Code" at bounding box center [512, 145] width 32 height 10
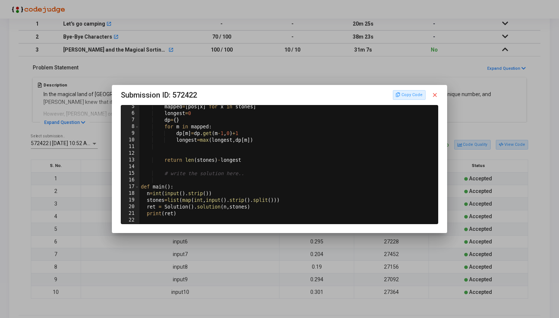
scroll to position [0, 0]
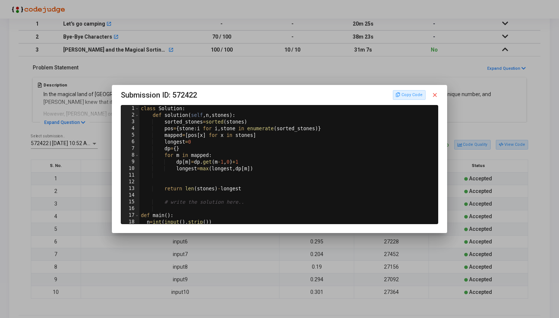
click at [436, 96] on mat-icon "close" at bounding box center [434, 95] width 7 height 7
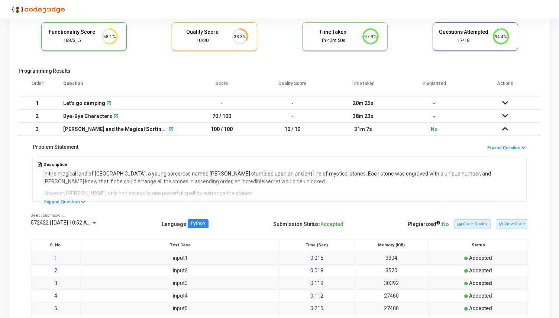
scroll to position [25, 0]
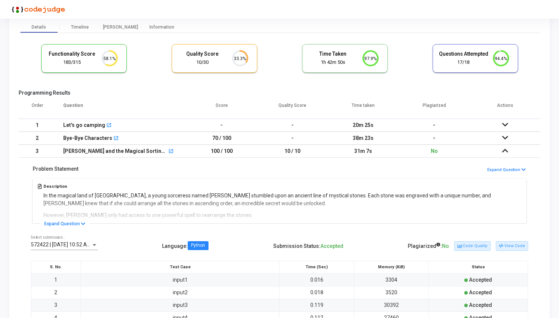
click at [504, 136] on icon at bounding box center [505, 137] width 6 height 5
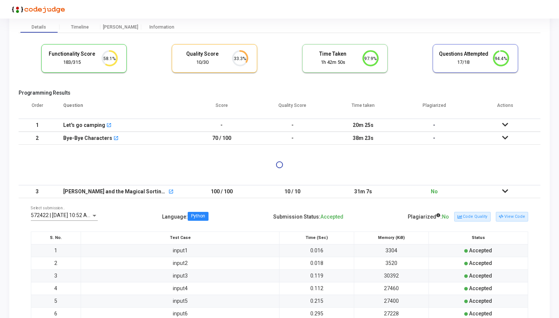
scroll to position [0, 0]
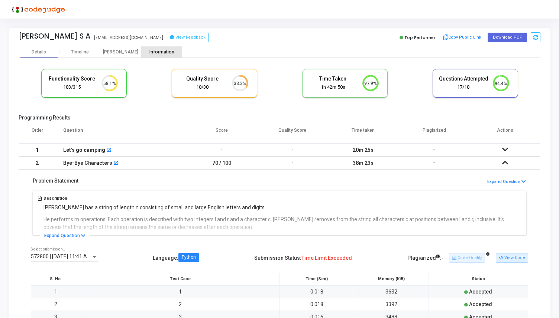
click at [160, 49] on div "Information" at bounding box center [161, 52] width 41 height 6
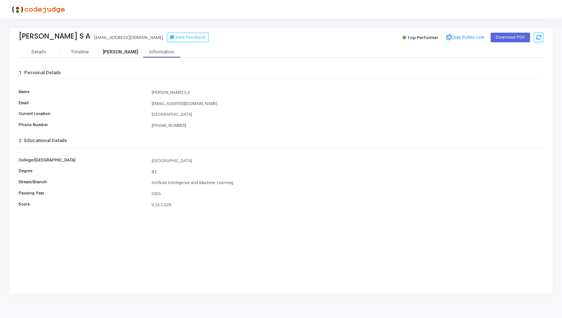
click at [117, 51] on div "[PERSON_NAME]" at bounding box center [120, 52] width 41 height 6
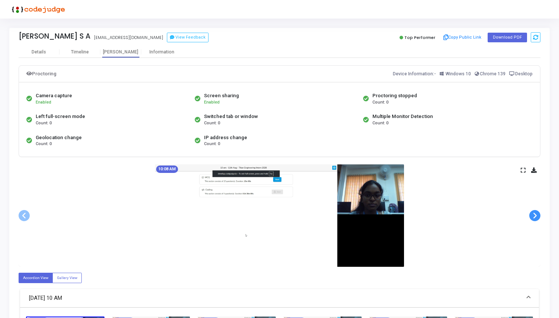
click at [535, 215] on span at bounding box center [534, 215] width 11 height 11
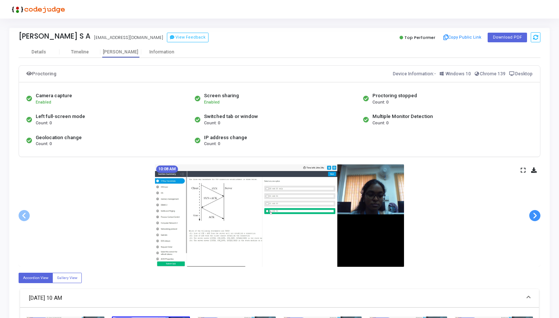
click at [535, 215] on span at bounding box center [534, 215] width 11 height 11
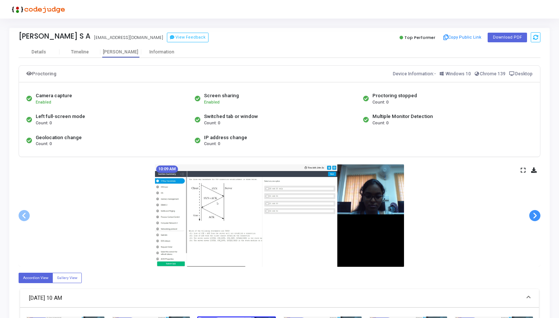
click at [535, 215] on span at bounding box center [534, 215] width 11 height 11
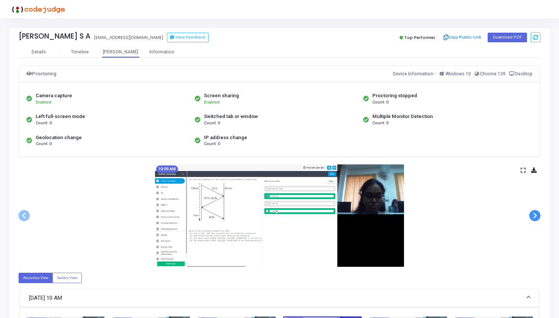
click at [535, 215] on span at bounding box center [534, 215] width 11 height 11
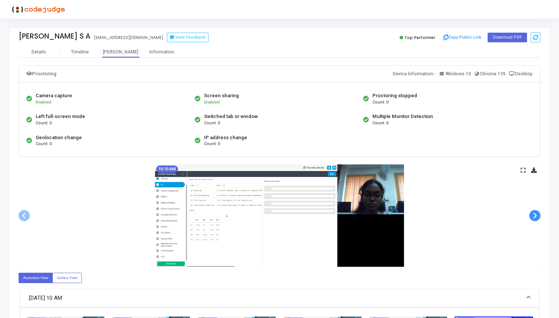
click at [535, 215] on span at bounding box center [534, 215] width 11 height 11
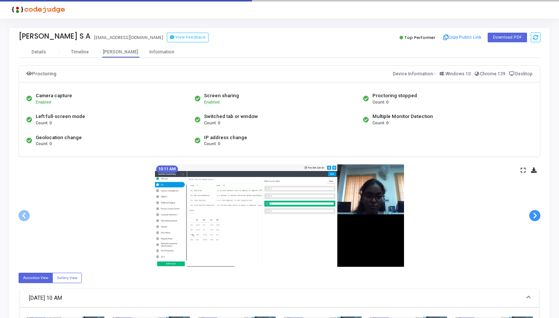
click at [535, 215] on span at bounding box center [534, 215] width 11 height 11
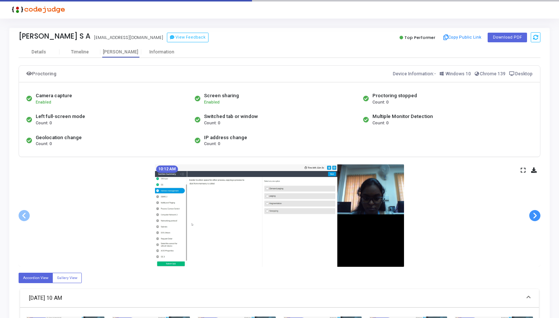
click at [535, 215] on span at bounding box center [534, 215] width 11 height 11
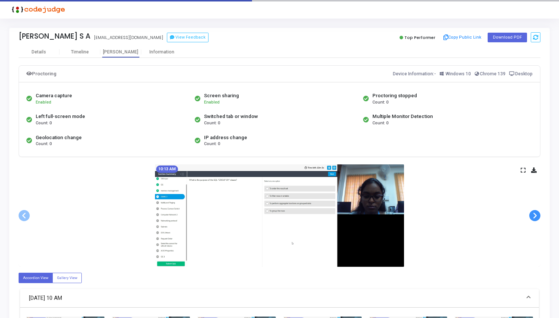
click at [535, 215] on span at bounding box center [534, 215] width 11 height 11
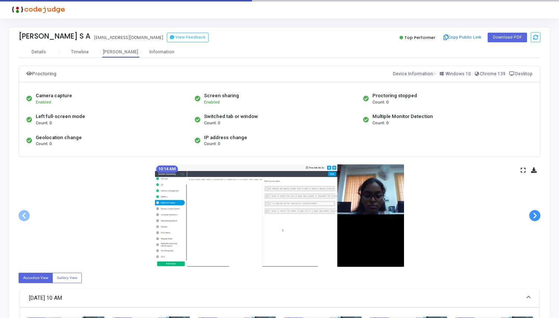
click at [535, 215] on span at bounding box center [534, 215] width 11 height 11
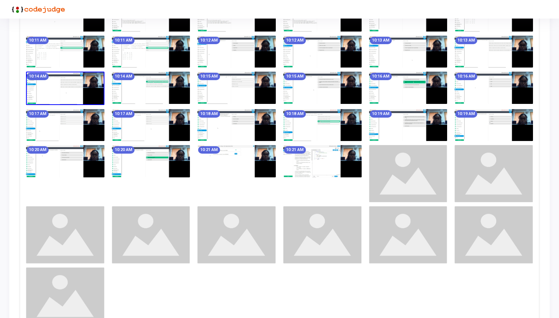
scroll to position [318, 0]
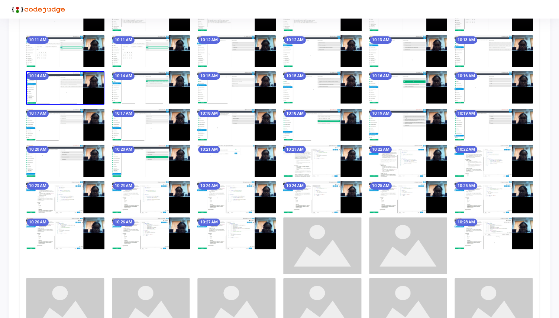
click at [427, 166] on img at bounding box center [408, 161] width 78 height 32
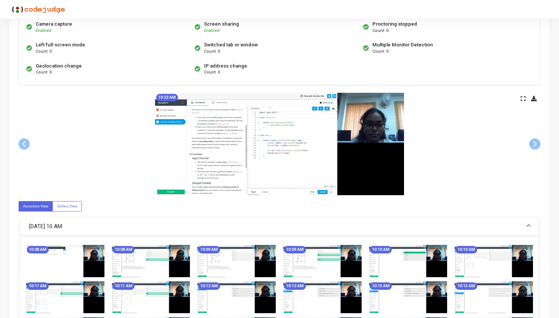
scroll to position [64, 0]
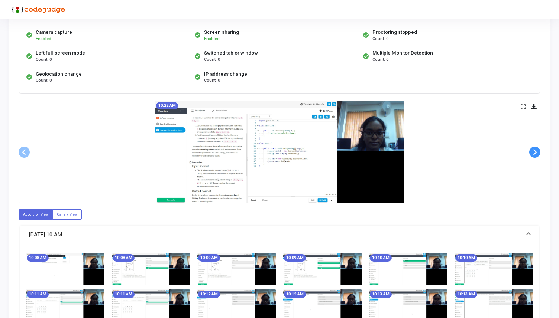
click at [533, 150] on span at bounding box center [534, 152] width 11 height 11
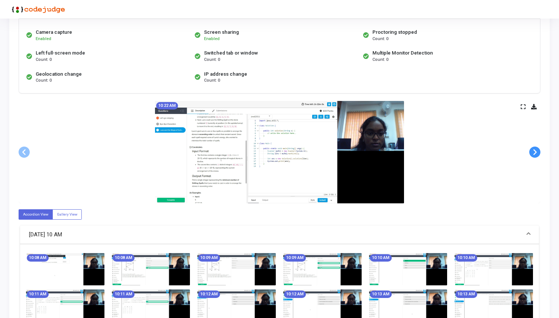
click at [533, 150] on span at bounding box center [534, 152] width 11 height 11
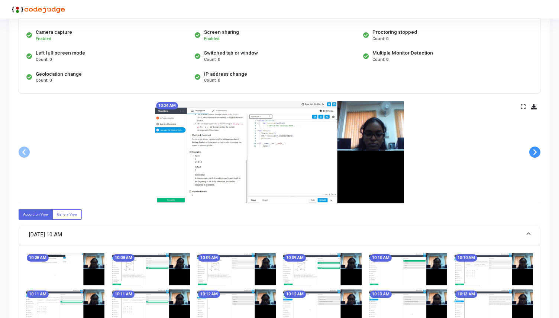
click at [533, 150] on span at bounding box center [534, 152] width 11 height 11
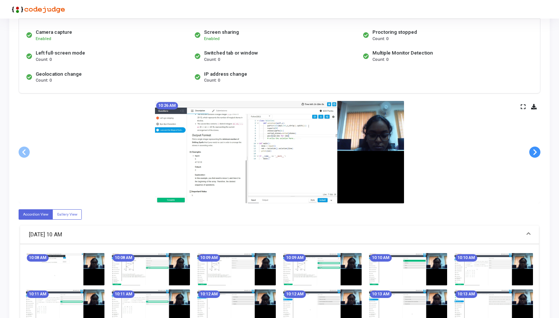
click at [533, 150] on span at bounding box center [534, 152] width 11 height 11
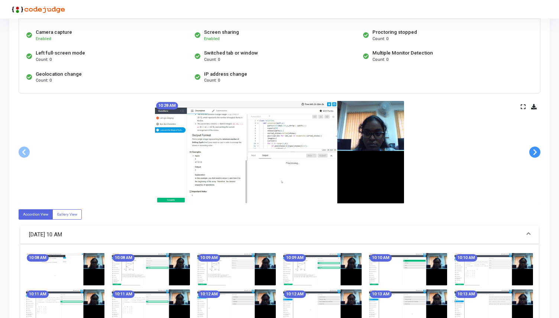
click at [533, 150] on span at bounding box center [534, 152] width 11 height 11
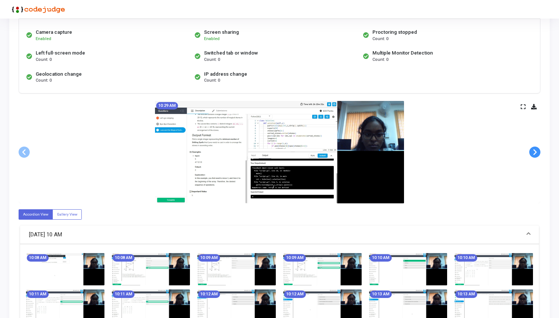
click at [533, 150] on span at bounding box center [534, 152] width 11 height 11
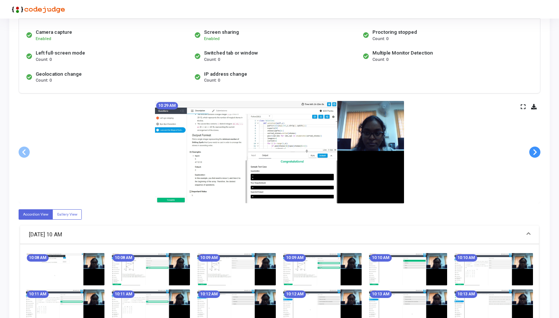
click at [533, 150] on span at bounding box center [534, 152] width 11 height 11
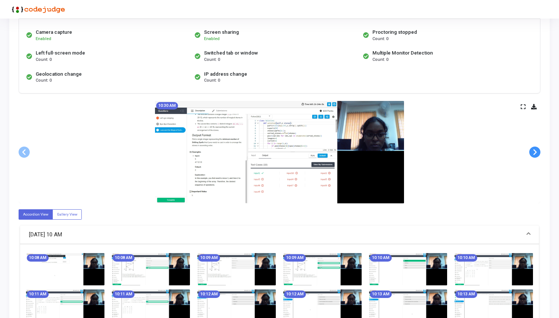
click at [534, 152] on span at bounding box center [534, 152] width 11 height 11
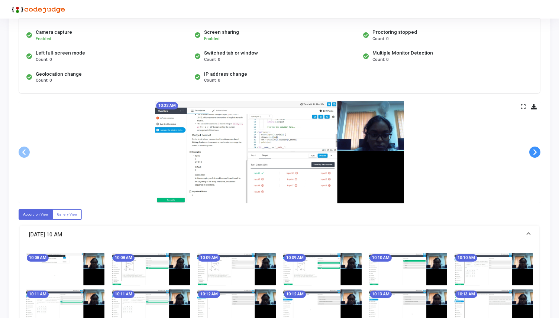
click at [534, 152] on span at bounding box center [534, 152] width 11 height 11
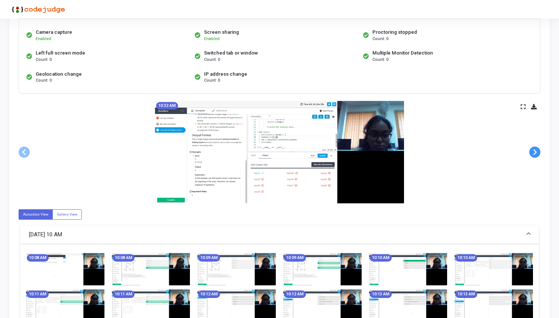
click at [534, 152] on span at bounding box center [534, 152] width 11 height 11
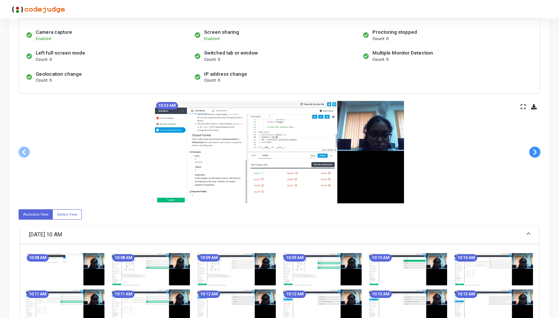
click at [534, 152] on span at bounding box center [534, 152] width 11 height 11
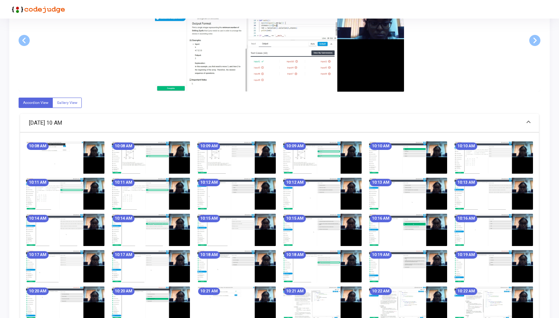
scroll to position [0, 0]
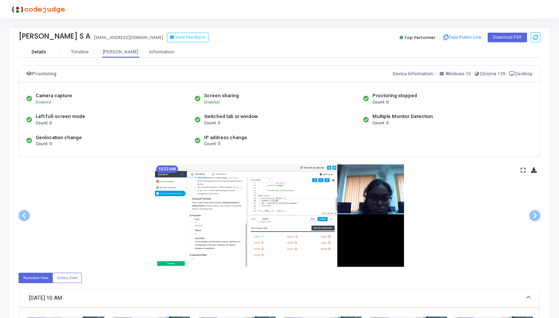
click at [51, 56] on div "Details" at bounding box center [39, 51] width 41 height 11
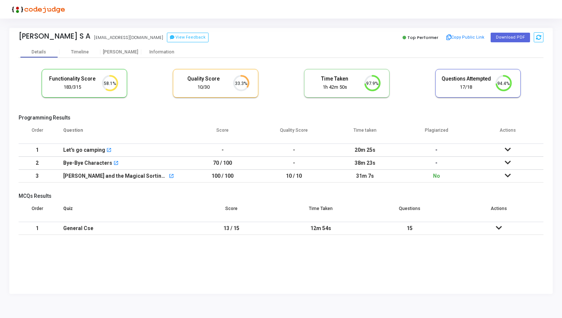
scroll to position [16, 19]
click at [161, 54] on div "Information" at bounding box center [161, 52] width 41 height 6
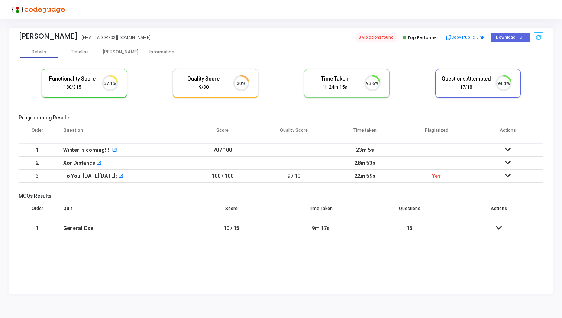
scroll to position [16, 19]
click at [168, 54] on div "Information" at bounding box center [161, 52] width 41 height 6
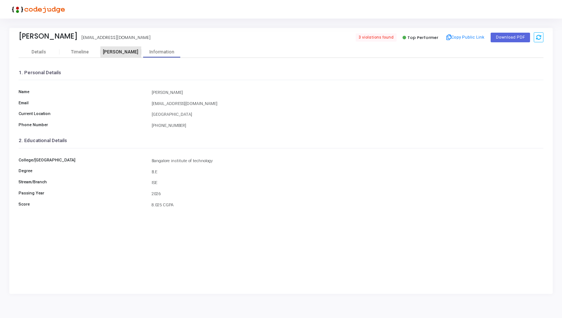
click at [126, 54] on div "[PERSON_NAME]" at bounding box center [120, 52] width 41 height 6
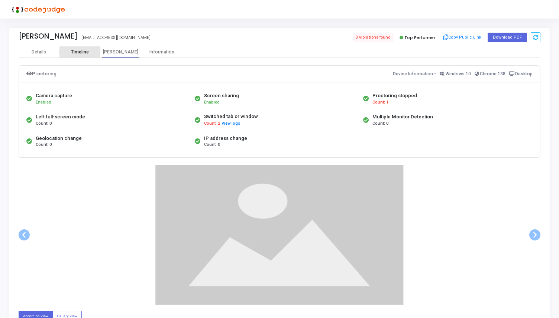
click at [83, 54] on div "Timeline" at bounding box center [80, 52] width 18 height 6
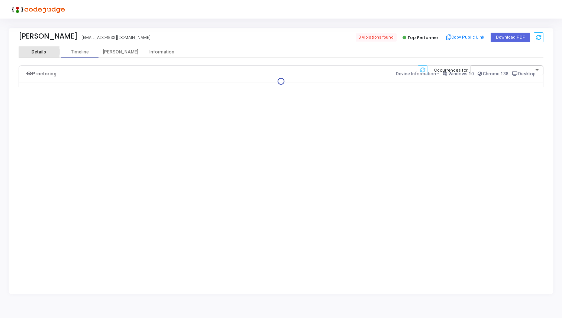
click at [50, 52] on div "Details" at bounding box center [39, 52] width 41 height 6
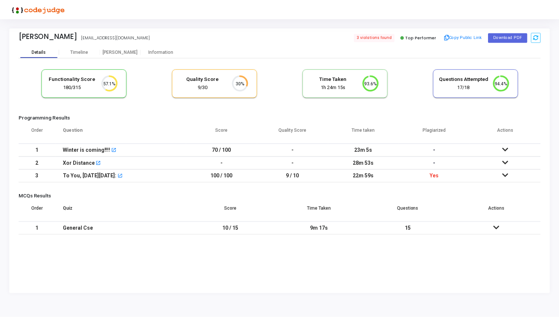
scroll to position [16, 19]
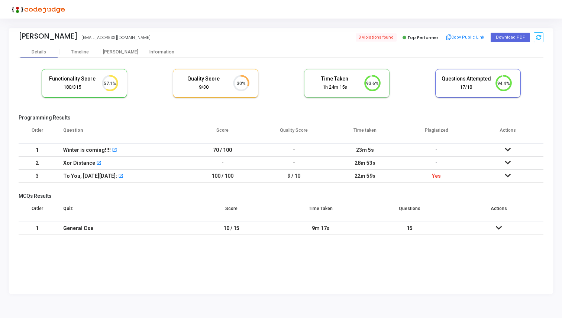
click at [508, 177] on icon at bounding box center [508, 175] width 6 height 5
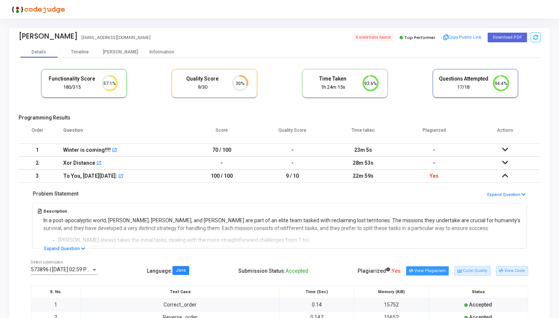
click at [430, 276] on button "View Plagiarism" at bounding box center [427, 271] width 43 height 10
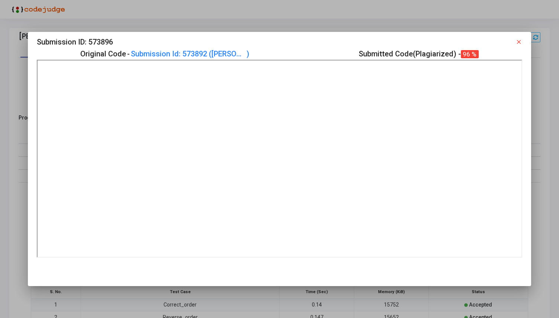
click at [518, 42] on mat-icon "close" at bounding box center [518, 42] width 7 height 7
